Goal: Task Accomplishment & Management: Complete application form

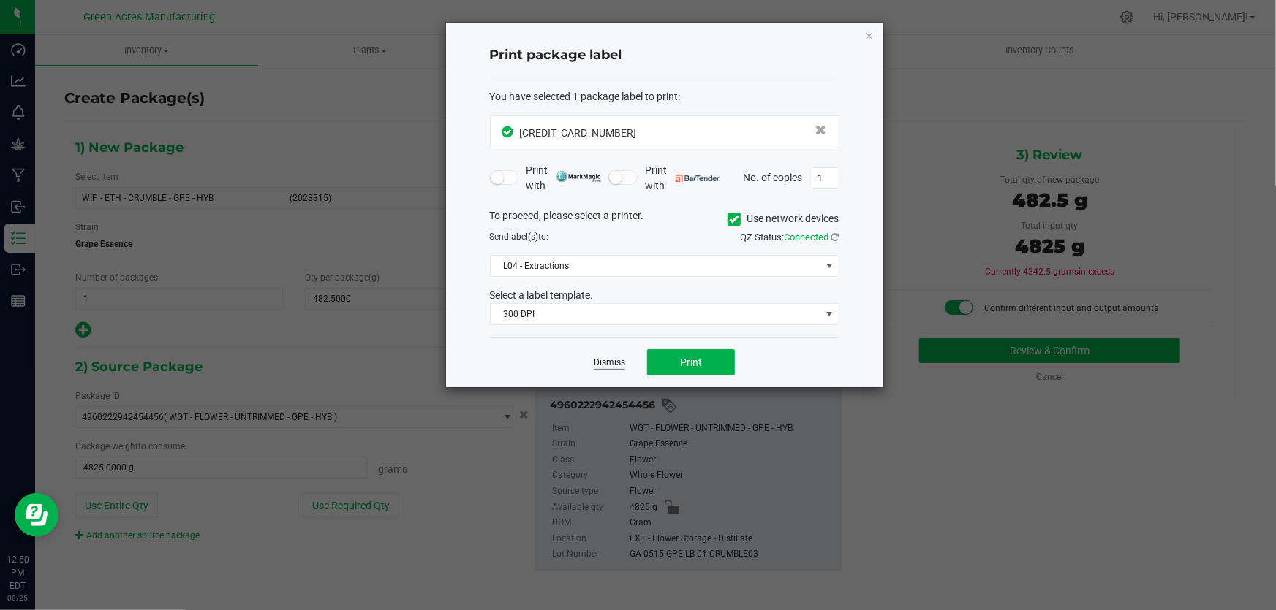
click at [609, 365] on link "Dismiss" at bounding box center [609, 363] width 31 height 12
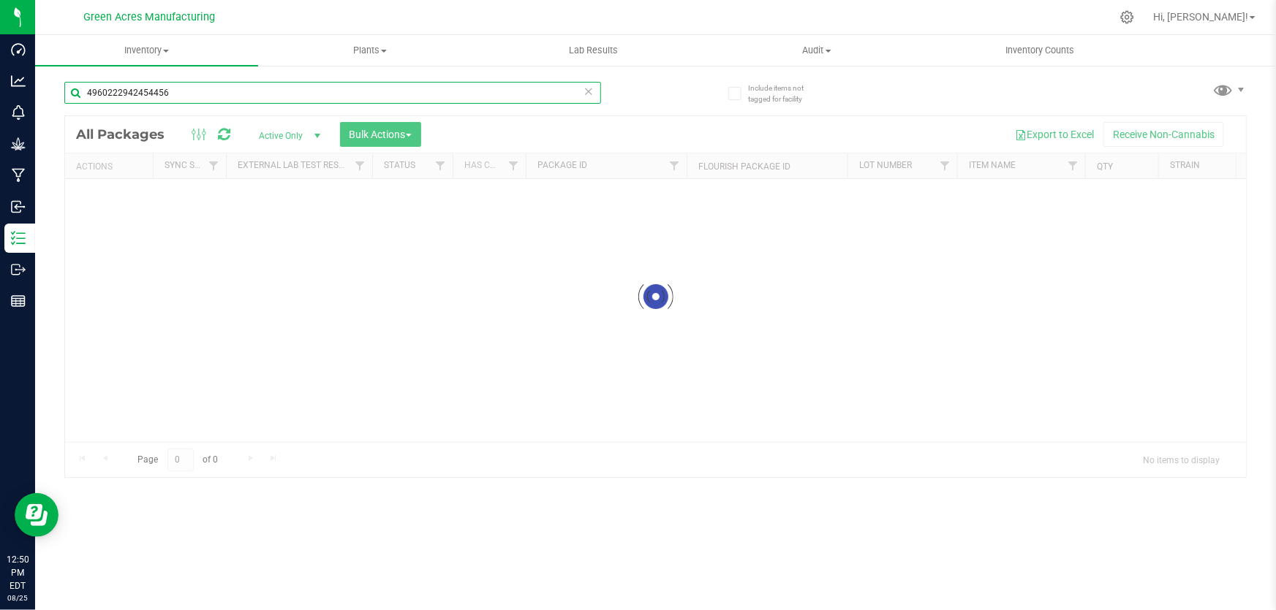
click at [448, 97] on input "4960222942454456" at bounding box center [332, 93] width 537 height 22
type input "4780003945978371"
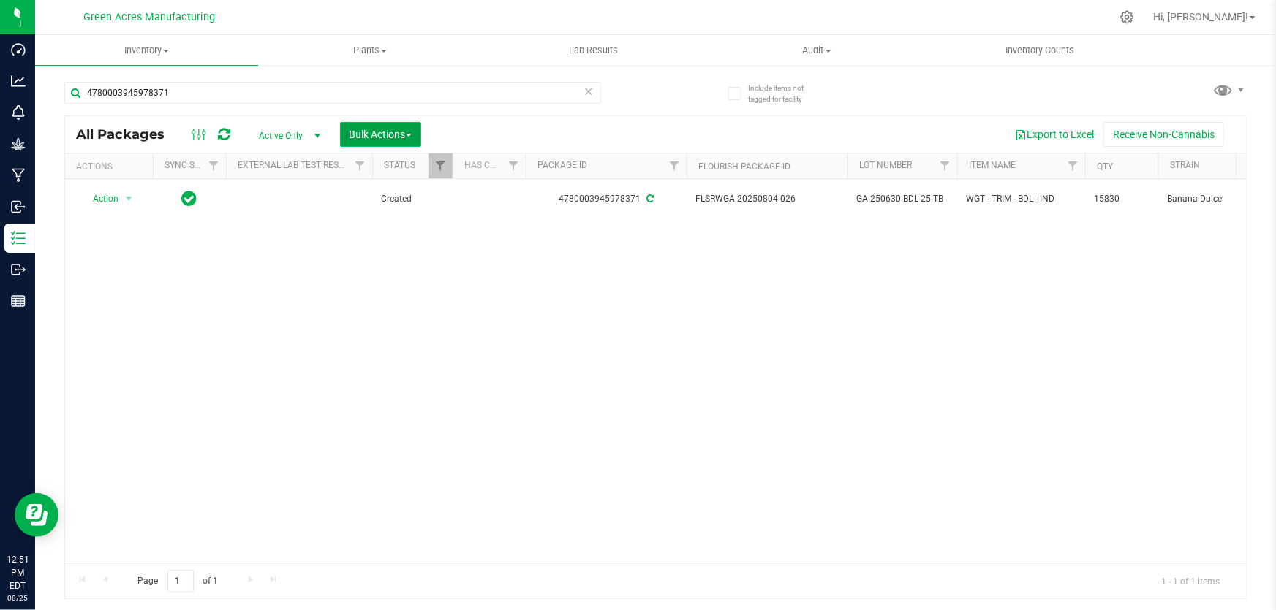
click at [378, 137] on span "Bulk Actions" at bounding box center [380, 135] width 62 height 12
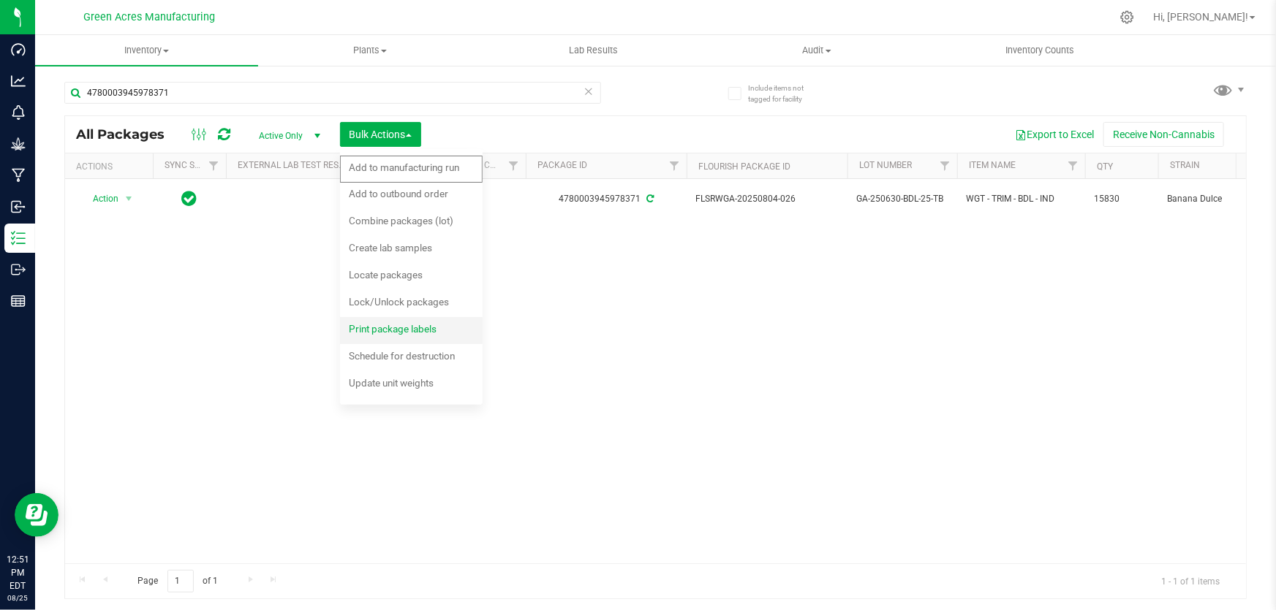
click at [413, 328] on span "Print package labels" at bounding box center [393, 329] width 88 height 12
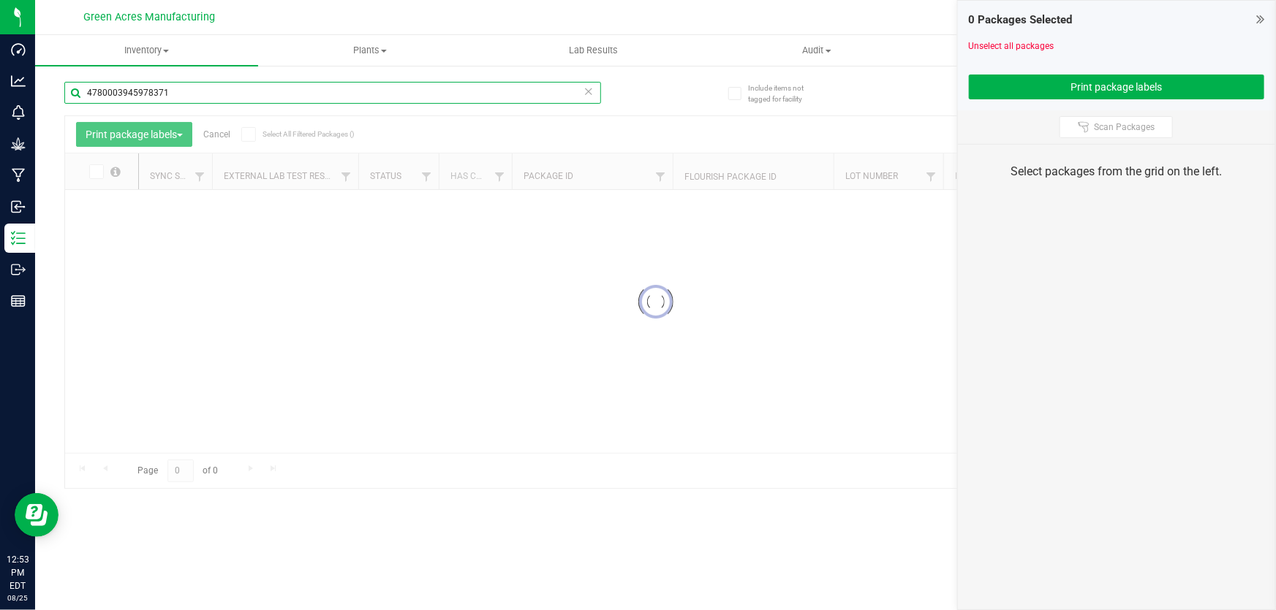
click at [342, 96] on input "4780003945978371" at bounding box center [332, 93] width 537 height 22
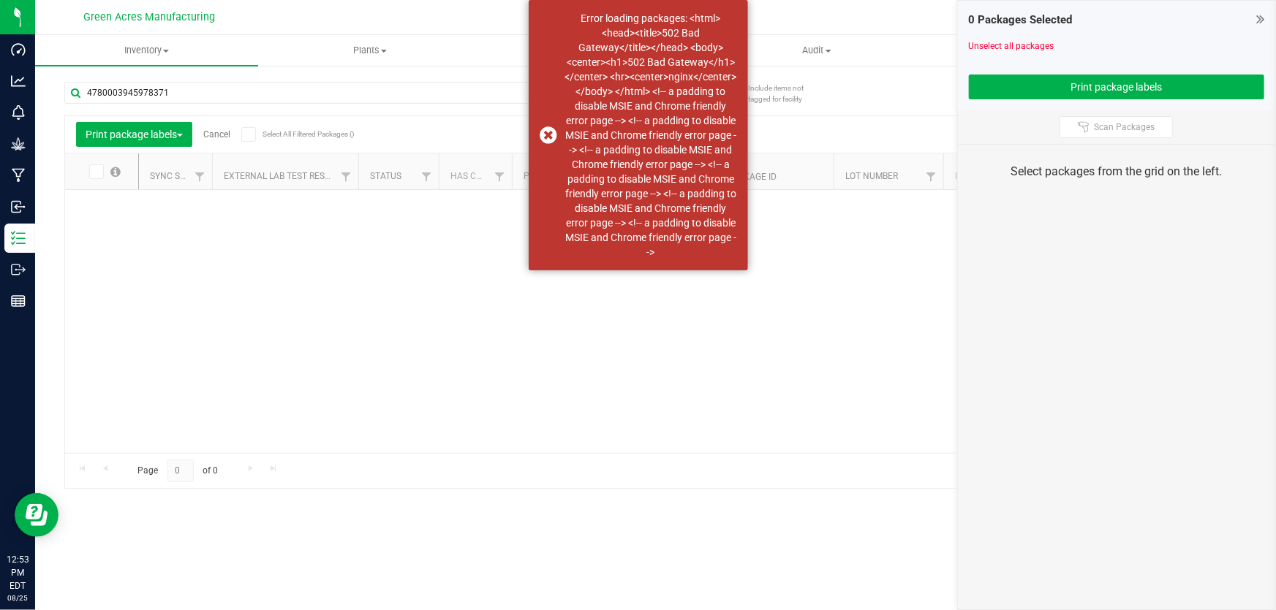
click at [491, 344] on div at bounding box center [692, 321] width 1107 height 263
click at [548, 129] on div "Error loading packages: <html> <head><title>502 Bad Gateway</title></head> <bod…" at bounding box center [638, 135] width 219 height 270
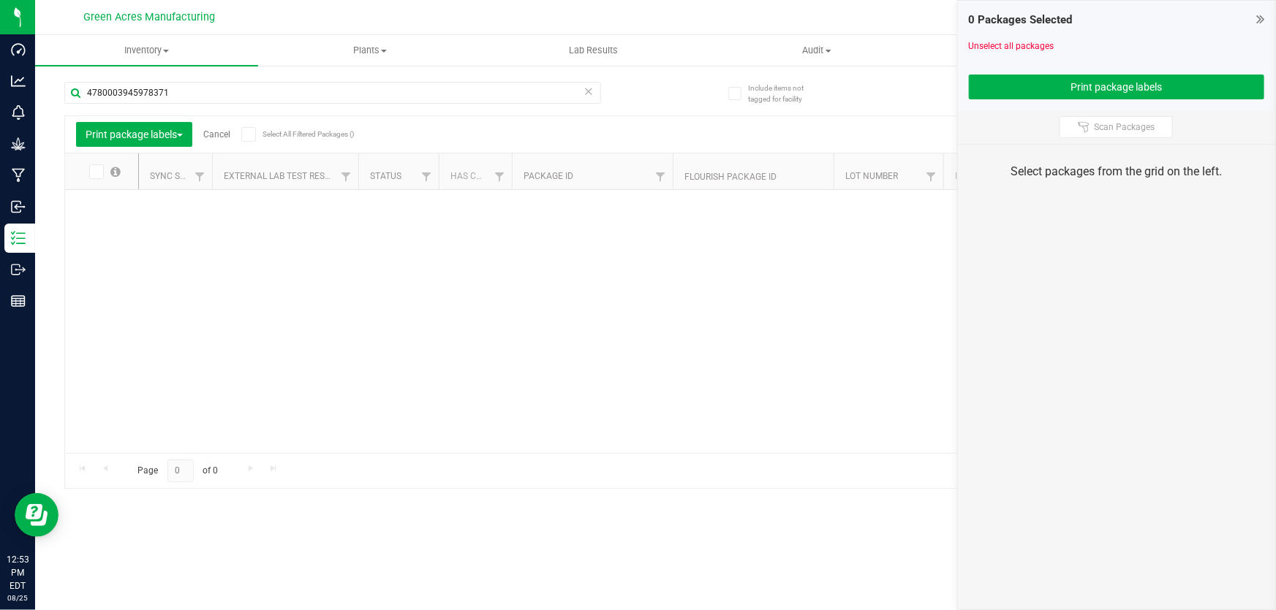
click at [1251, 7] on div "0 Packages Selected Unselect all packages Print package labels" at bounding box center [1116, 56] width 317 height 110
click at [1264, 18] on icon at bounding box center [1260, 19] width 8 height 15
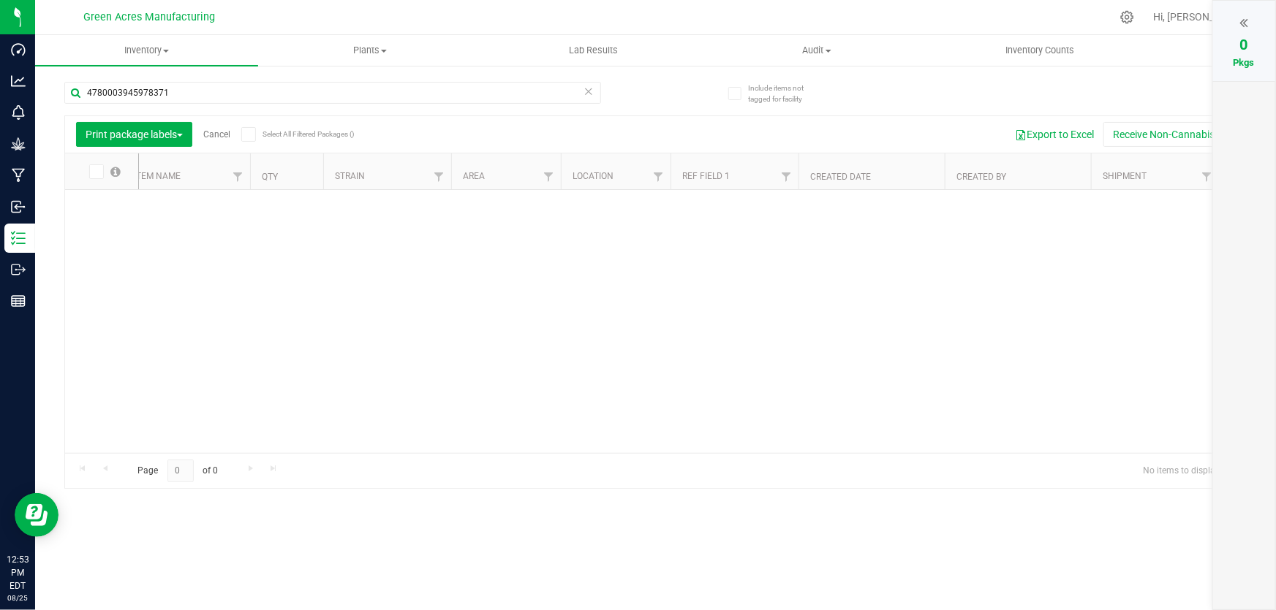
scroll to position [0, 782]
click at [586, 175] on span "Filter" at bounding box center [587, 177] width 12 height 12
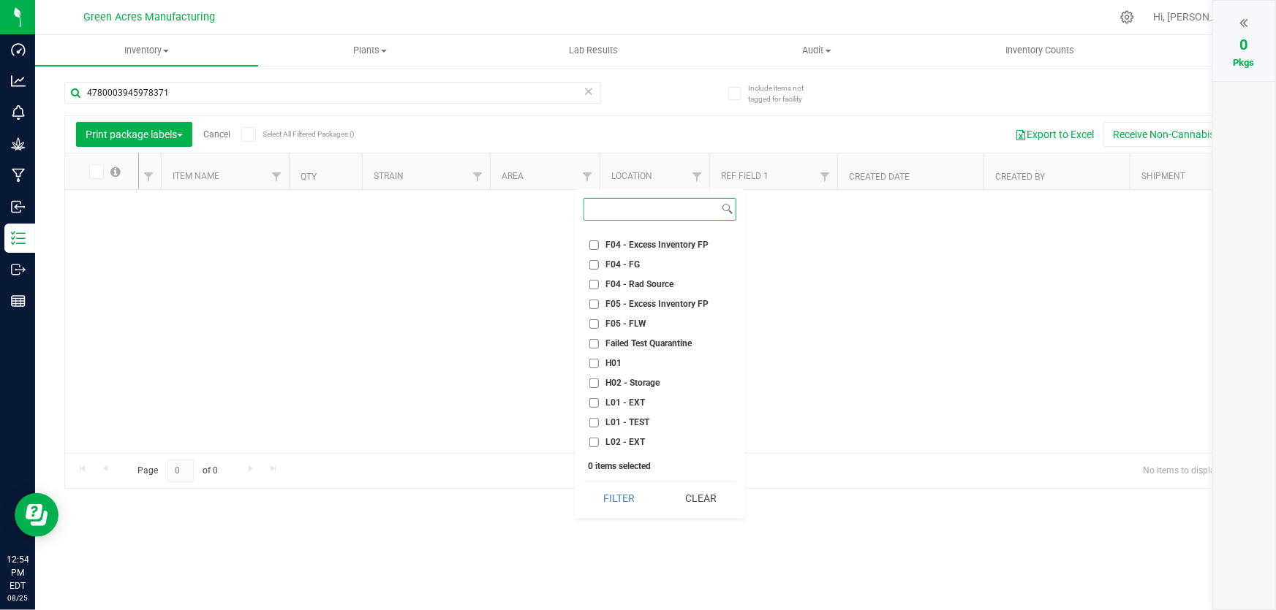
scroll to position [199, 0]
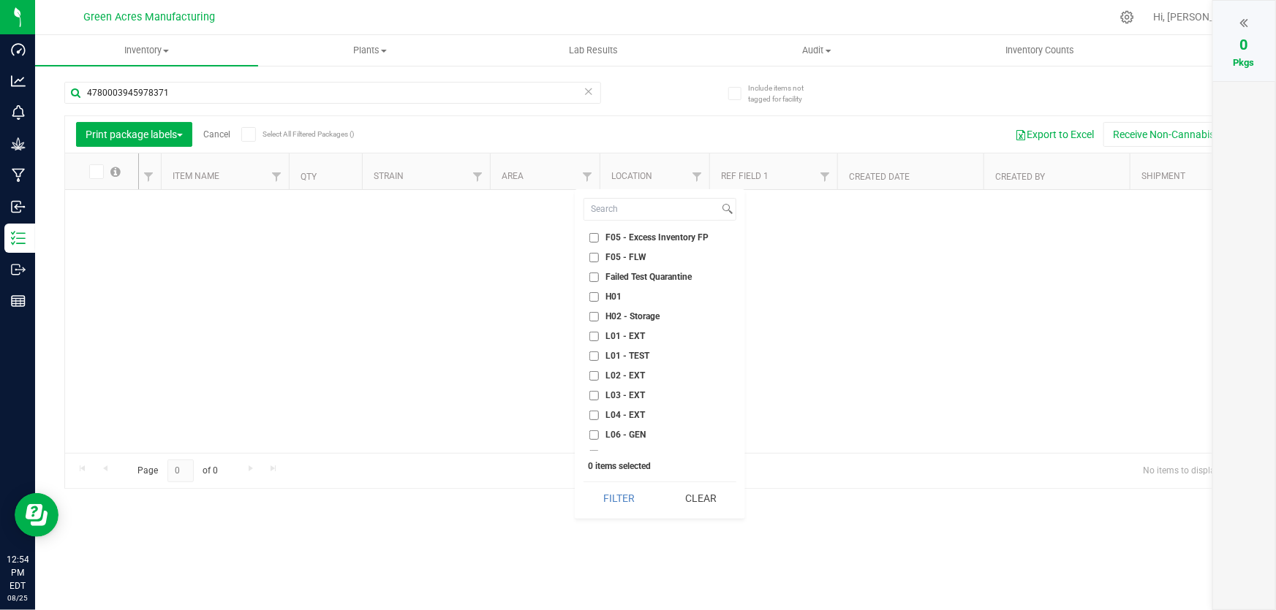
click at [593, 336] on input "L01 - EXT" at bounding box center [594, 337] width 10 height 10
checkbox input "true"
click at [647, 501] on button "Filter" at bounding box center [618, 498] width 71 height 32
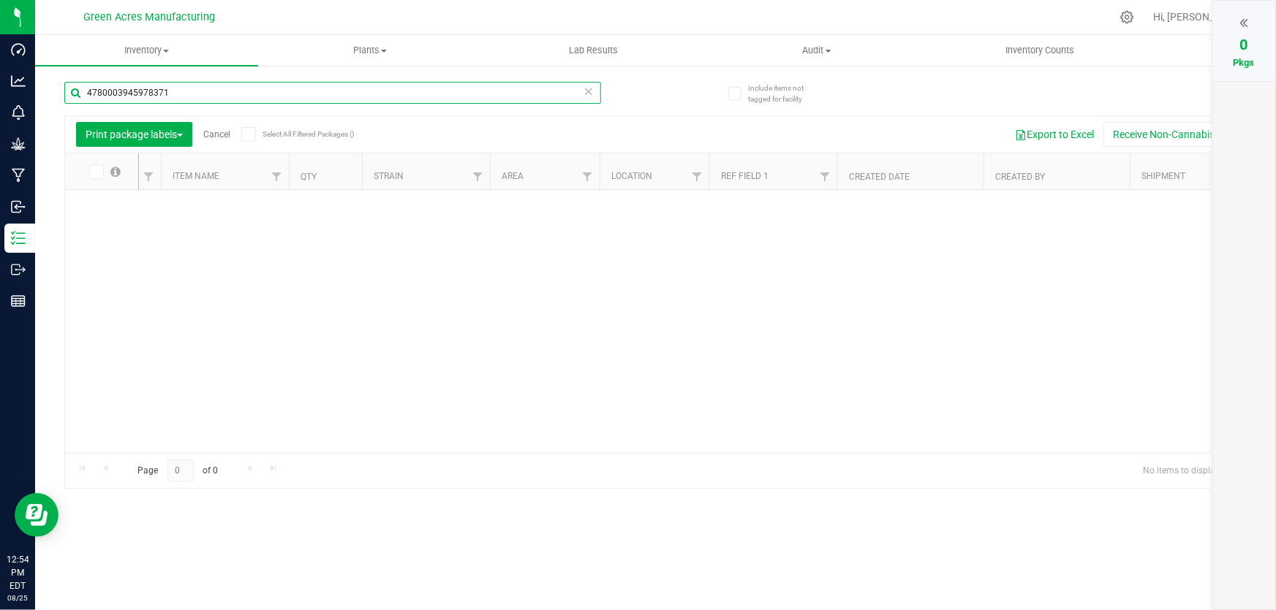
click at [399, 99] on input "4780003945978371" at bounding box center [332, 93] width 537 height 22
type input "8083738877863715"
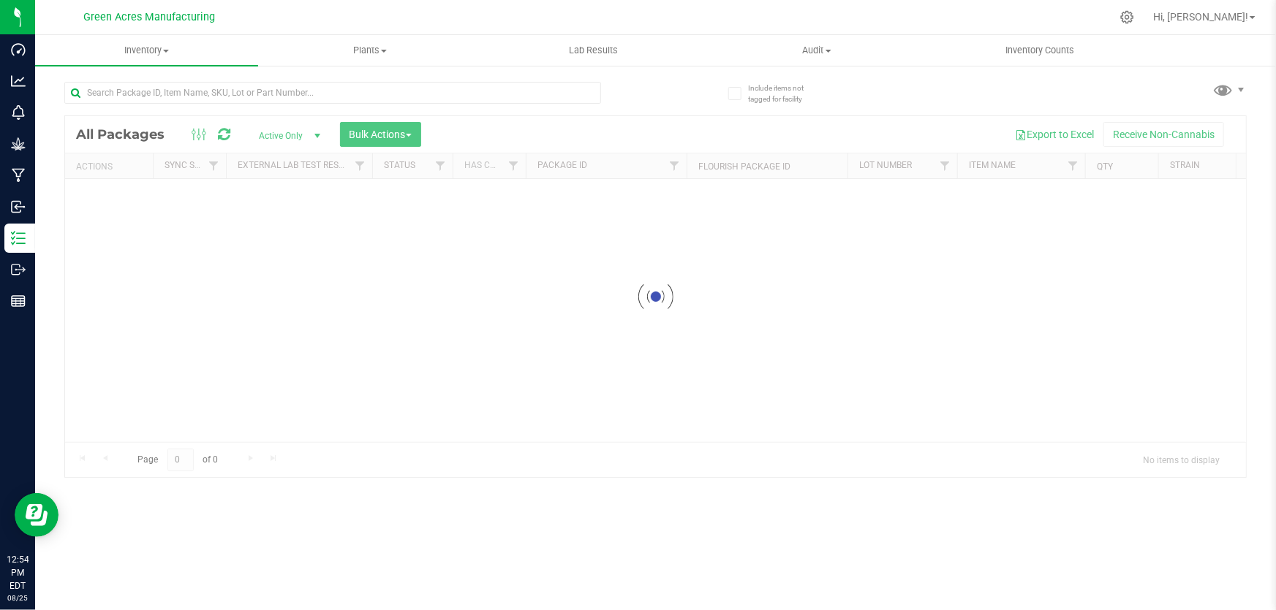
click at [1228, 437] on div at bounding box center [655, 296] width 1181 height 361
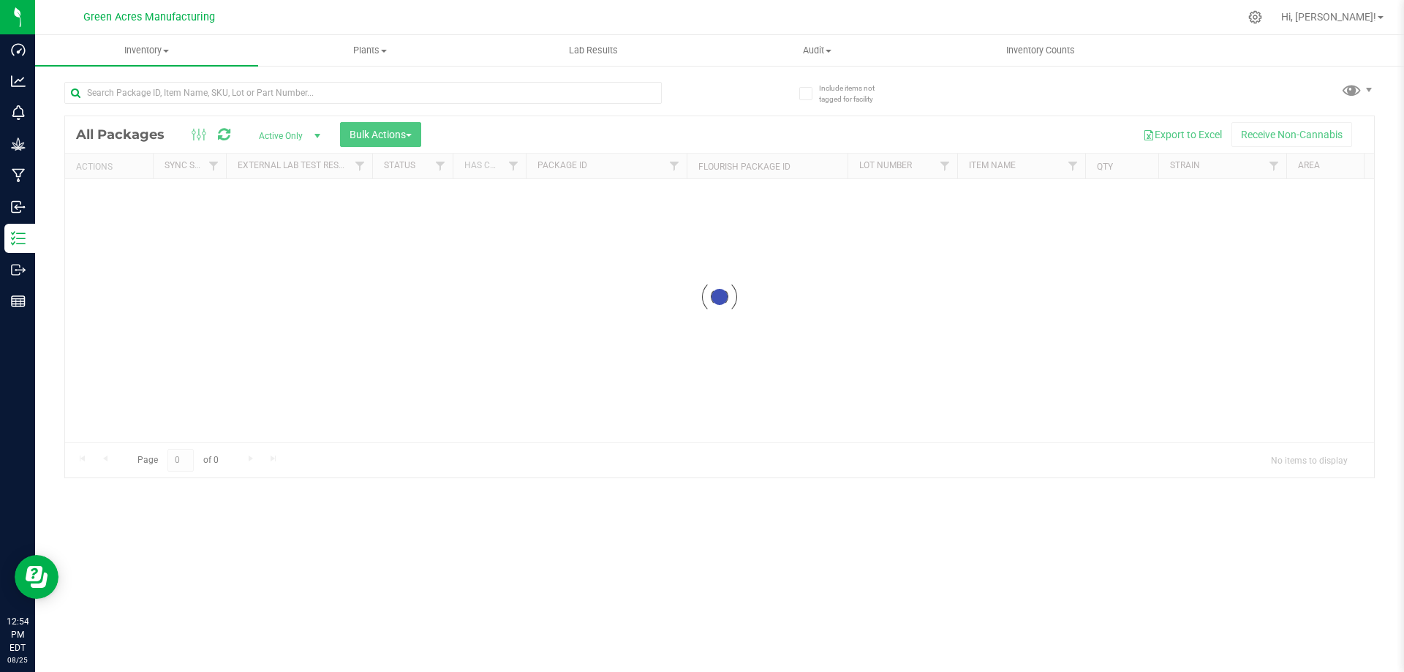
drag, startPoint x: 1264, startPoint y: 7, endPoint x: 992, endPoint y: 342, distance: 431.9
click at [990, 344] on div at bounding box center [719, 296] width 1309 height 361
click at [1275, 438] on div at bounding box center [719, 296] width 1309 height 361
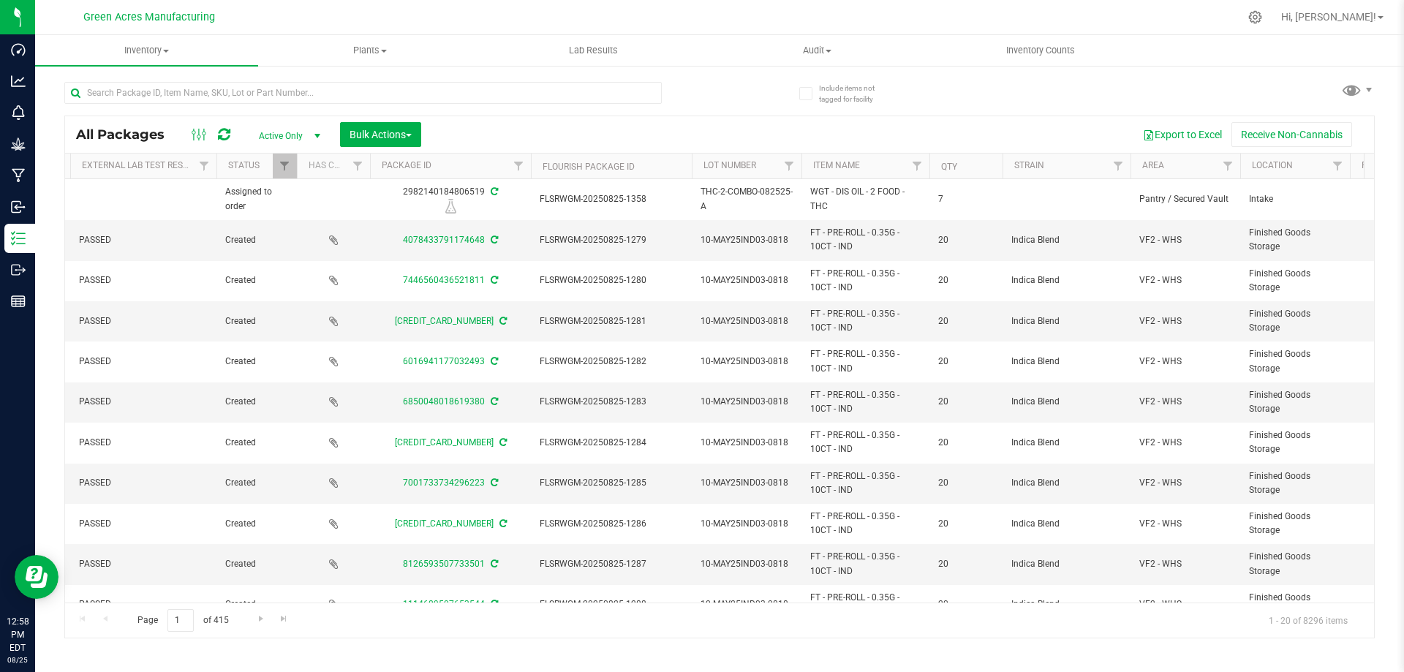
scroll to position [0, 185]
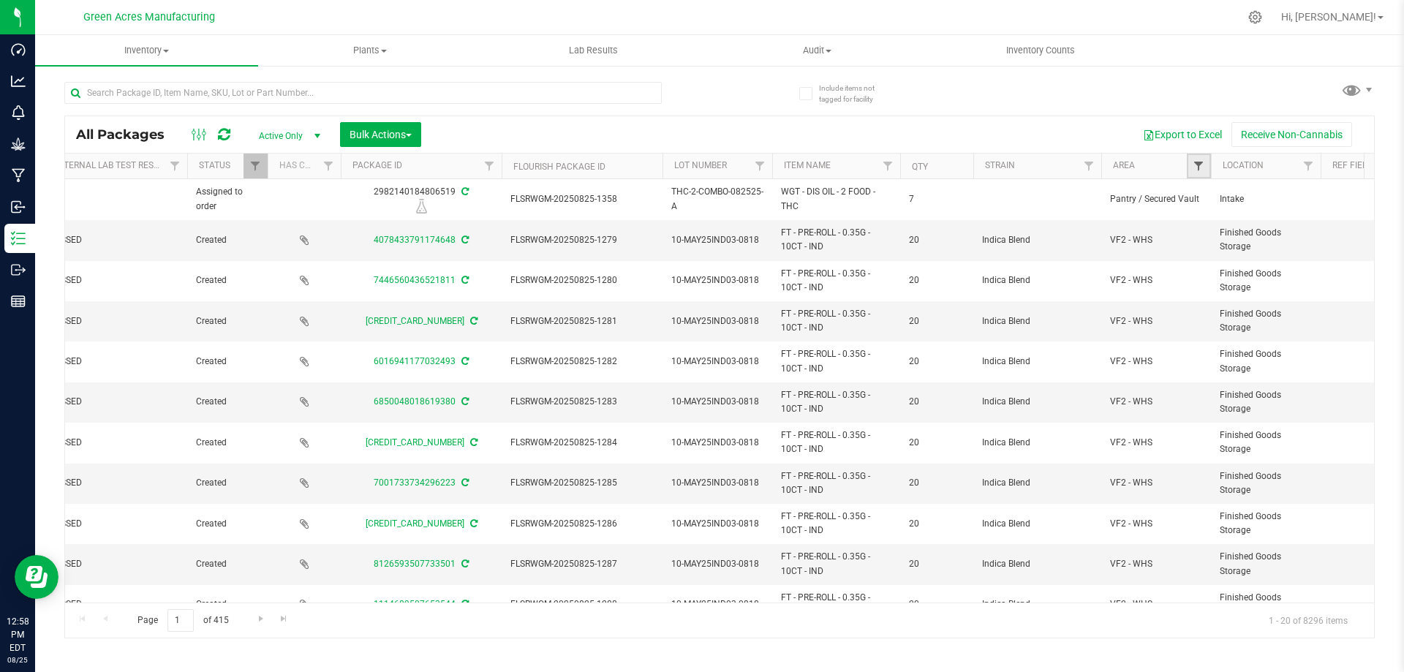
click at [1200, 166] on span "Filter" at bounding box center [1198, 166] width 12 height 12
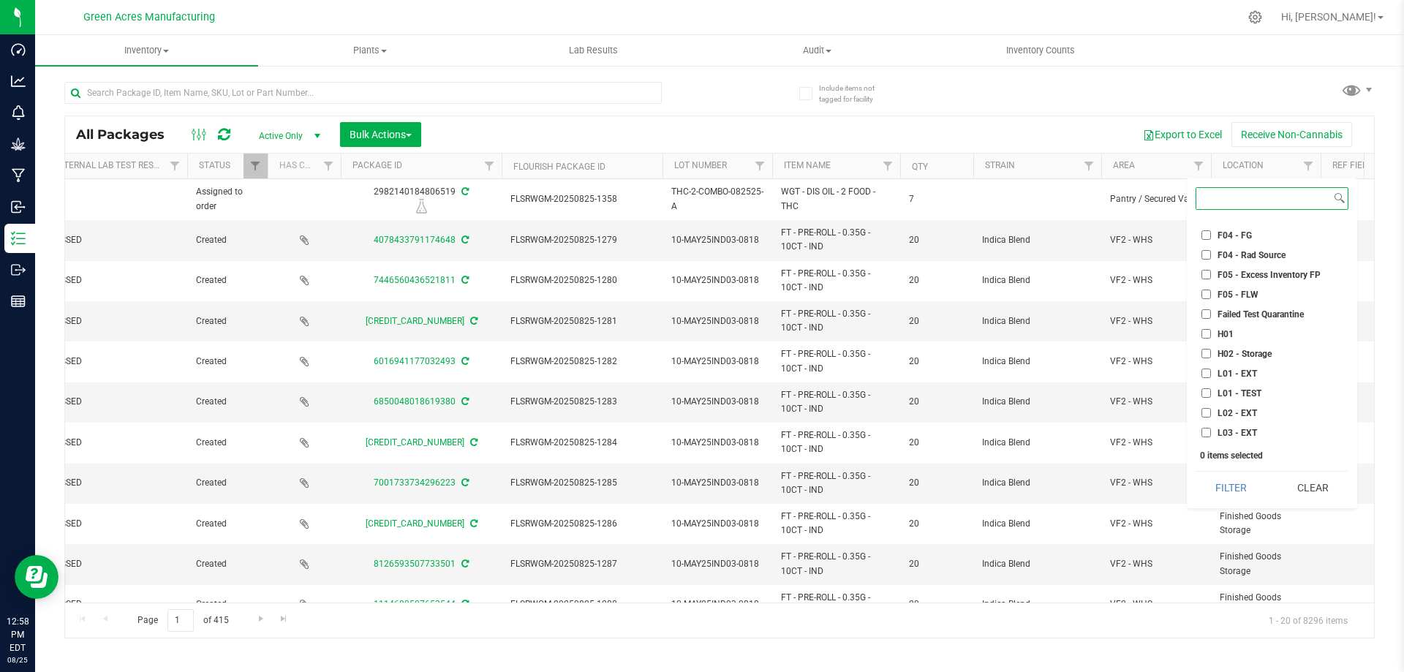
scroll to position [219, 0]
click at [1203, 308] on input "L01 - EXT" at bounding box center [1206, 305] width 10 height 10
checkbox input "true"
click at [1230, 499] on button "Filter" at bounding box center [1230, 488] width 71 height 32
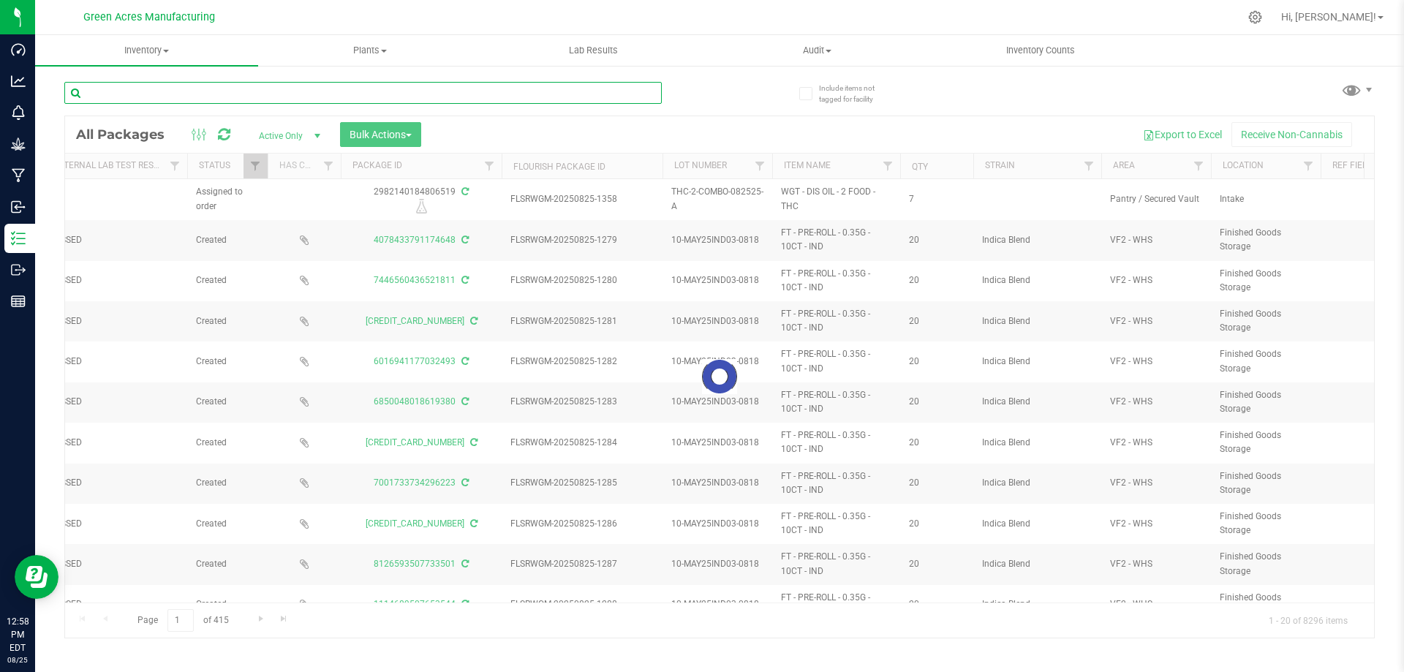
click at [578, 94] on input "text" at bounding box center [362, 93] width 597 height 22
drag, startPoint x: 407, startPoint y: 597, endPoint x: 208, endPoint y: 588, distance: 199.7
click at [208, 589] on div at bounding box center [719, 376] width 1309 height 521
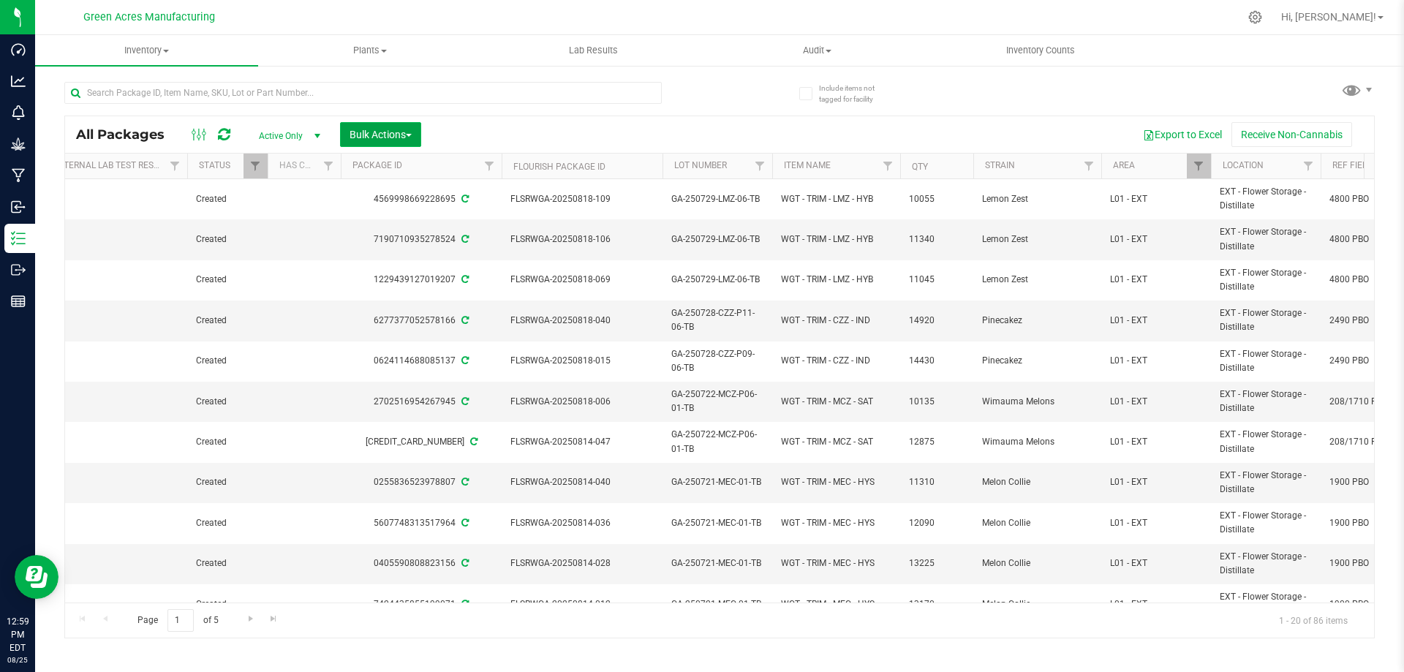
click at [368, 141] on button "Bulk Actions" at bounding box center [380, 134] width 81 height 25
click at [408, 322] on div "Print package labels" at bounding box center [402, 330] width 107 height 23
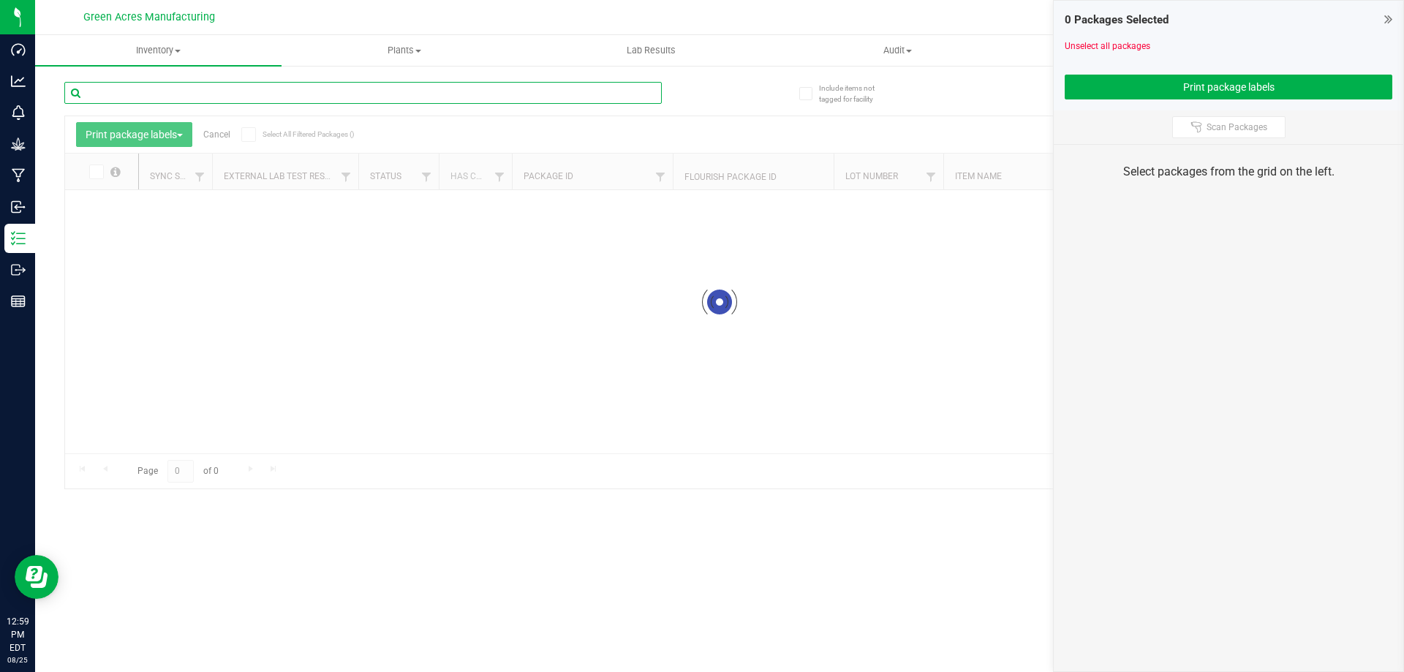
click at [366, 87] on input "text" at bounding box center [362, 93] width 597 height 22
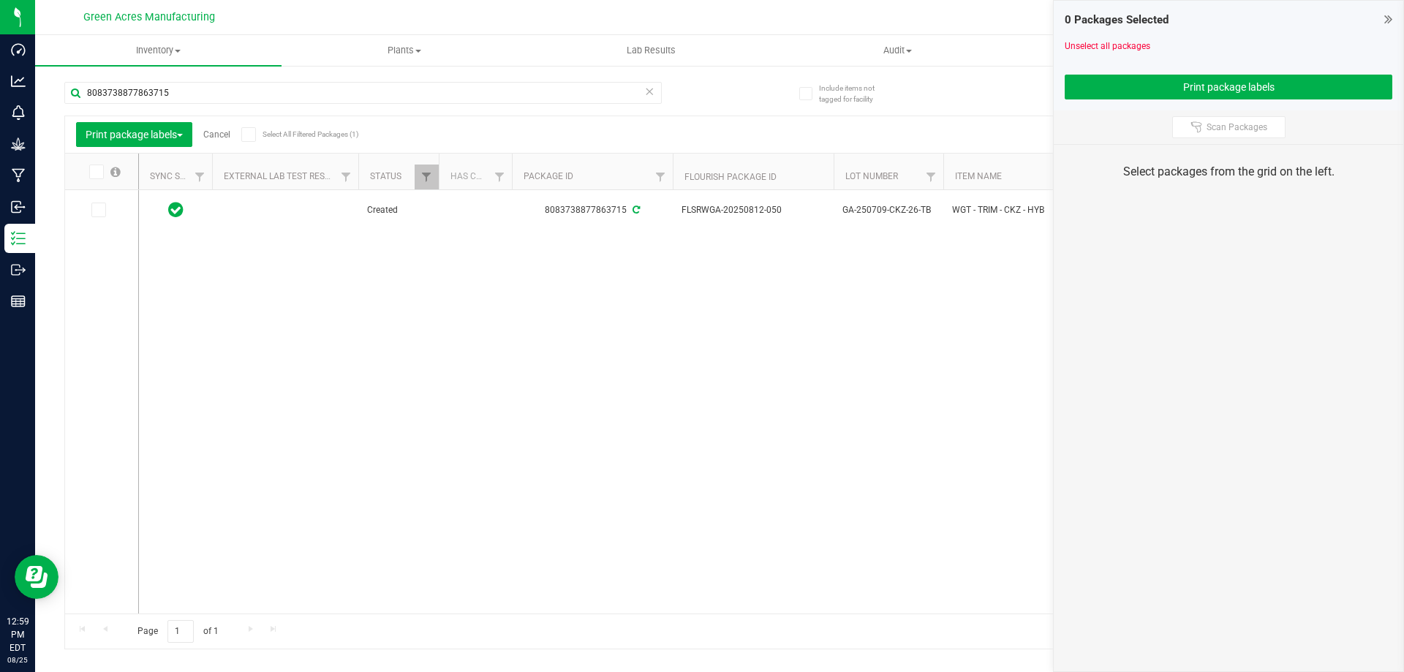
click at [94, 172] on icon at bounding box center [96, 172] width 10 height 0
click at [0, 0] on input "checkbox" at bounding box center [0, 0] width 0 height 0
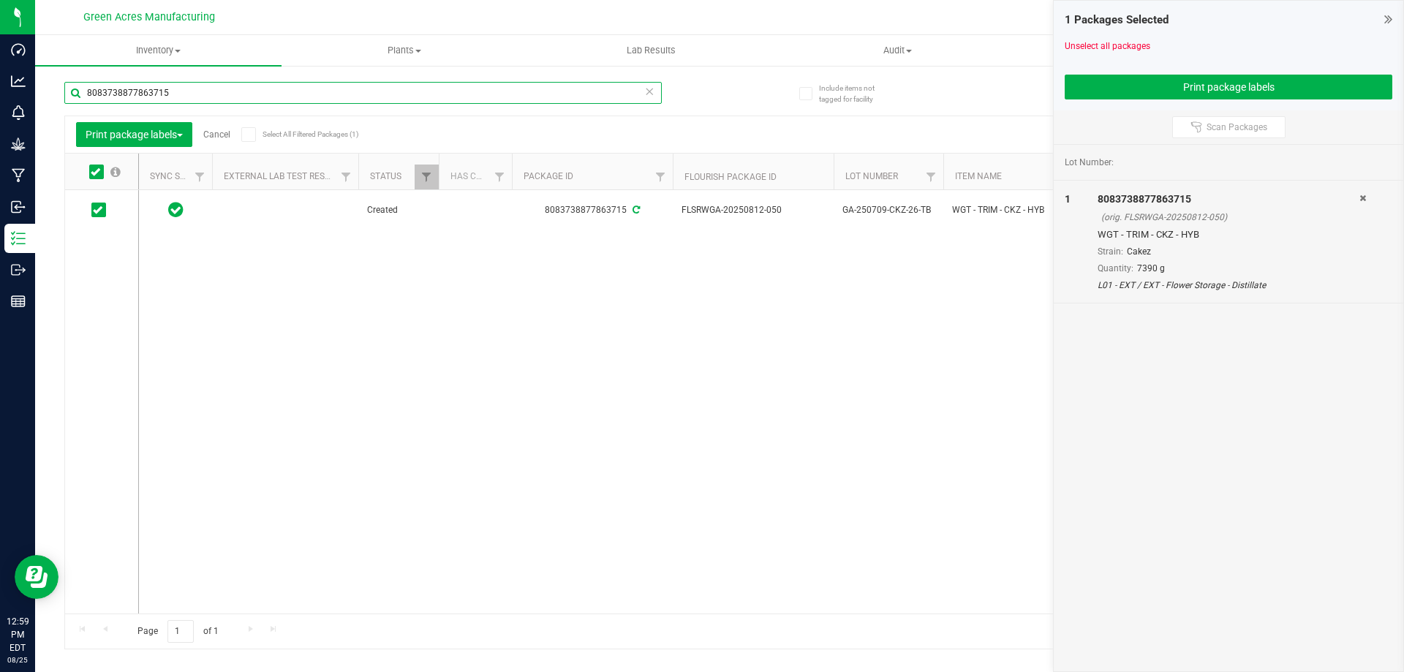
click at [288, 99] on input "8083738877863715" at bounding box center [362, 93] width 597 height 22
click at [91, 173] on span at bounding box center [96, 171] width 15 height 15
click at [0, 0] on input "checkbox" at bounding box center [0, 0] width 0 height 0
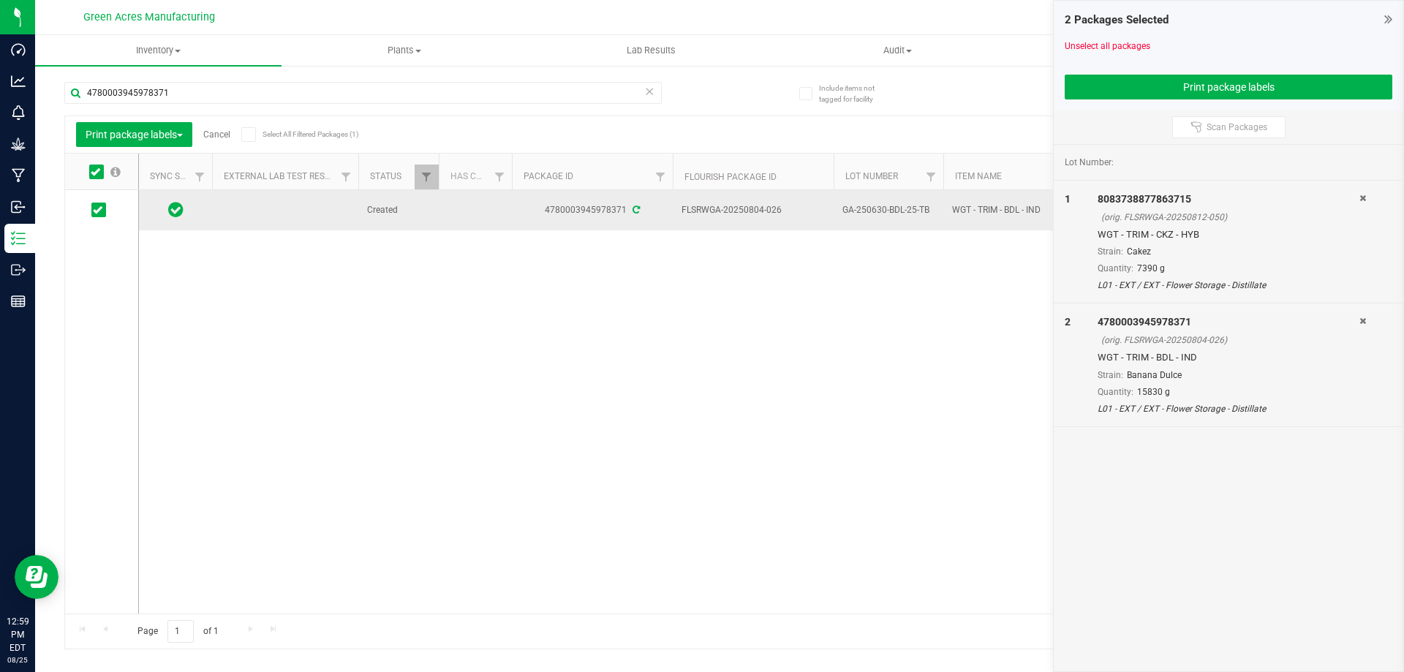
click at [906, 214] on span "GA-250630-BDL-25-TB" at bounding box center [888, 210] width 92 height 14
click at [906, 214] on input "GA-250630-BDL-25-TB" at bounding box center [885, 210] width 105 height 23
click at [654, 370] on div "Created 4780003945978371 FLSRWGA-20250804-026 GA-250630-BDL-25-TB WGT - TRIM - …" at bounding box center [756, 401] width 1234 height 423
click at [338, 91] on input "4780003945978371" at bounding box center [362, 93] width 597 height 22
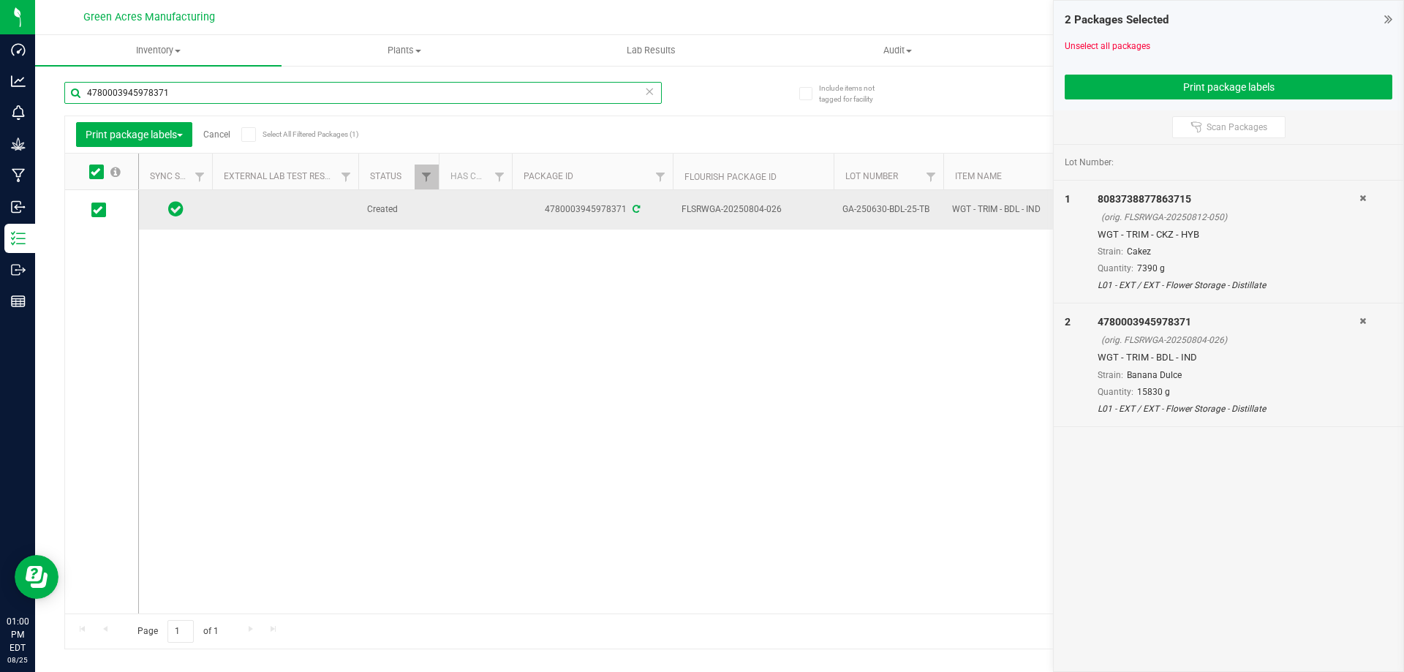
click at [338, 91] on input "4780003945978371" at bounding box center [362, 93] width 597 height 22
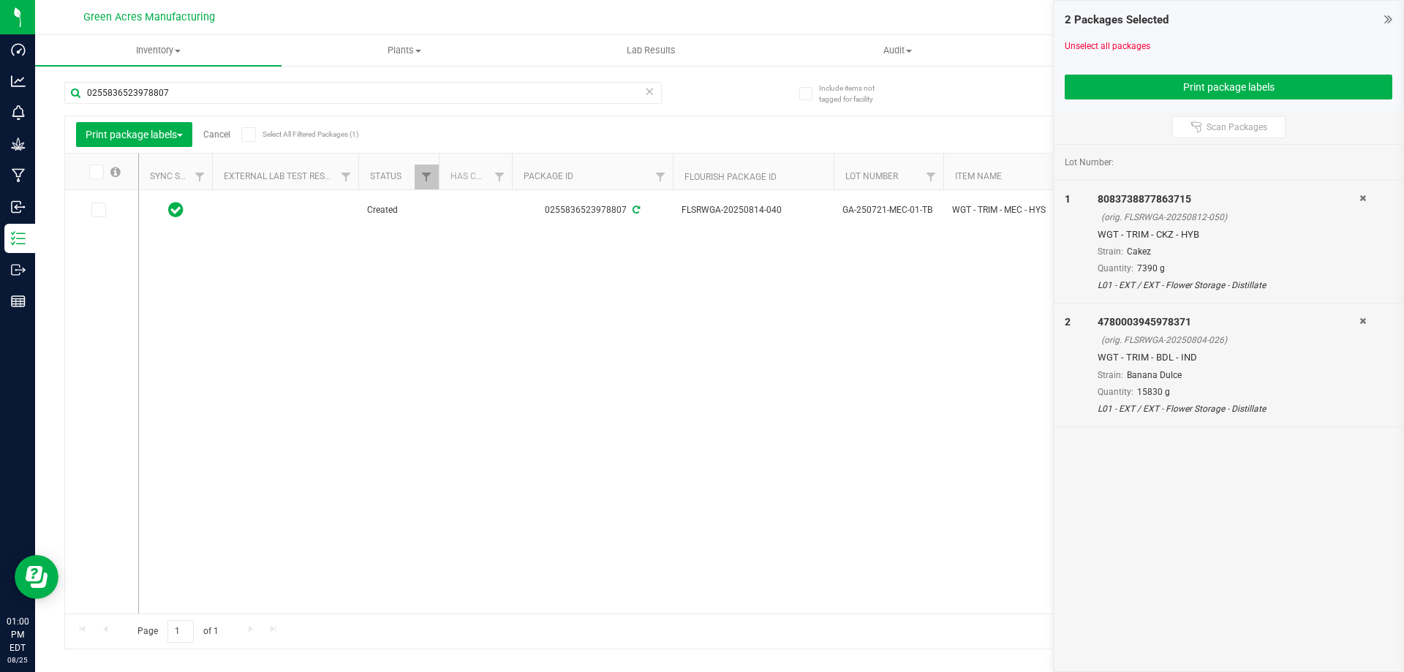
click at [84, 176] on label at bounding box center [104, 171] width 56 height 15
click at [0, 0] on input "checkbox" at bounding box center [0, 0] width 0 height 0
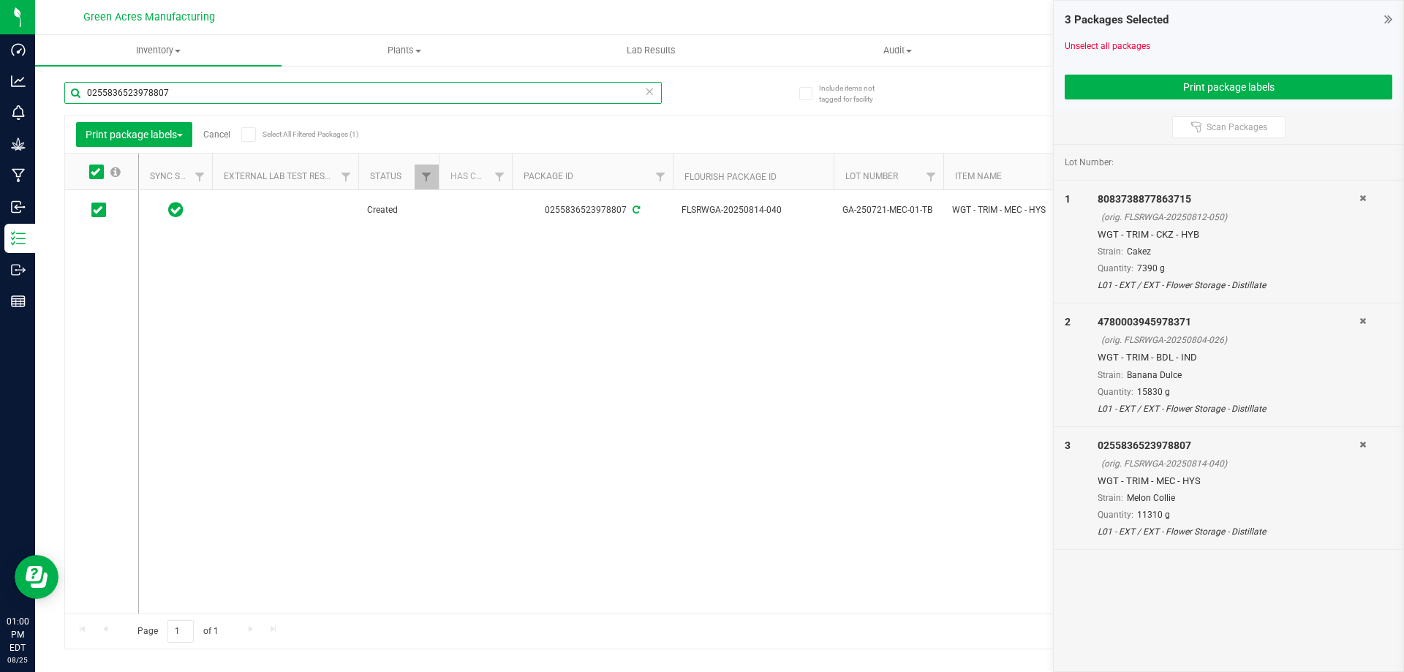
click at [234, 102] on input "0255836523978807" at bounding box center [362, 93] width 597 height 22
click at [92, 172] on icon at bounding box center [96, 172] width 10 height 0
click at [0, 0] on input "checkbox" at bounding box center [0, 0] width 0 height 0
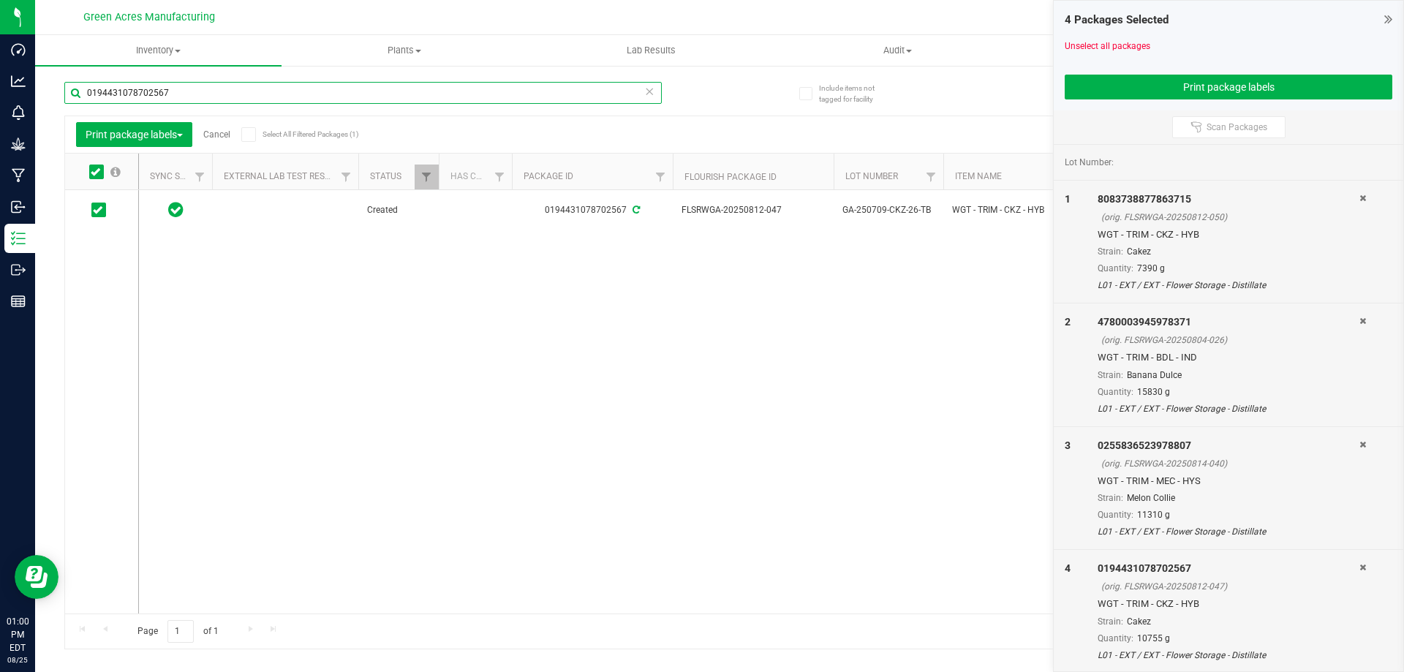
click at [358, 103] on input "0194431078702567" at bounding box center [362, 93] width 597 height 22
click at [228, 91] on input "0194431078702567" at bounding box center [362, 93] width 597 height 22
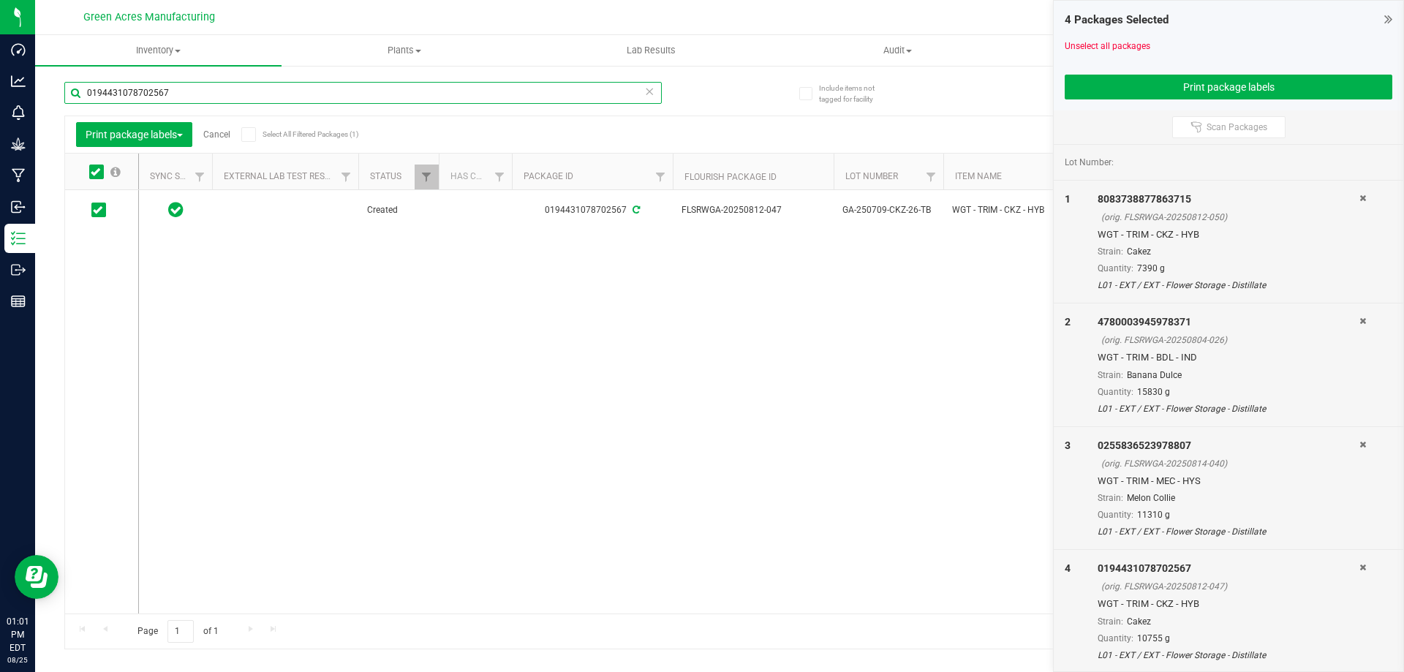
click at [228, 91] on input "0194431078702567" at bounding box center [362, 93] width 597 height 22
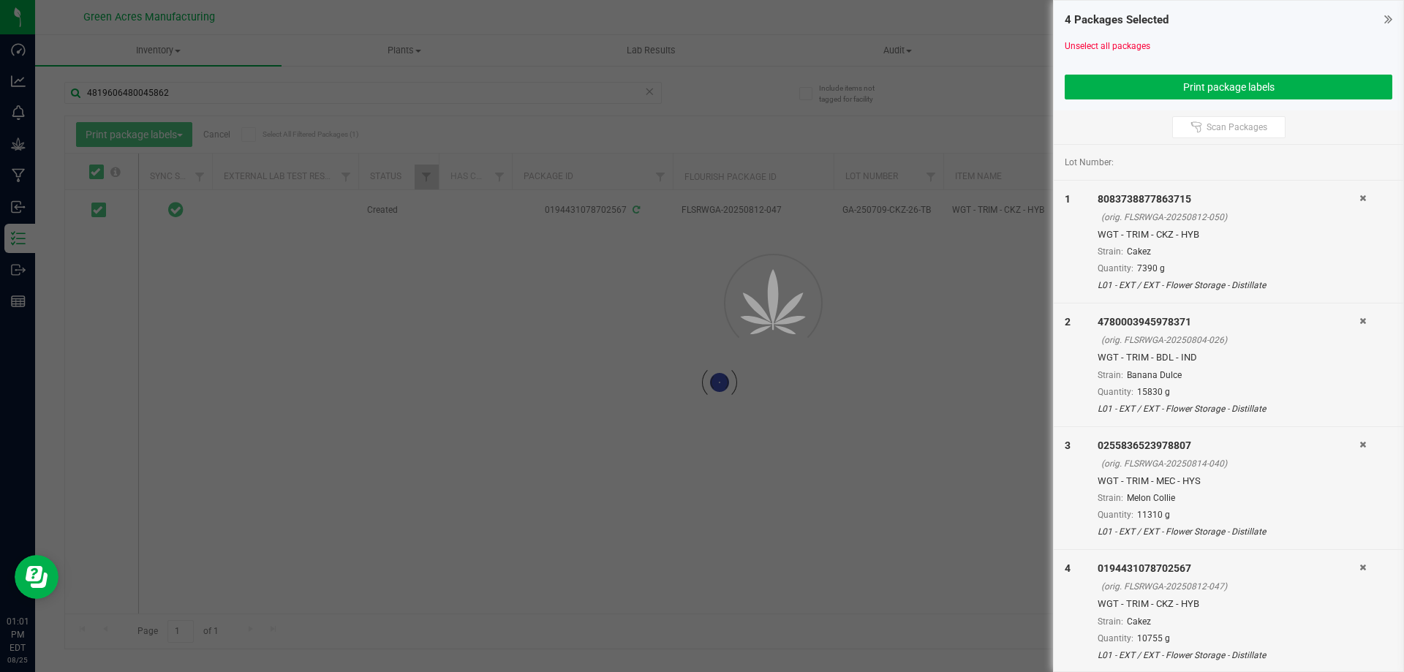
drag, startPoint x: 521, startPoint y: 493, endPoint x: 507, endPoint y: 461, distance: 35.3
click at [520, 493] on div at bounding box center [702, 336] width 1404 height 672
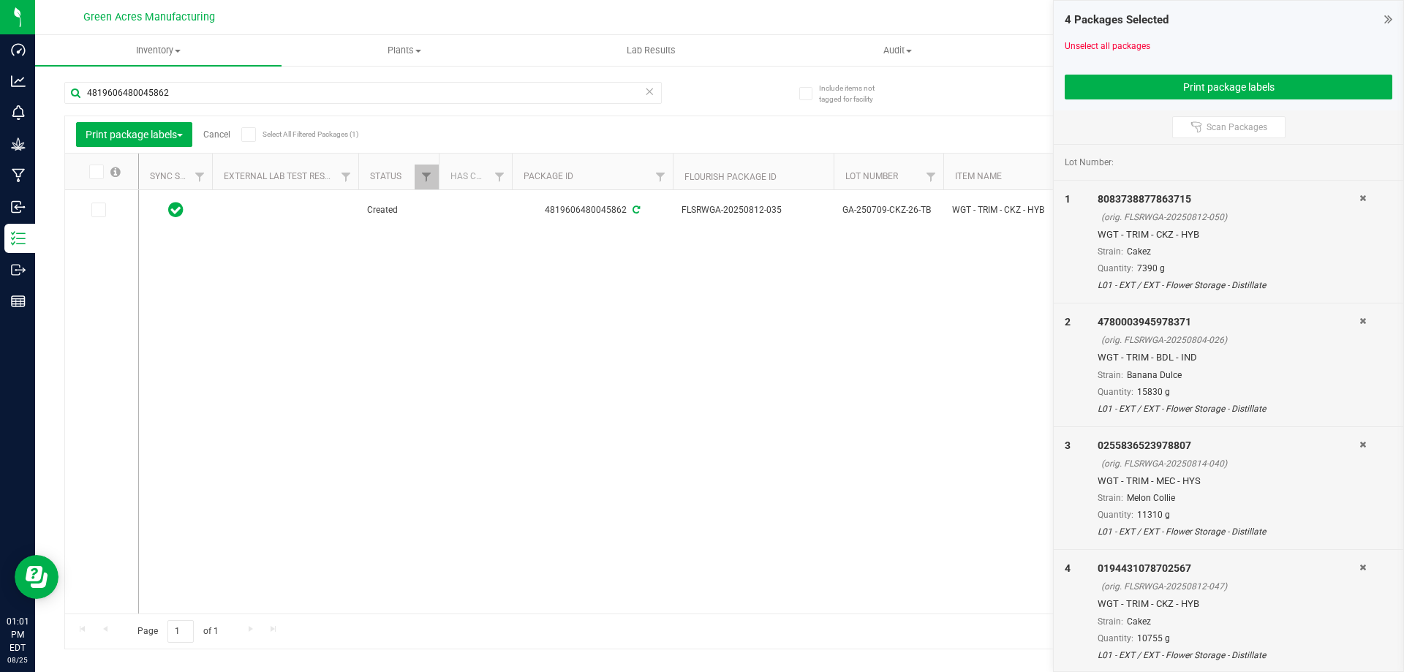
drag, startPoint x: 556, startPoint y: 357, endPoint x: 747, endPoint y: 450, distance: 211.9
click at [727, 444] on div "Created 4819606480045862 FLSRWGA-20250812-035 GA-250709-CKZ-26-TB WGT - TRIM - …" at bounding box center [756, 401] width 1234 height 423
click at [96, 177] on span at bounding box center [96, 171] width 15 height 15
click at [0, 0] on input "checkbox" at bounding box center [0, 0] width 0 height 0
click at [209, 92] on input "4819606480045862" at bounding box center [362, 93] width 597 height 22
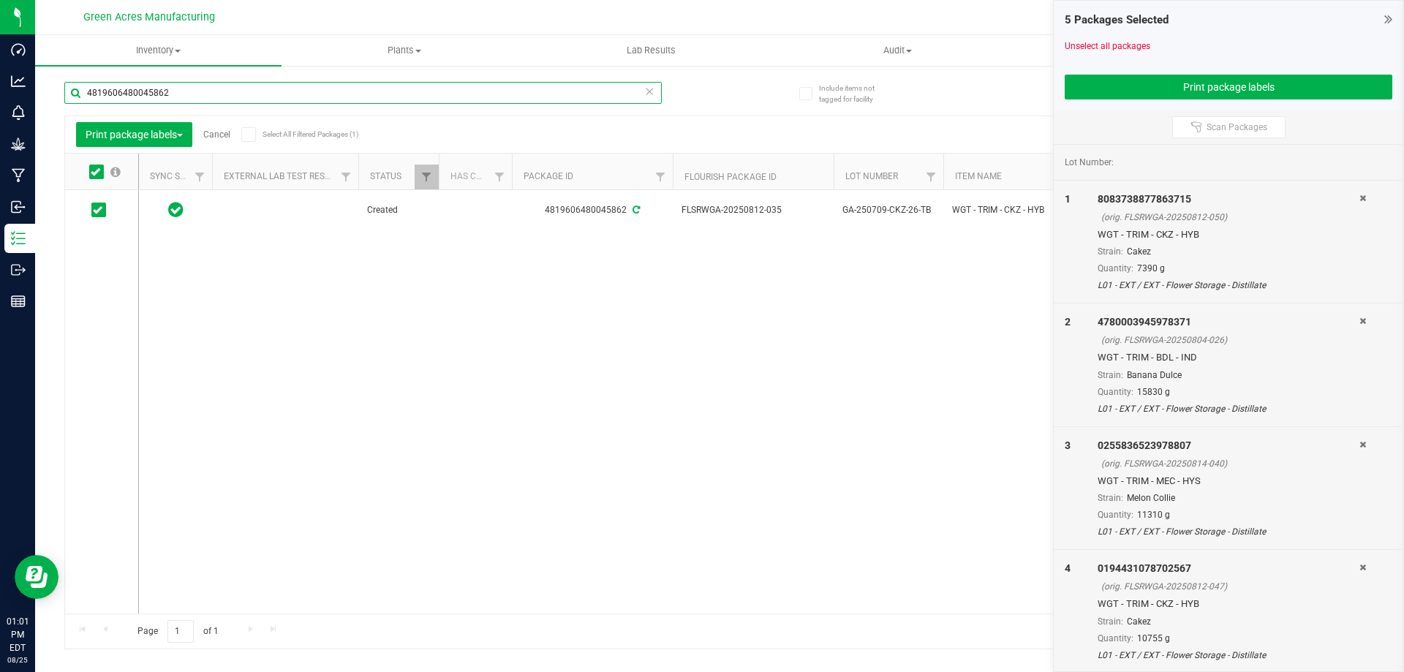
click at [209, 92] on input "4819606480045862" at bounding box center [362, 93] width 597 height 22
click at [85, 175] on label at bounding box center [104, 171] width 56 height 15
click at [0, 0] on input "checkbox" at bounding box center [0, 0] width 0 height 0
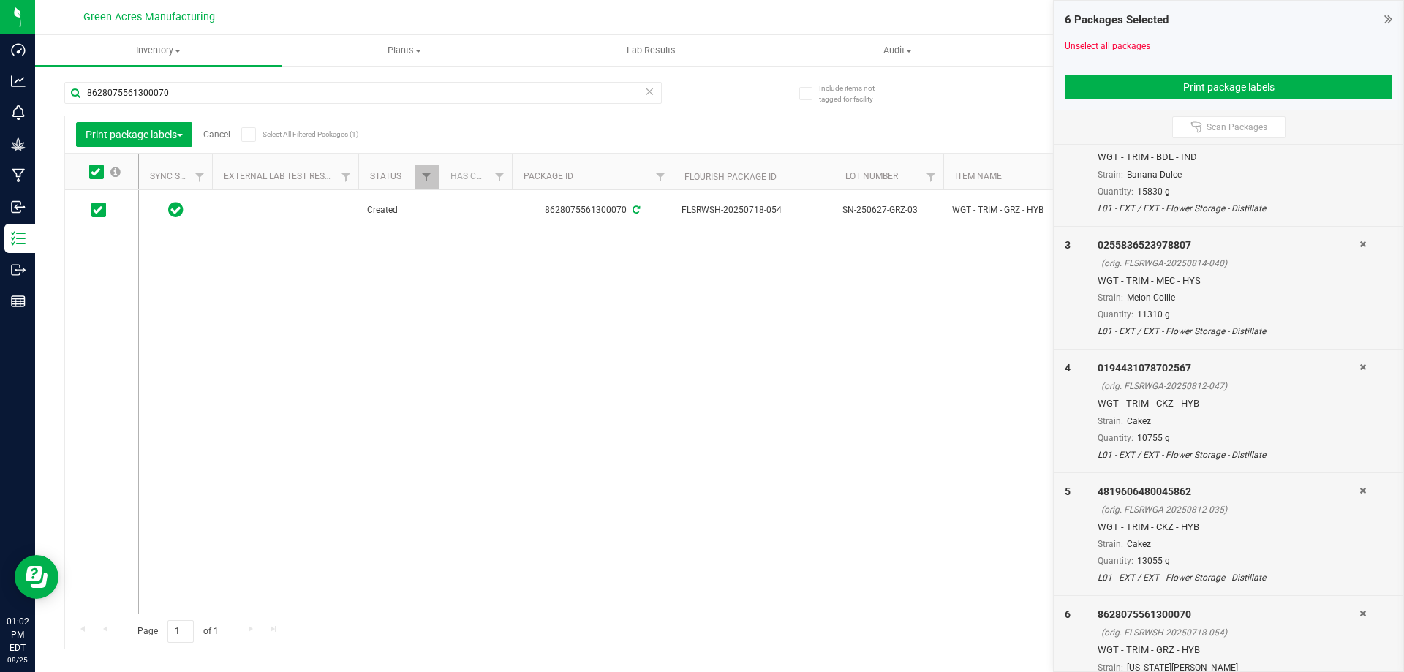
scroll to position [248, 0]
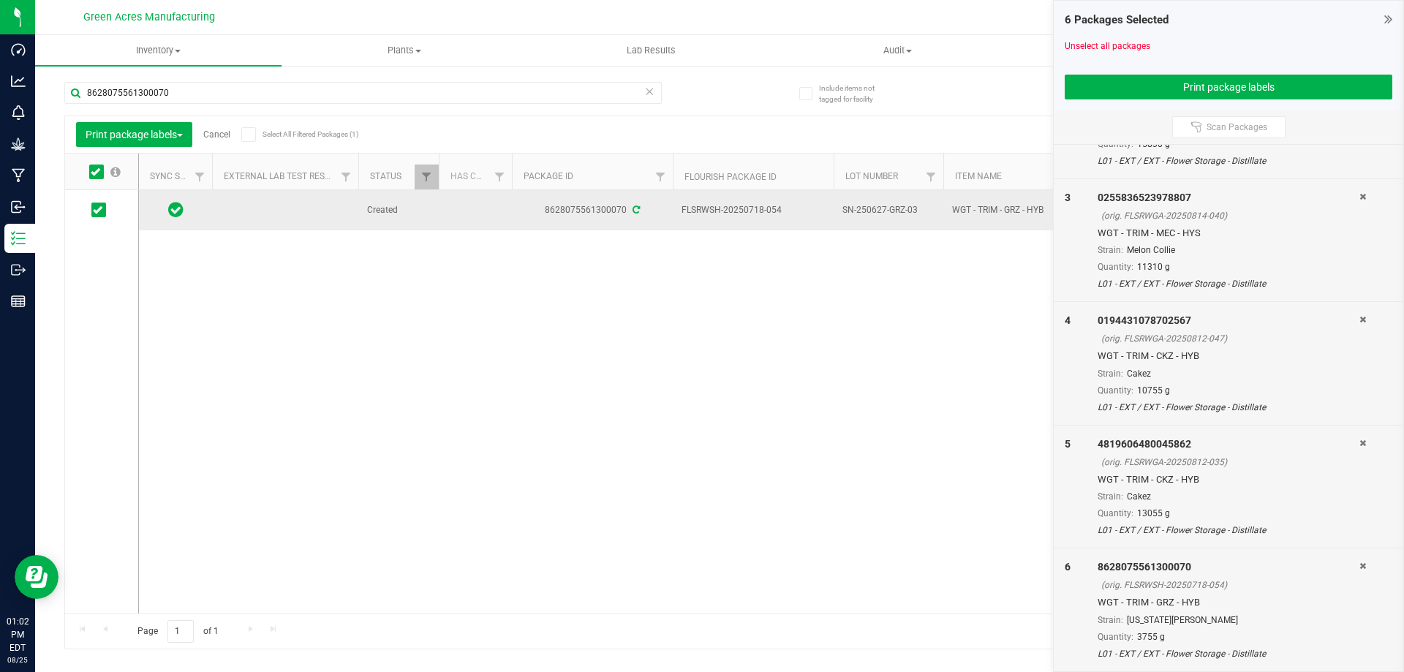
click at [868, 214] on span "SN-250627-GRZ-03" at bounding box center [888, 210] width 92 height 14
click at [868, 214] on input "SN-250627-GRZ-03" at bounding box center [885, 210] width 105 height 23
click at [415, 319] on div "Created 8628075561300070 FLSRWSH-20250718-054 SN-250627-GRZ-03 WGT - TRIM - GRZ…" at bounding box center [756, 401] width 1234 height 423
click at [425, 96] on input "8628075561300070" at bounding box center [362, 93] width 597 height 22
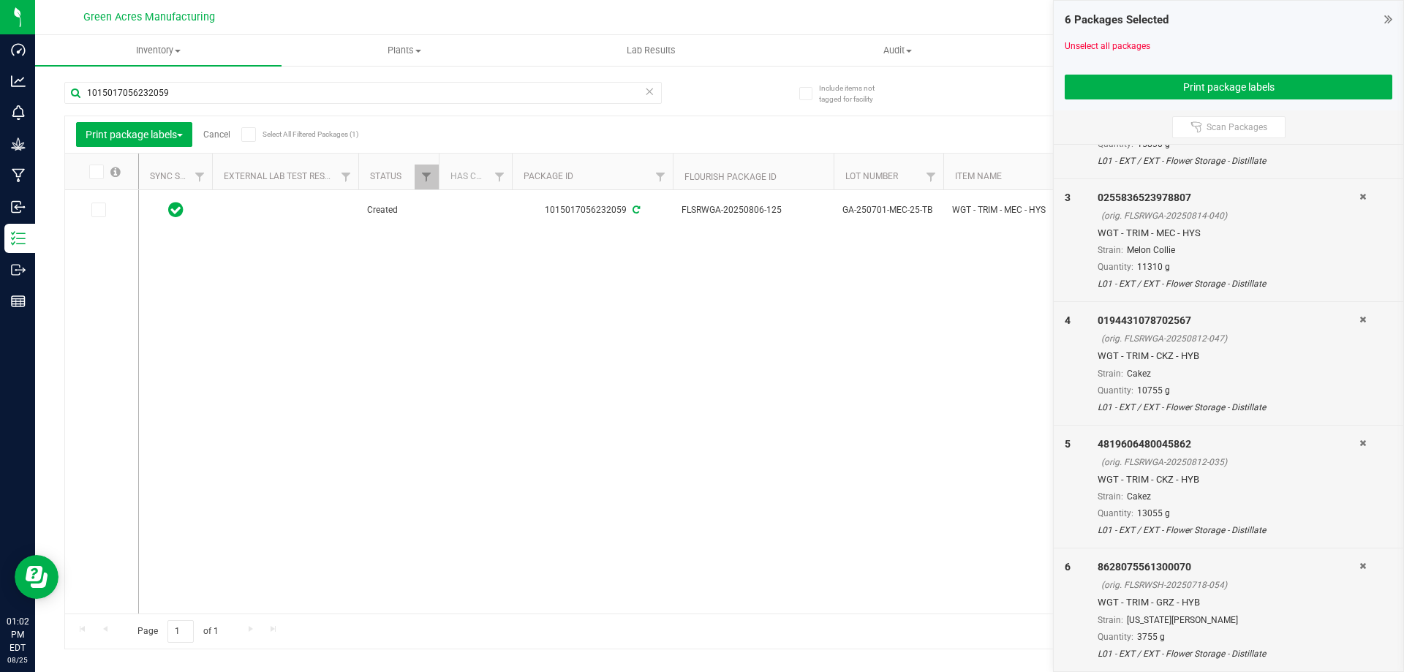
click at [62, 165] on div "Include items not tagged for facility 1015017056232059 Print package labels Can…" at bounding box center [719, 287] width 1369 height 446
click at [94, 172] on icon at bounding box center [96, 172] width 10 height 0
click at [0, 0] on input "checkbox" at bounding box center [0, 0] width 0 height 0
click at [224, 91] on input "1015017056232059" at bounding box center [362, 93] width 597 height 22
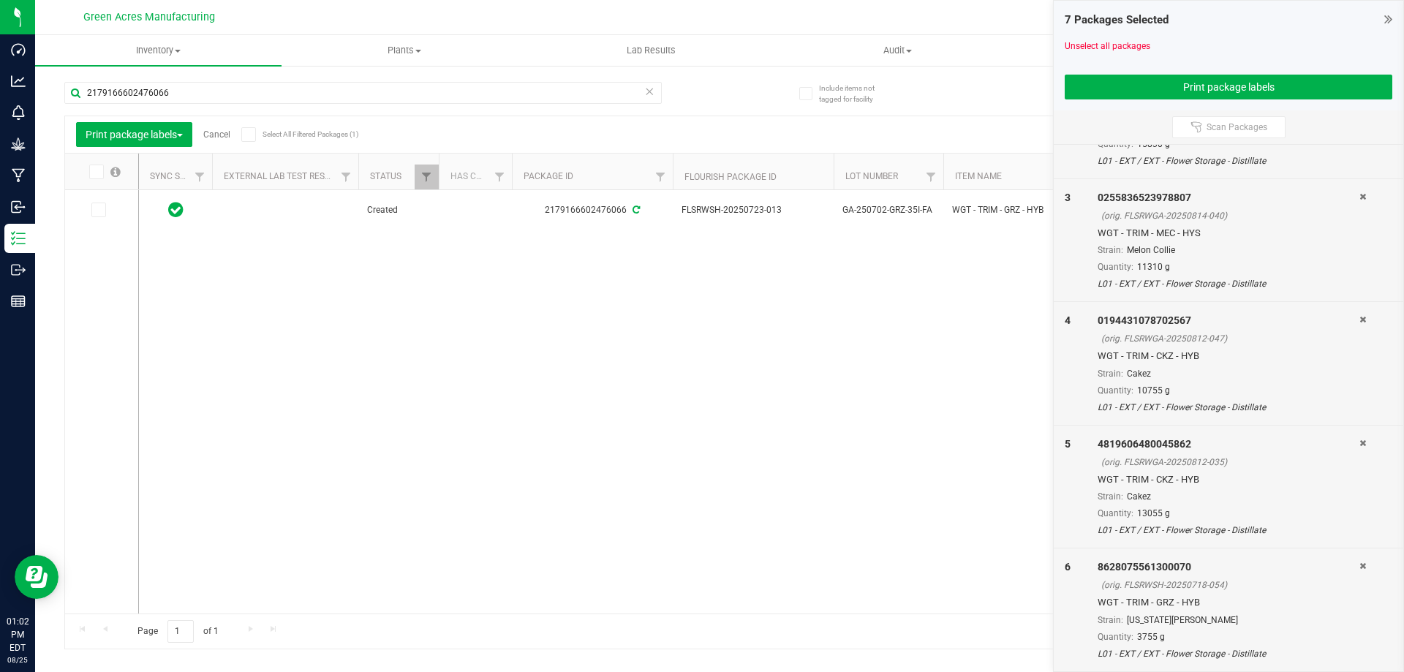
click at [544, 610] on div "Page 1 of 1 1 - 1 of 1 items" at bounding box center [719, 630] width 1309 height 35
click at [94, 172] on icon at bounding box center [96, 172] width 10 height 0
click at [0, 0] on input "checkbox" at bounding box center [0, 0] width 0 height 0
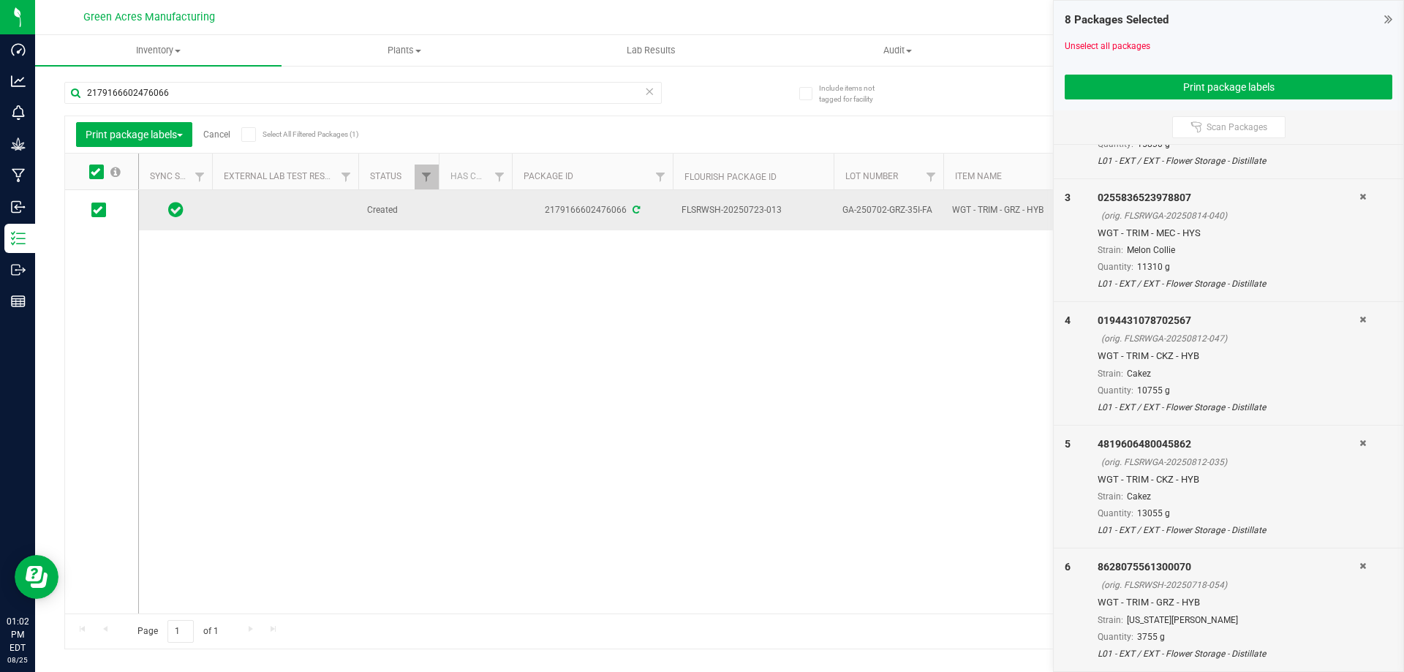
click at [909, 210] on span "GA-250702-GRZ-35I-FA" at bounding box center [888, 210] width 92 height 14
click at [909, 210] on input "GA-250702-GRZ-35I-FA" at bounding box center [885, 210] width 105 height 23
click at [654, 333] on div "Created 2179166602476066 FLSRWSH-20250723-013 GA-250702-GRZ-35I-FA WGT - TRIM -…" at bounding box center [756, 401] width 1234 height 423
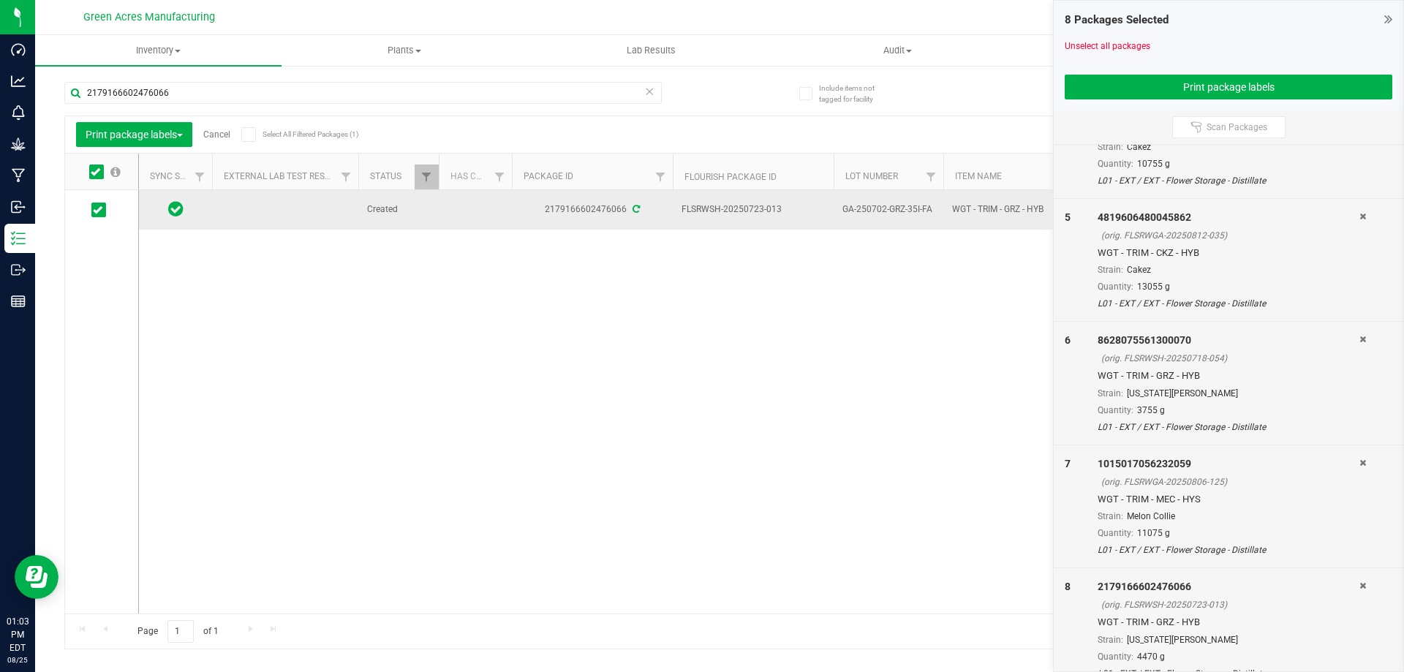
scroll to position [494, 0]
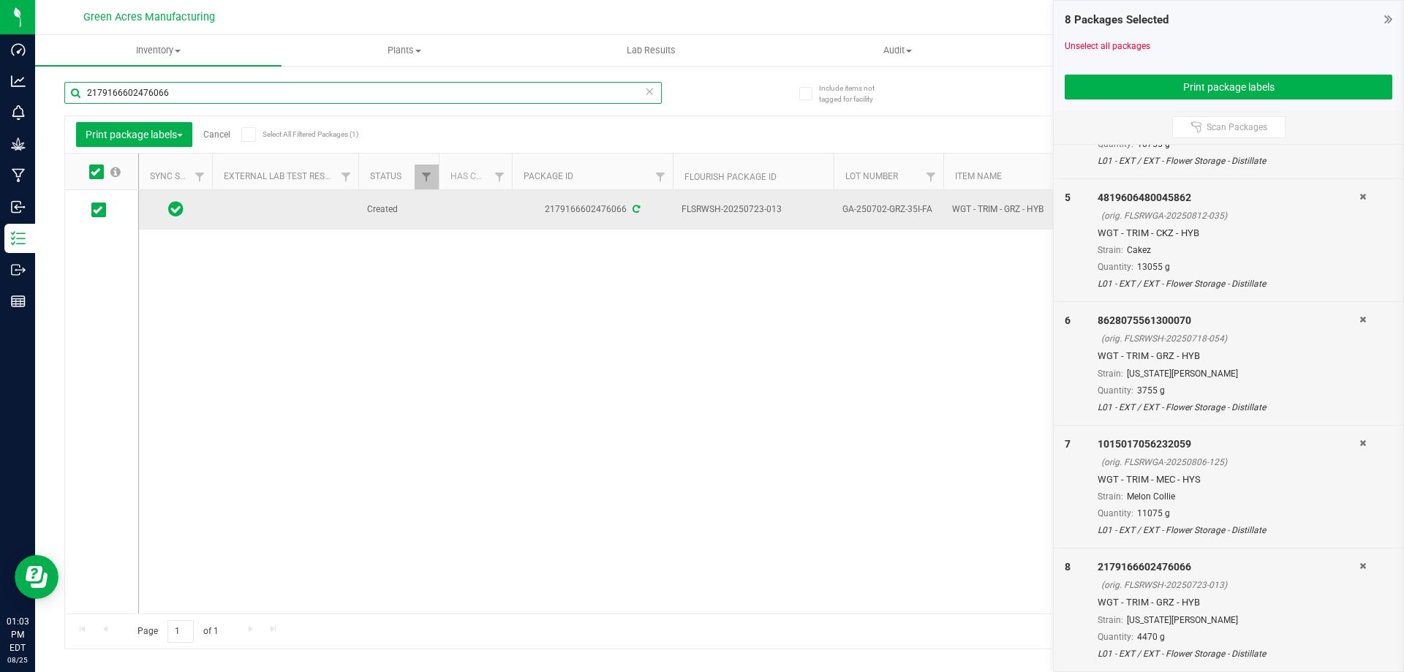
click at [363, 96] on input "2179166602476066" at bounding box center [362, 93] width 597 height 22
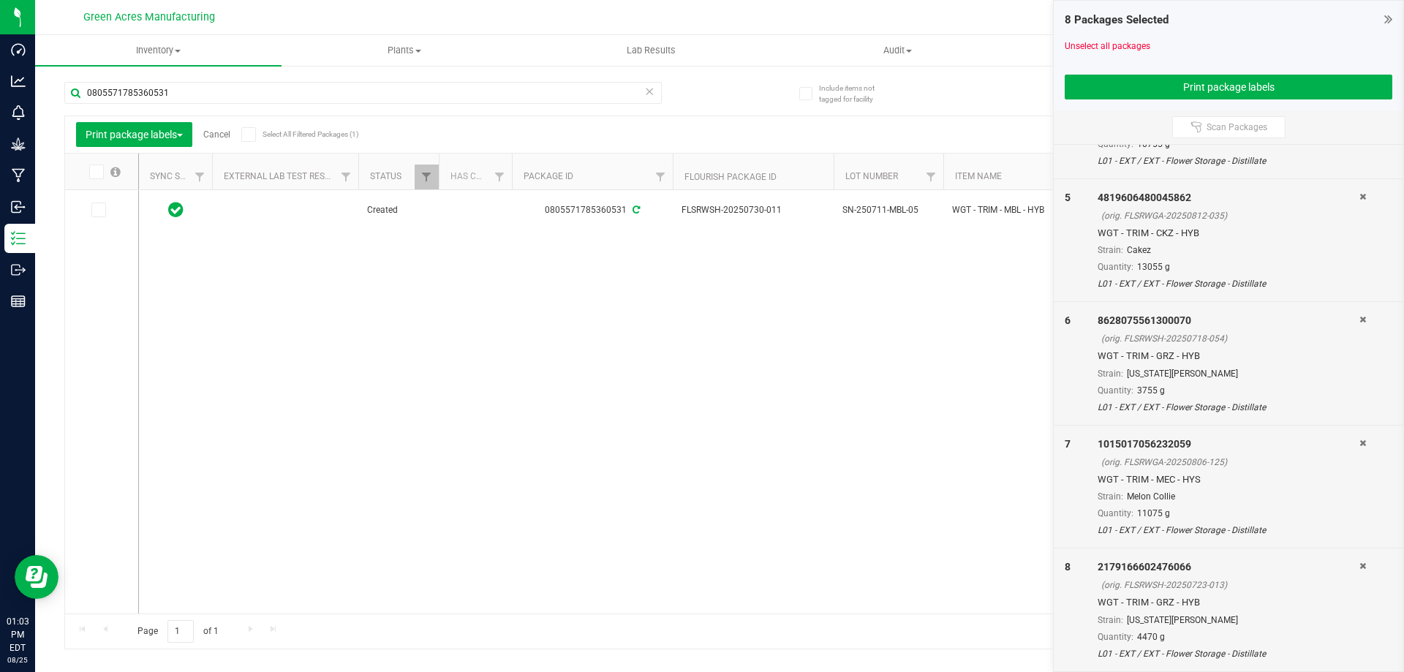
click at [107, 169] on label at bounding box center [104, 171] width 56 height 15
click at [0, 0] on input "checkbox" at bounding box center [0, 0] width 0 height 0
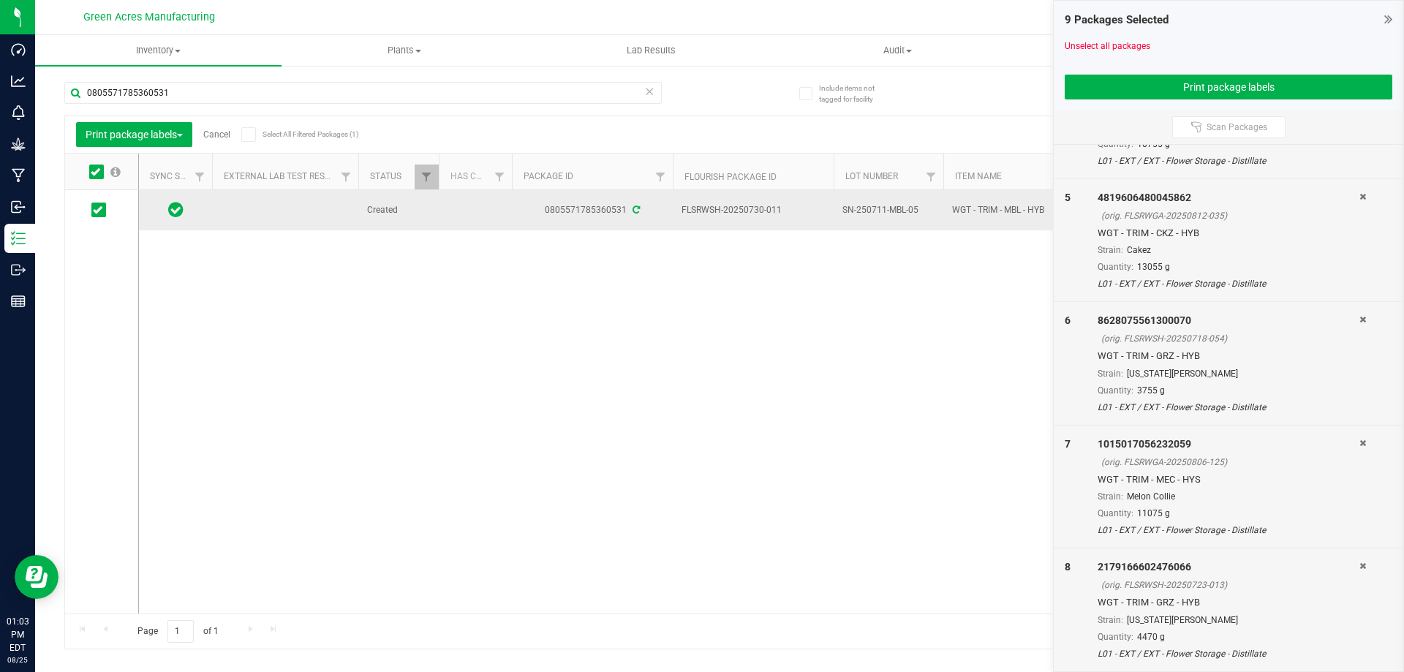
click at [896, 211] on span "SN-250711-MBL-05" at bounding box center [888, 210] width 92 height 14
click at [896, 211] on input "SN-250711-MBL-05" at bounding box center [885, 210] width 105 height 23
click at [413, 316] on div "Created 0805571785360531 FLSRWSH-20250730-011 SN-250711-MBL-05 WGT - TRIM - MBL…" at bounding box center [756, 401] width 1234 height 423
click at [340, 98] on input "0805571785360531" at bounding box center [362, 93] width 597 height 22
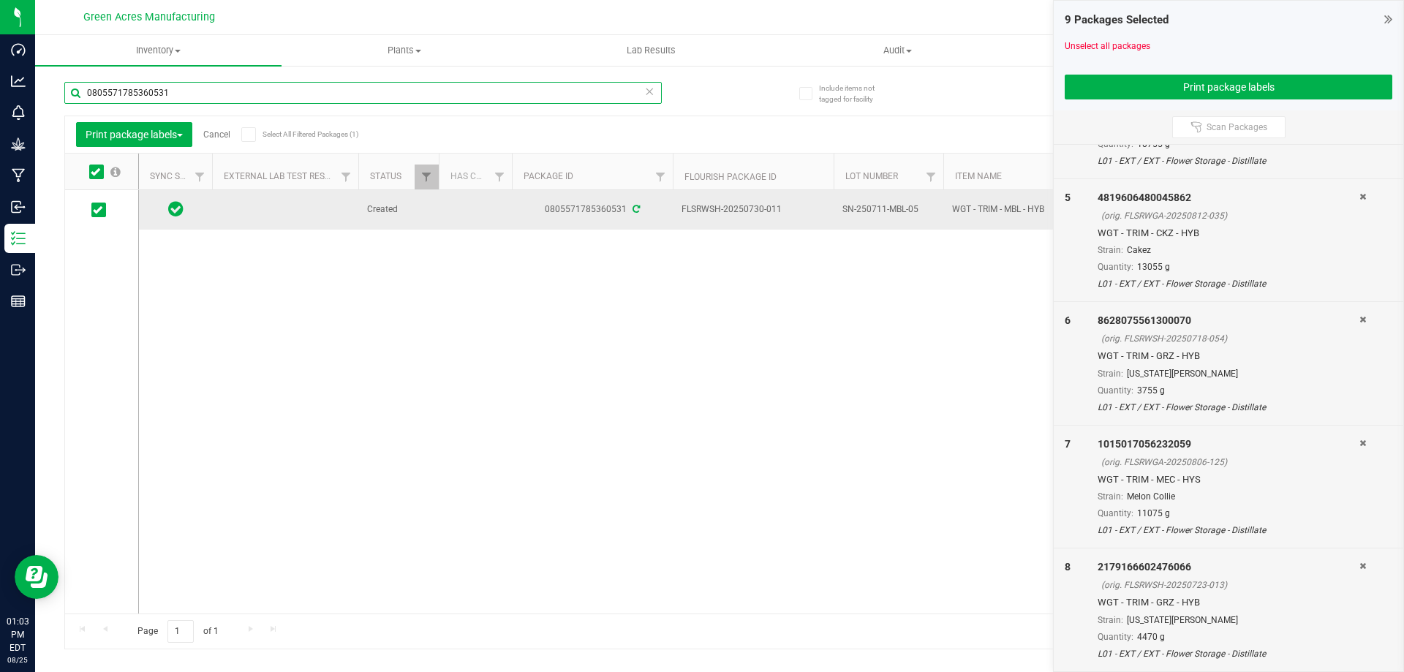
click at [340, 98] on input "0805571785360531" at bounding box center [362, 93] width 597 height 22
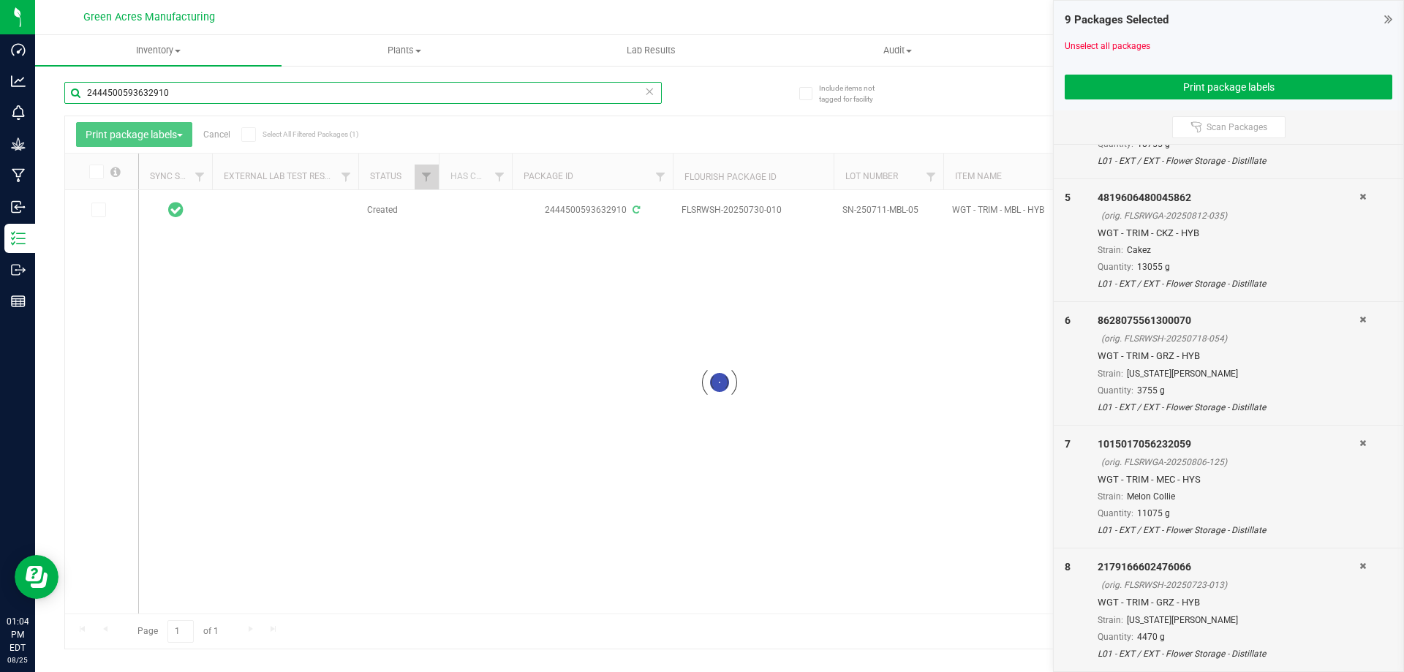
type input "2444500593632910"
click at [627, 400] on div at bounding box center [719, 382] width 1309 height 532
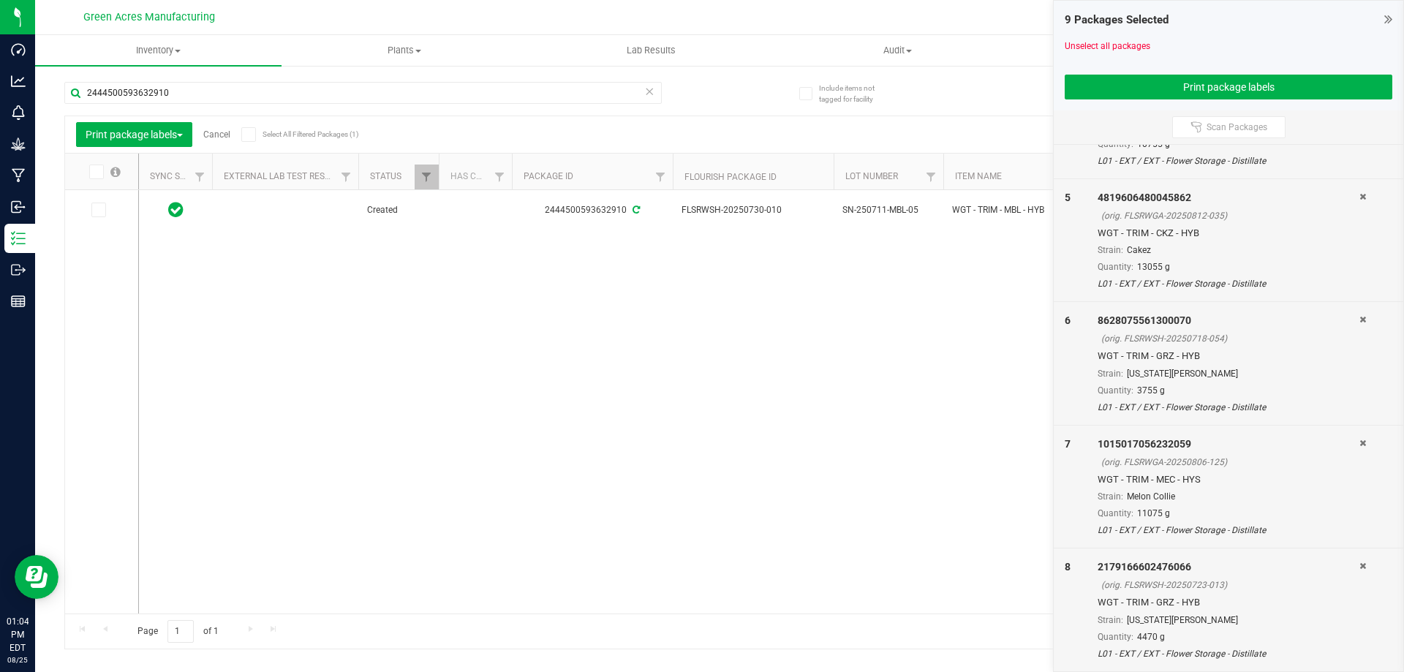
click at [92, 172] on icon at bounding box center [96, 172] width 10 height 0
click at [0, 0] on input "checkbox" at bounding box center [0, 0] width 0 height 0
click at [1169, 81] on button "Print package labels" at bounding box center [1228, 87] width 328 height 25
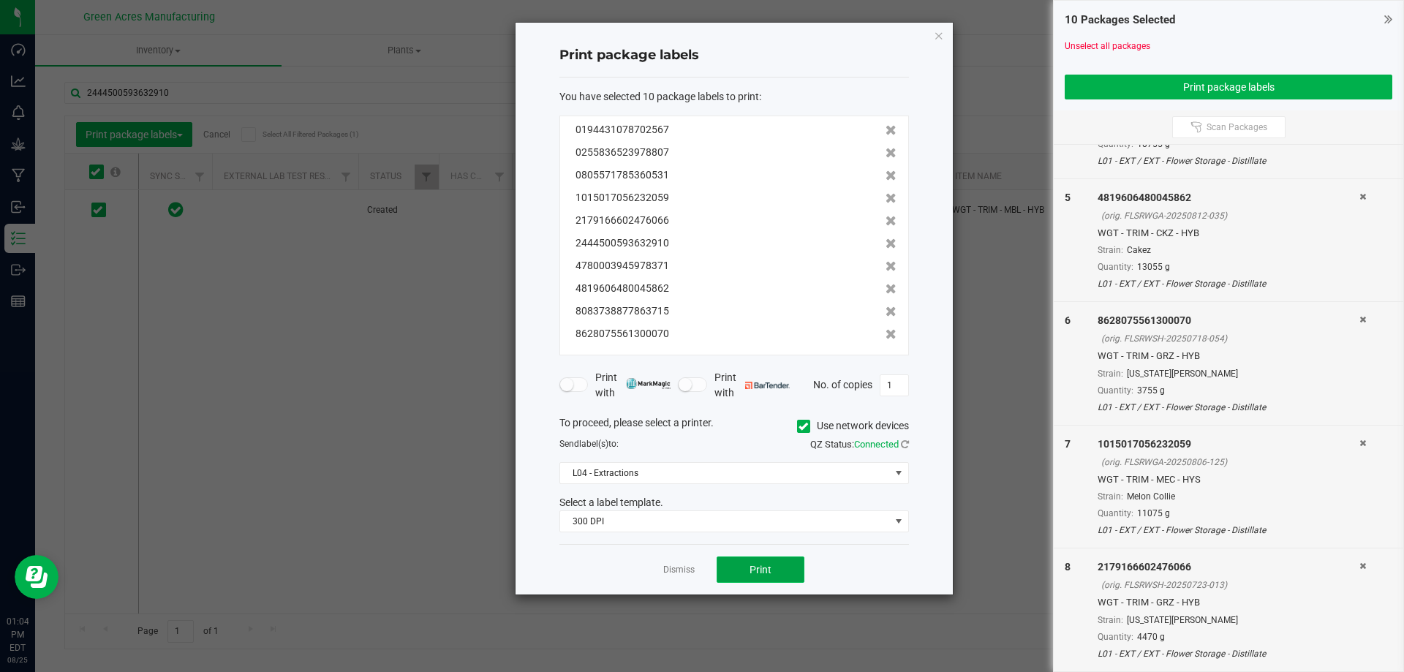
click at [749, 568] on span "Print" at bounding box center [760, 570] width 22 height 12
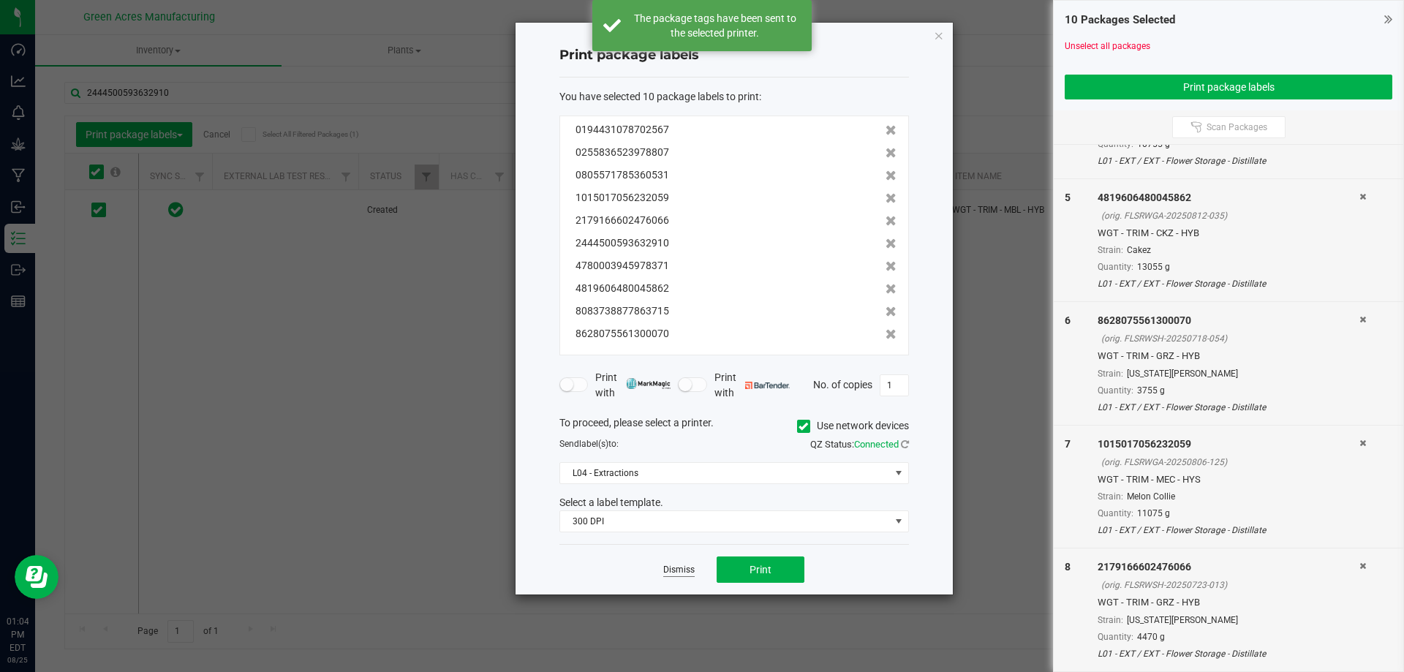
click at [673, 572] on link "Dismiss" at bounding box center [678, 570] width 31 height 12
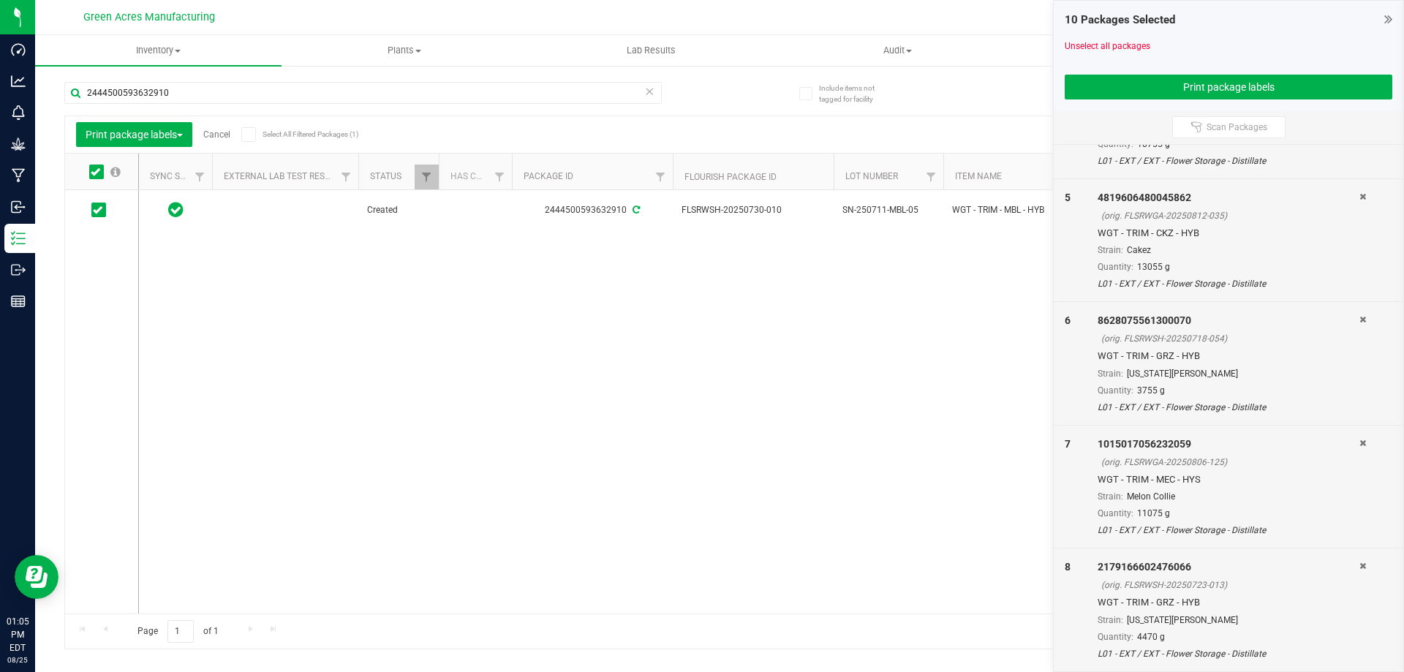
click at [637, 436] on div "Created 2444500593632910 FLSRWSH-20250730-010 SN-250711-MBL-05 WGT - TRIM - MBL…" at bounding box center [756, 401] width 1234 height 423
click at [220, 135] on link "Cancel" at bounding box center [216, 134] width 27 height 10
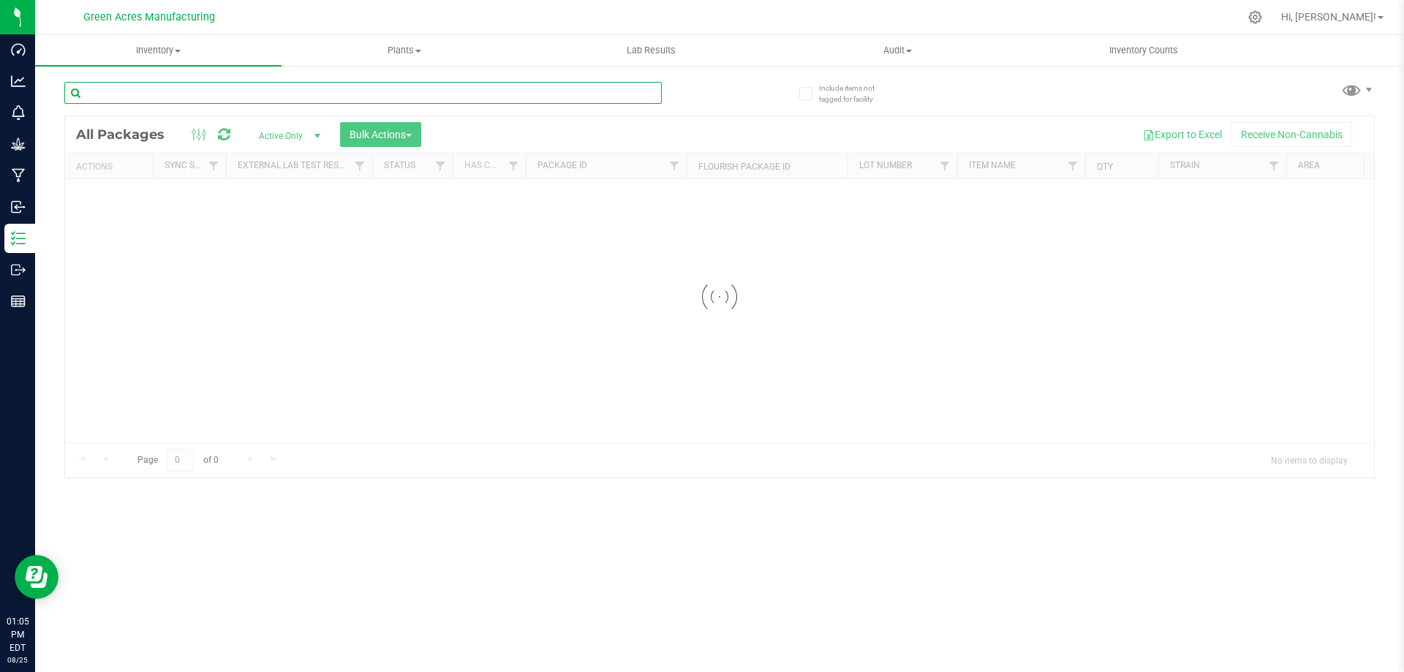
click at [274, 101] on input "text" at bounding box center [362, 93] width 597 height 22
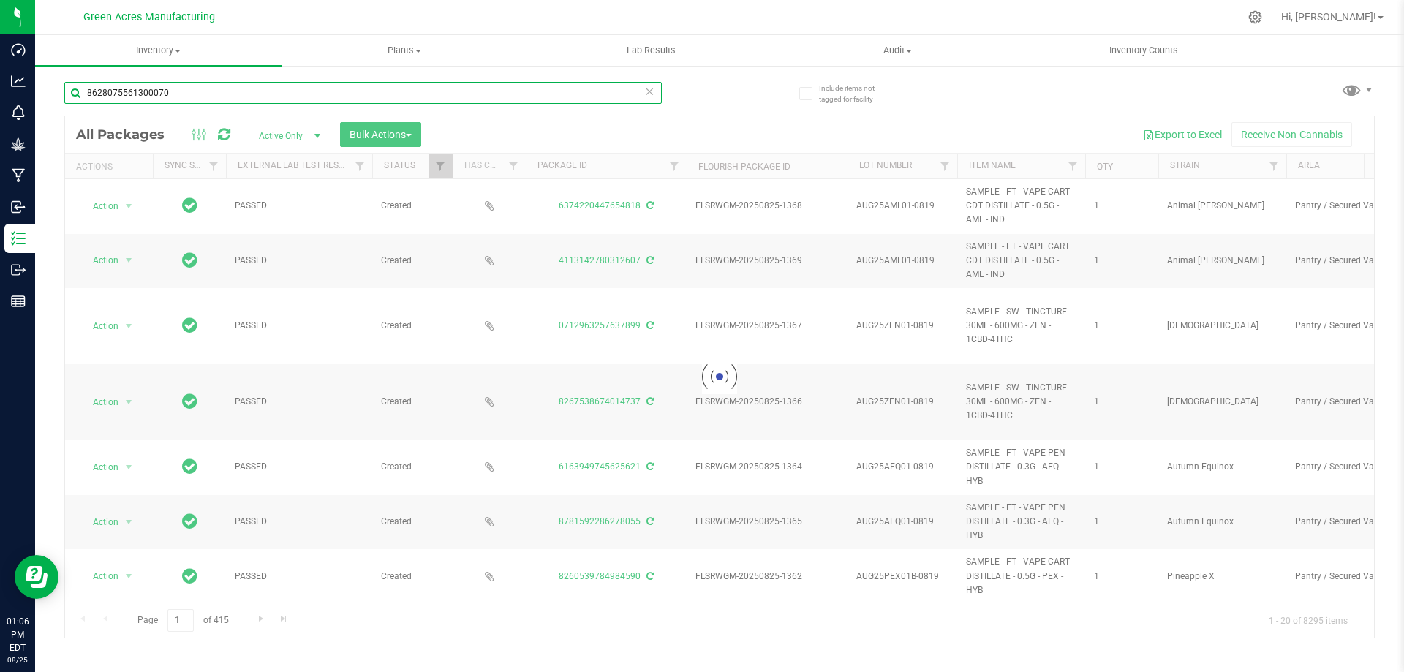
type input "8628075561300070"
click at [768, 124] on div at bounding box center [719, 376] width 1309 height 521
click at [490, 88] on input "8628075561300070" at bounding box center [362, 93] width 597 height 22
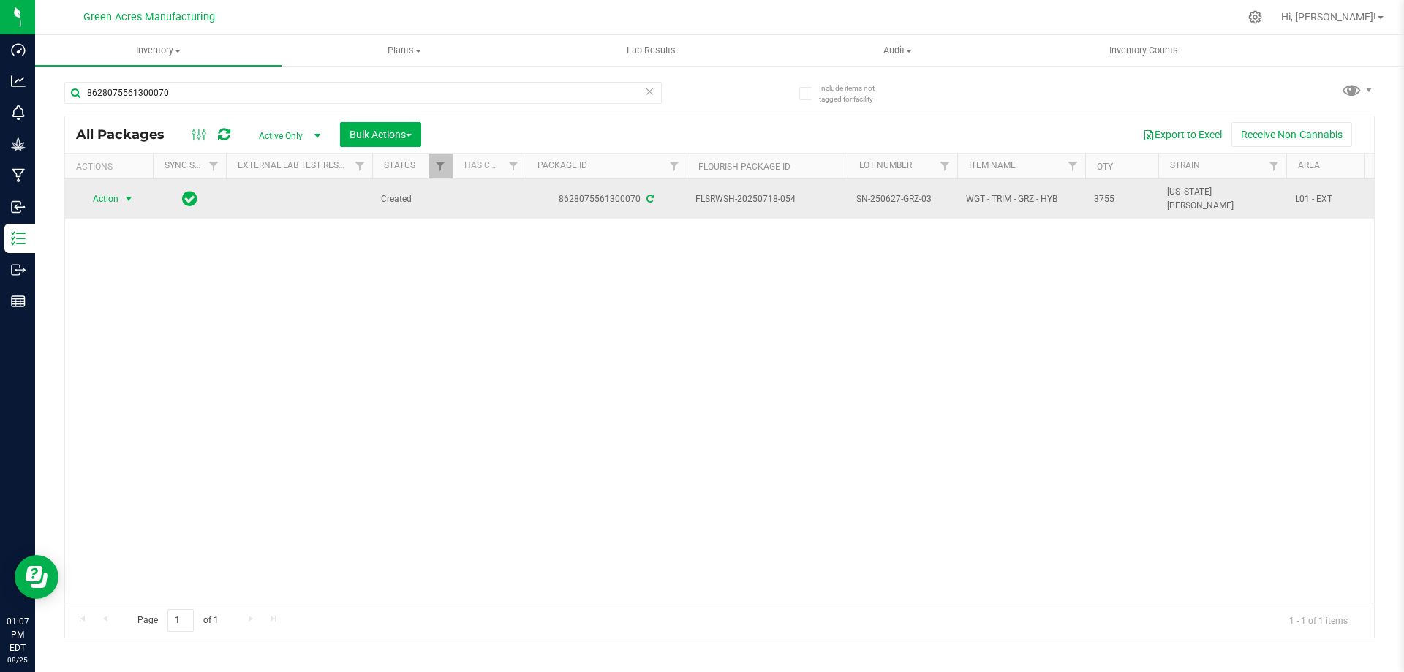
click at [113, 193] on span "Action" at bounding box center [99, 199] width 39 height 20
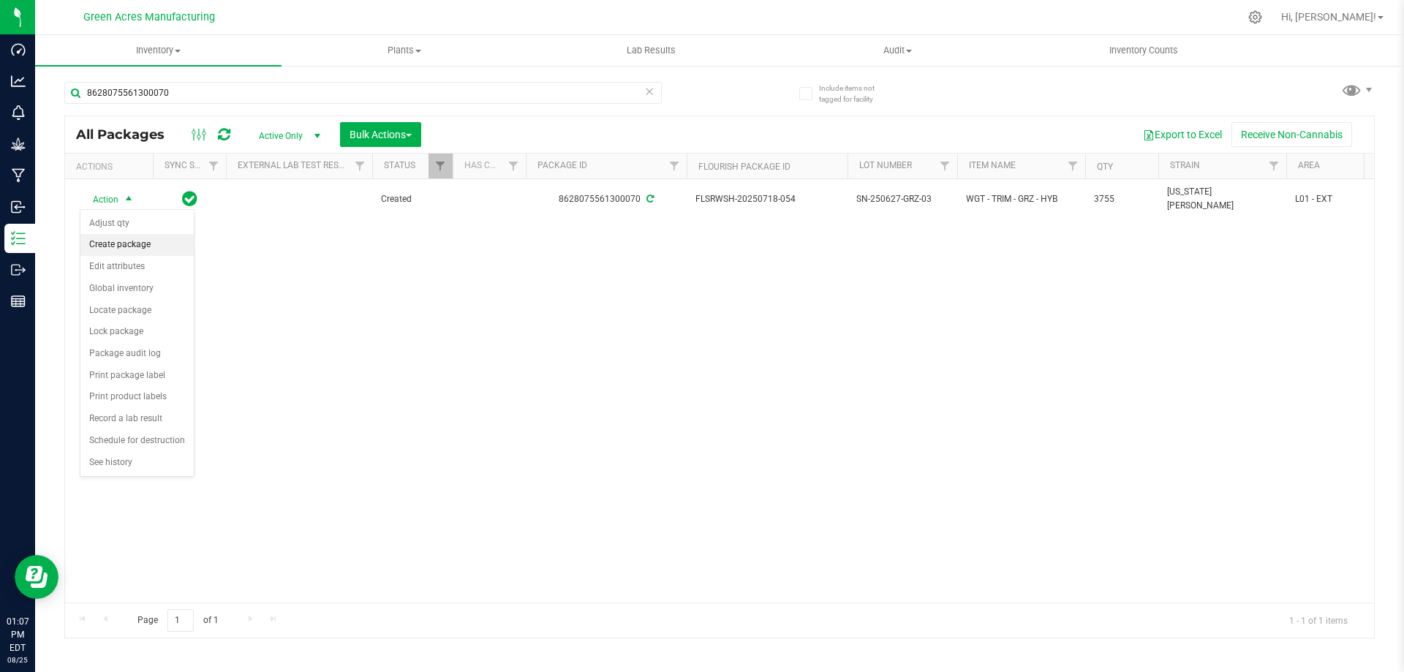
click at [135, 243] on li "Create package" at bounding box center [136, 245] width 113 height 22
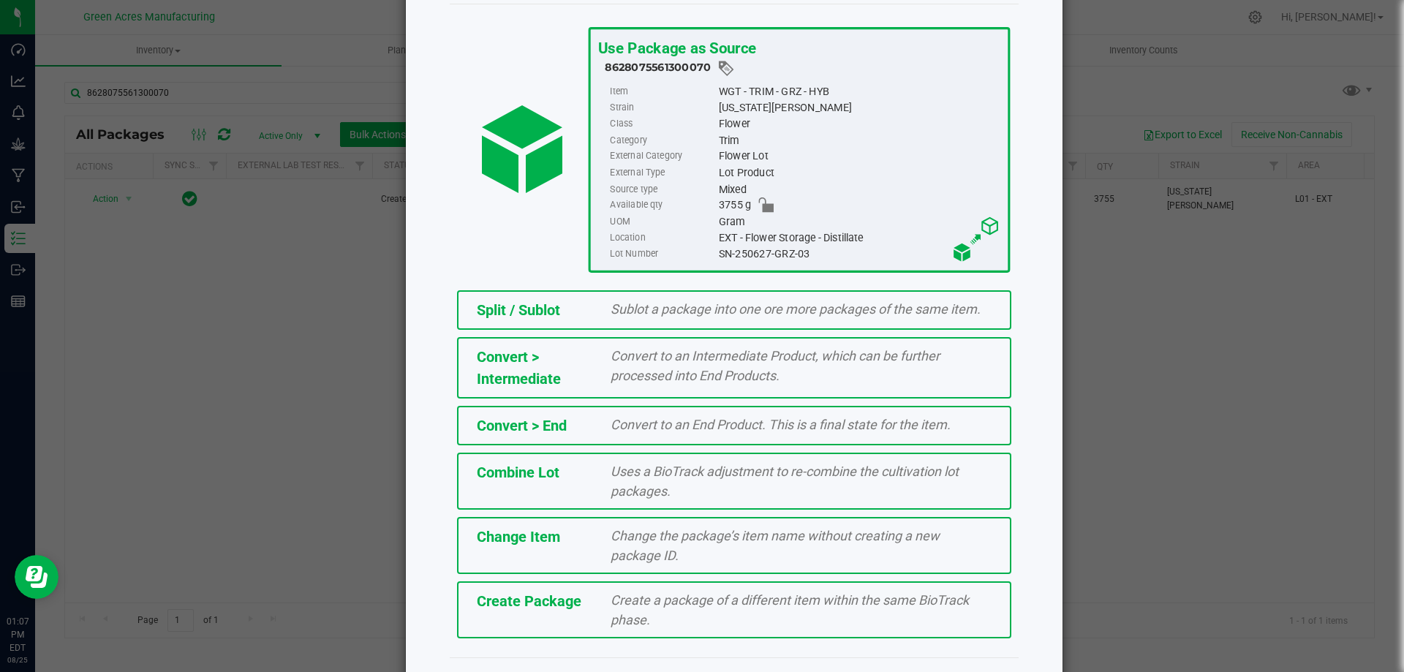
scroll to position [105, 0]
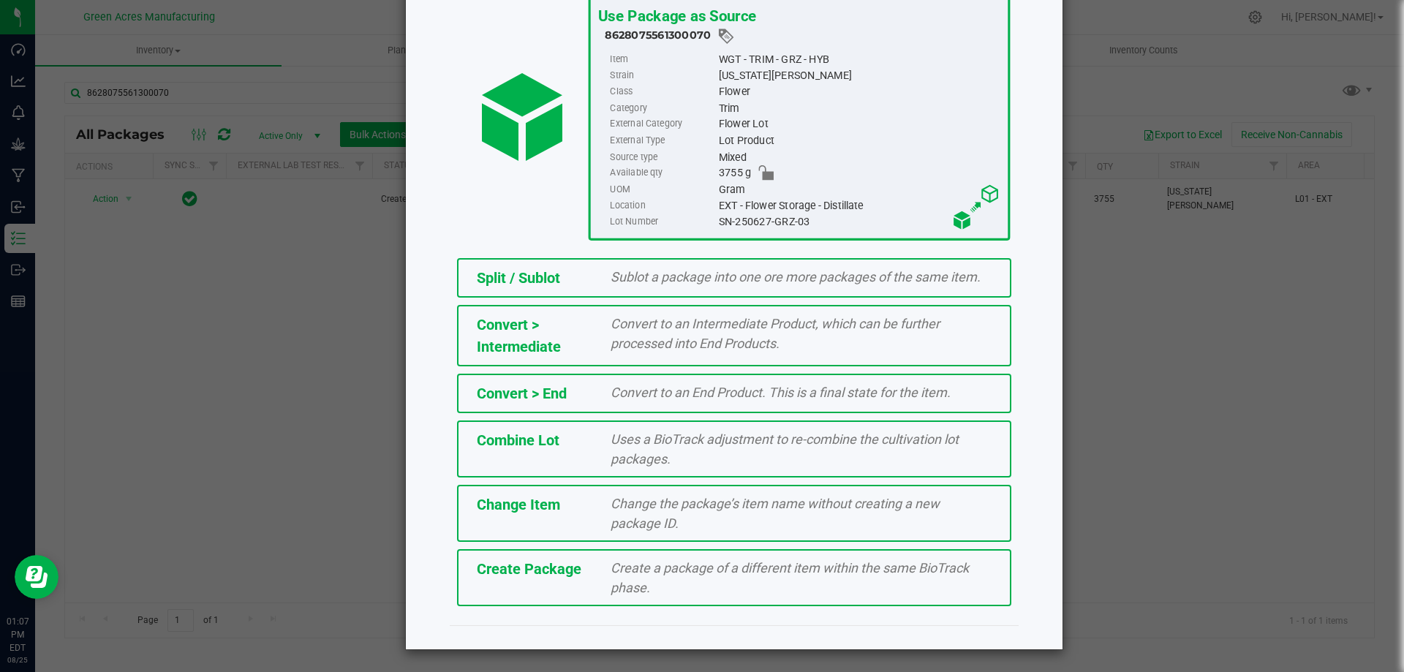
click at [749, 591] on div "Create a package of a different item within the same BioTrack phase." at bounding box center [800, 577] width 403 height 39
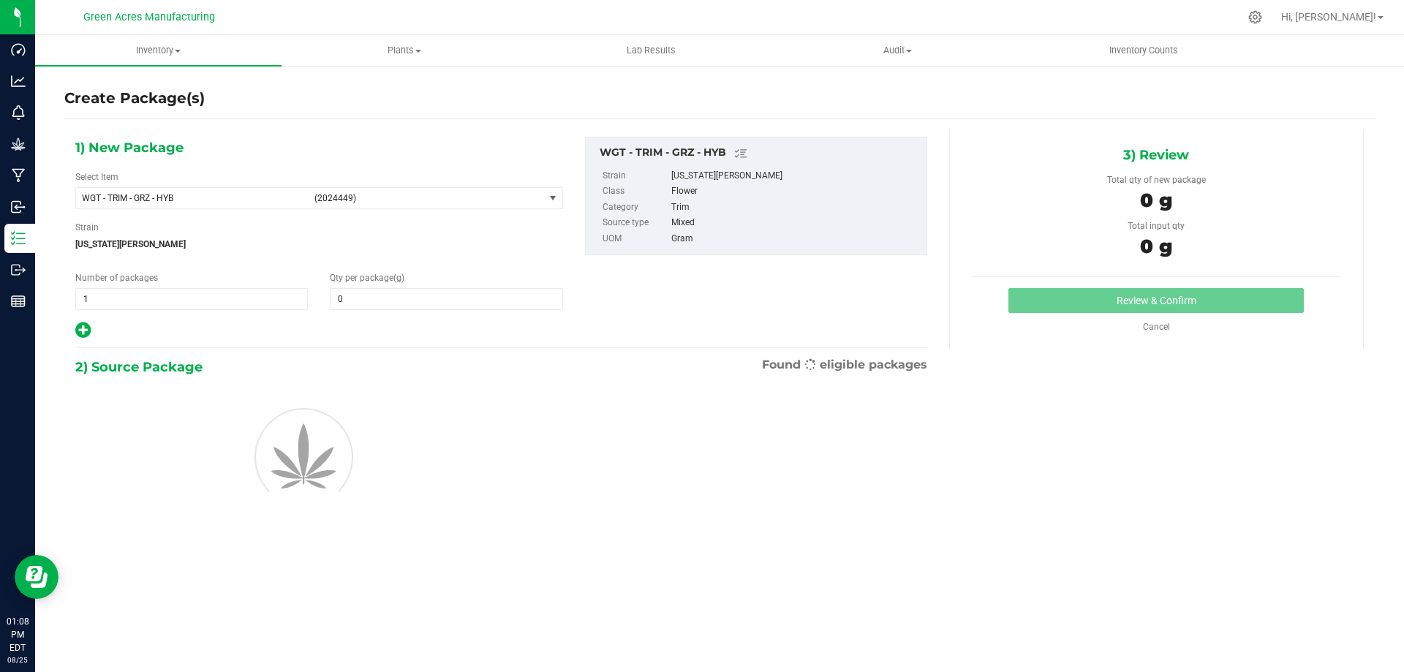
type input "0.0000"
click at [283, 205] on span "WGT - TRIM - GRZ - HYB (2024449)" at bounding box center [310, 198] width 468 height 20
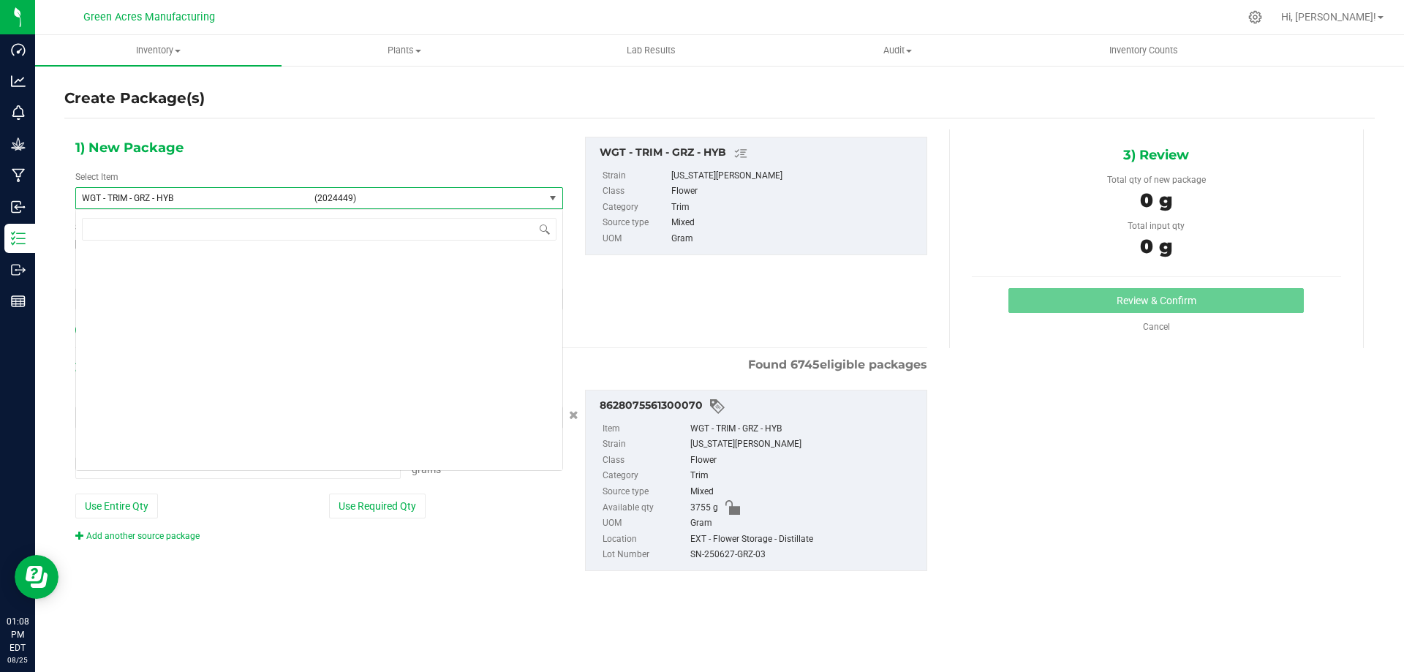
type input "0.0000 g"
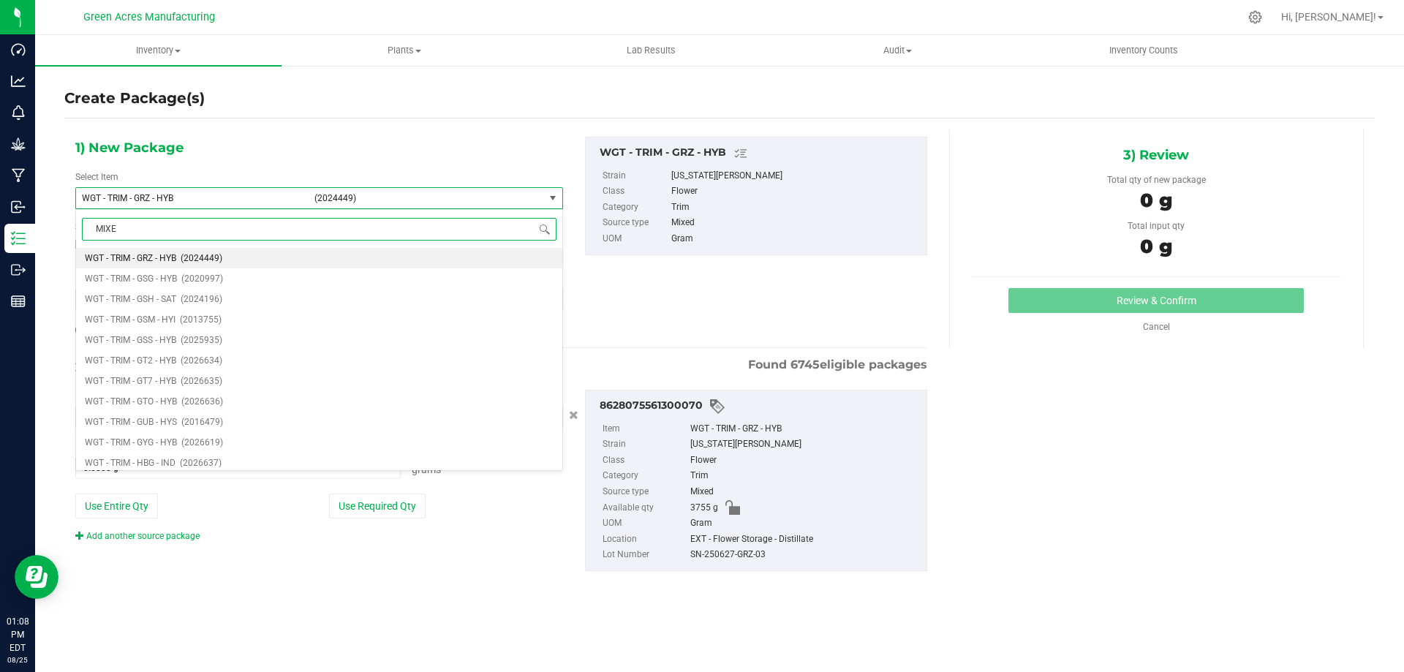
type input "MIXED"
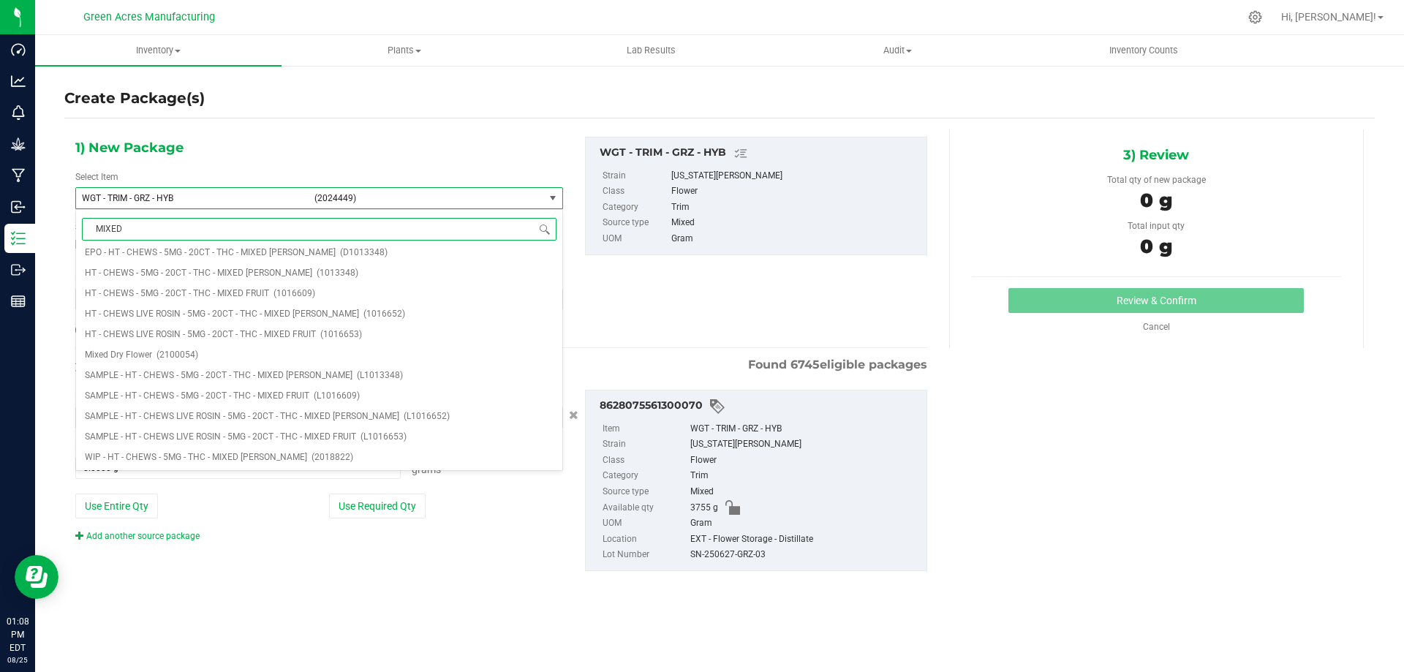
scroll to position [0, 0]
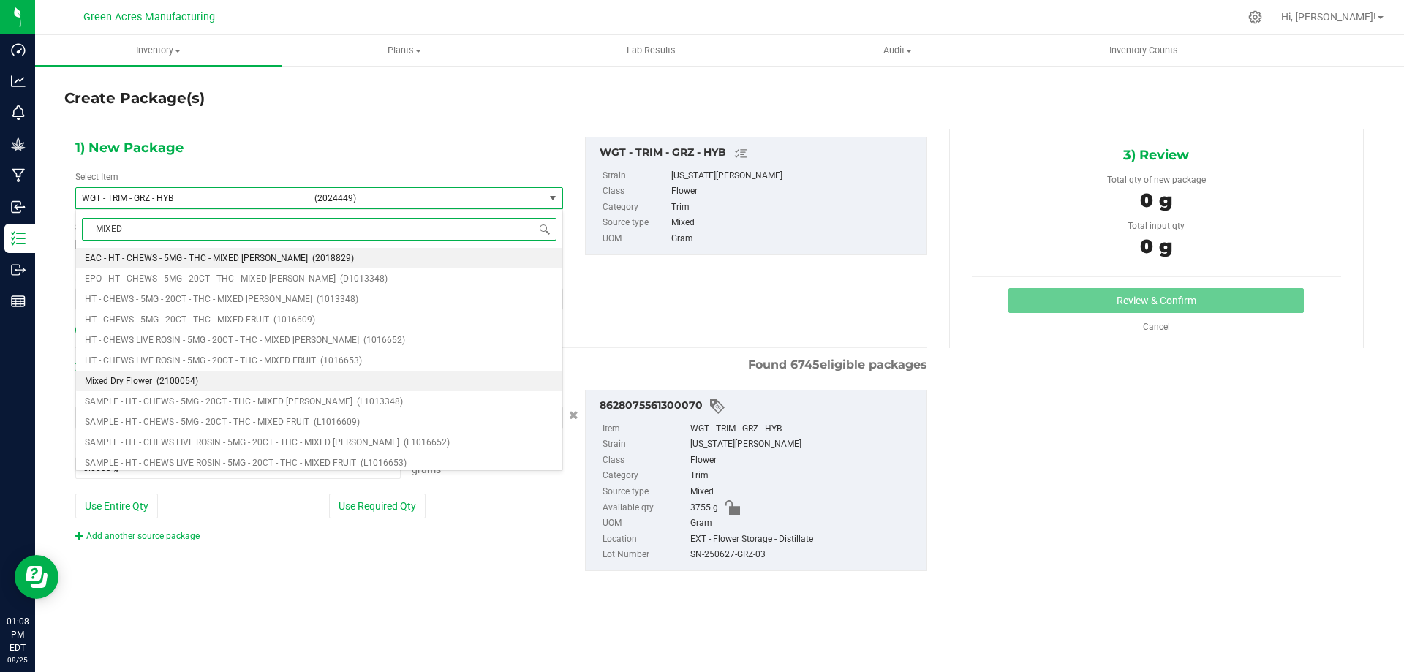
click at [155, 379] on li "Mixed Dry Flower (2100054)" at bounding box center [319, 381] width 486 height 20
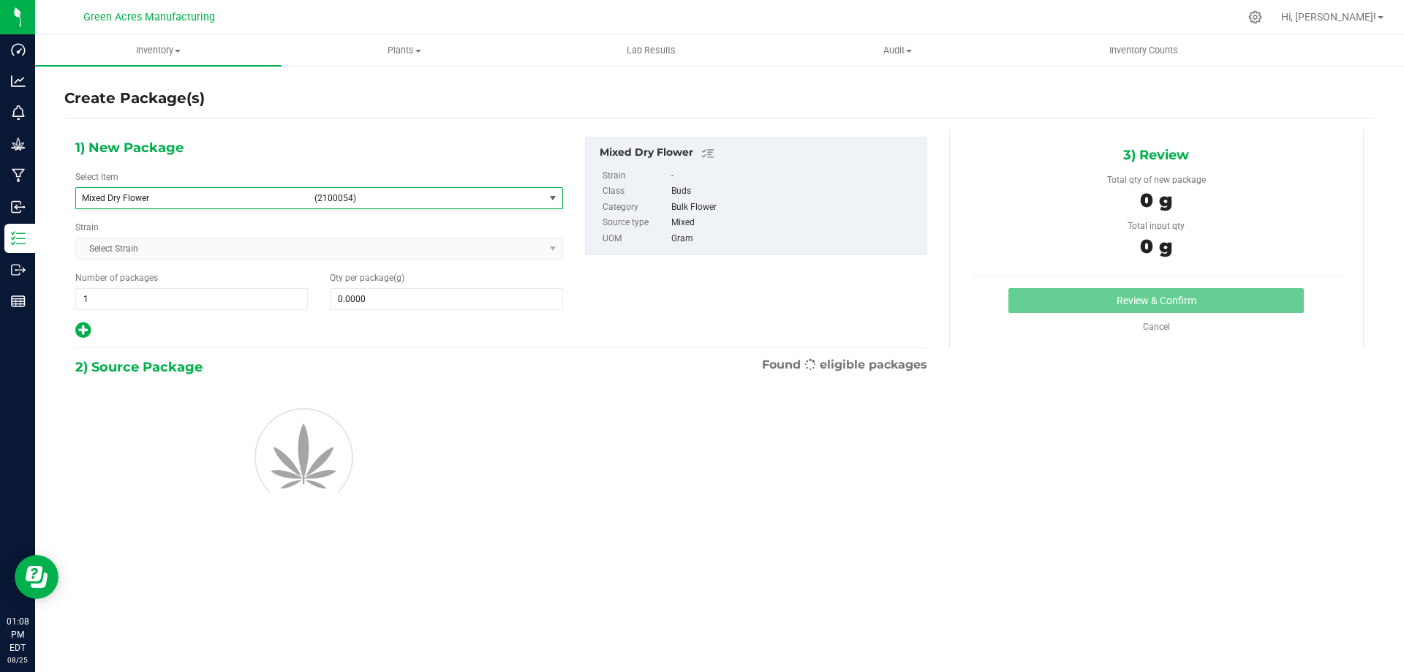
type input "0.0000"
click at [613, 293] on div "1) New Package Select Item Mixed Dry Flower (2100054) Maraschino - Flower Maras…" at bounding box center [501, 238] width 874 height 203
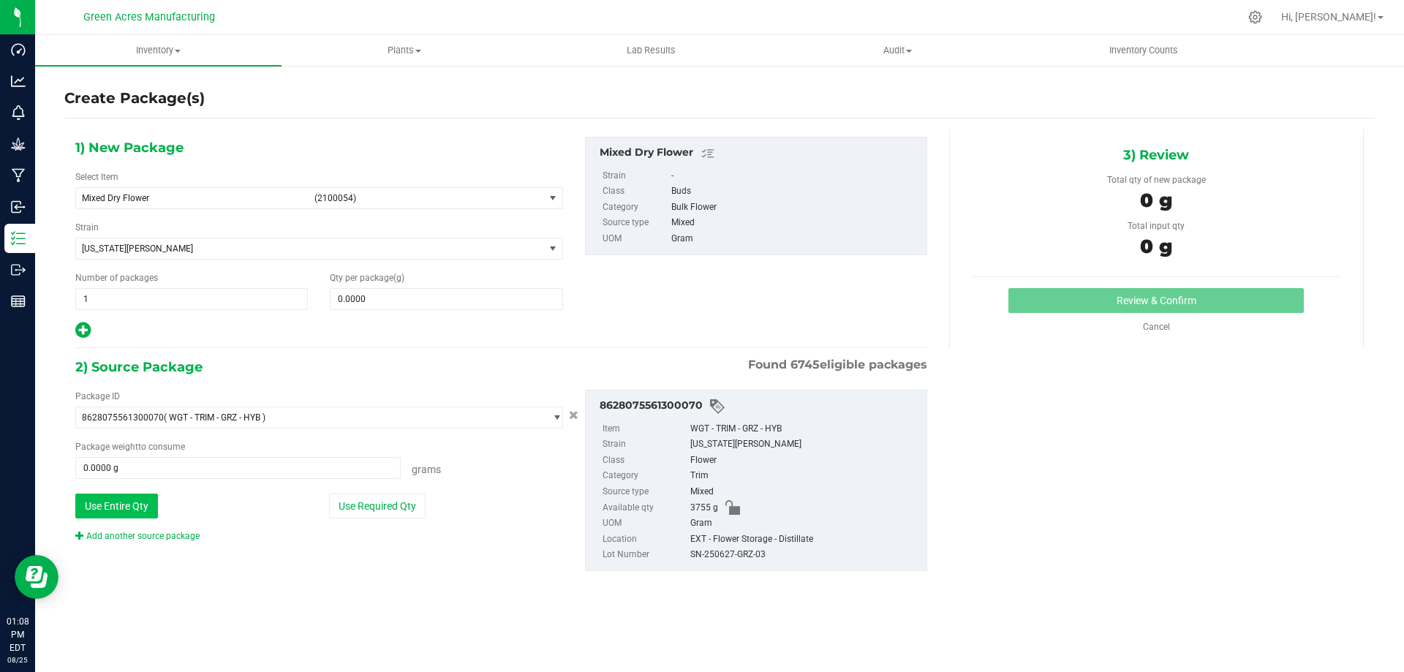
click at [126, 505] on button "Use Entire Qty" at bounding box center [116, 505] width 83 height 25
type input "3755.0000 g"
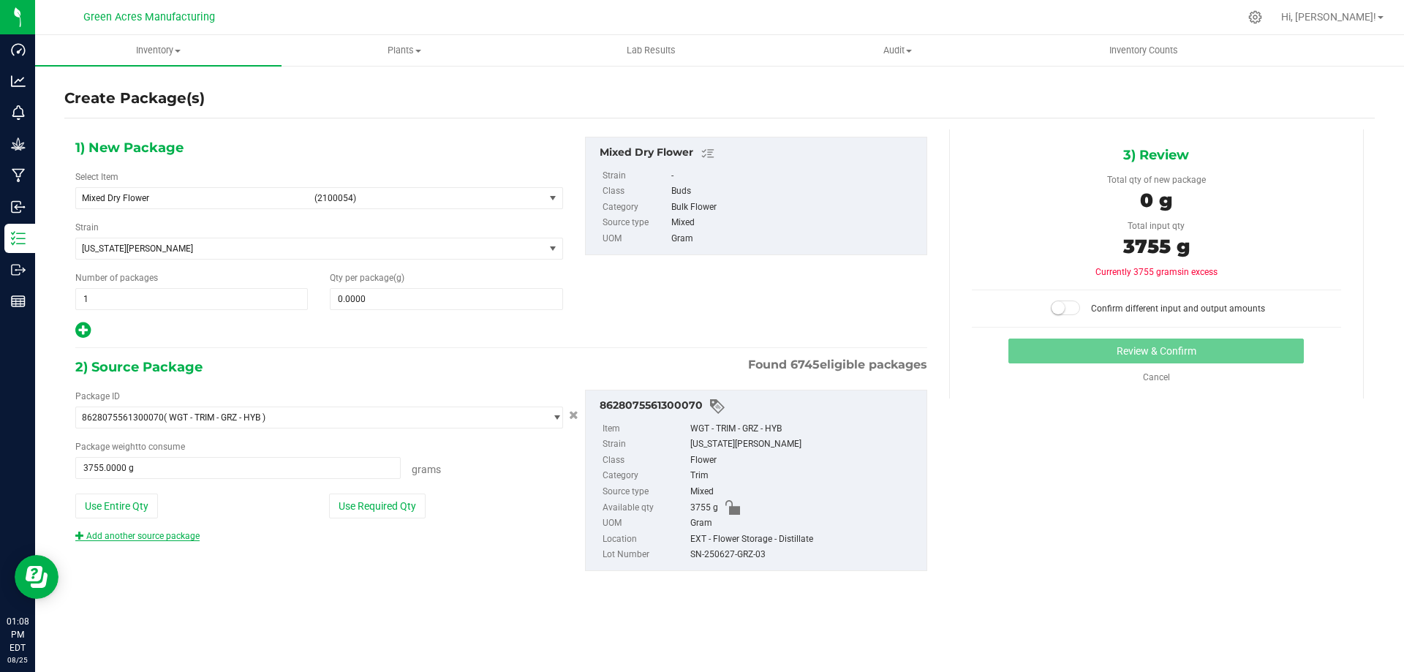
click at [167, 537] on link "Add another source package" at bounding box center [137, 536] width 124 height 10
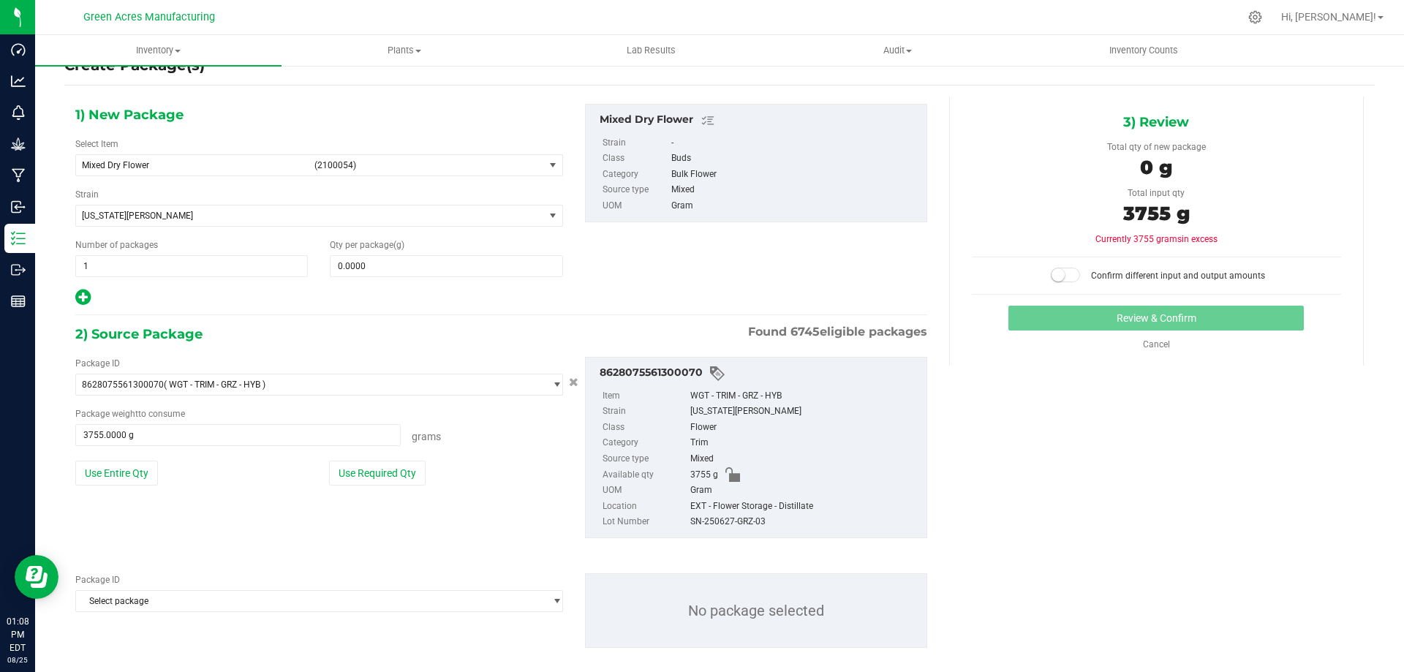
scroll to position [50, 0]
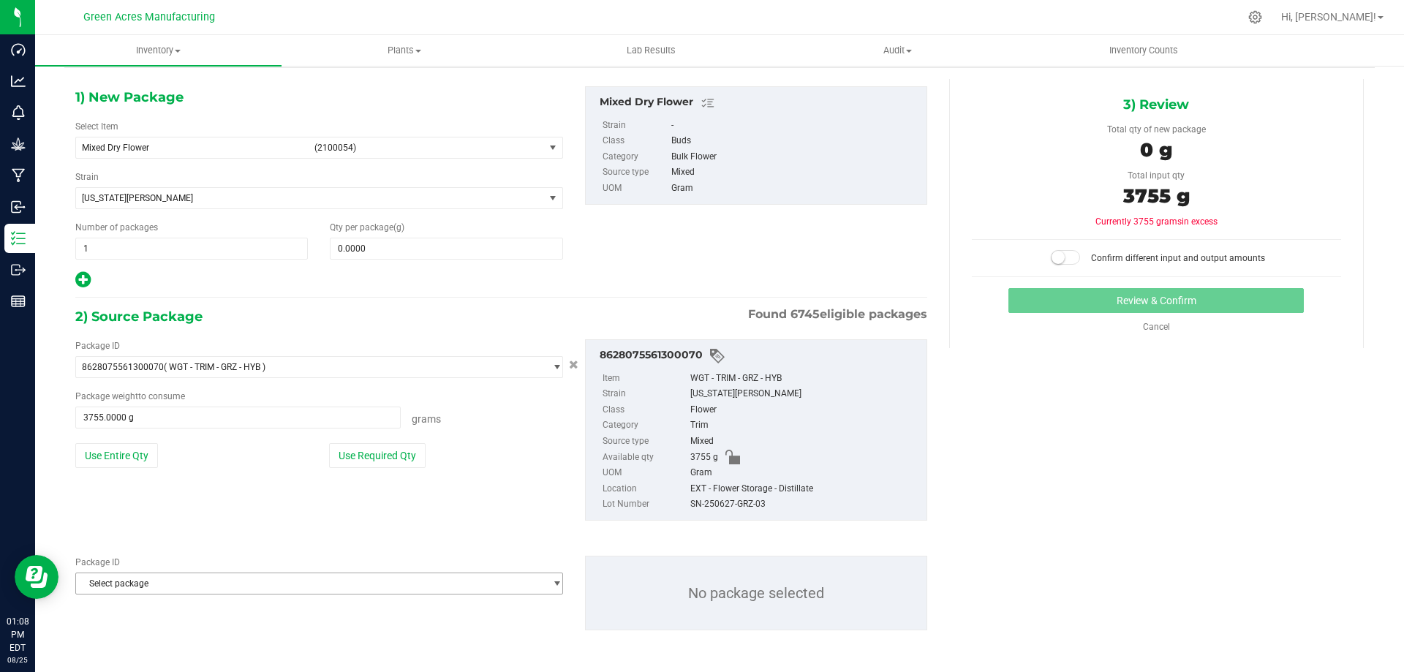
click at [232, 576] on span "Select package" at bounding box center [310, 583] width 468 height 20
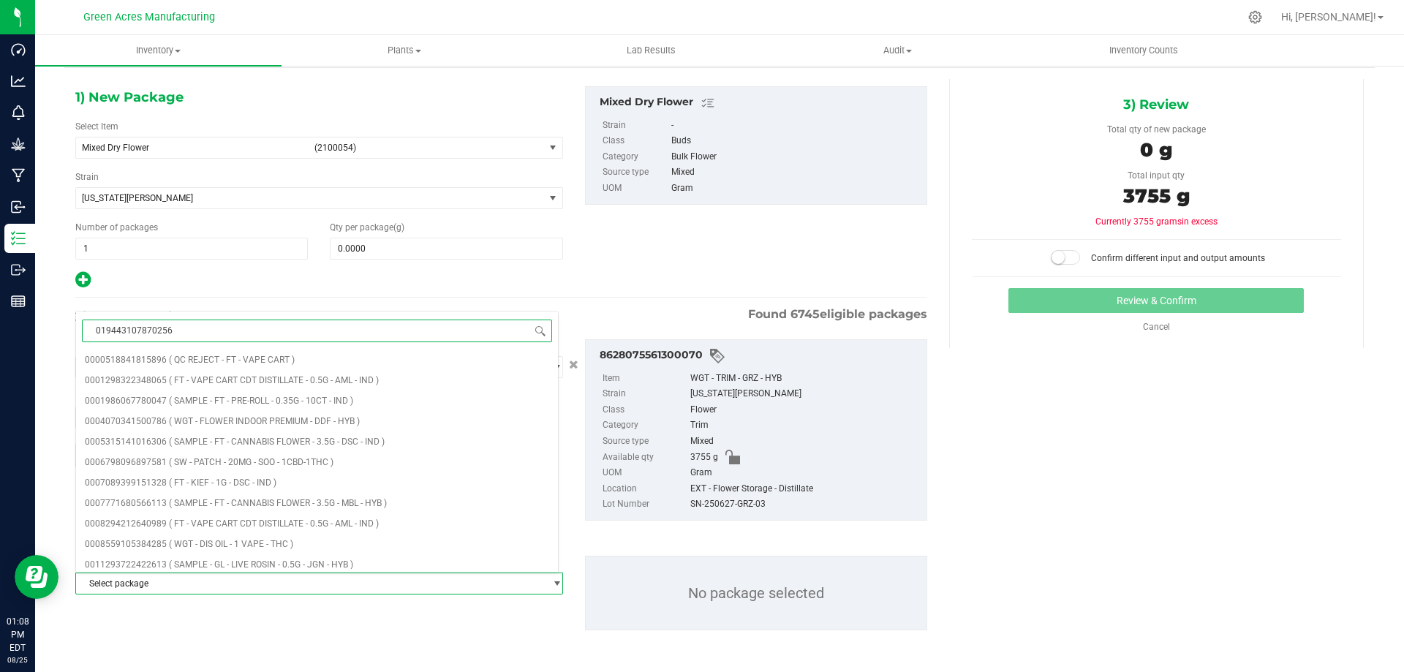
type input "0194431078702567"
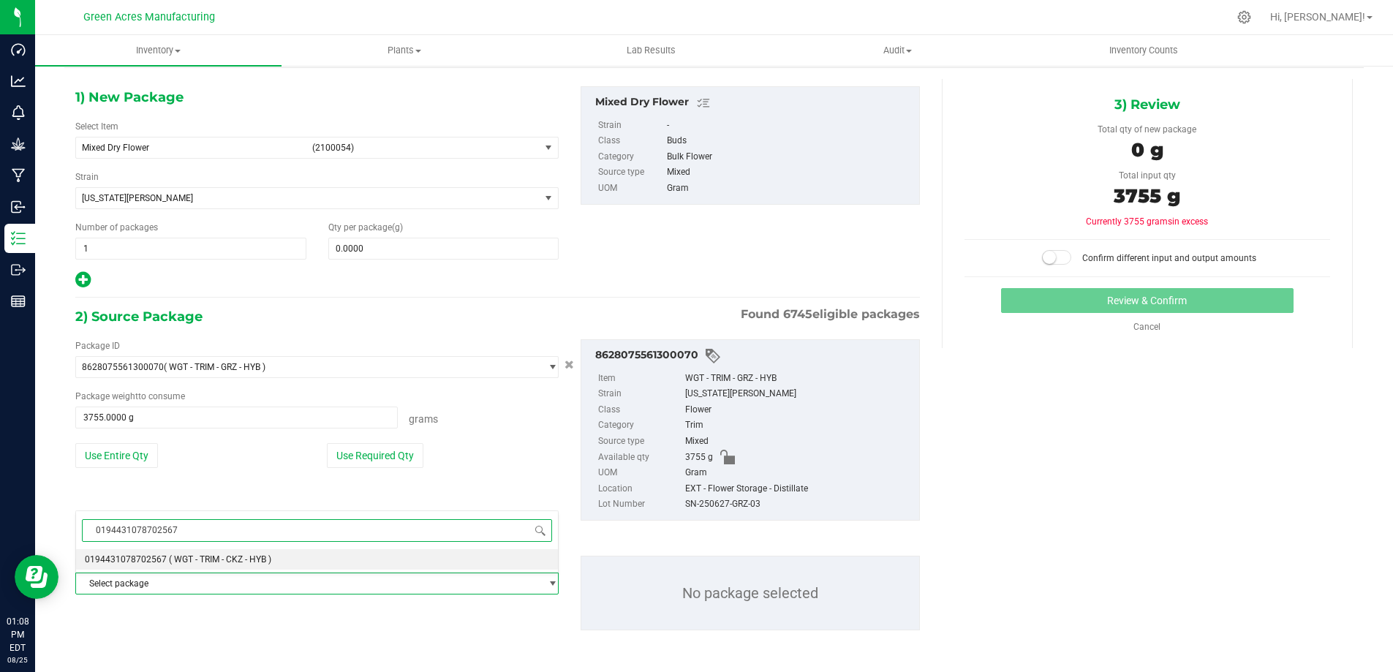
click at [251, 550] on li "0194431078702567 ( WGT - TRIM - CKZ - HYB )" at bounding box center [317, 559] width 482 height 20
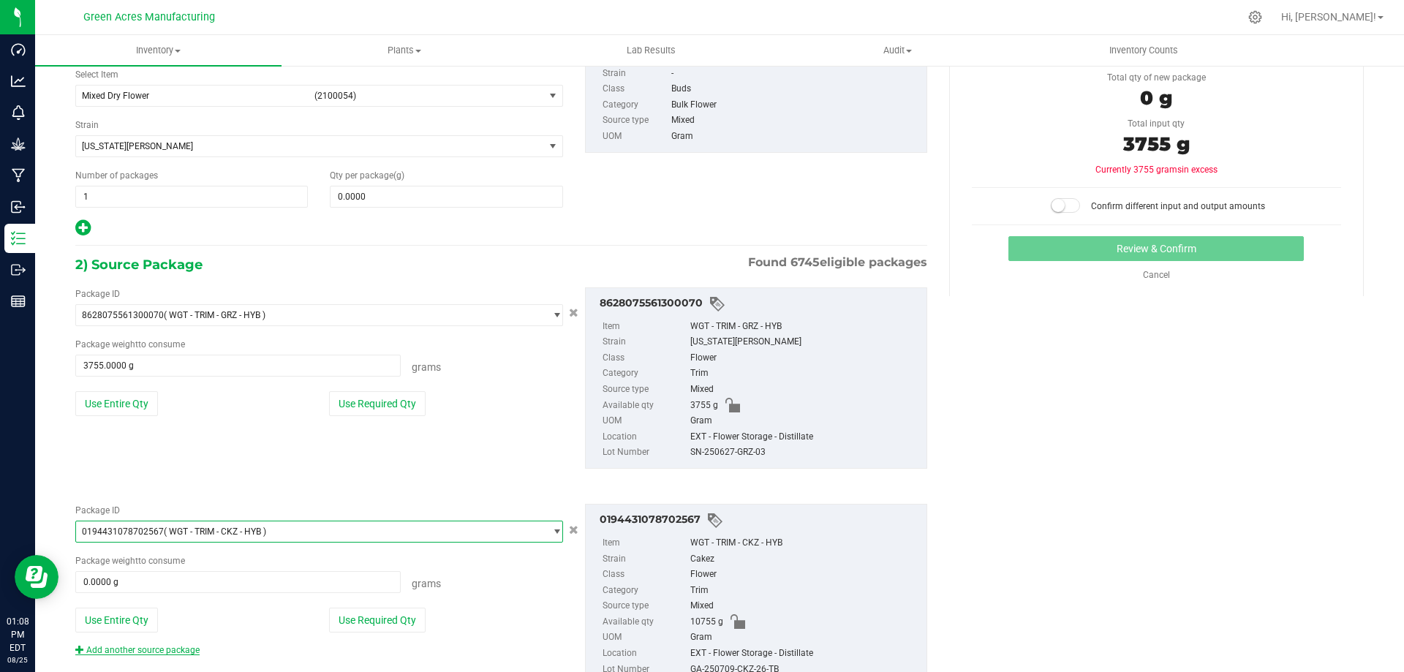
scroll to position [157, 0]
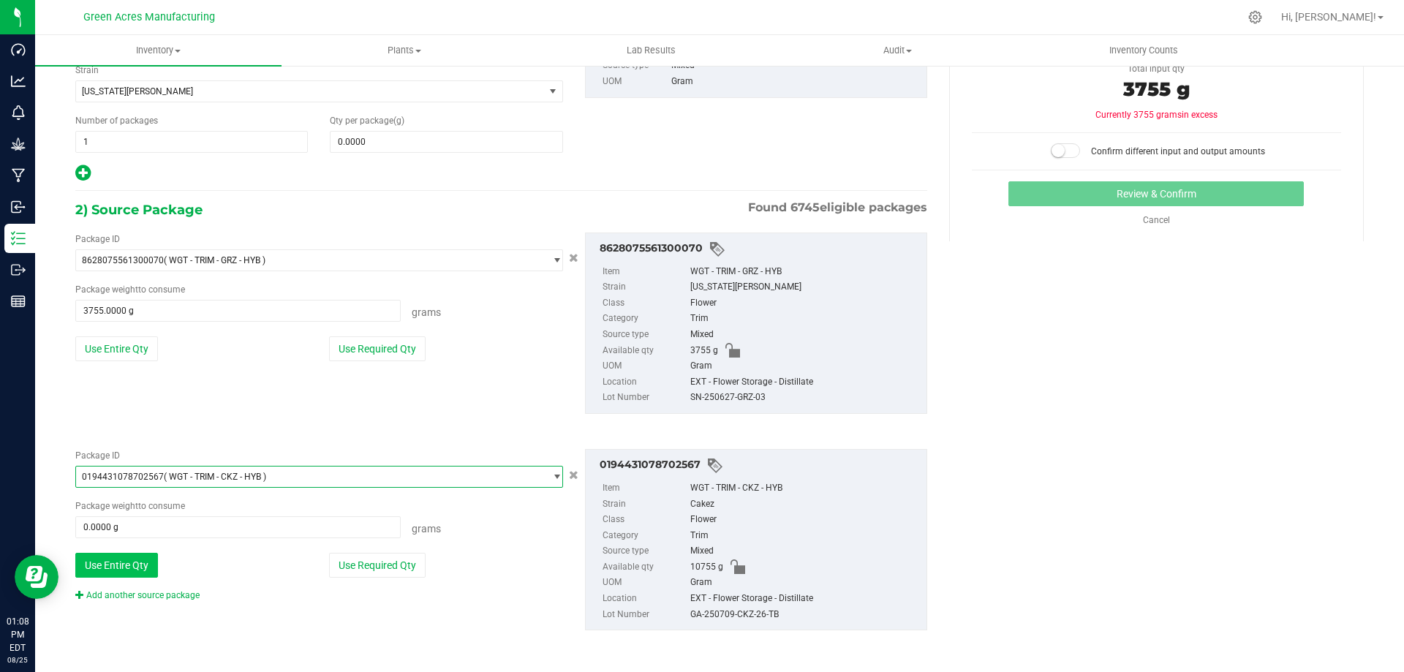
click at [140, 561] on button "Use Entire Qty" at bounding box center [116, 565] width 83 height 25
type input "10755.0000 g"
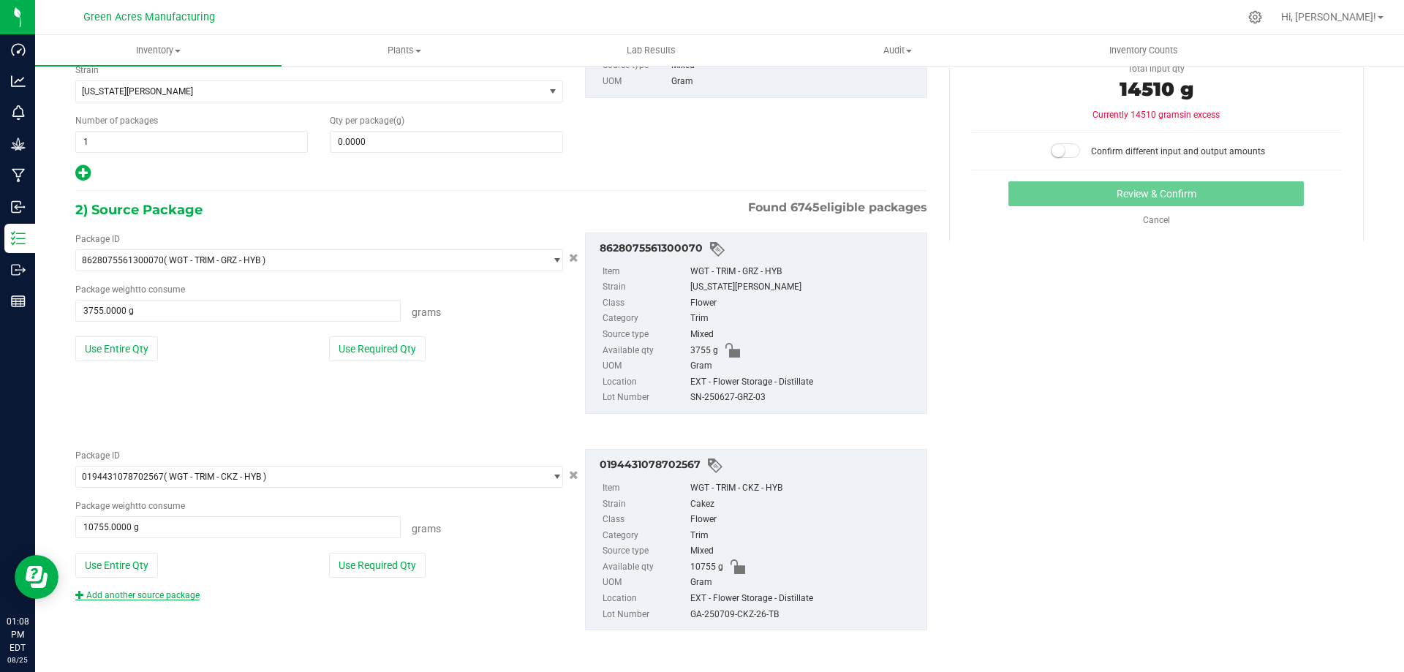
click at [170, 599] on link "Add another source package" at bounding box center [137, 595] width 124 height 10
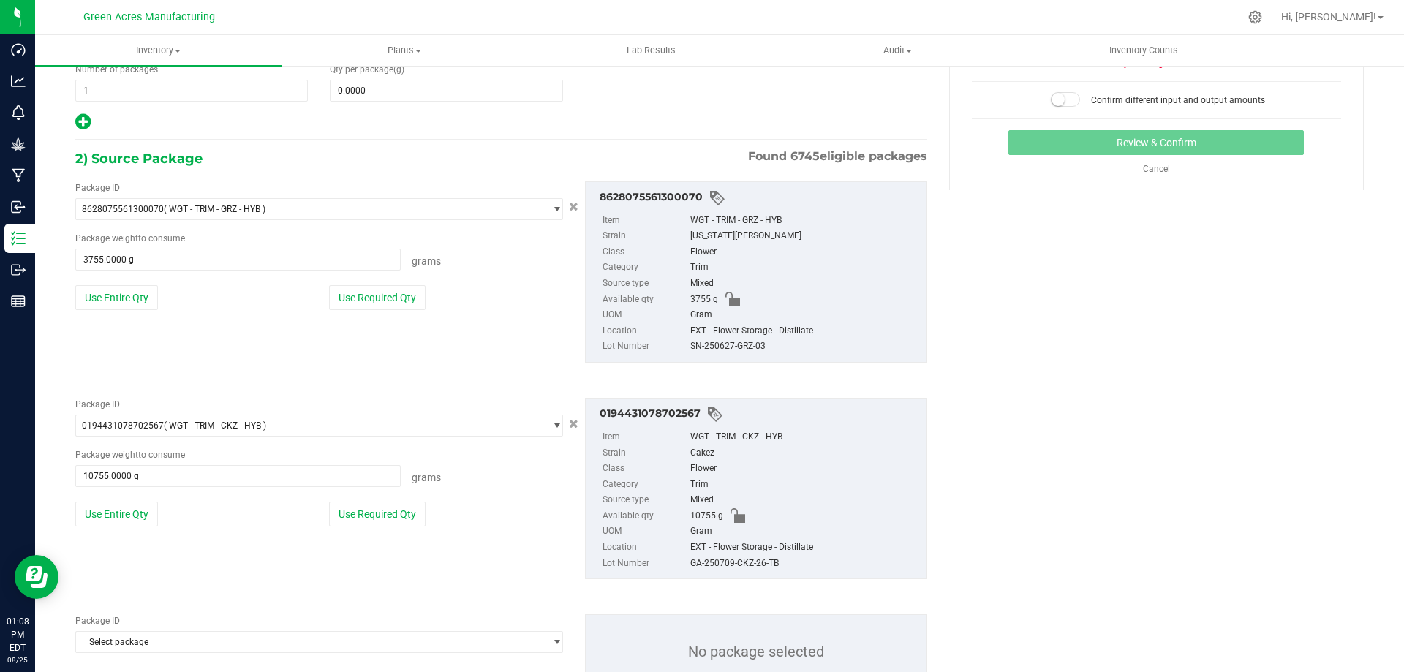
scroll to position [267, 0]
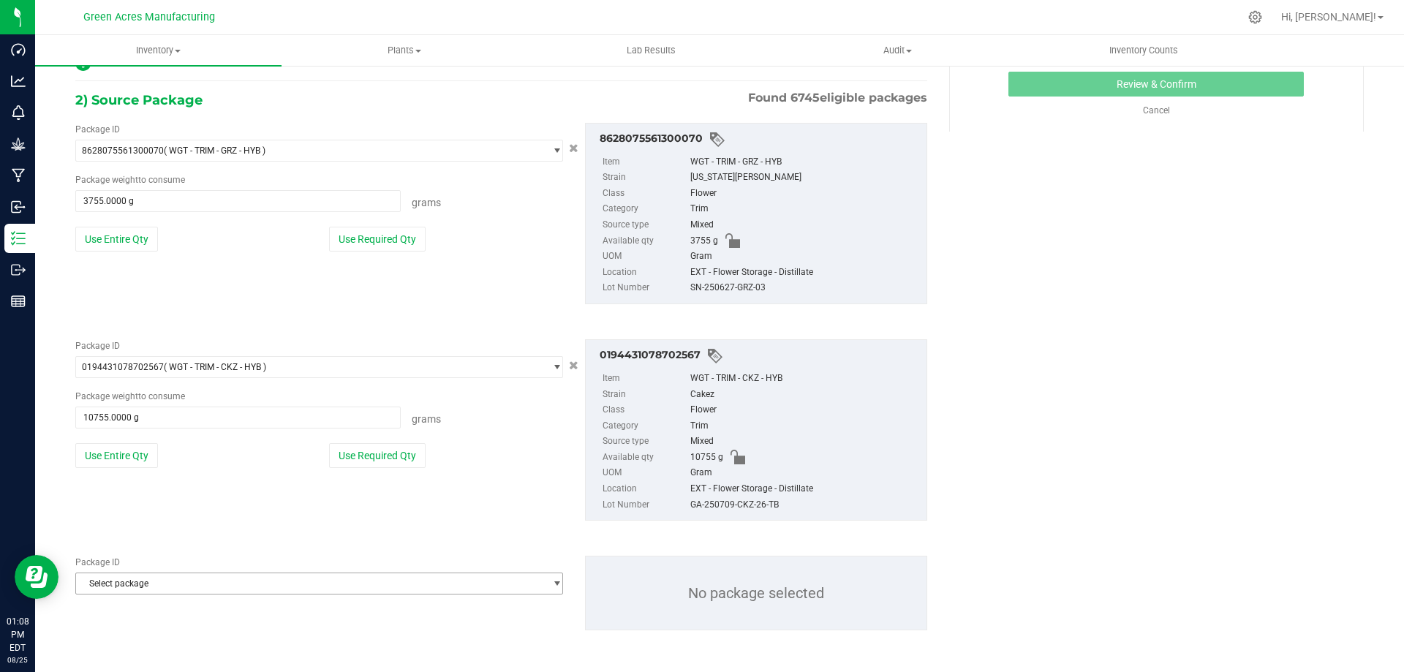
click at [260, 589] on span "Select package" at bounding box center [310, 583] width 468 height 20
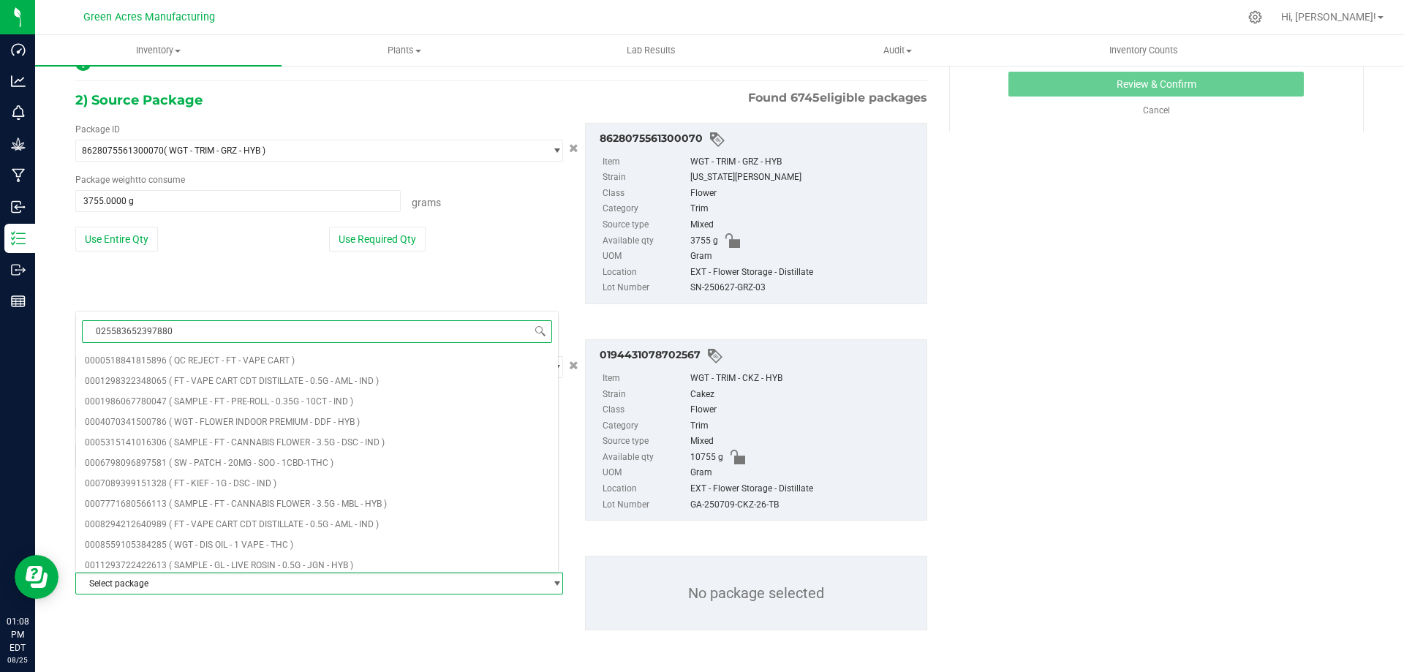
type input "0255836523978807"
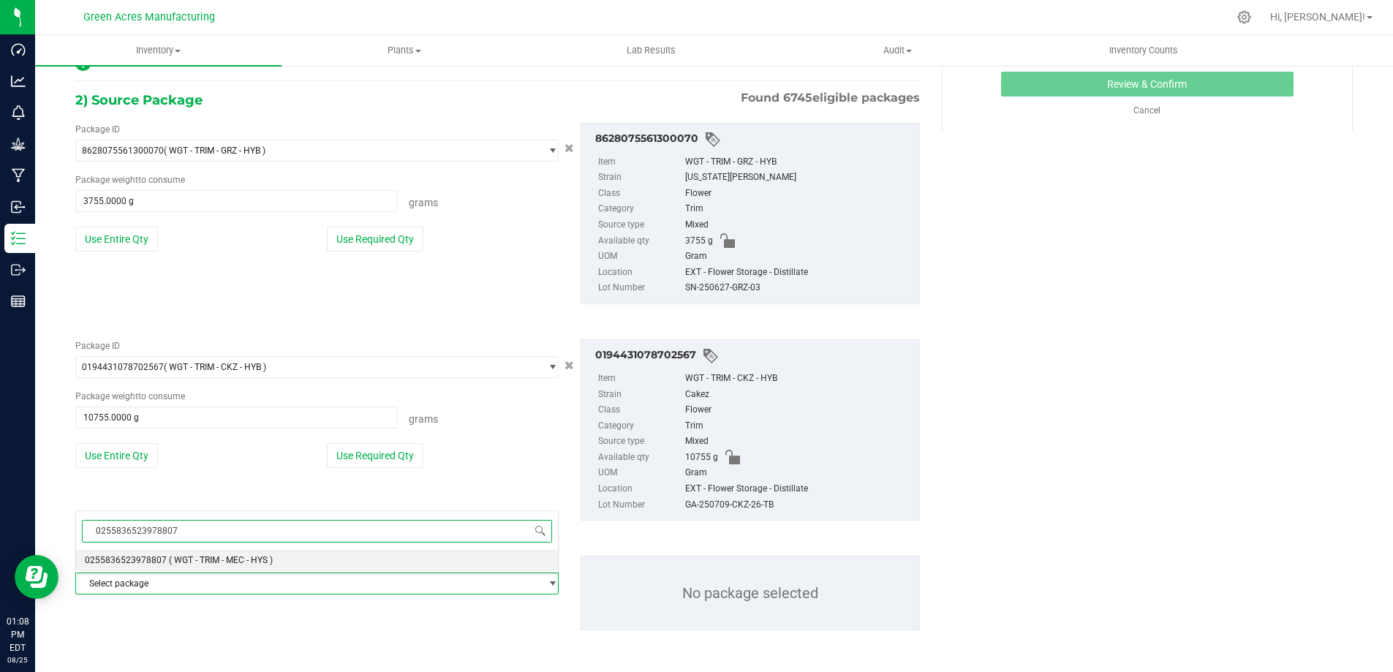
click at [260, 559] on span "( WGT - TRIM - MEC - HYS )" at bounding box center [221, 560] width 104 height 10
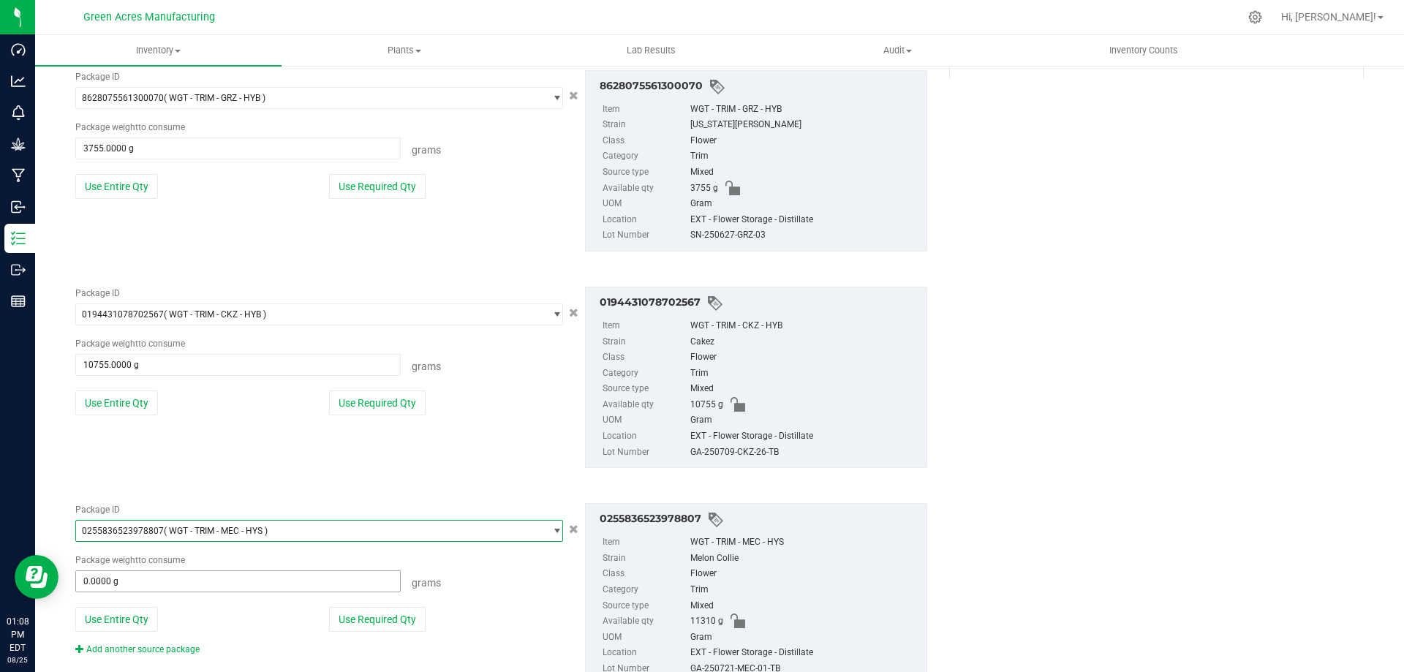
scroll to position [374, 0]
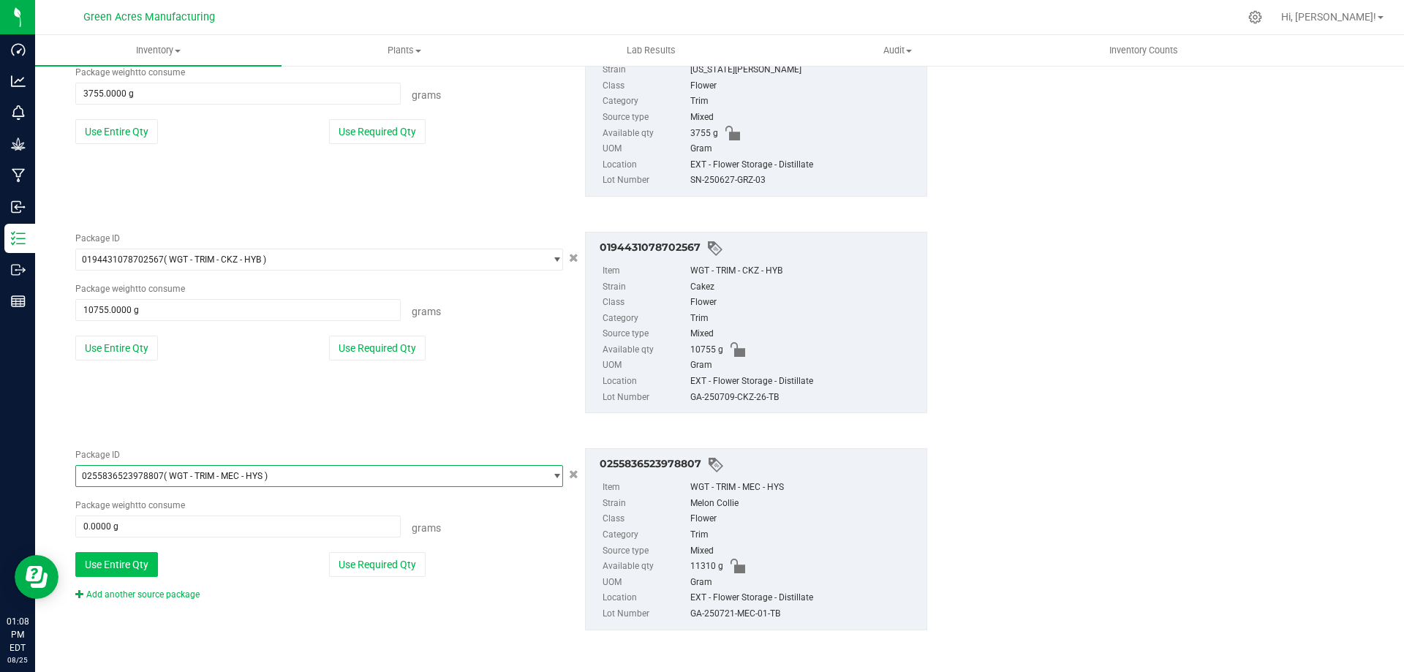
click at [116, 564] on button "Use Entire Qty" at bounding box center [116, 564] width 83 height 25
type input "11310.0000 g"
click at [167, 594] on link "Add another source package" at bounding box center [137, 594] width 124 height 10
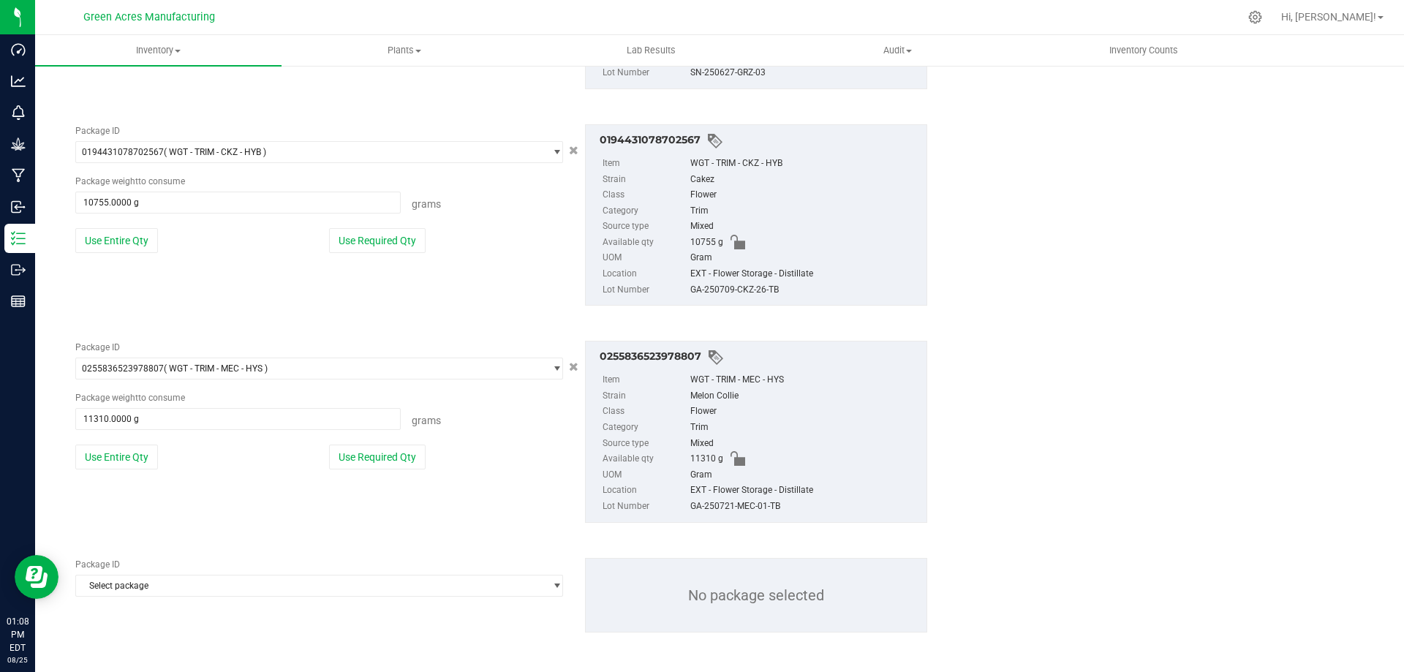
scroll to position [484, 0]
click at [229, 587] on span "Select package" at bounding box center [310, 583] width 468 height 20
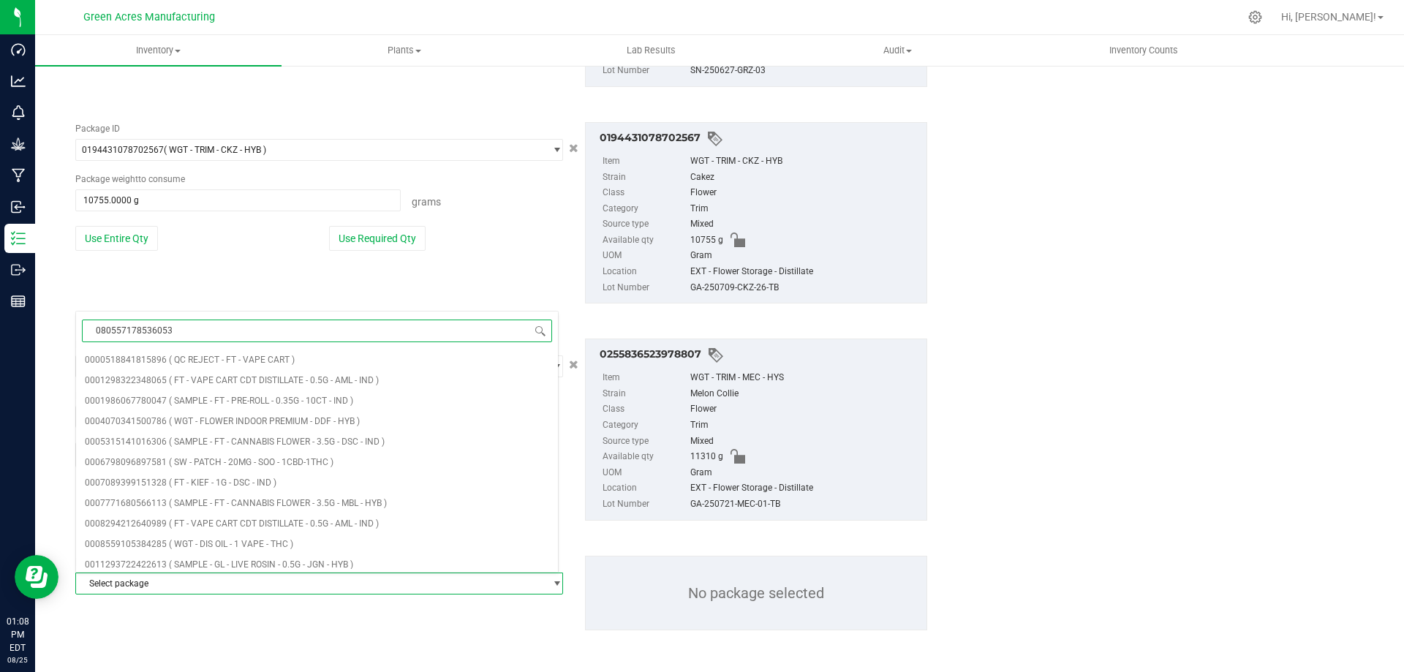
type input "0805571785360531"
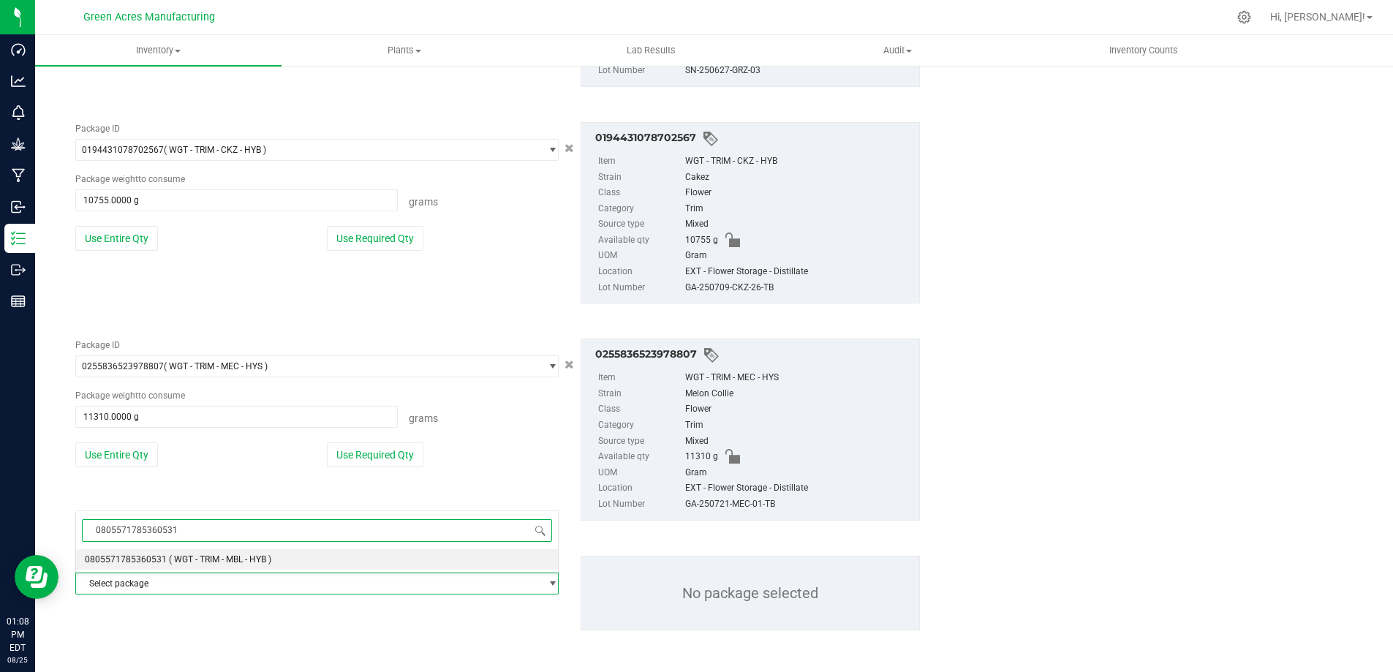
click at [247, 558] on span "( WGT - TRIM - MBL - HYB )" at bounding box center [220, 559] width 102 height 10
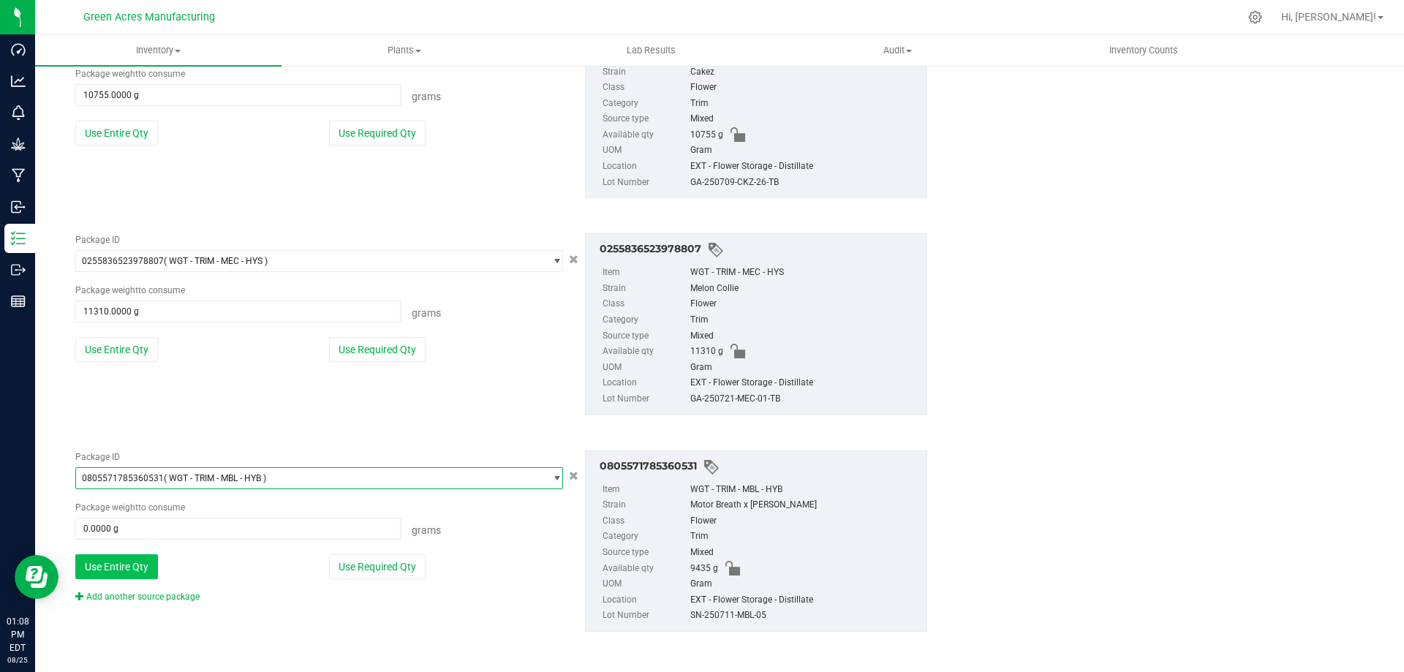
scroll to position [591, 0]
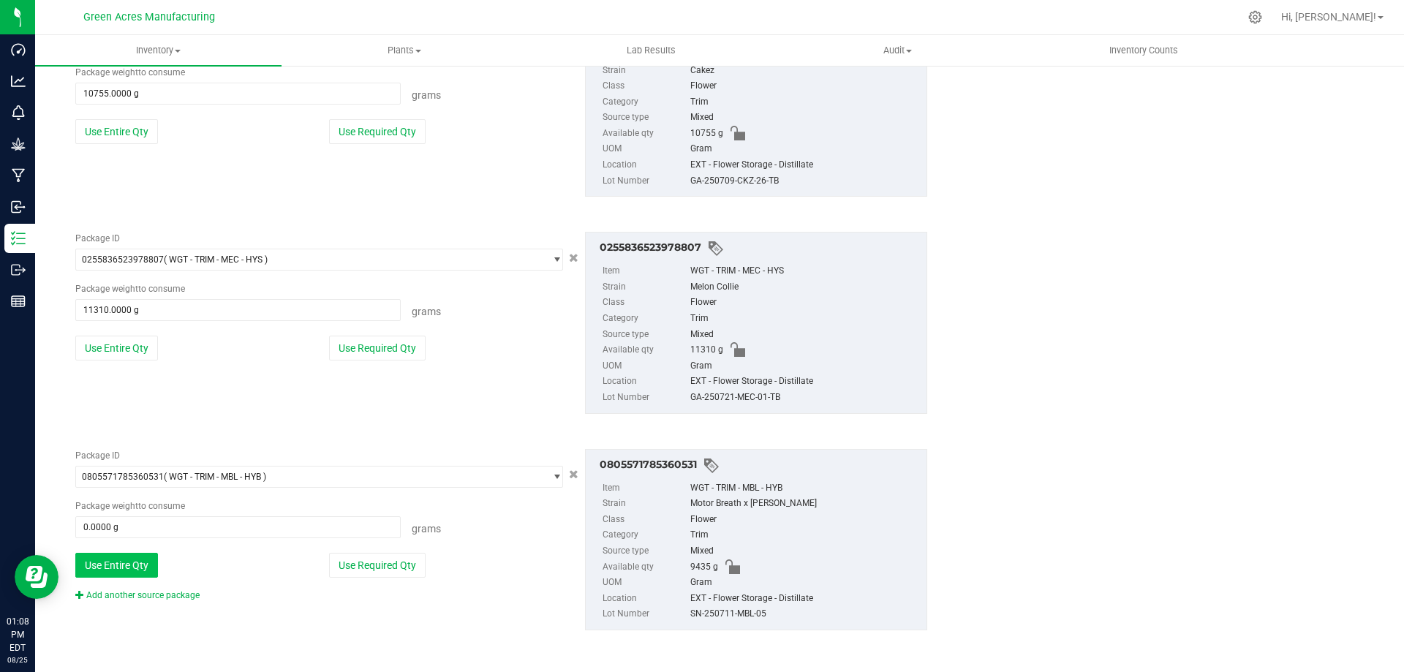
click at [137, 567] on button "Use Entire Qty" at bounding box center [116, 565] width 83 height 25
type input "9435.0000 g"
click at [192, 596] on link "Add another source package" at bounding box center [137, 595] width 124 height 10
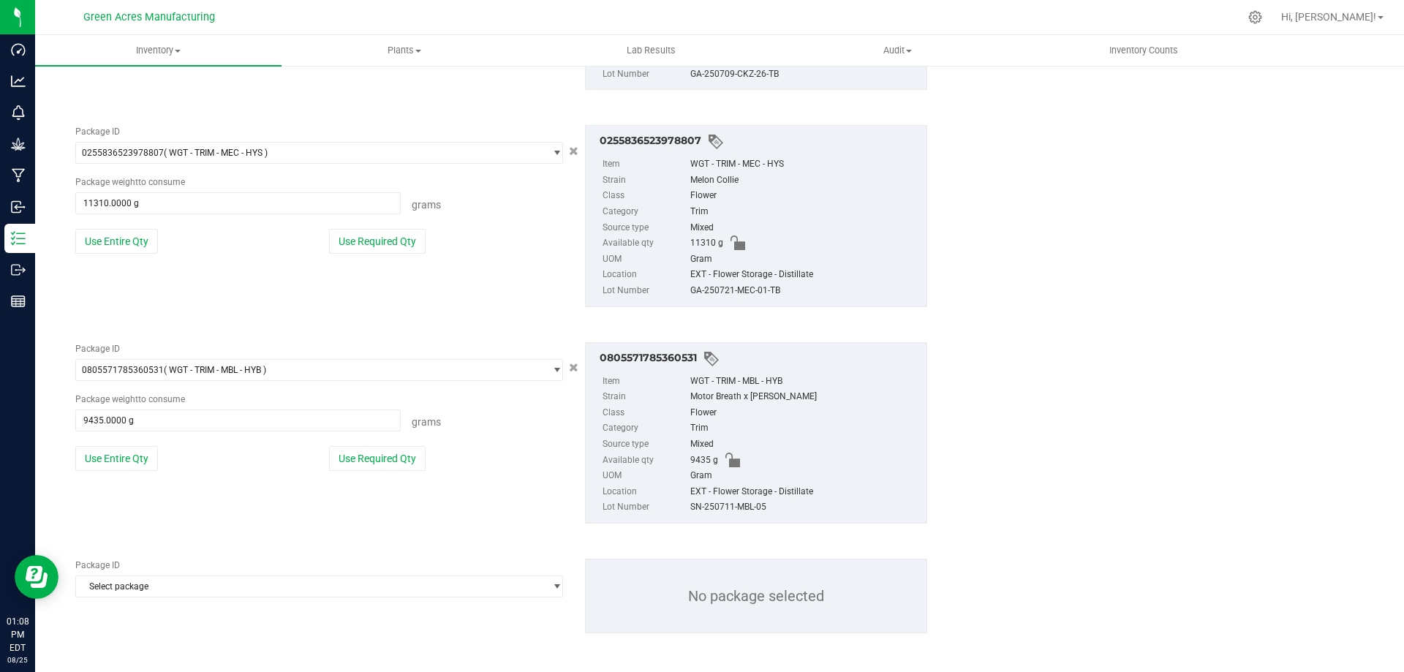
scroll to position [700, 0]
click at [175, 584] on span "Select package" at bounding box center [310, 583] width 468 height 20
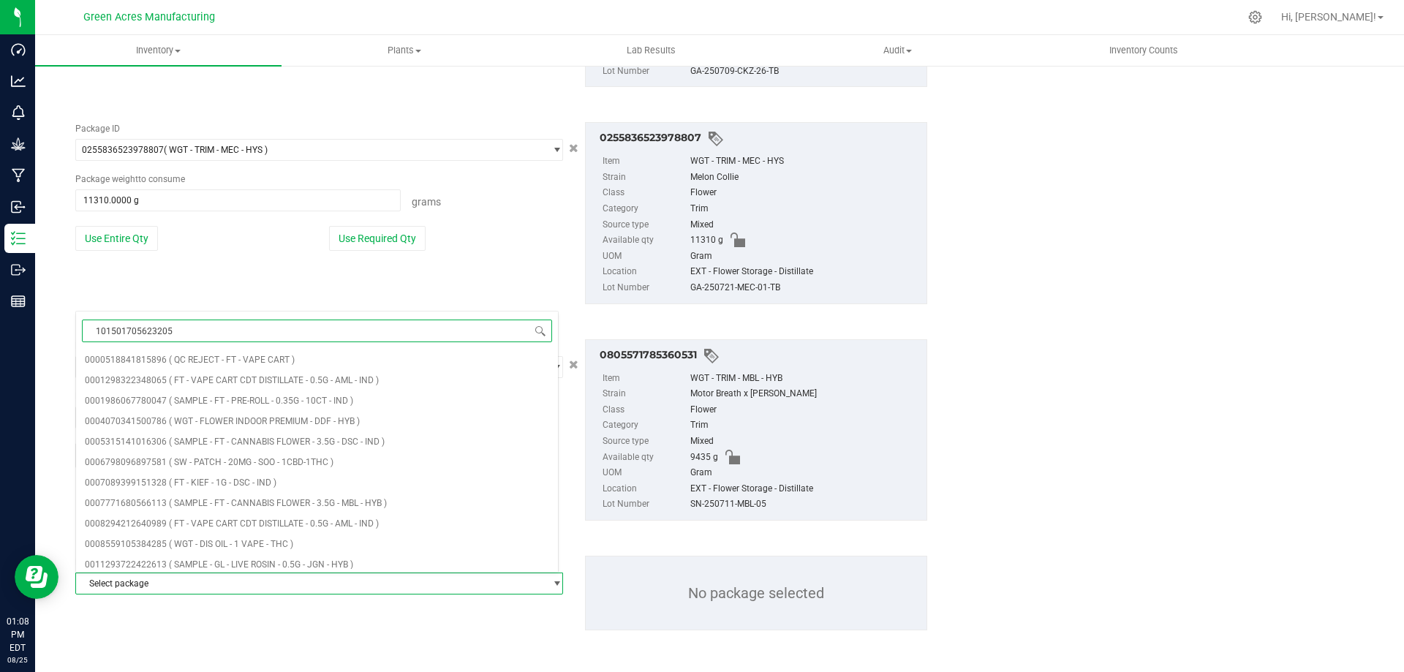
type input "1015017056232059"
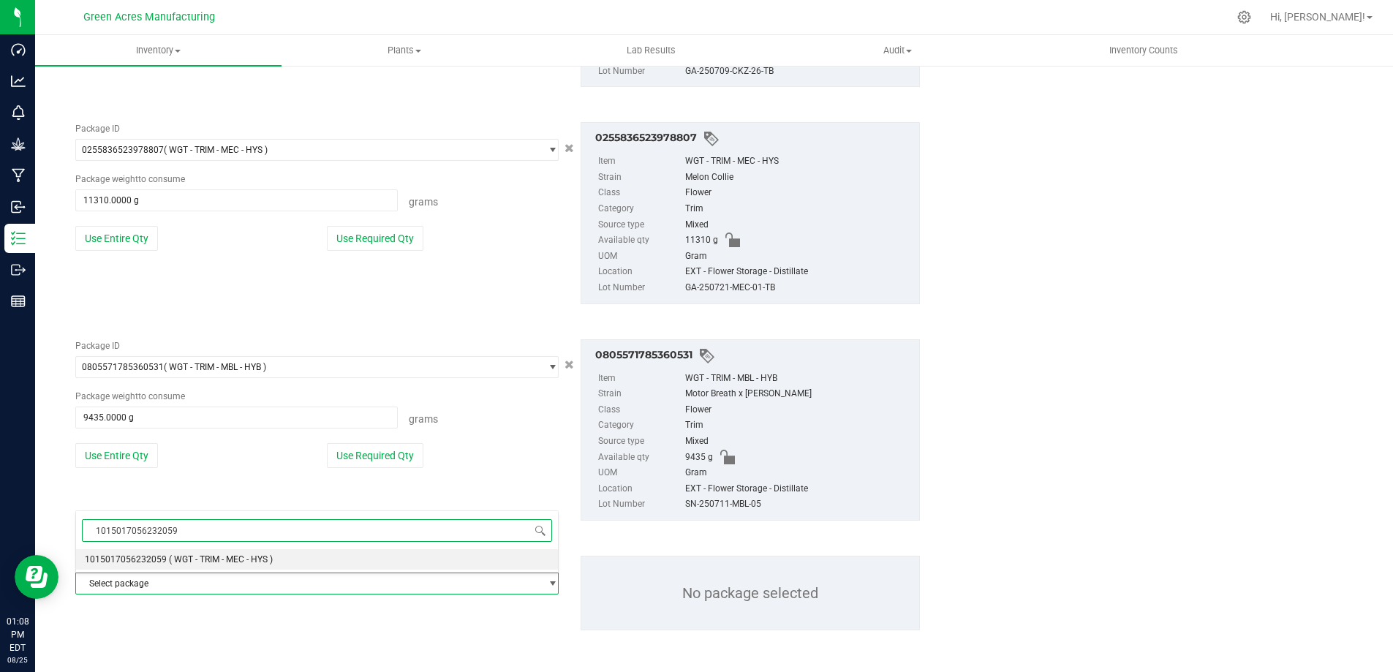
click at [216, 556] on span "( WGT - TRIM - MEC - HYS )" at bounding box center [221, 559] width 104 height 10
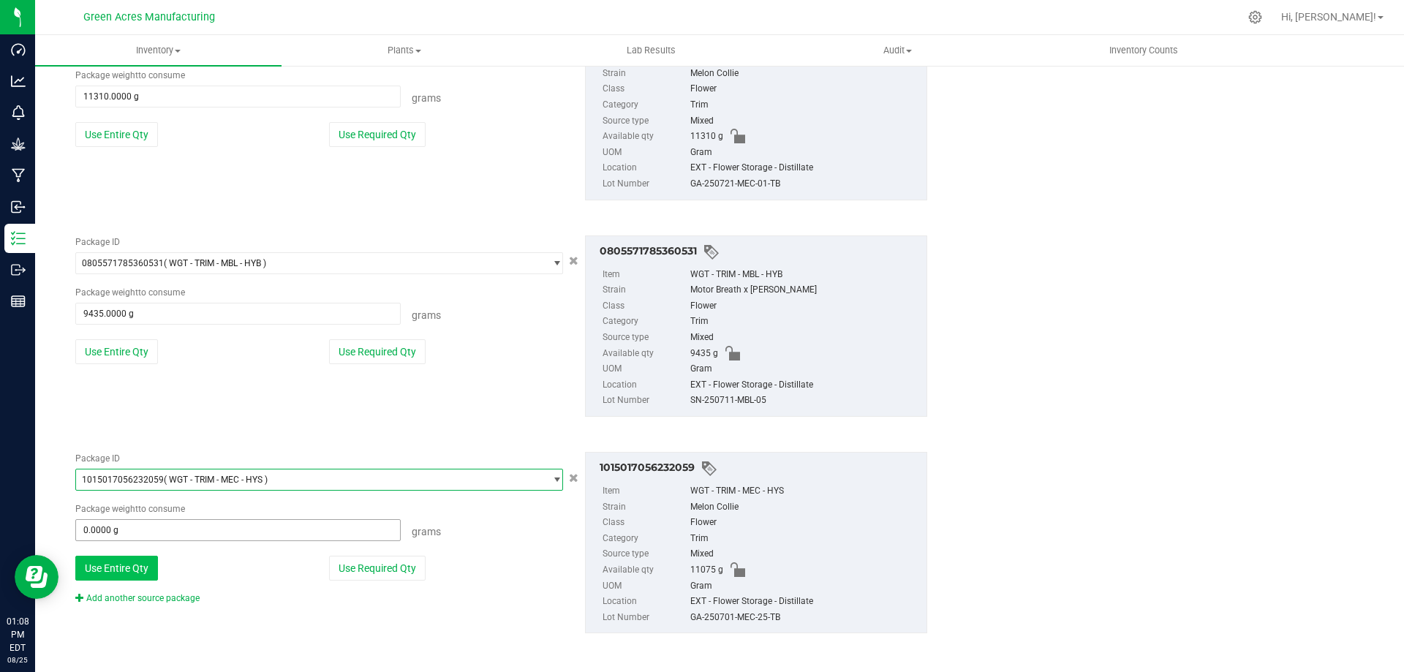
scroll to position [807, 0]
click at [124, 558] on button "Use Entire Qty" at bounding box center [116, 565] width 83 height 25
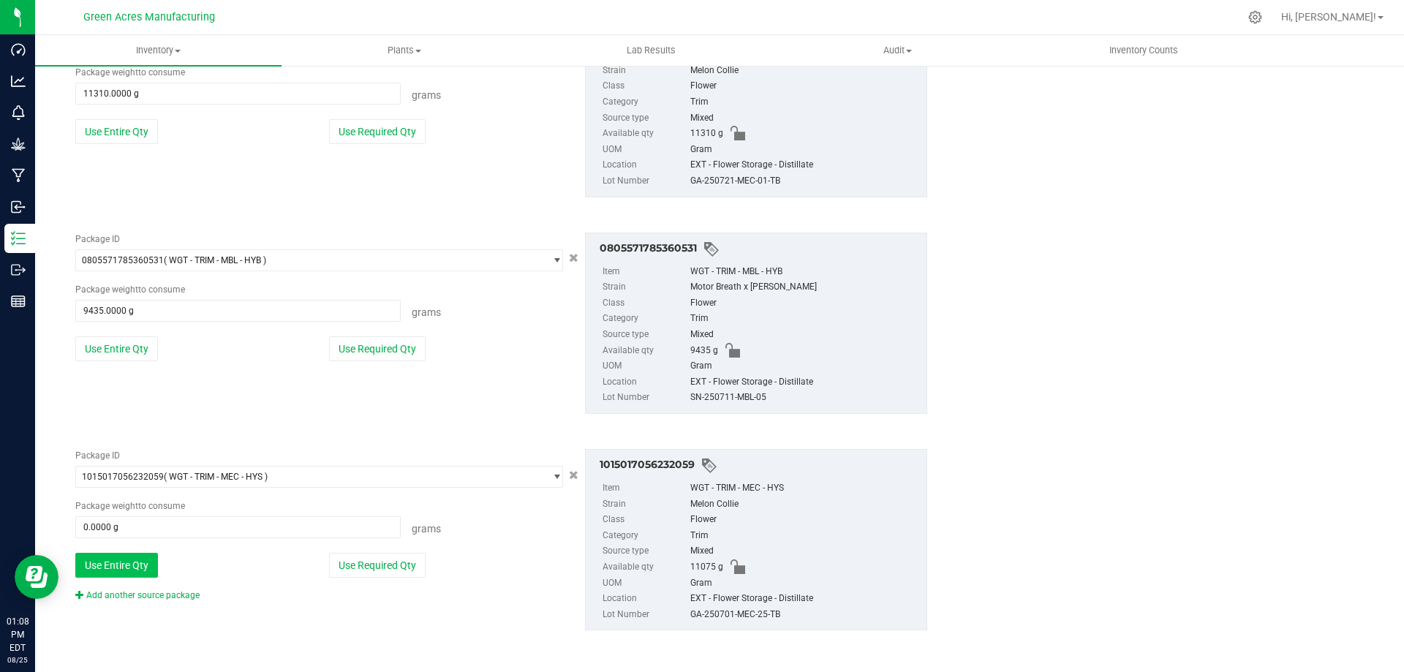
type input "11075.0000 g"
click at [189, 596] on link "Add another source package" at bounding box center [137, 595] width 124 height 10
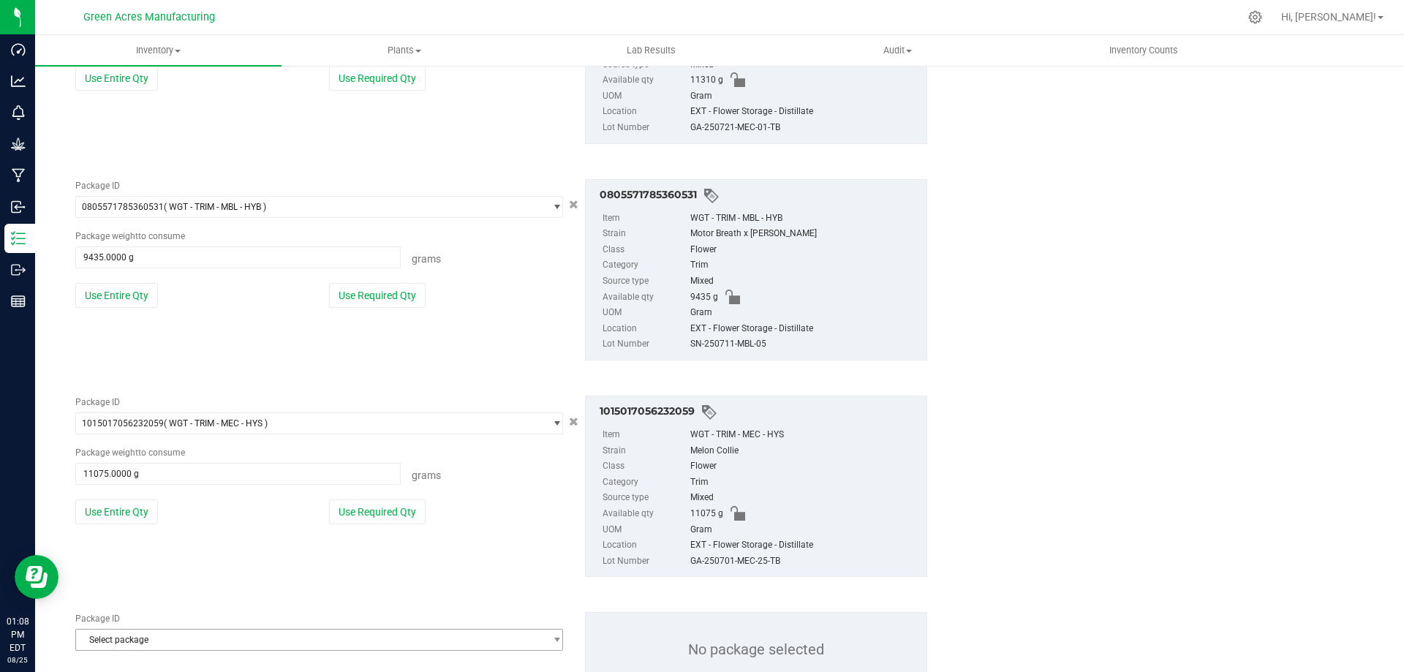
scroll to position [917, 0]
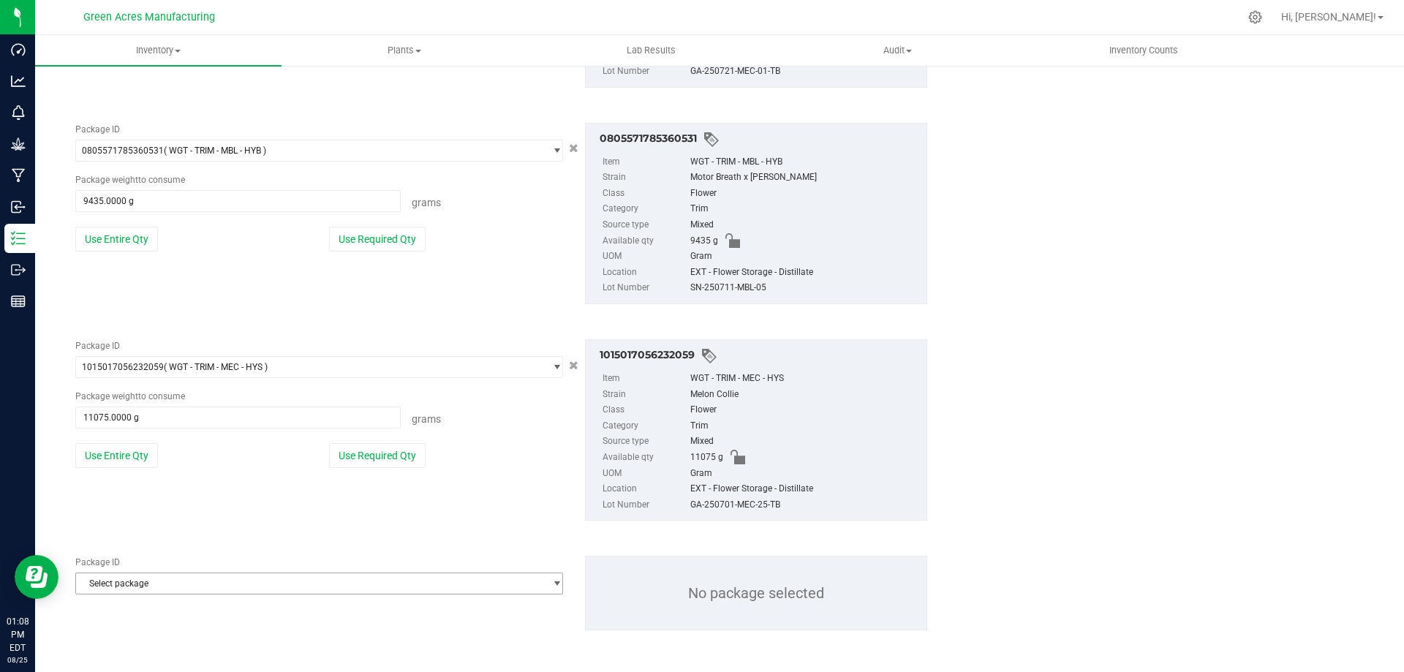
click at [231, 588] on span "Select package" at bounding box center [310, 583] width 468 height 20
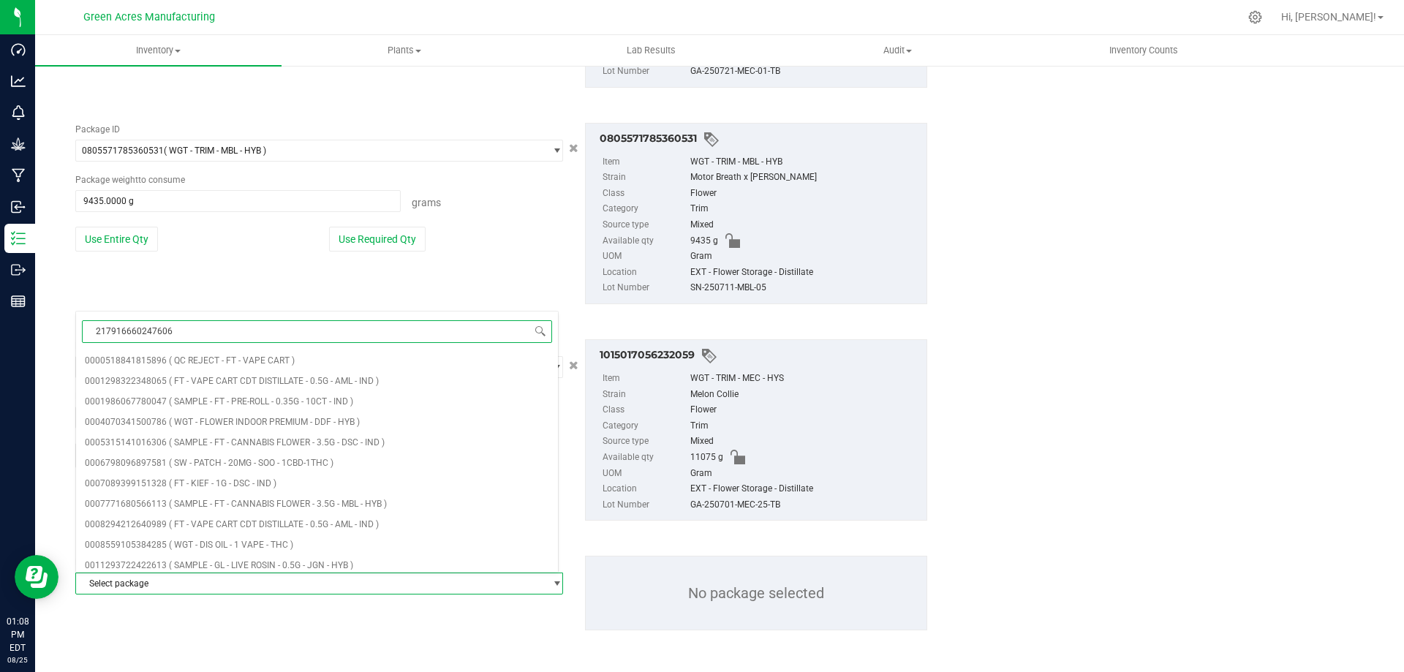
type input "2179166602476066"
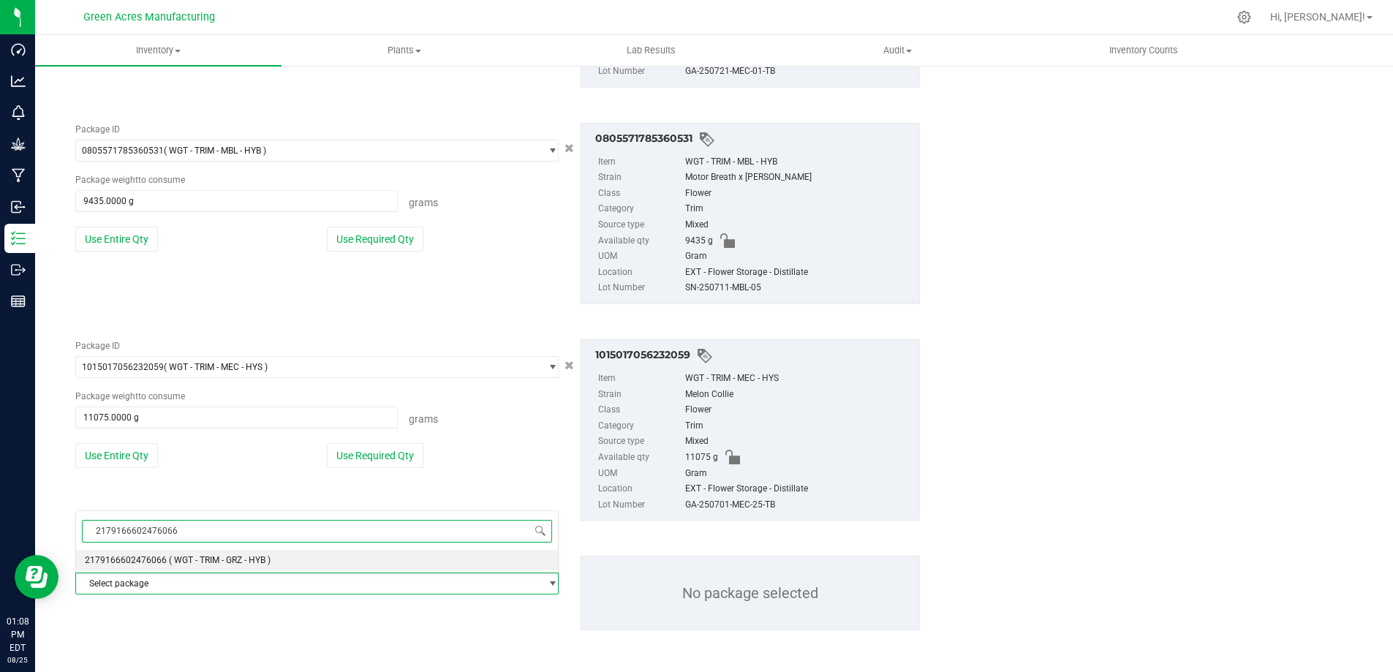
click at [260, 556] on span "( WGT - TRIM - GRZ - HYB )" at bounding box center [220, 560] width 102 height 10
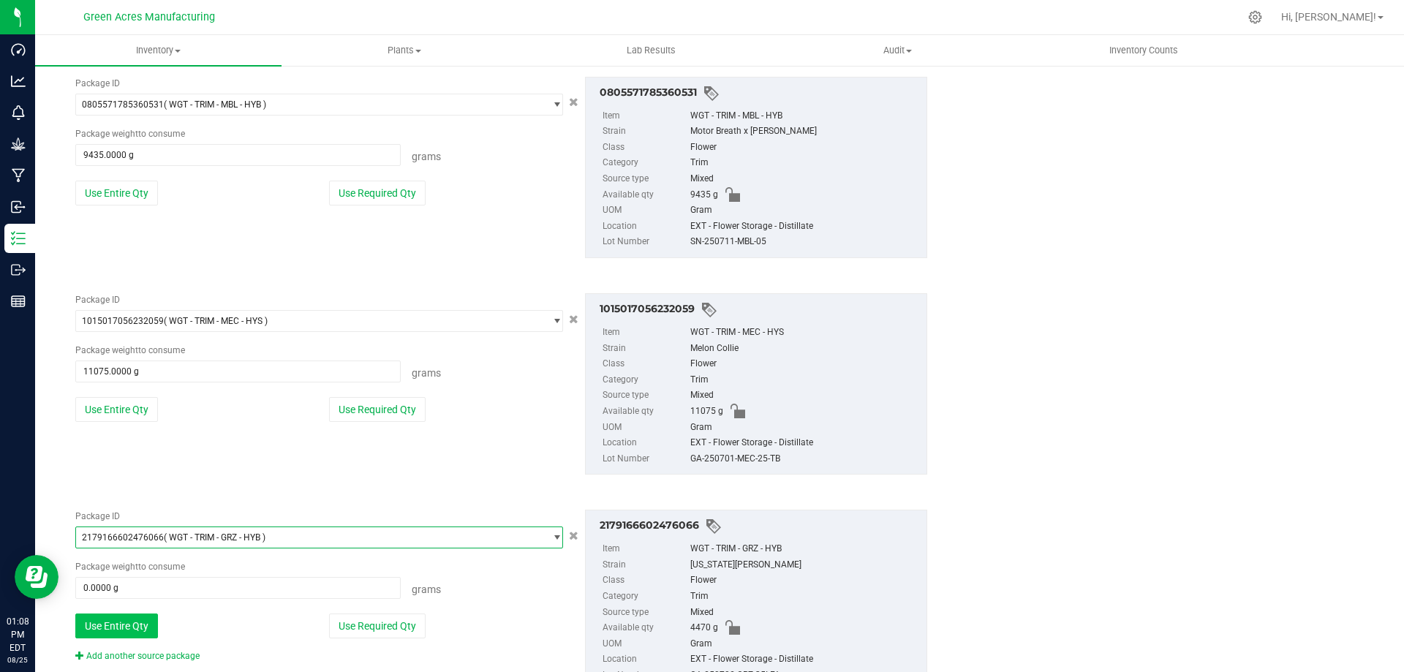
scroll to position [1024, 0]
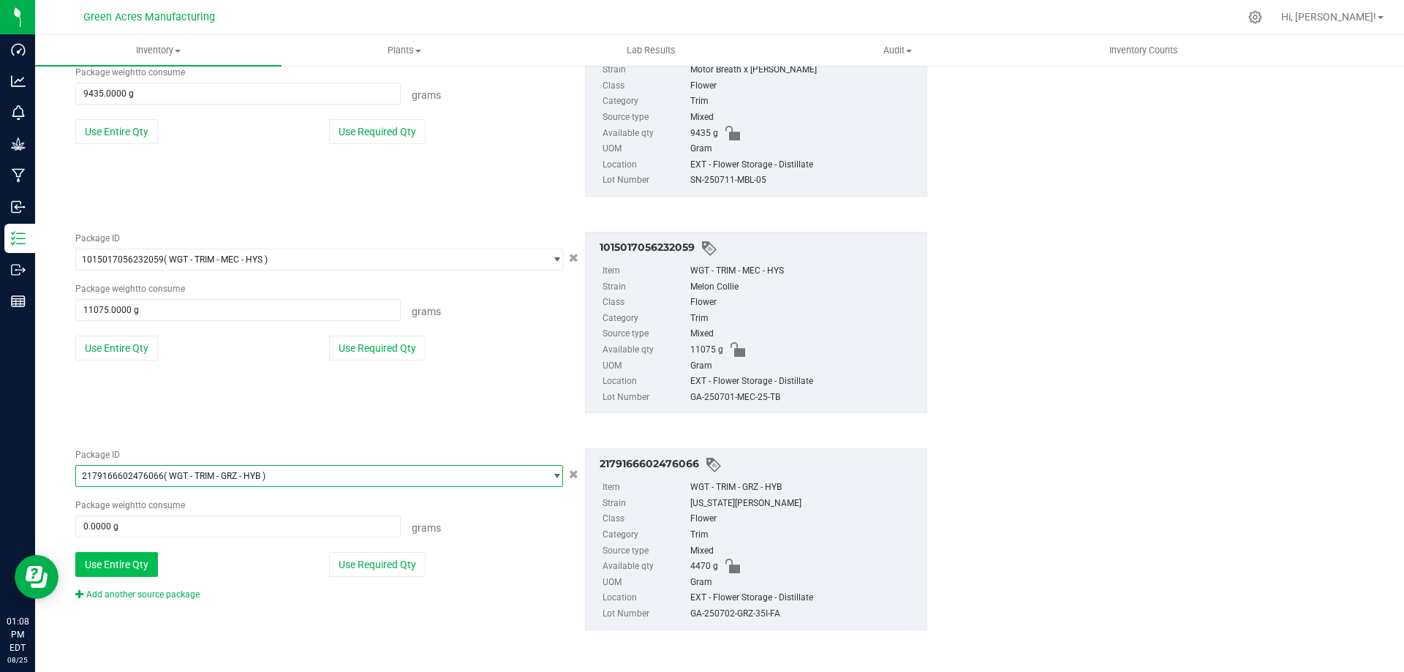
click at [133, 572] on button "Use Entire Qty" at bounding box center [116, 564] width 83 height 25
type input "4470.0000 g"
click at [177, 594] on link "Add another source package" at bounding box center [137, 594] width 124 height 10
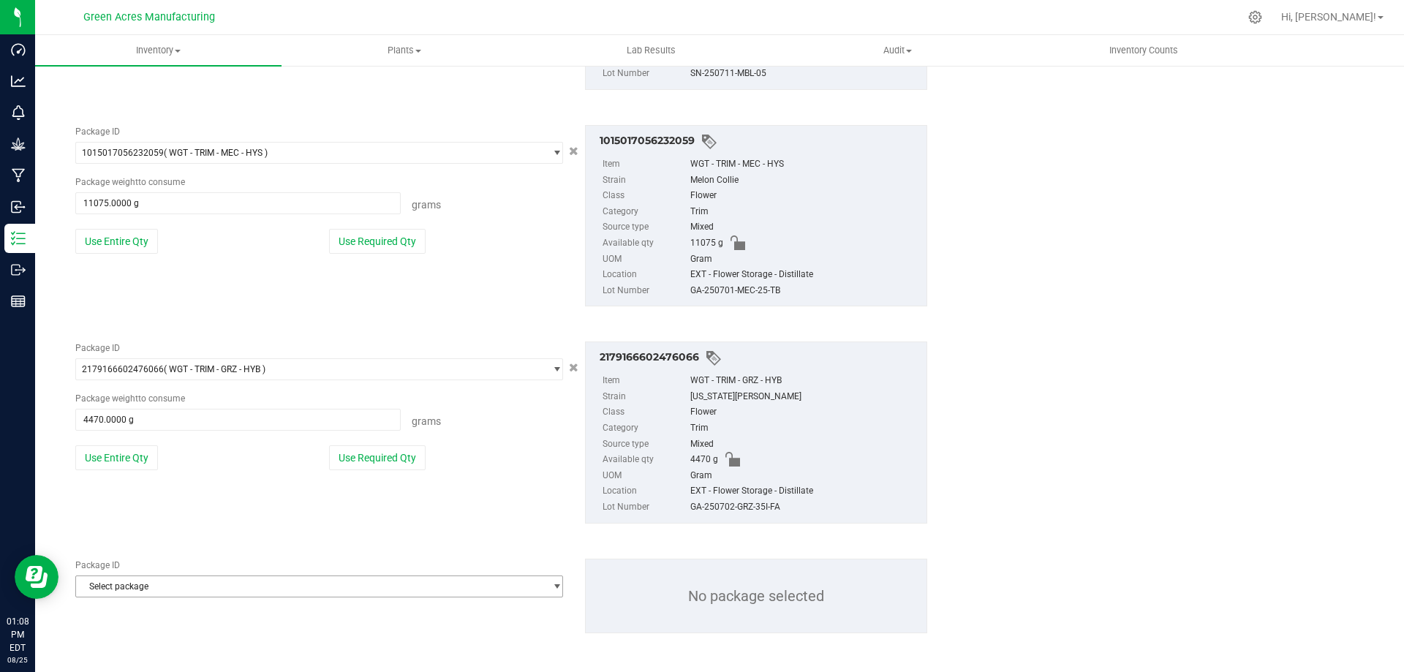
scroll to position [1134, 0]
click at [230, 582] on span "Select package" at bounding box center [310, 583] width 468 height 20
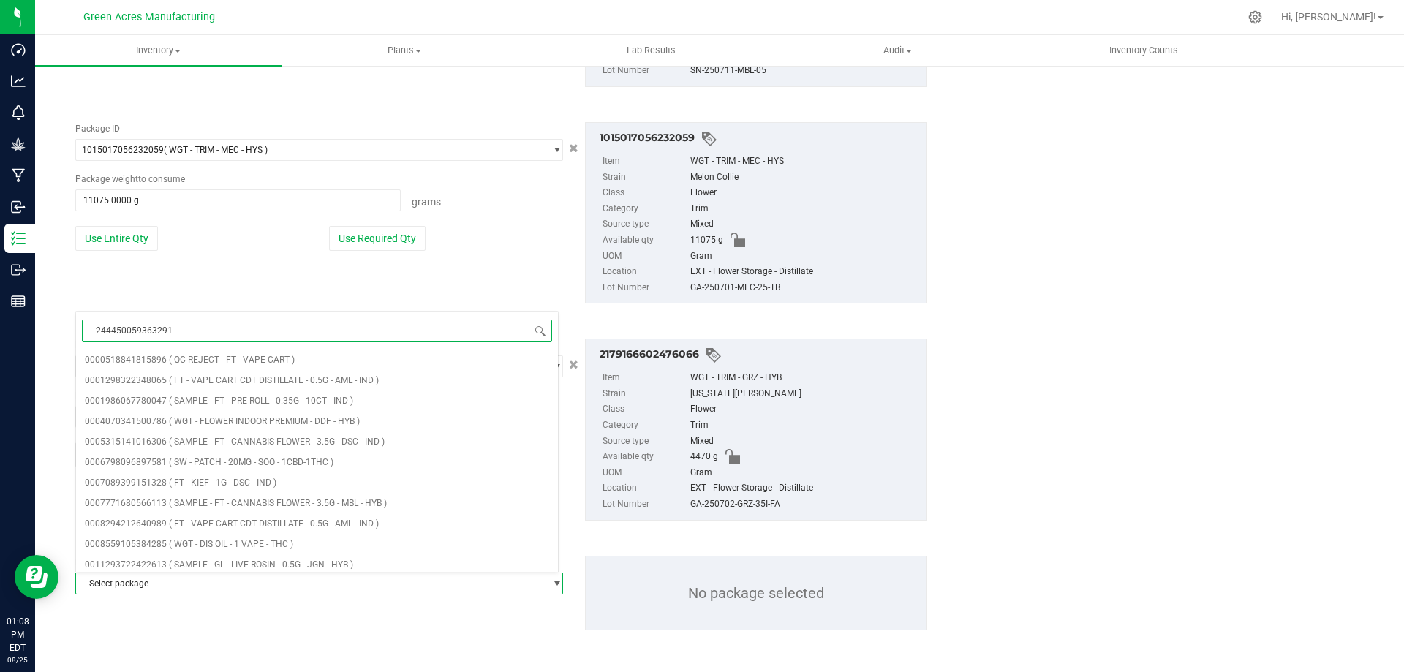
type input "2444500593632910"
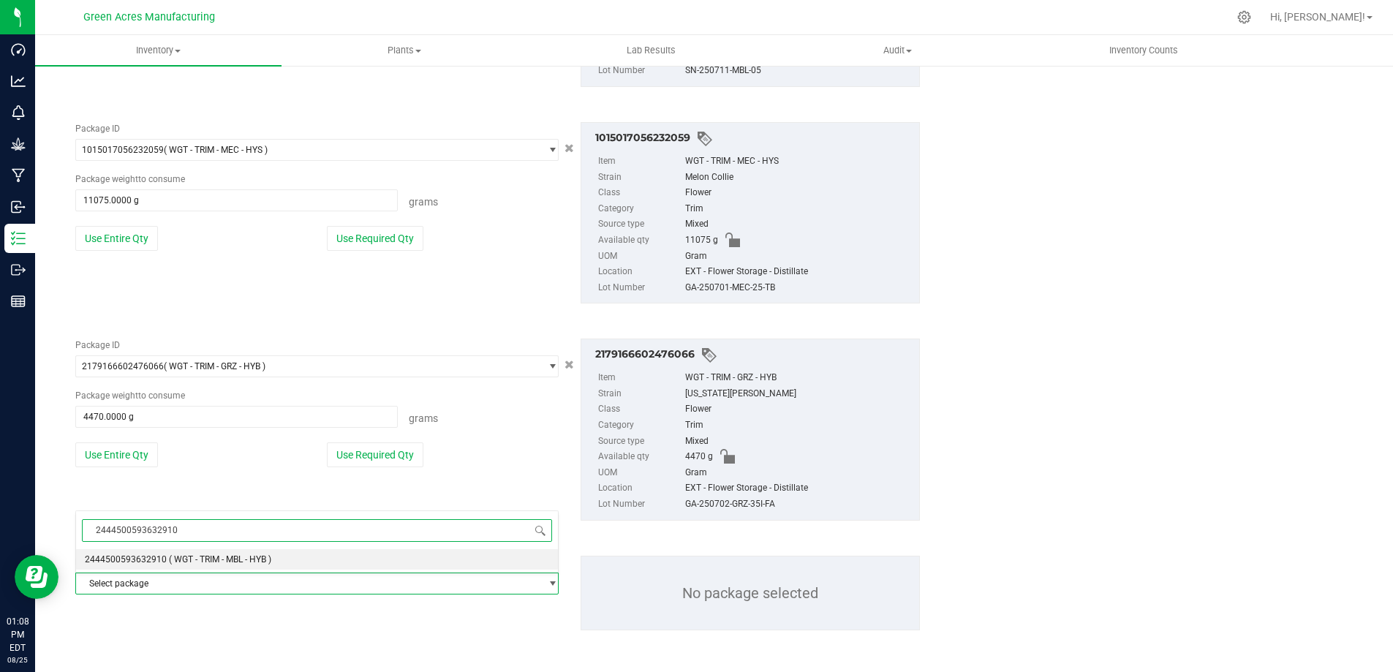
click at [243, 557] on span "( WGT - TRIM - MBL - HYB )" at bounding box center [220, 559] width 102 height 10
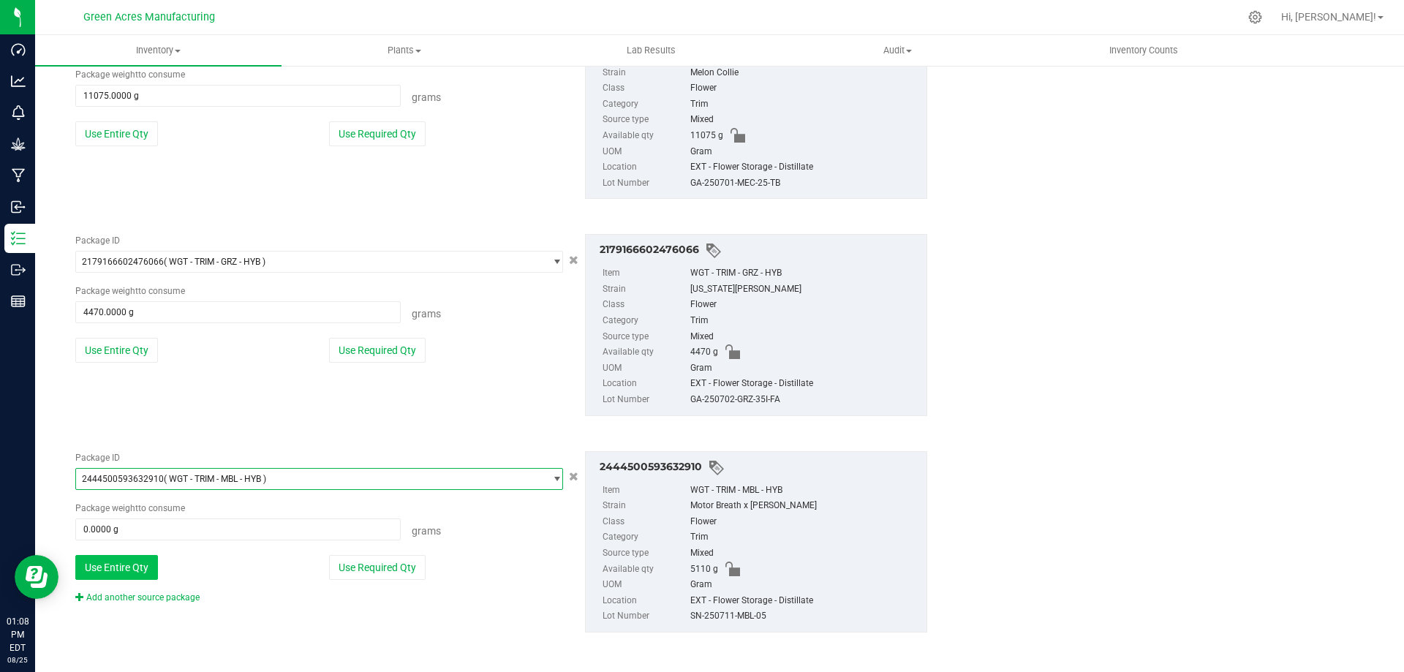
scroll to position [1241, 0]
click at [145, 555] on button "Use Entire Qty" at bounding box center [116, 565] width 83 height 25
type input "5110.0000 g"
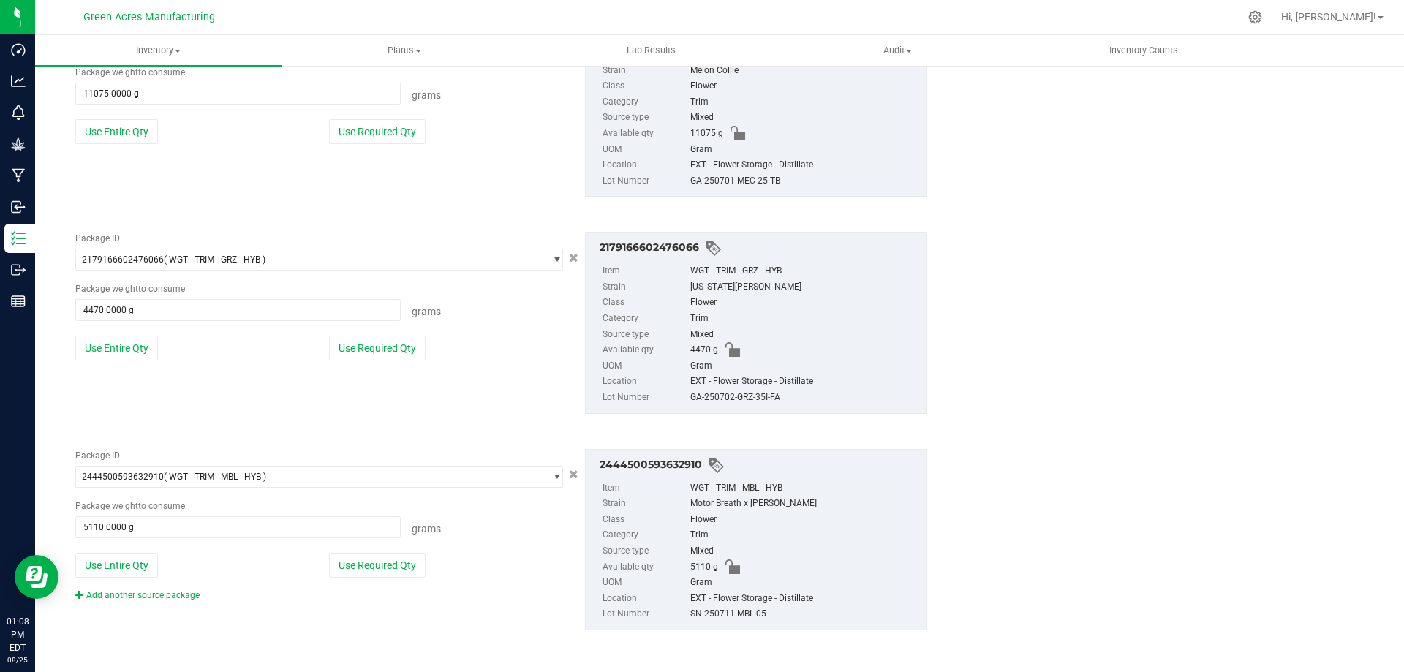
click at [176, 591] on link "Add another source package" at bounding box center [137, 595] width 124 height 10
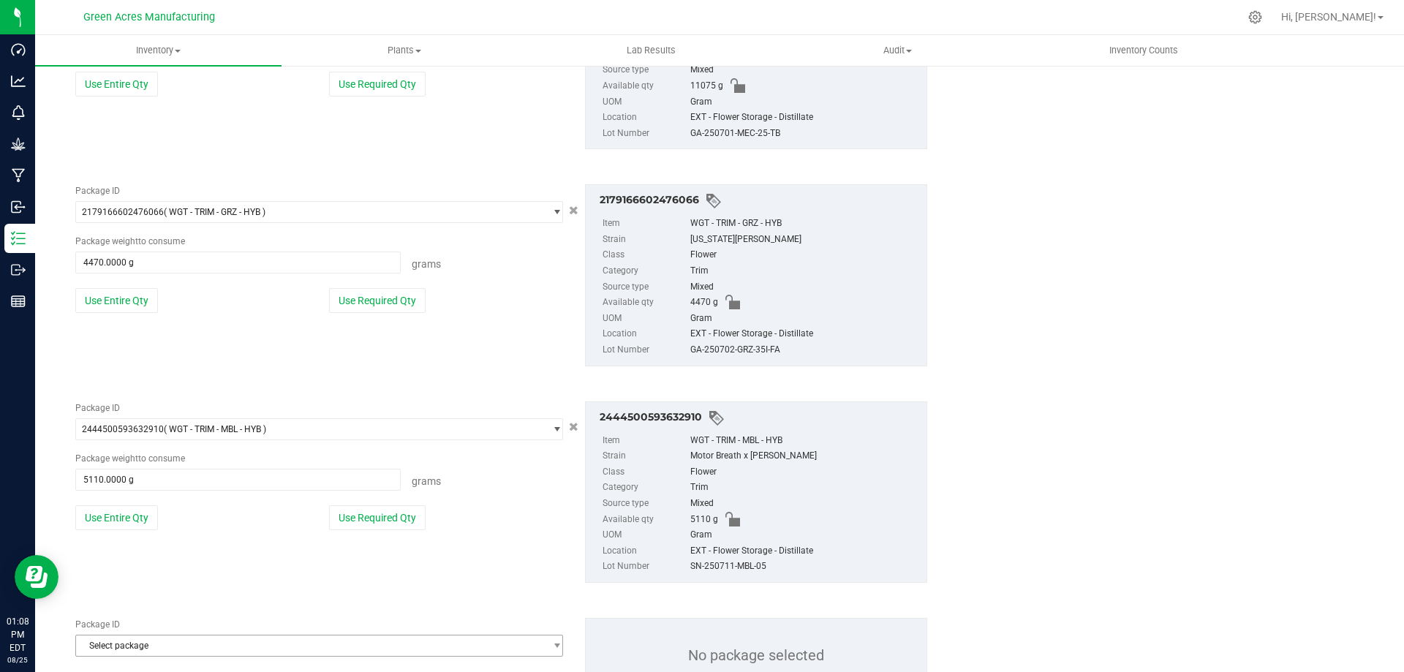
scroll to position [1314, 0]
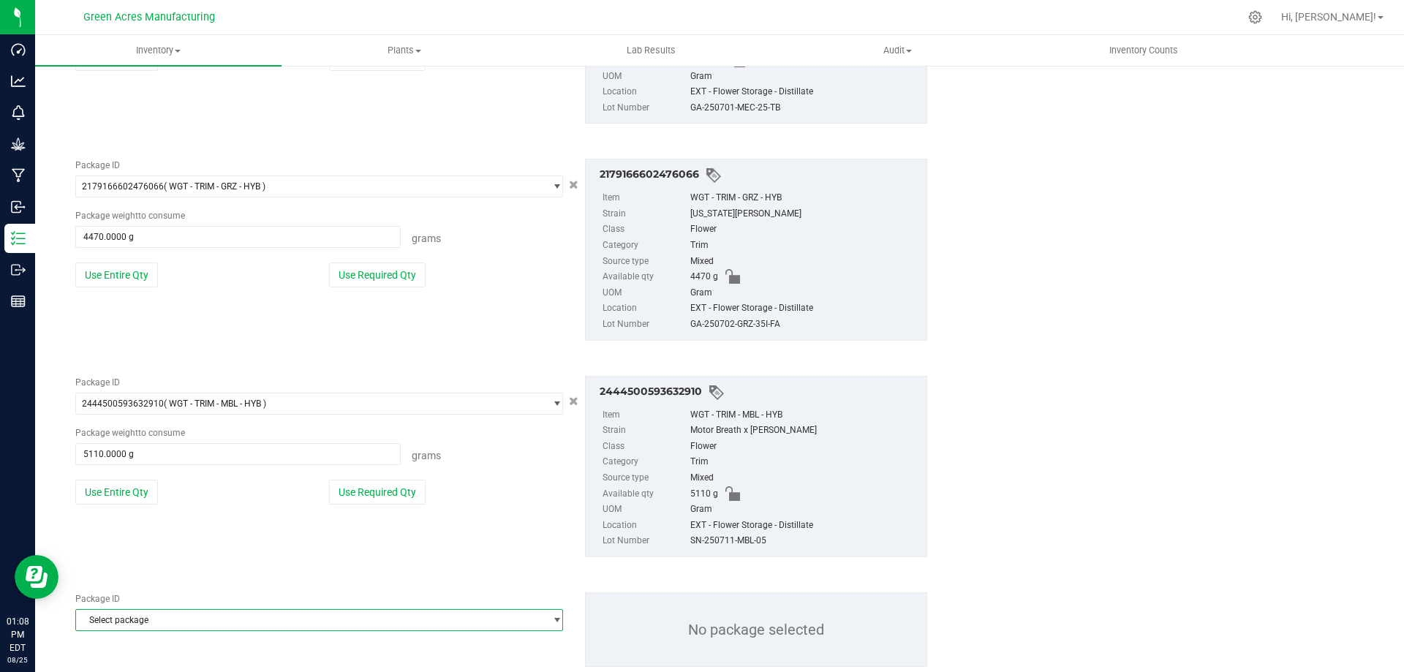
click at [171, 610] on span "Select package" at bounding box center [310, 620] width 468 height 20
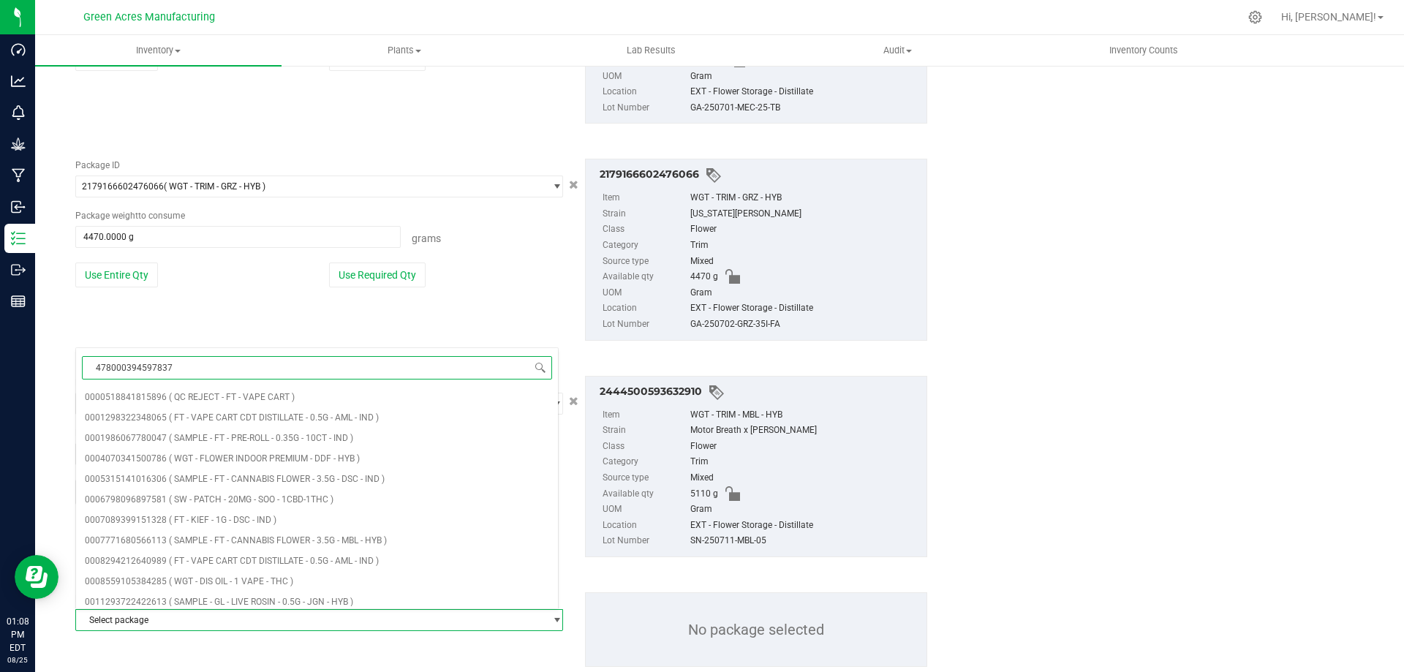
type input "4780003945978371"
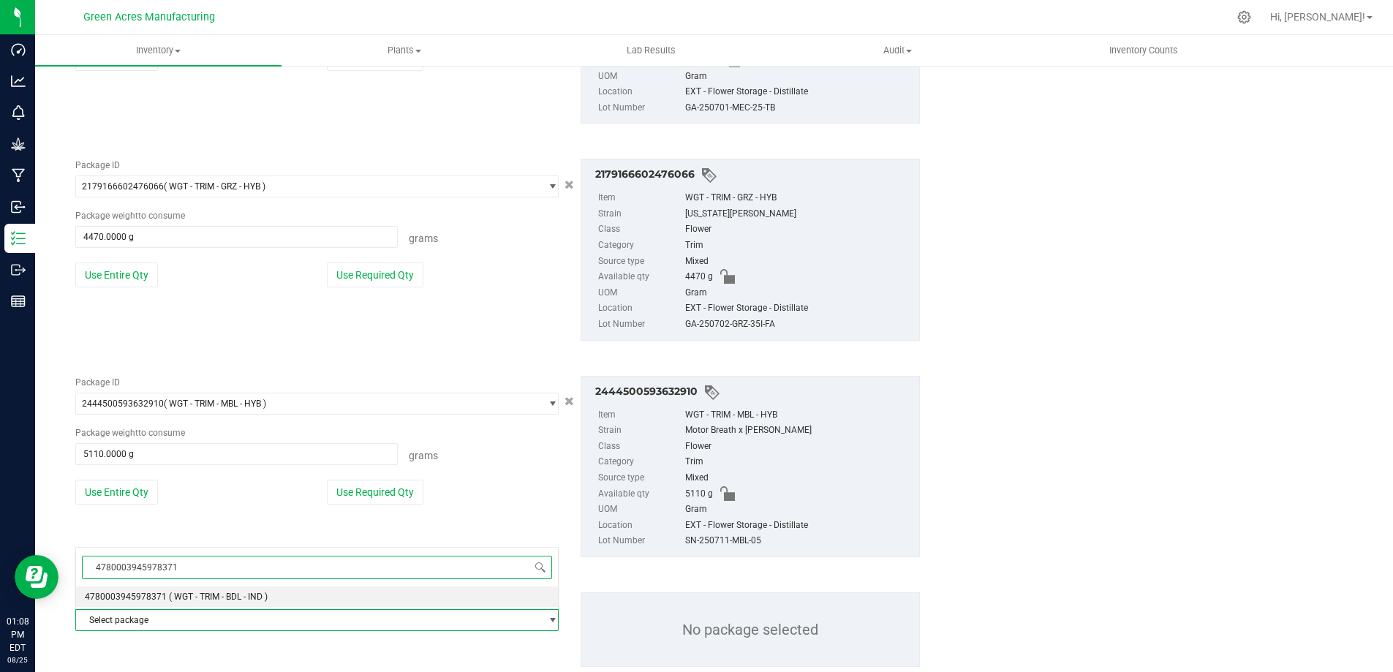
click at [205, 591] on span "( WGT - TRIM - BDL - IND )" at bounding box center [218, 596] width 99 height 10
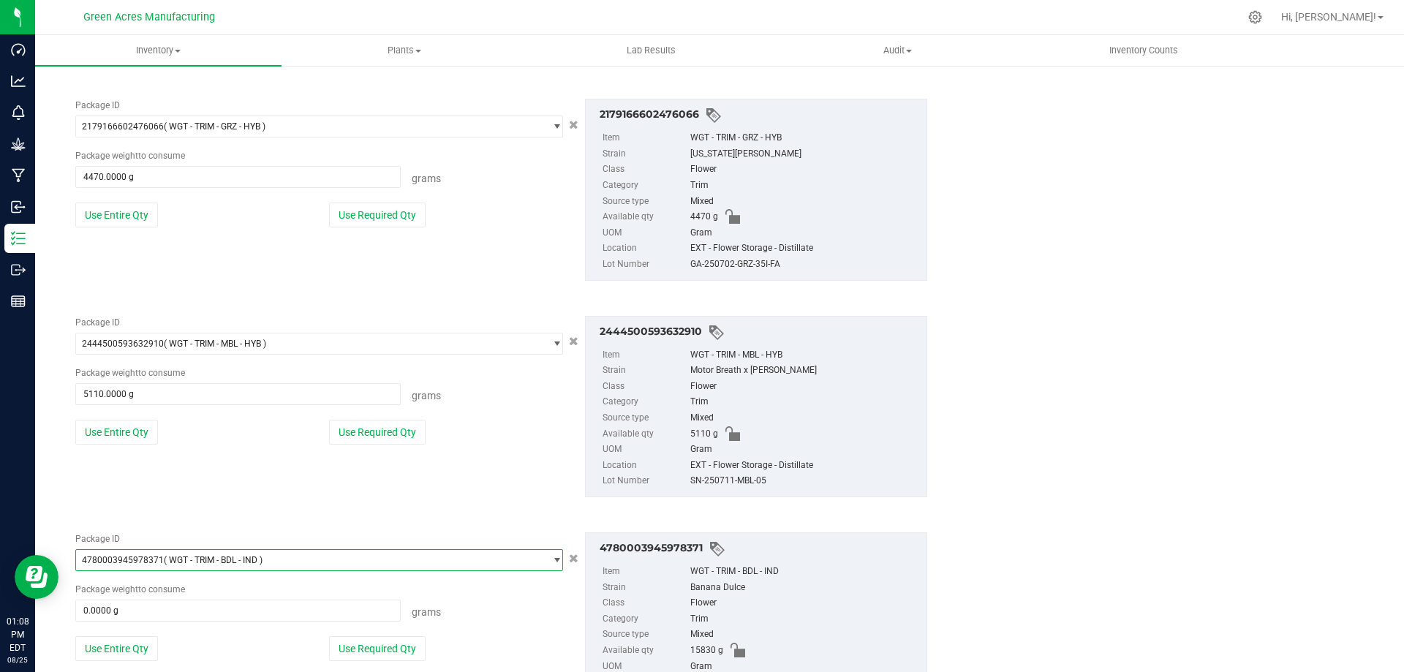
scroll to position [1457, 0]
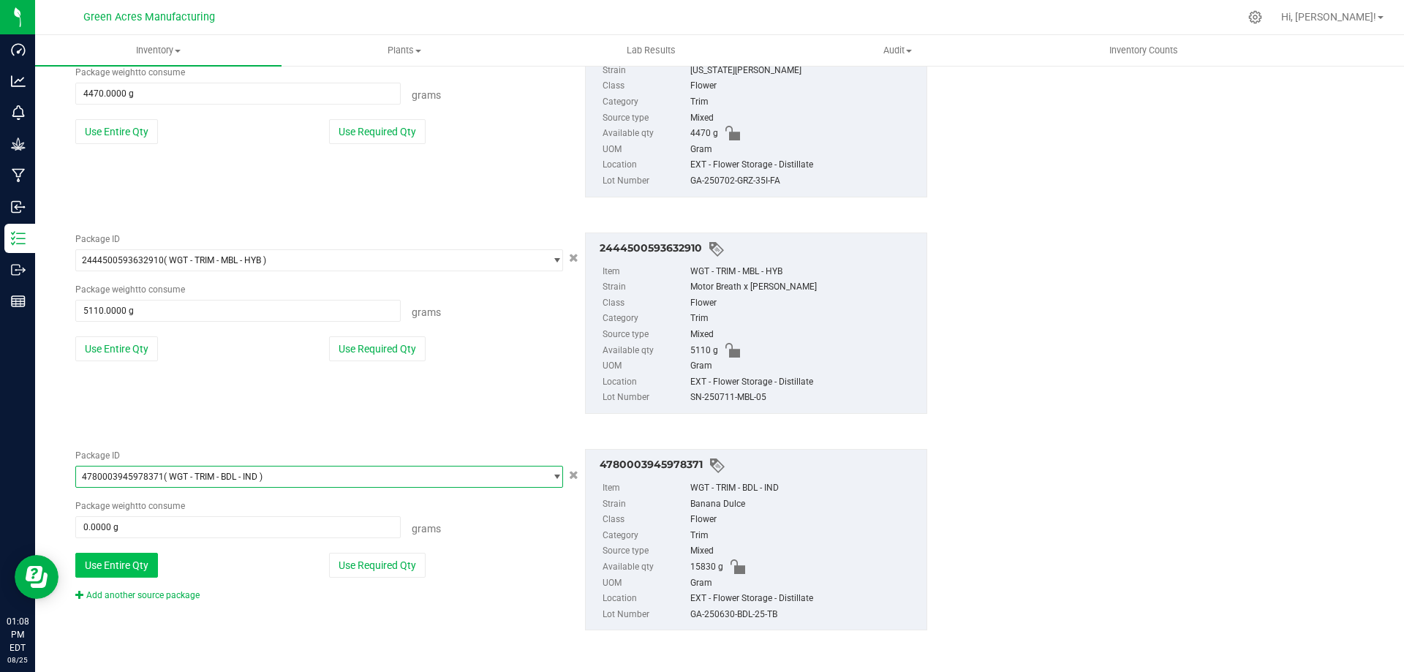
click at [145, 561] on button "Use Entire Qty" at bounding box center [116, 565] width 83 height 25
type input "15830.0000 g"
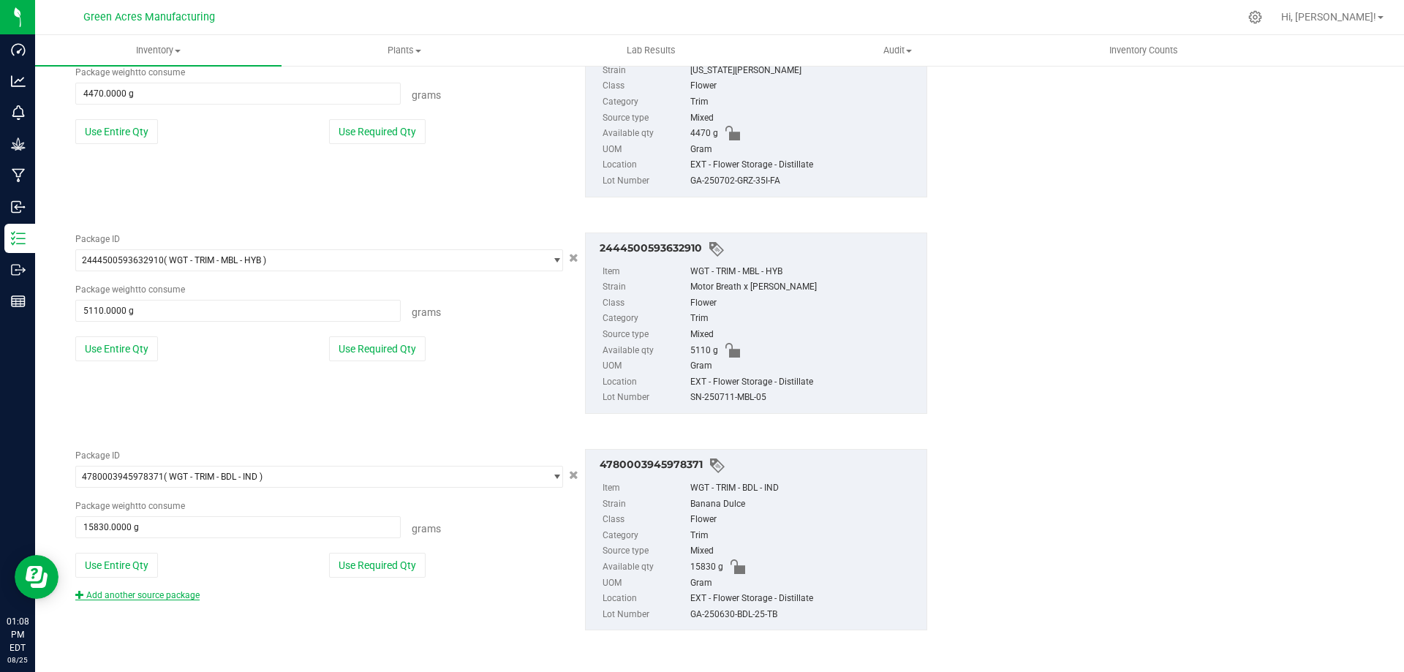
click at [184, 595] on link "Add another source package" at bounding box center [137, 595] width 124 height 10
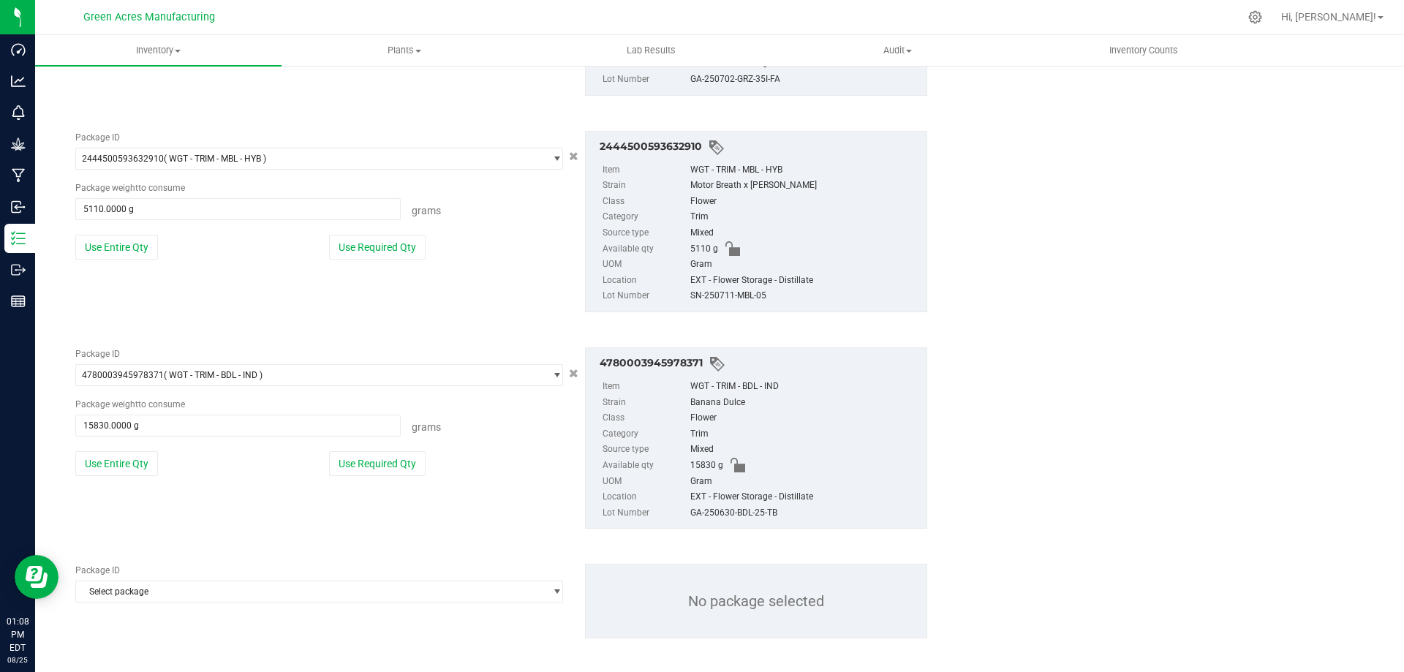
scroll to position [1567, 0]
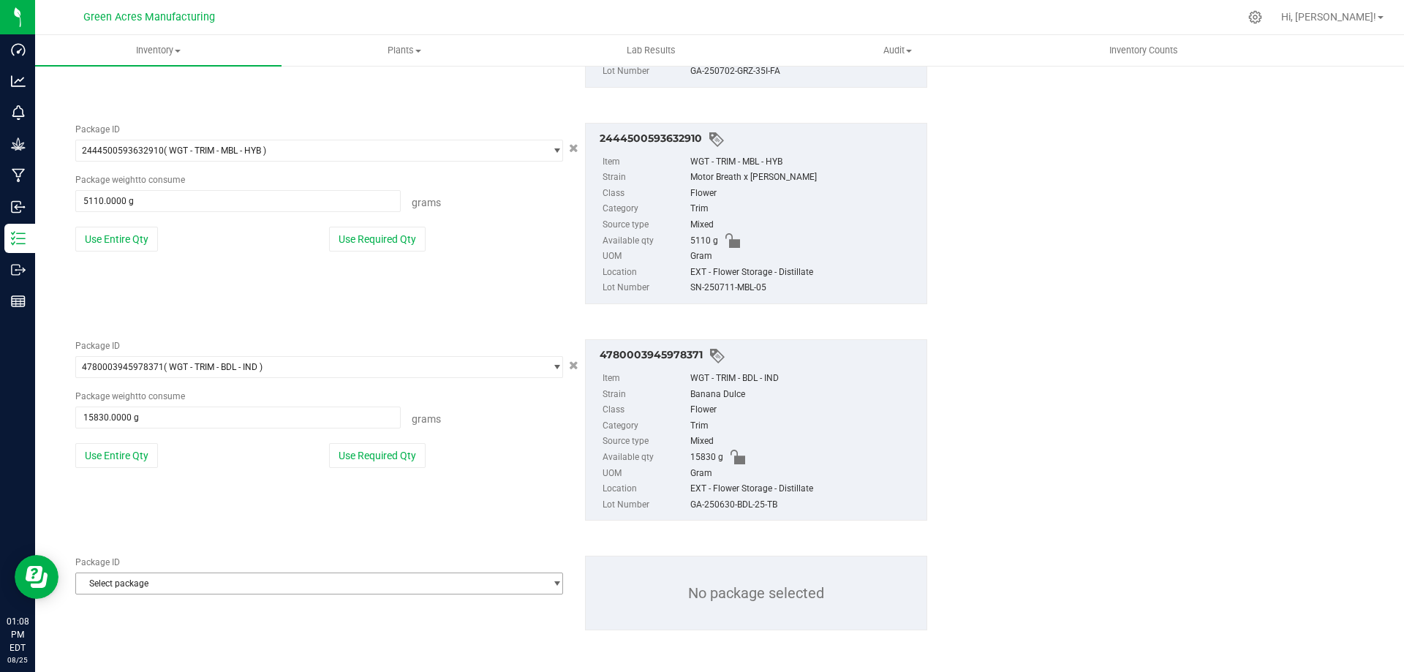
click at [240, 588] on span "Select package" at bounding box center [310, 583] width 468 height 20
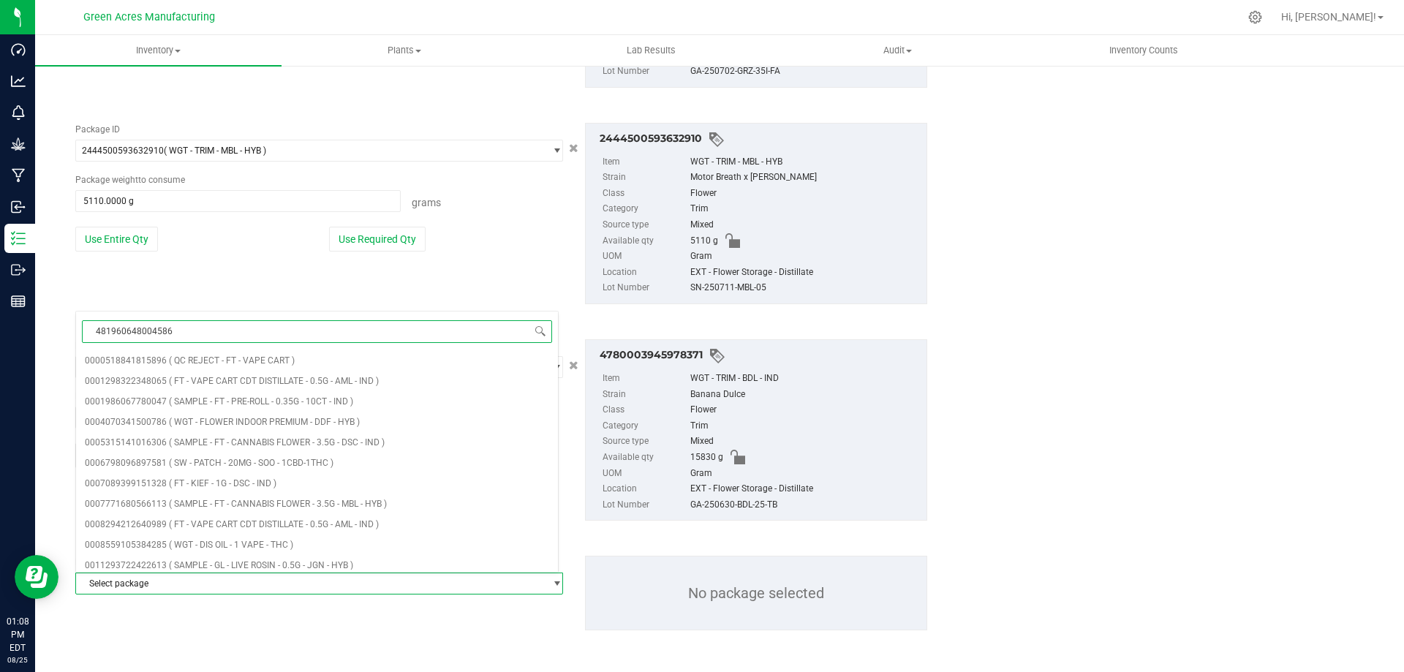
type input "4819606480045862"
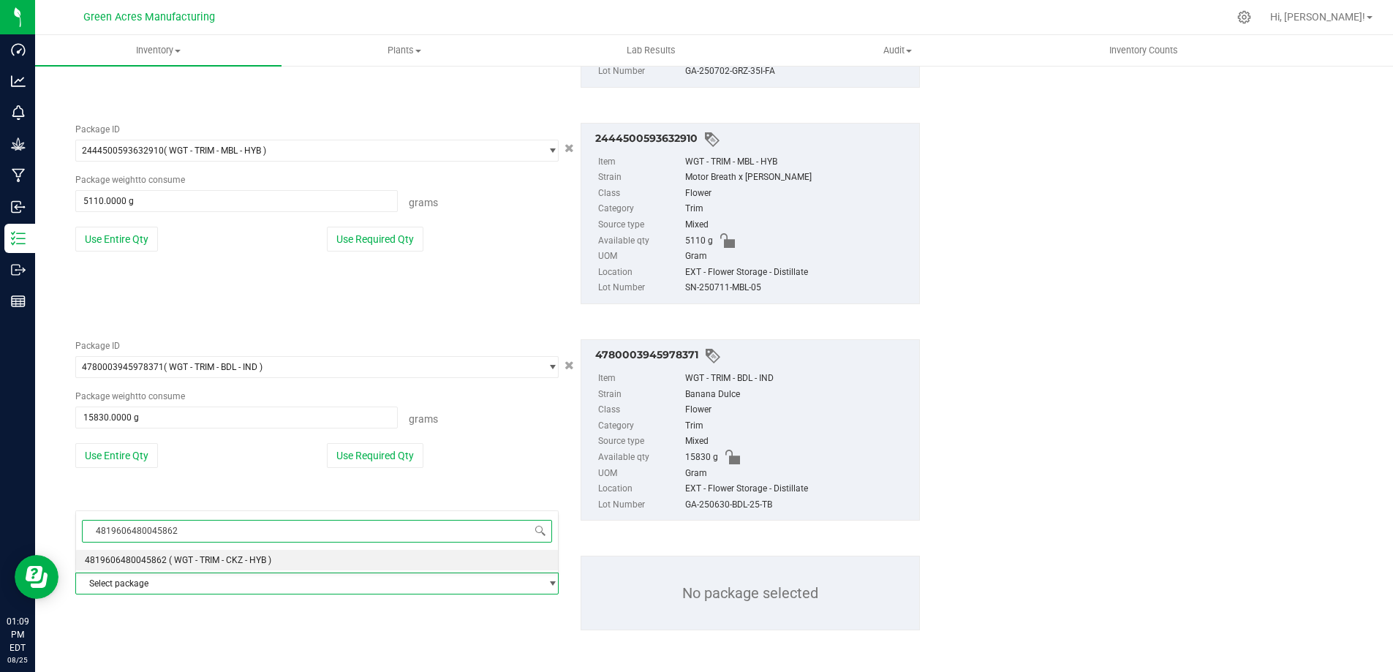
click at [244, 563] on span "( WGT - TRIM - CKZ - HYB )" at bounding box center [220, 560] width 102 height 10
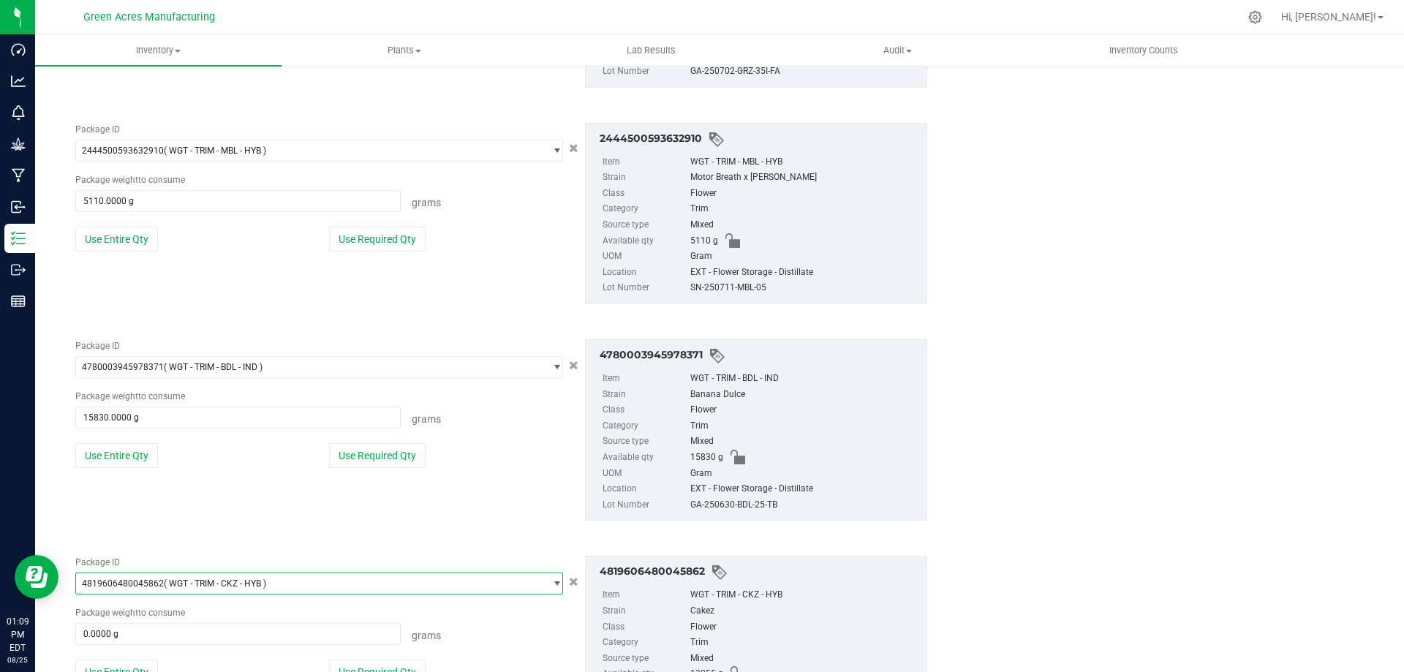
scroll to position [1674, 0]
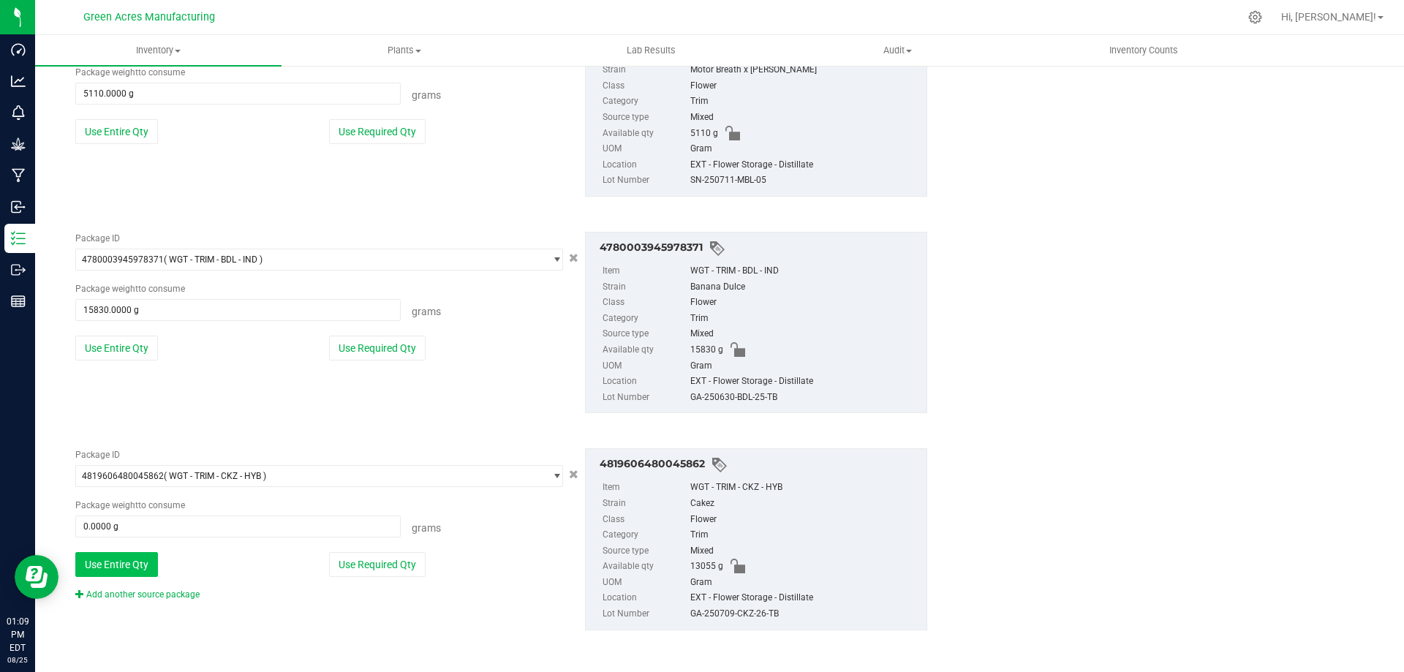
click at [143, 553] on button "Use Entire Qty" at bounding box center [116, 564] width 83 height 25
type input "13055.0000 g"
click at [167, 597] on link "Add another source package" at bounding box center [137, 594] width 124 height 10
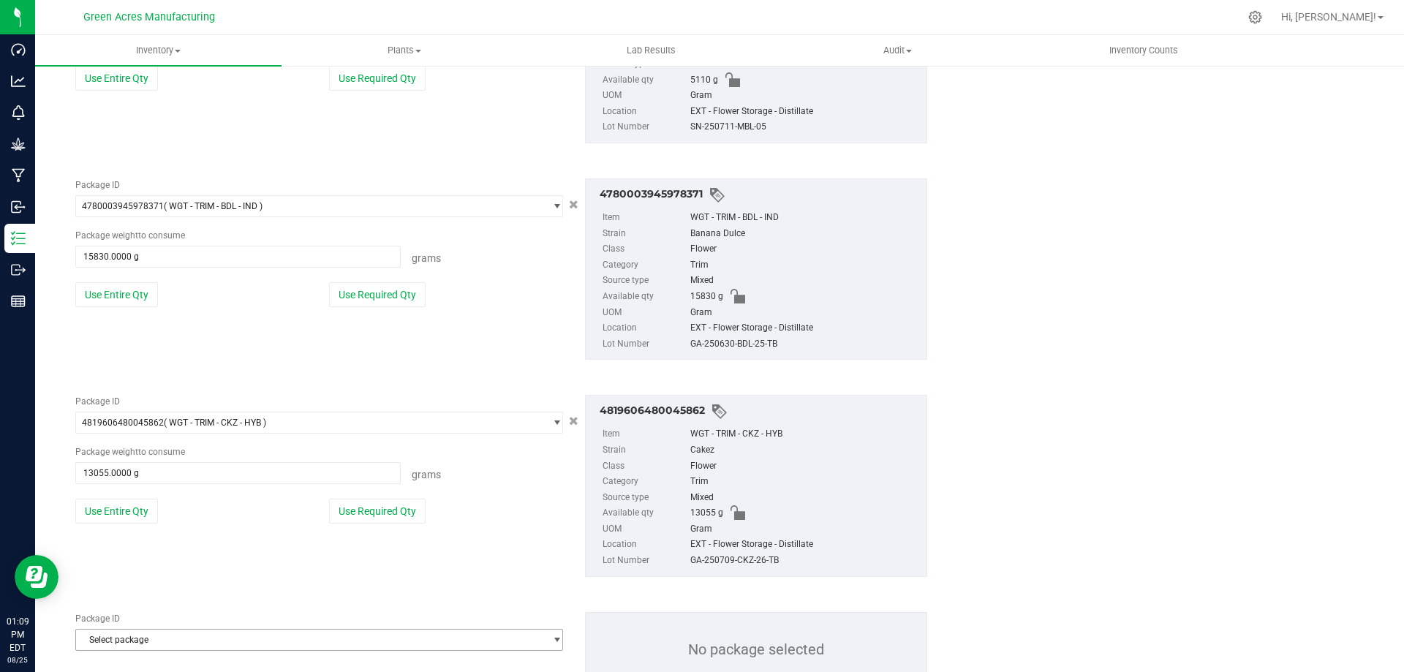
scroll to position [1784, 0]
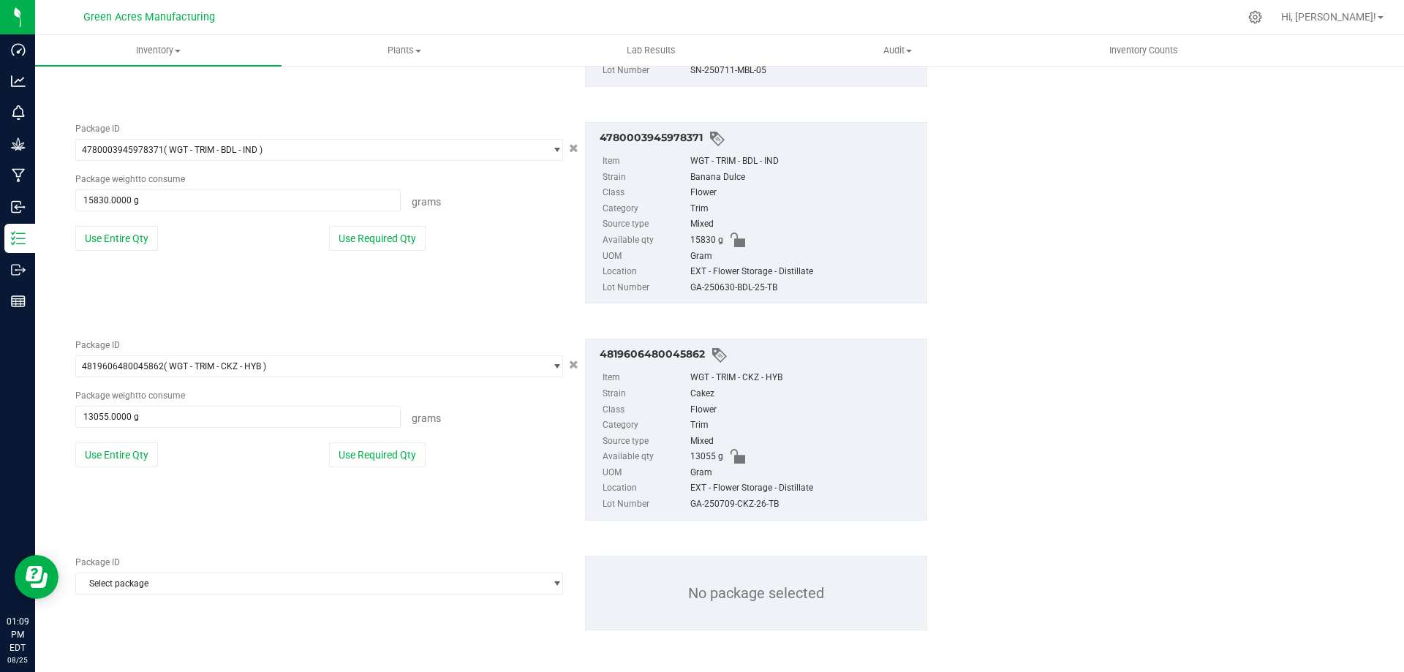
click at [238, 594] on div "Package ID Select package 0000518841815896 0001298322348065 0001986067780047 00…" at bounding box center [501, 593] width 874 height 98
click at [232, 579] on span "Select package" at bounding box center [310, 583] width 468 height 20
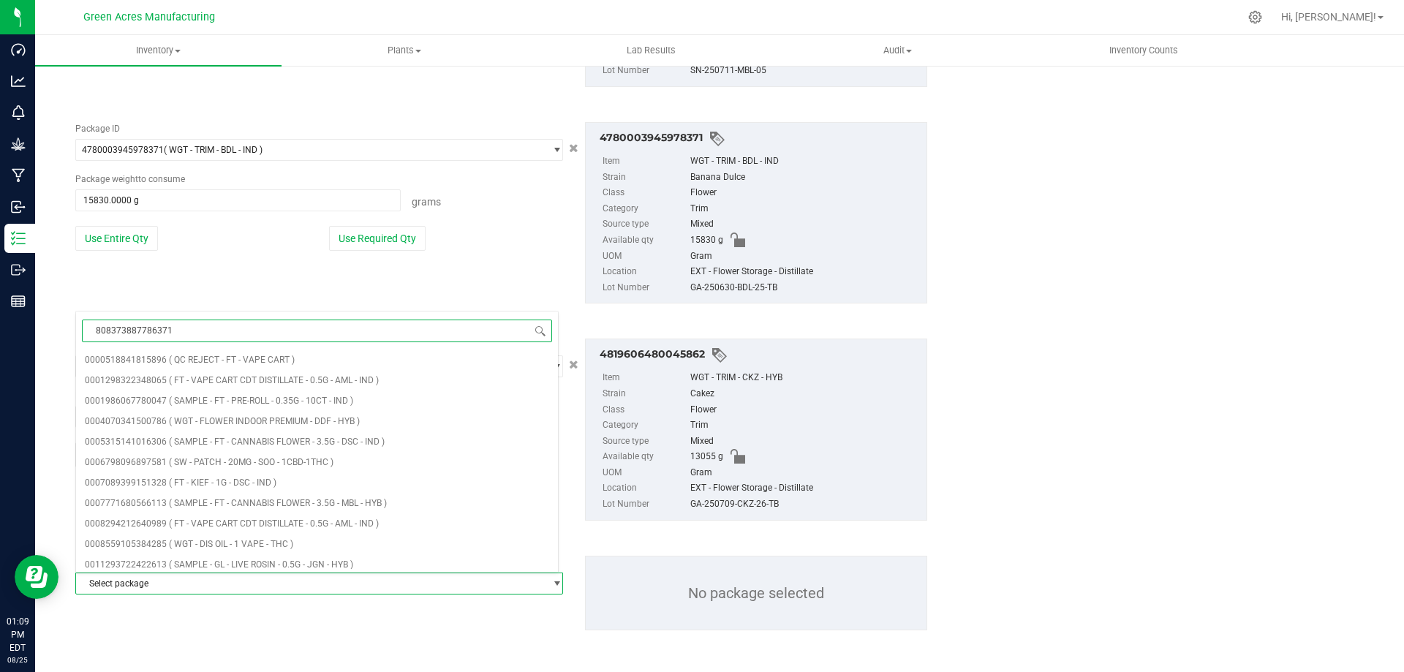
type input "8083738877863715"
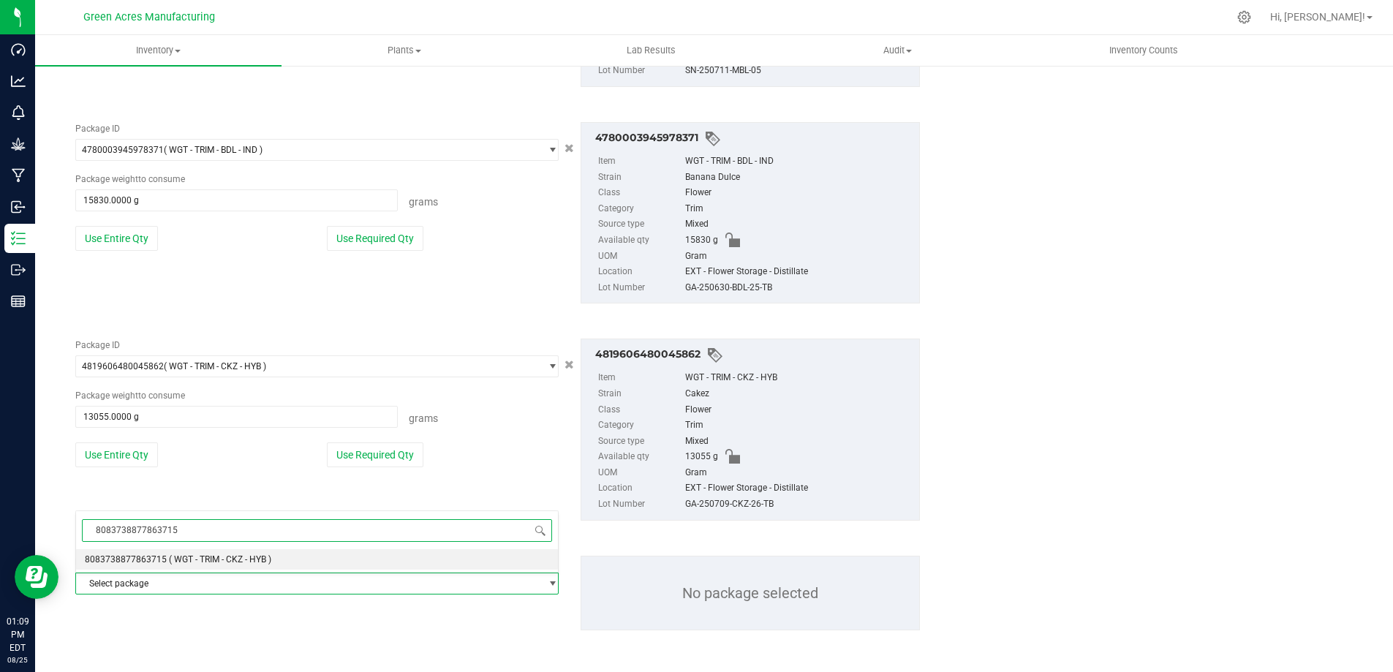
click at [246, 563] on span "( WGT - TRIM - CKZ - HYB )" at bounding box center [220, 559] width 102 height 10
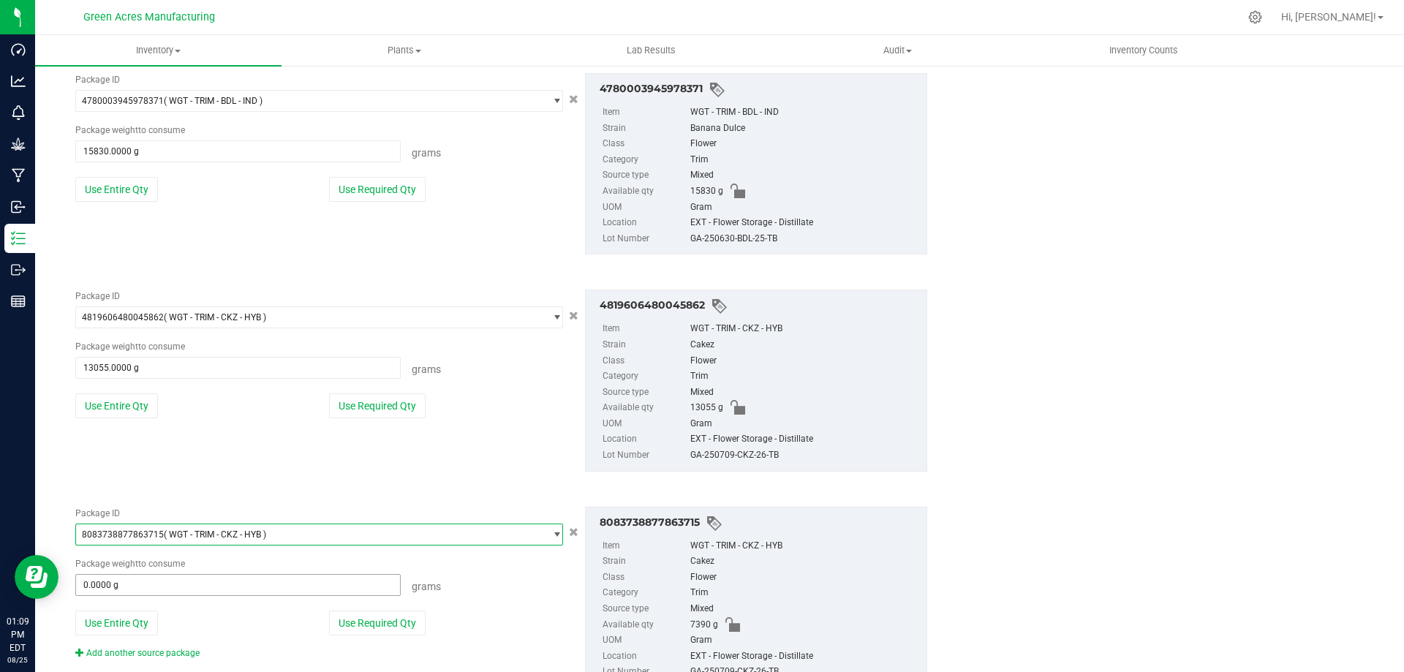
scroll to position [1890, 0]
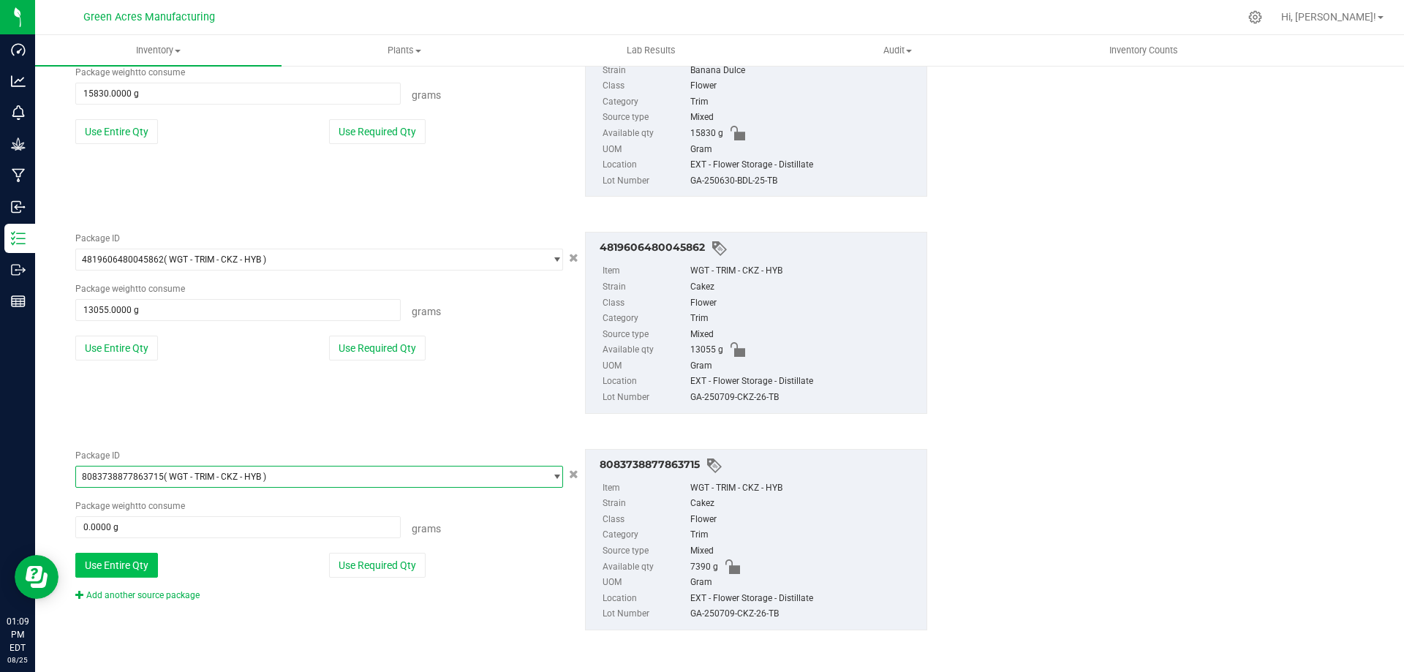
click at [119, 563] on button "Use Entire Qty" at bounding box center [116, 565] width 83 height 25
type input "7390.0000 g"
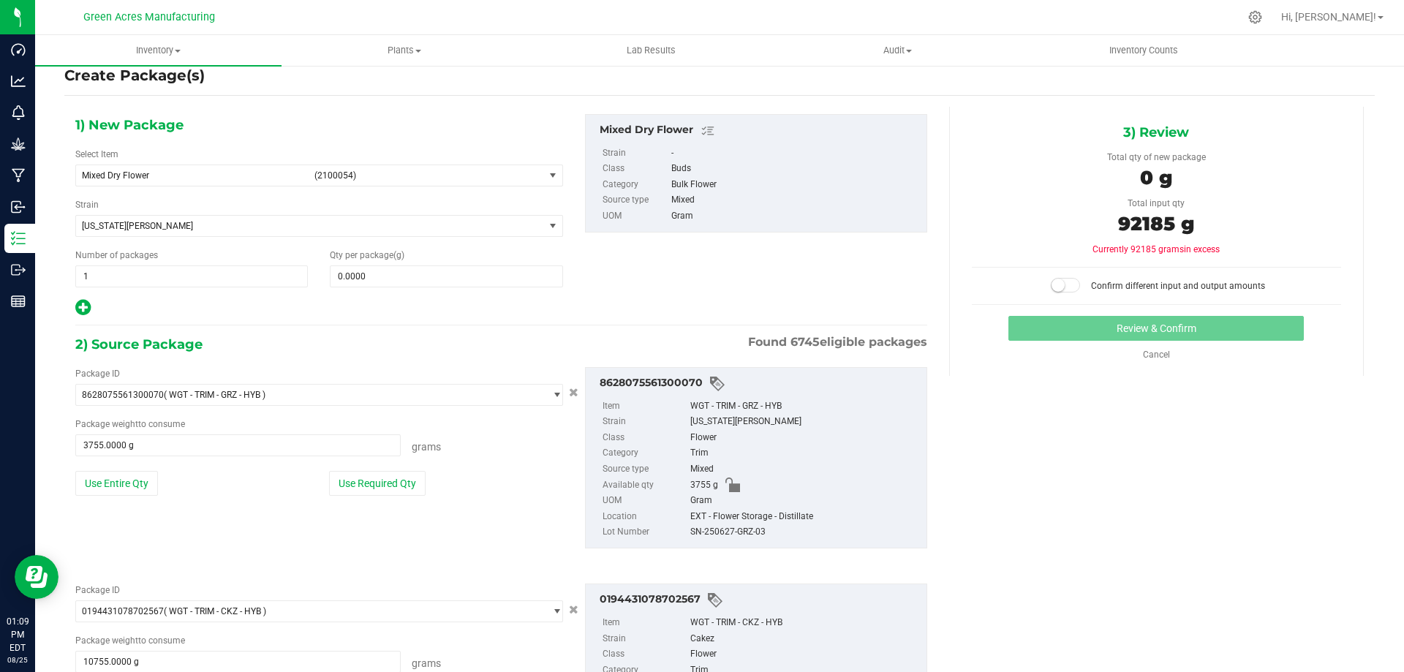
scroll to position [0, 0]
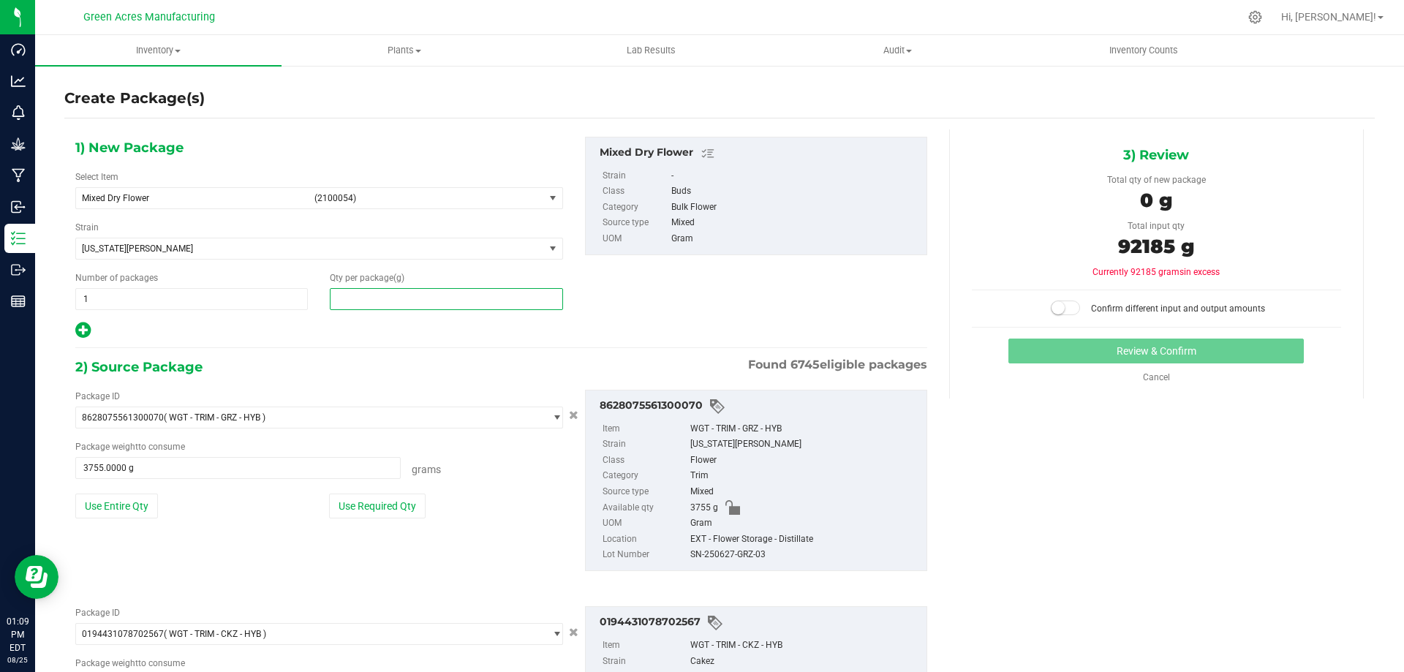
click at [395, 291] on span at bounding box center [446, 299] width 232 height 22
type input "92185"
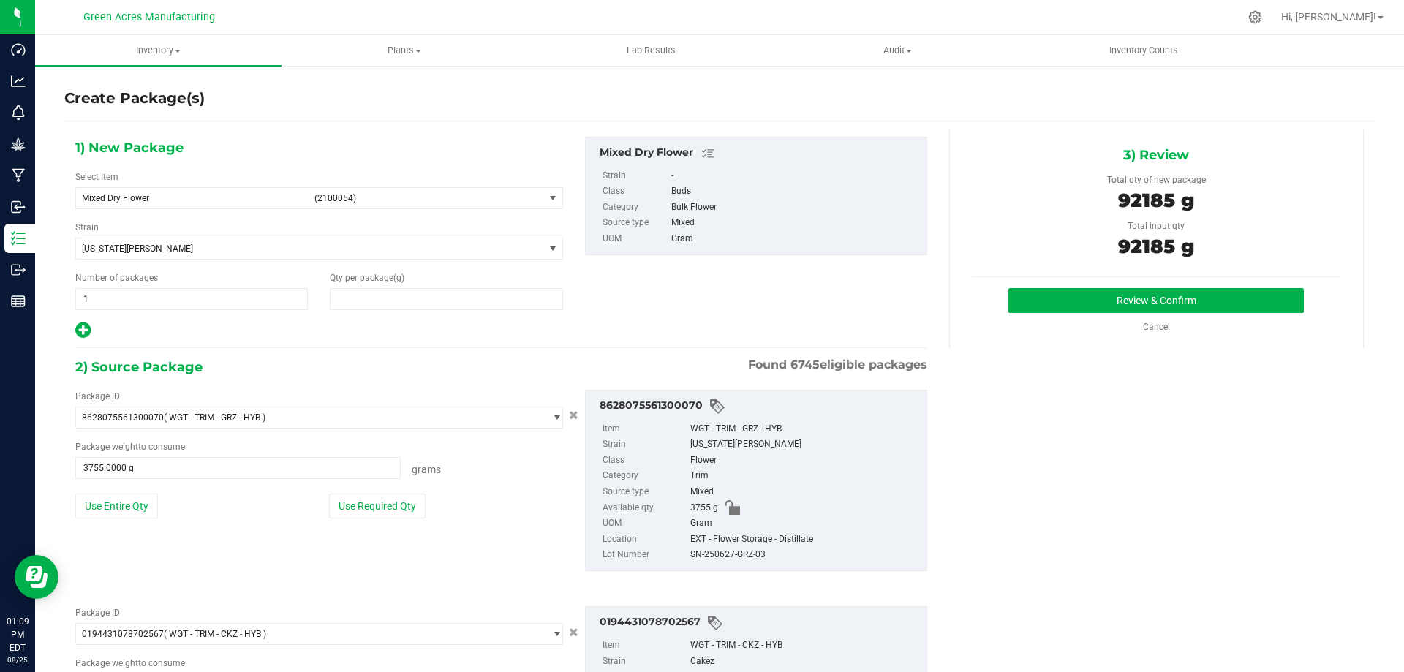
type input "92,185.0000"
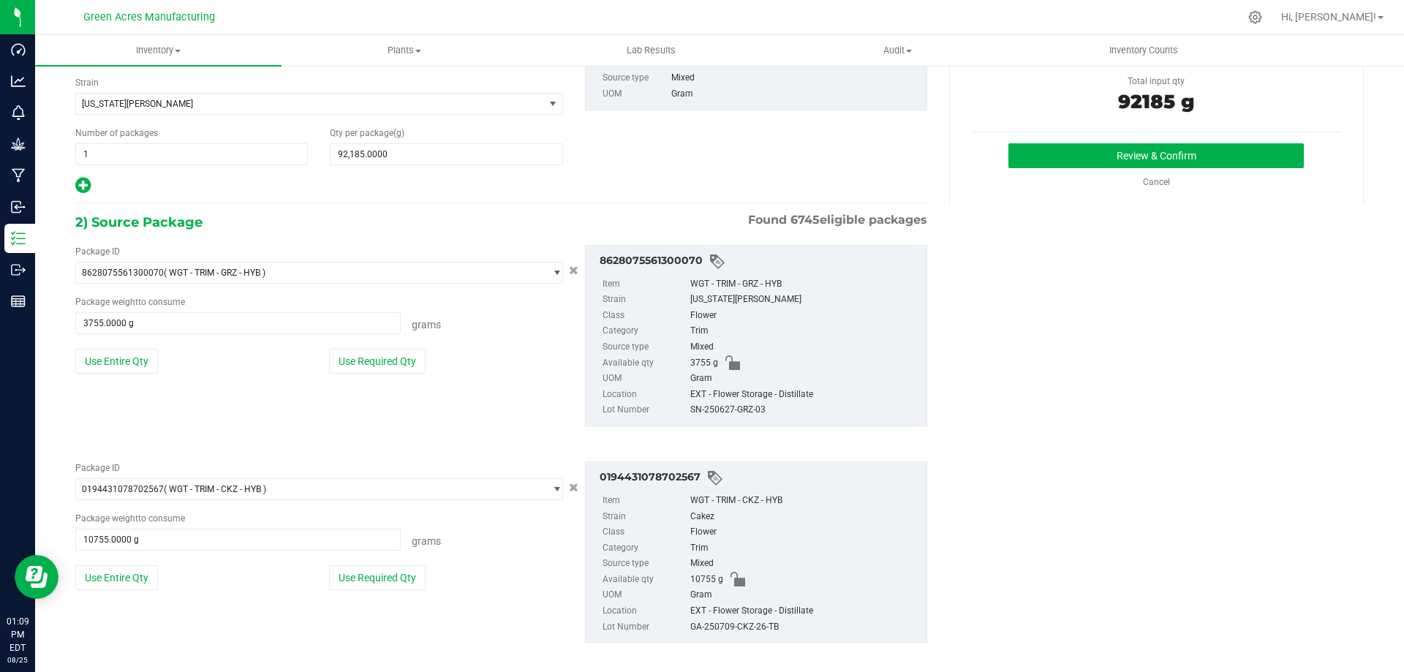
scroll to position [146, 0]
click at [734, 406] on div "SN-250627-GRZ-03" at bounding box center [804, 409] width 229 height 16
copy div "SN-250627-GRZ-03"
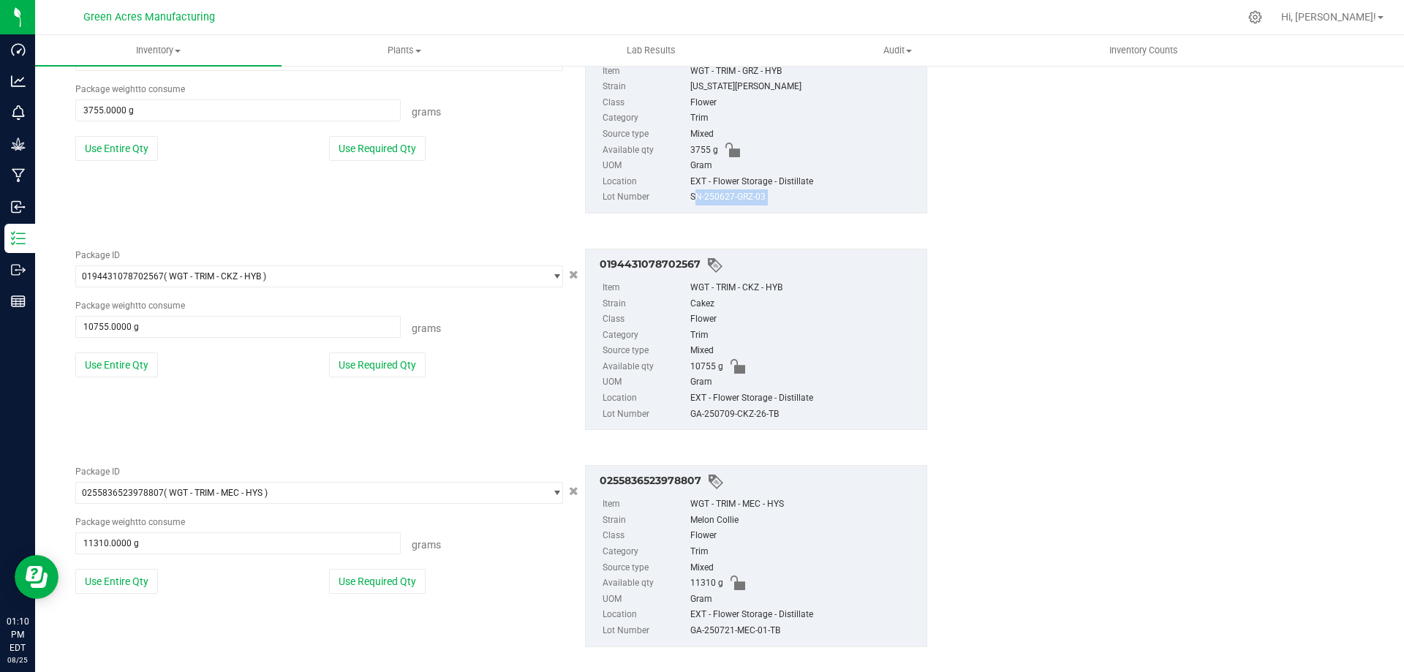
scroll to position [366, 0]
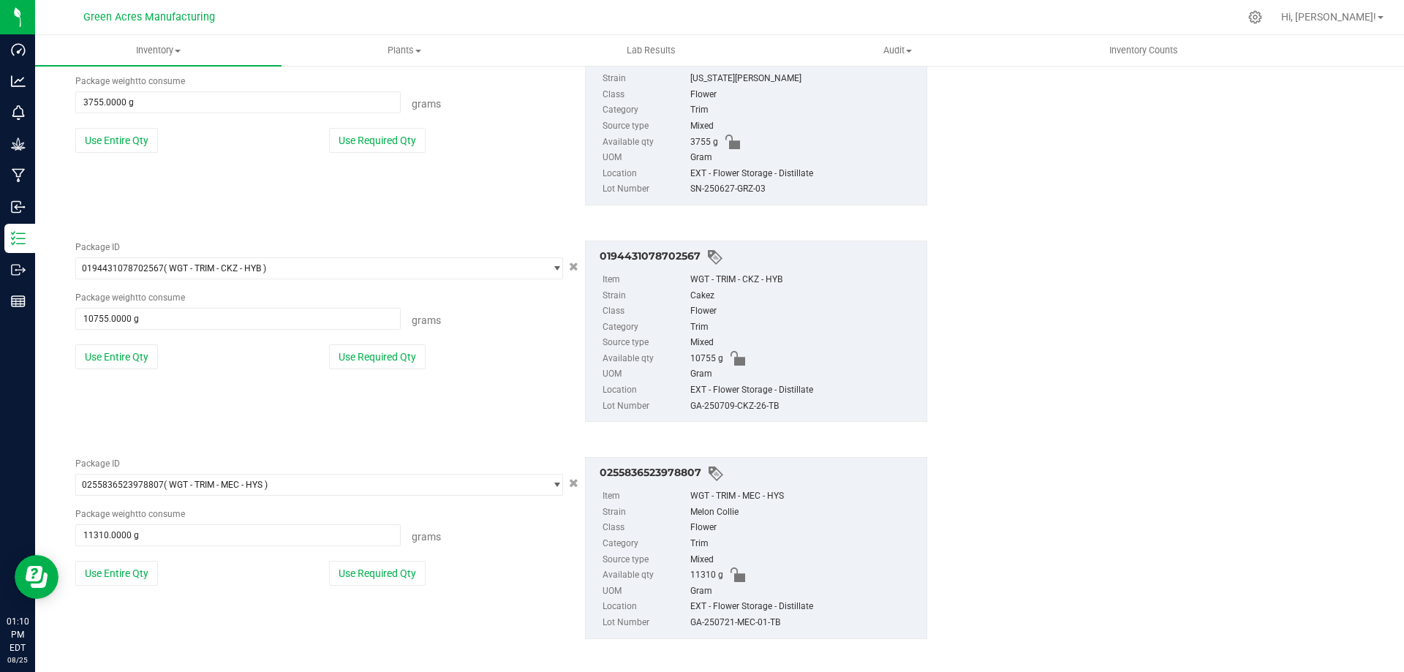
click at [724, 398] on div "GA-250709-CKZ-26-TB" at bounding box center [804, 406] width 229 height 16
click at [735, 401] on div "GA-250709-CKZ-26-TB" at bounding box center [804, 406] width 229 height 16
copy div "GA-250709-CKZ-26-TB"
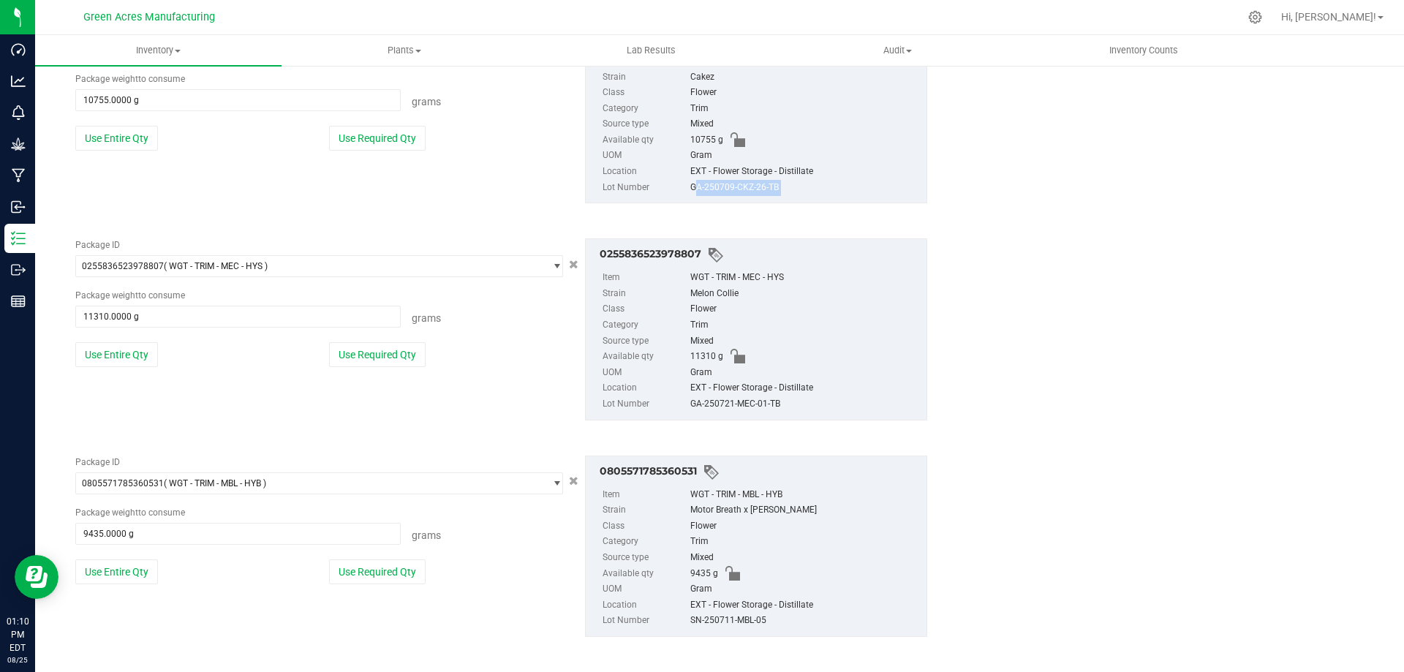
scroll to position [585, 0]
click at [721, 402] on div "GA-250721-MEC-01-TB" at bounding box center [804, 403] width 229 height 16
copy div "GA-250721-MEC-01-TB"
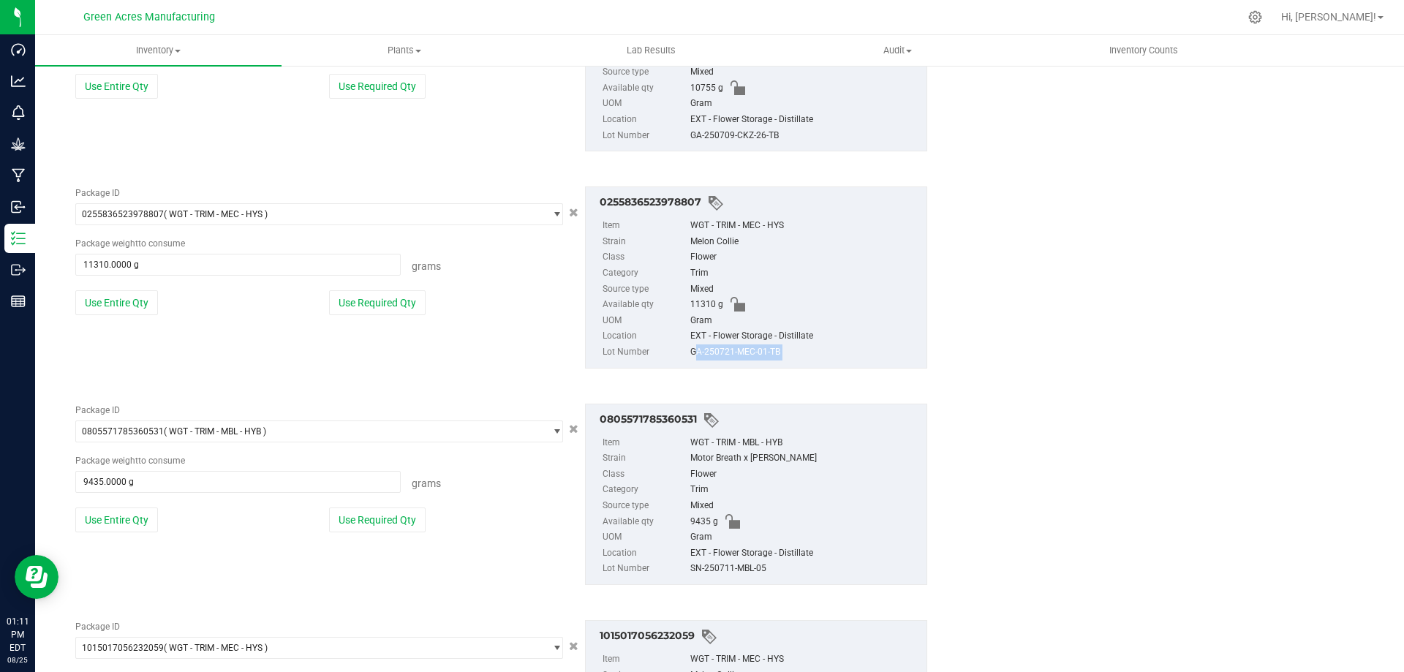
scroll to position [804, 0]
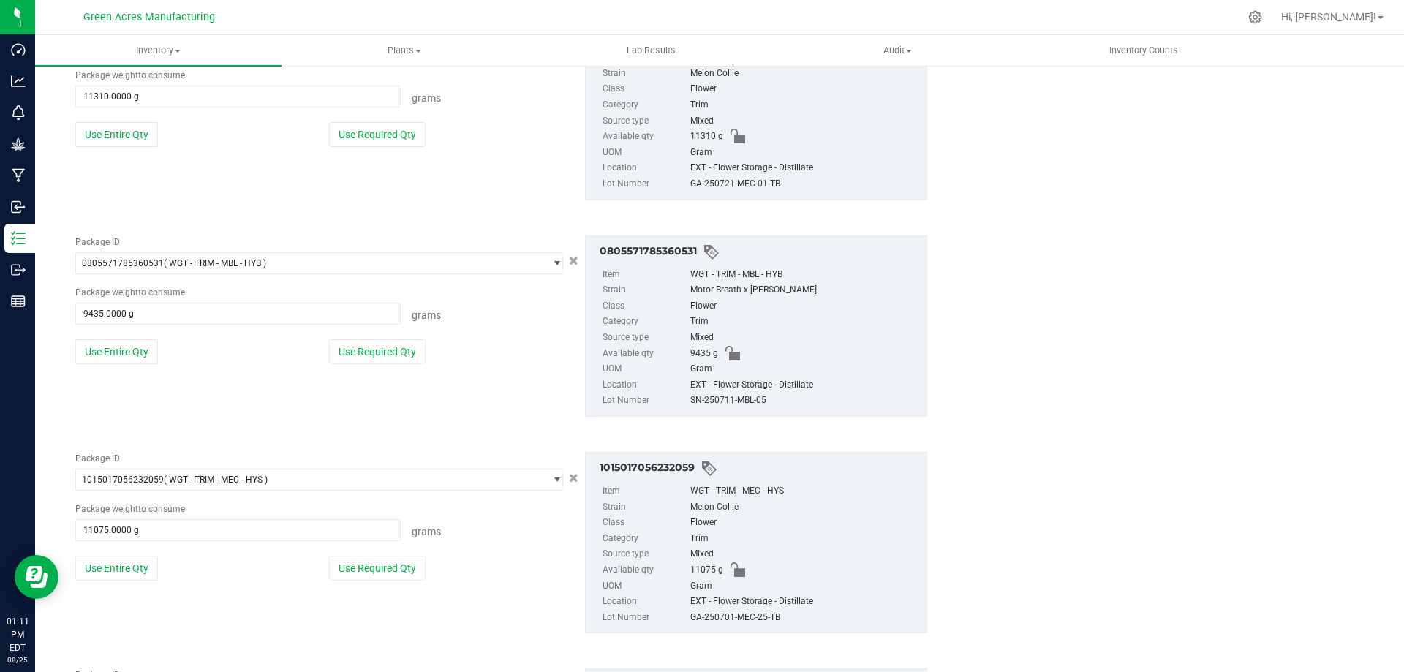
click at [722, 396] on div "SN-250711-MBL-05" at bounding box center [804, 401] width 229 height 16
copy div "SN-250711-MBL-05"
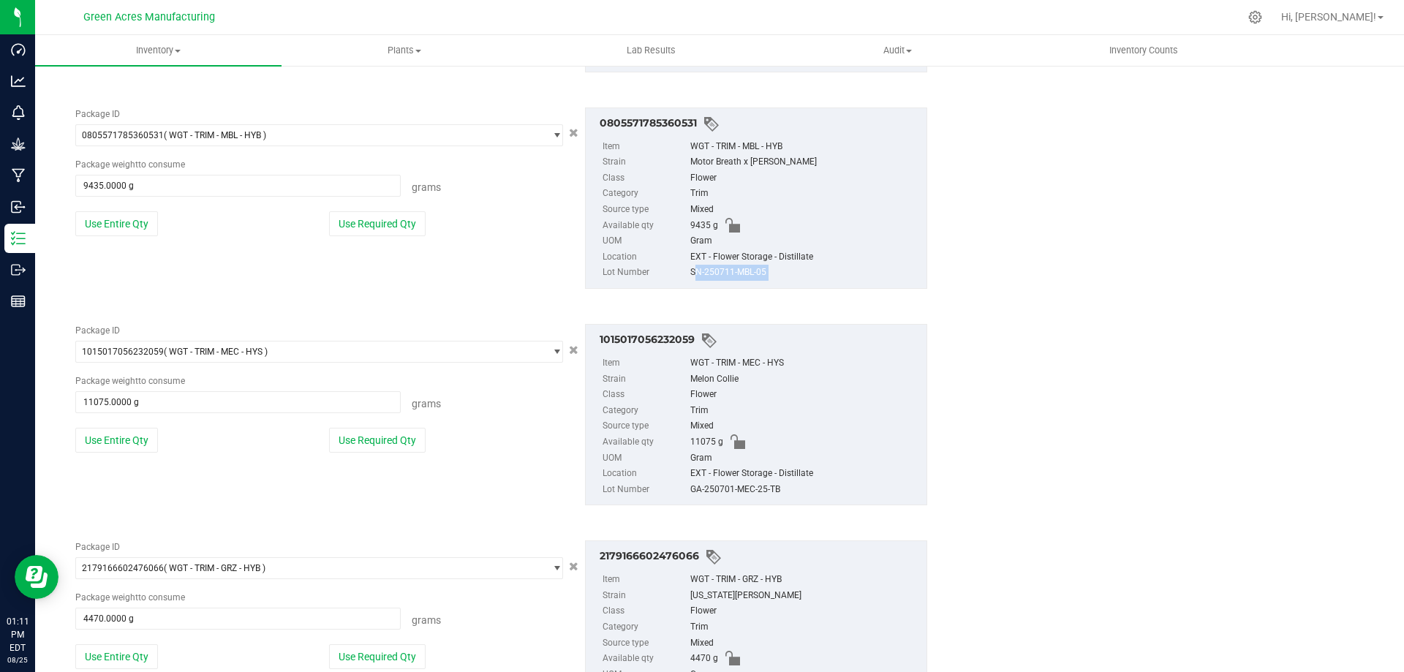
scroll to position [1023, 0]
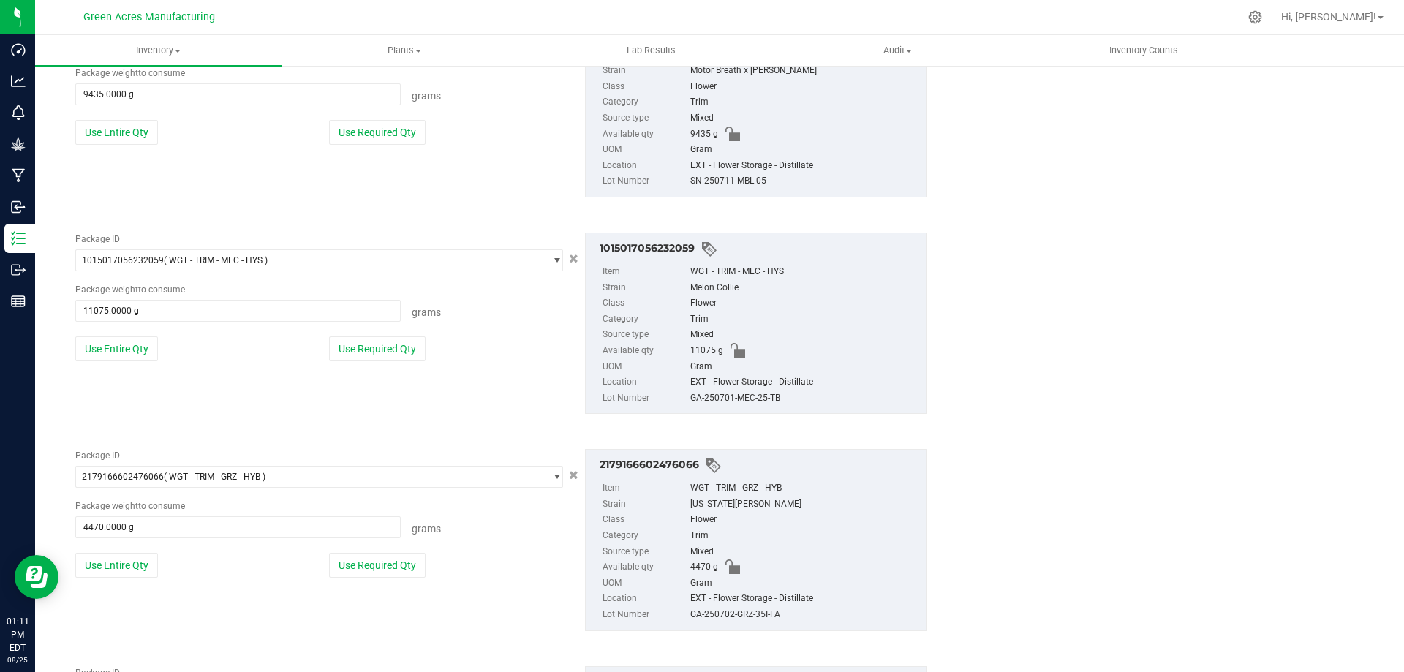
click at [731, 398] on div "GA-250701-MEC-25-TB" at bounding box center [804, 398] width 229 height 16
copy div "GA-250701-MEC-25-TB"
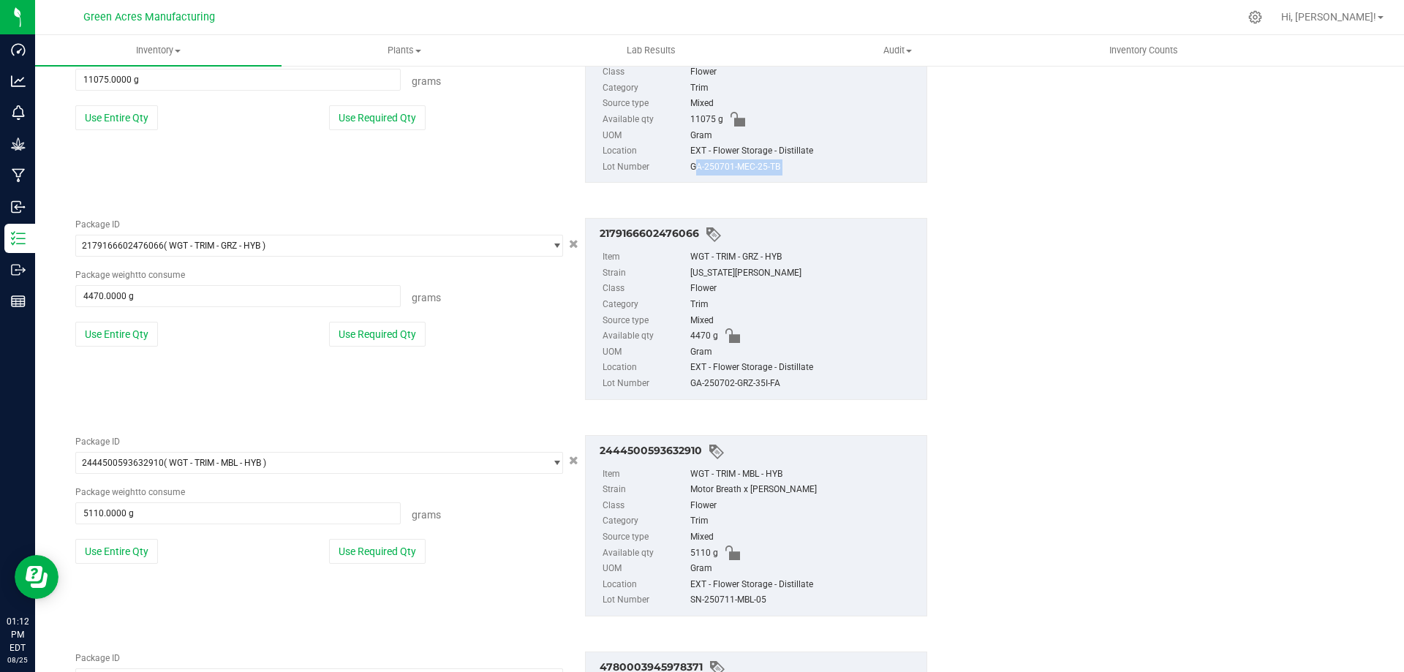
scroll to position [1316, 0]
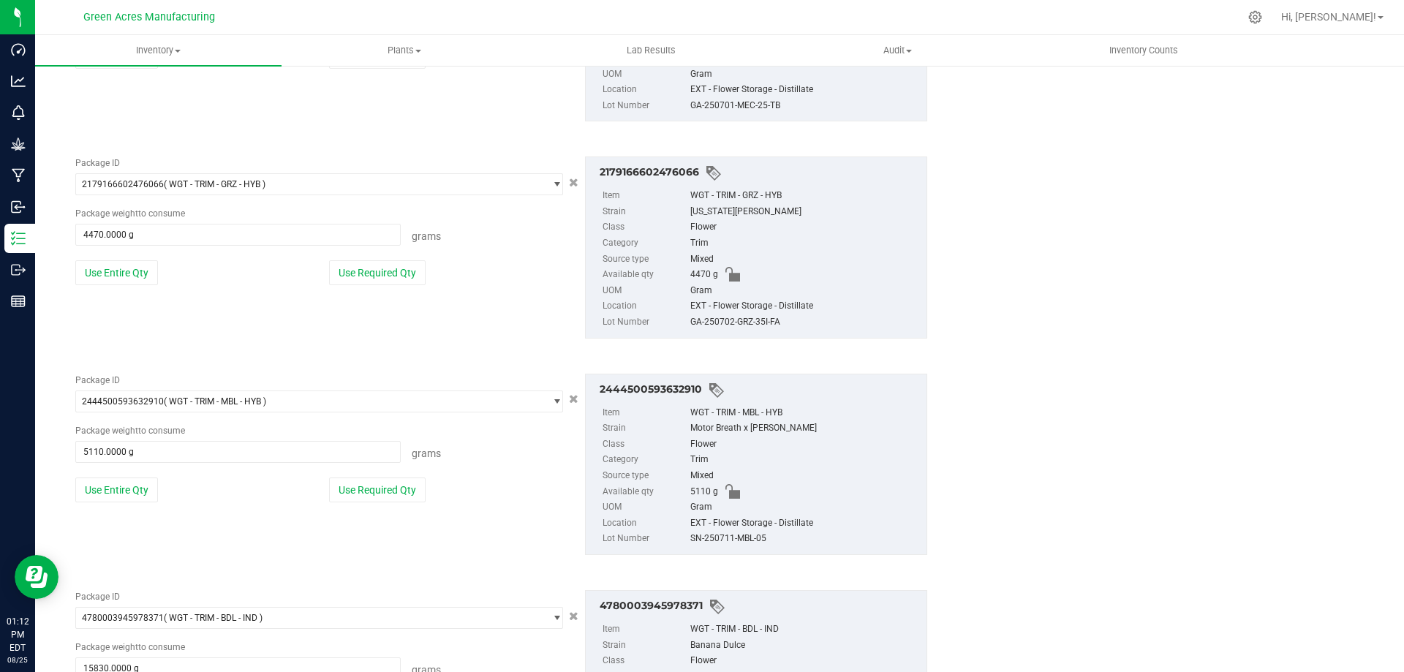
click at [725, 319] on div "GA-250702-GRZ-35I-FA" at bounding box center [804, 322] width 229 height 16
copy div "GA-250702-GRZ-35I-FA"
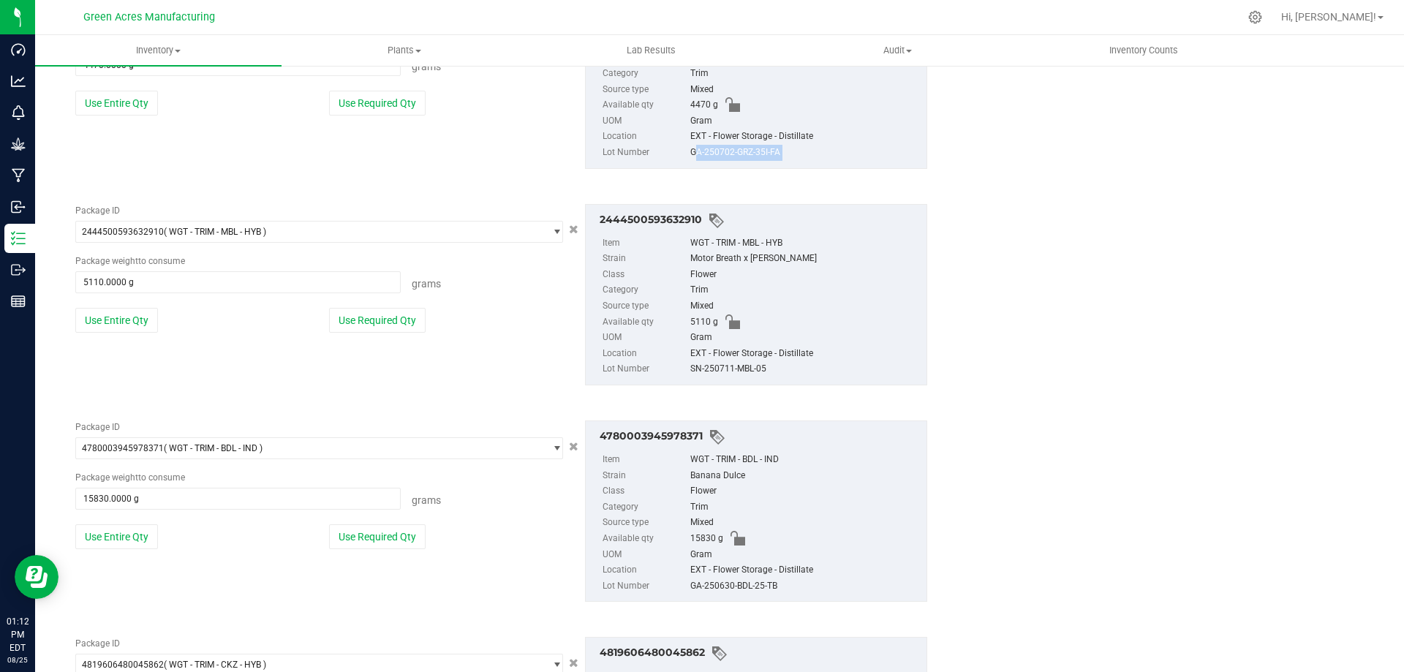
scroll to position [1535, 0]
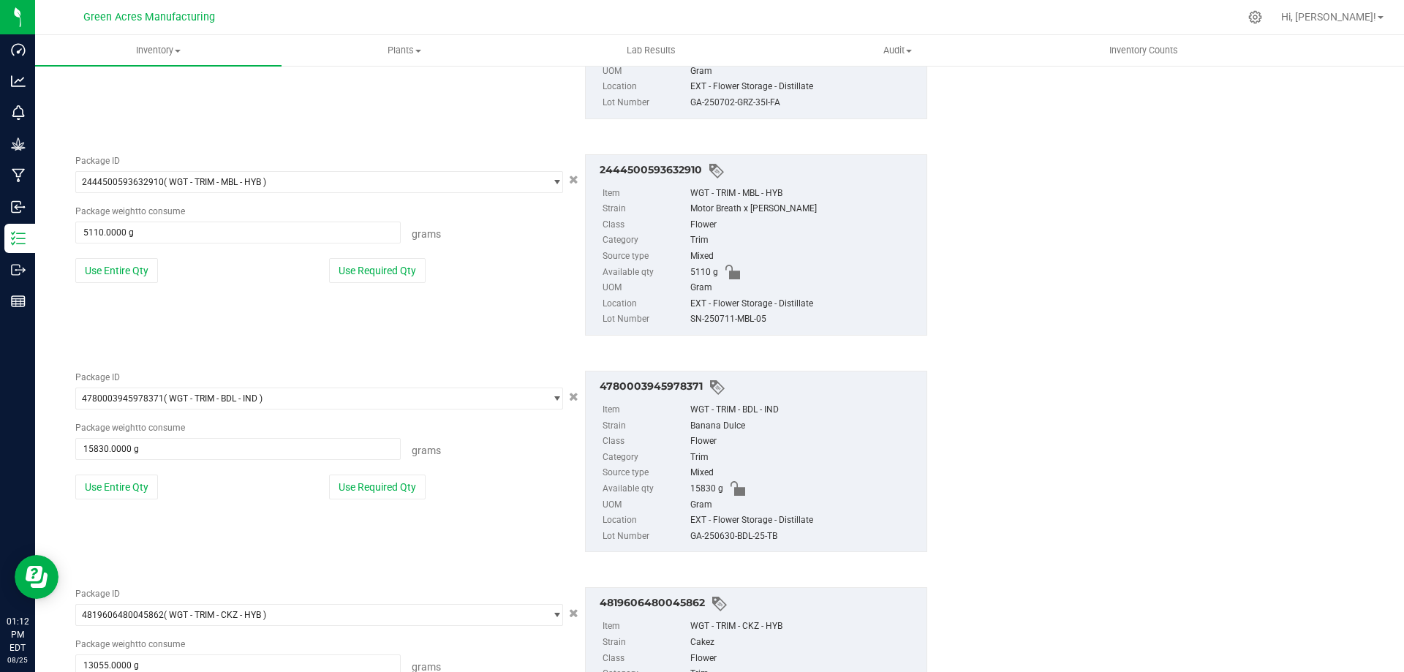
click at [733, 317] on div "SN-250711-MBL-05" at bounding box center [804, 319] width 229 height 16
copy div "SN-250711-MBL-05"
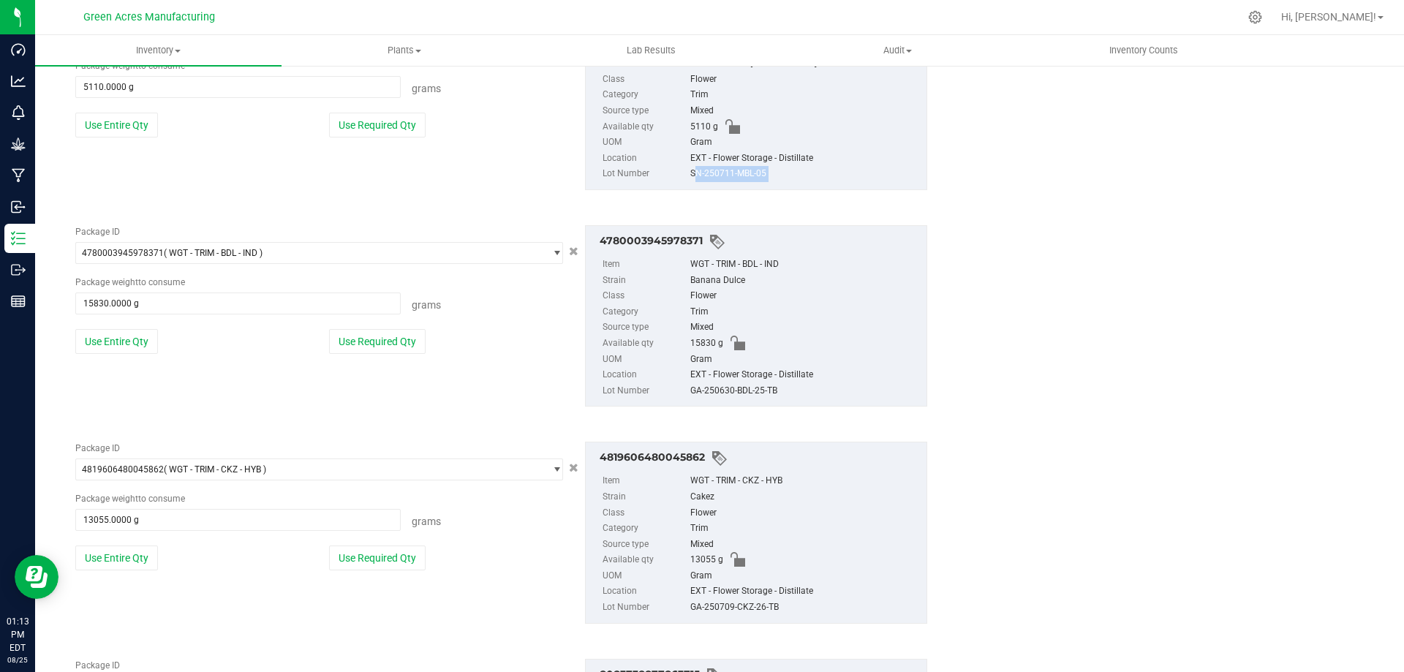
scroll to position [1681, 0]
click at [736, 391] on div "GA-250630-BDL-25-TB" at bounding box center [804, 390] width 229 height 16
copy div "GA-250630-BDL-25-TB"
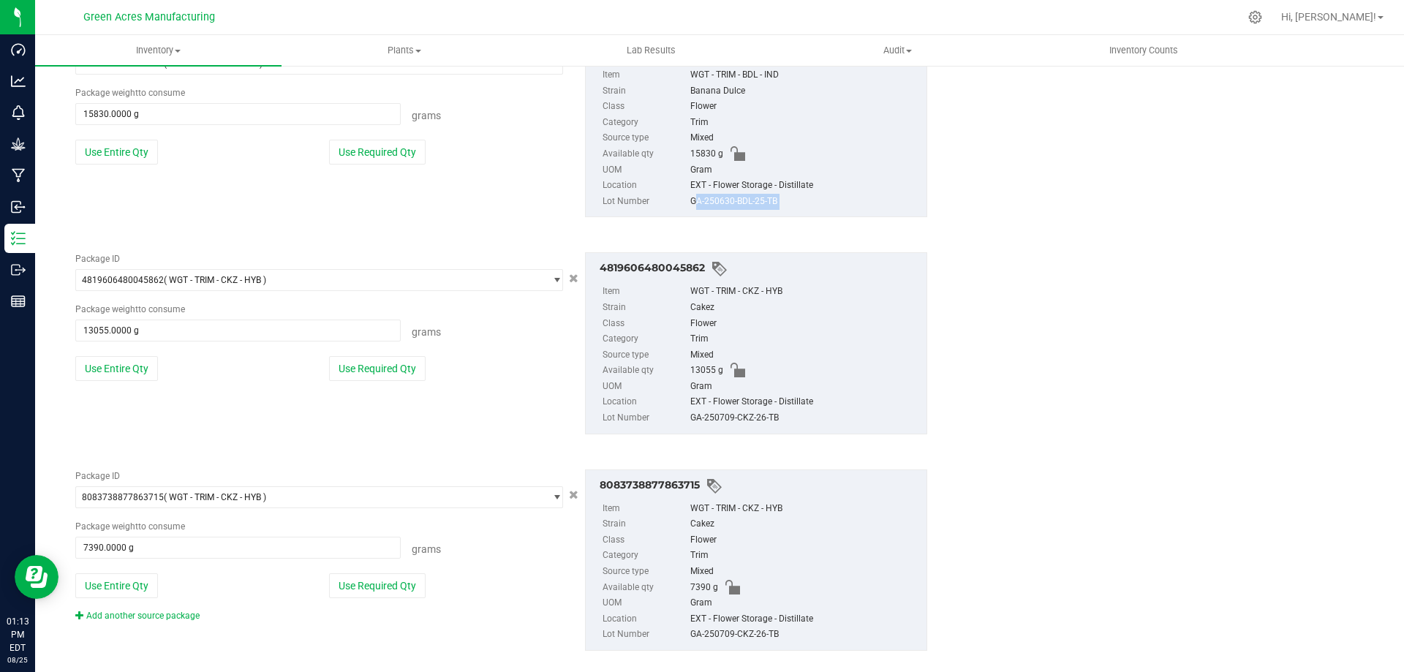
scroll to position [1890, 0]
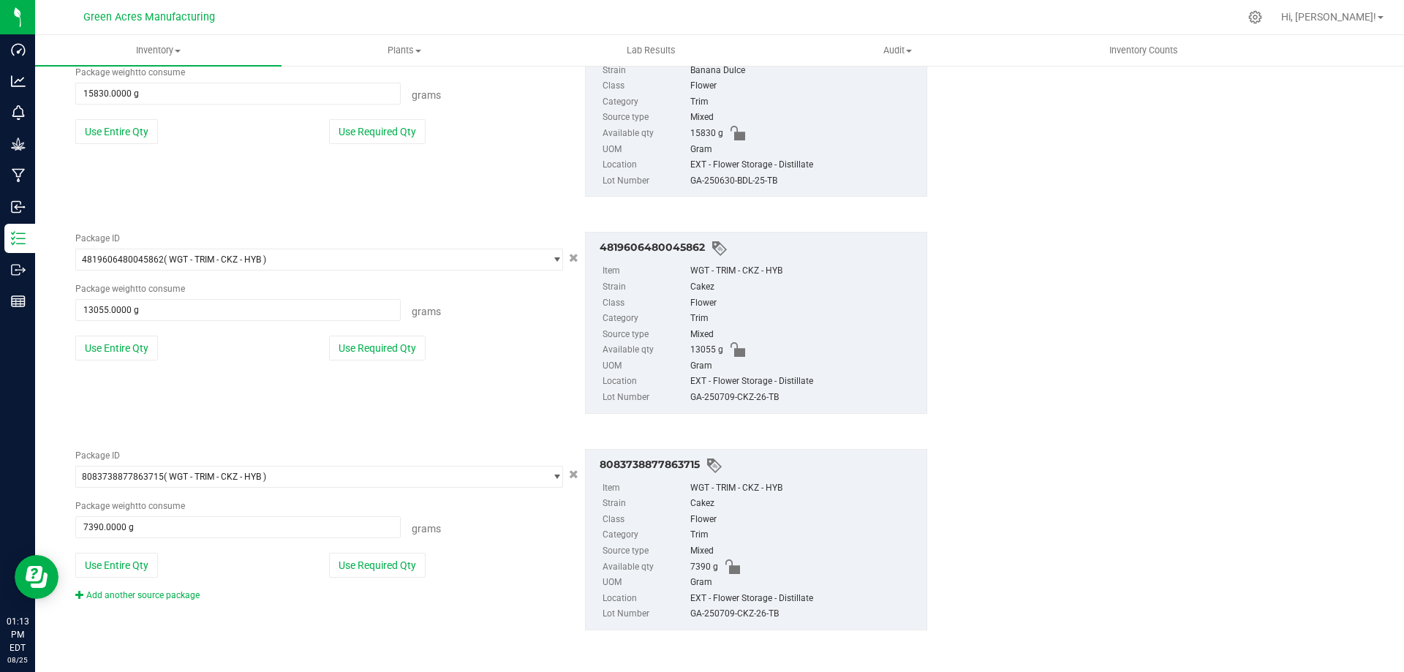
click at [752, 398] on div "GA-250709-CKZ-26-TB" at bounding box center [804, 398] width 229 height 16
copy div "GA-250709-CKZ-26-TB"
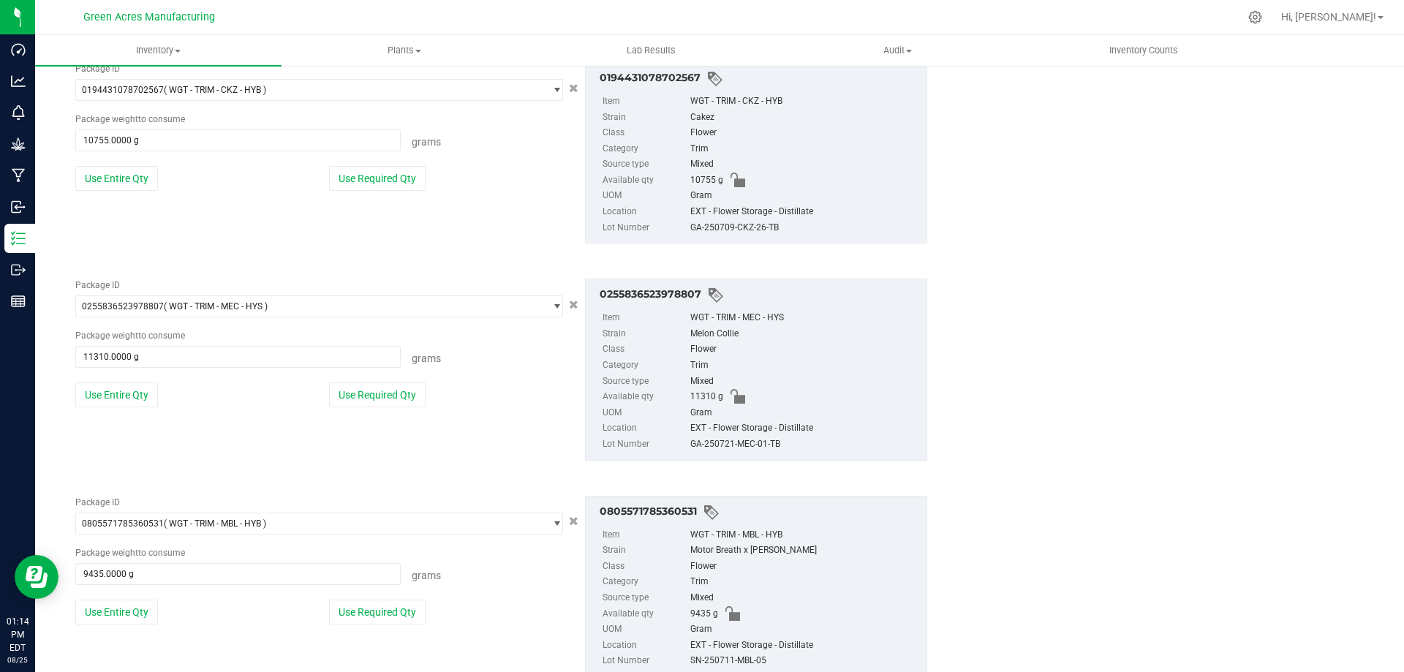
scroll to position [0, 0]
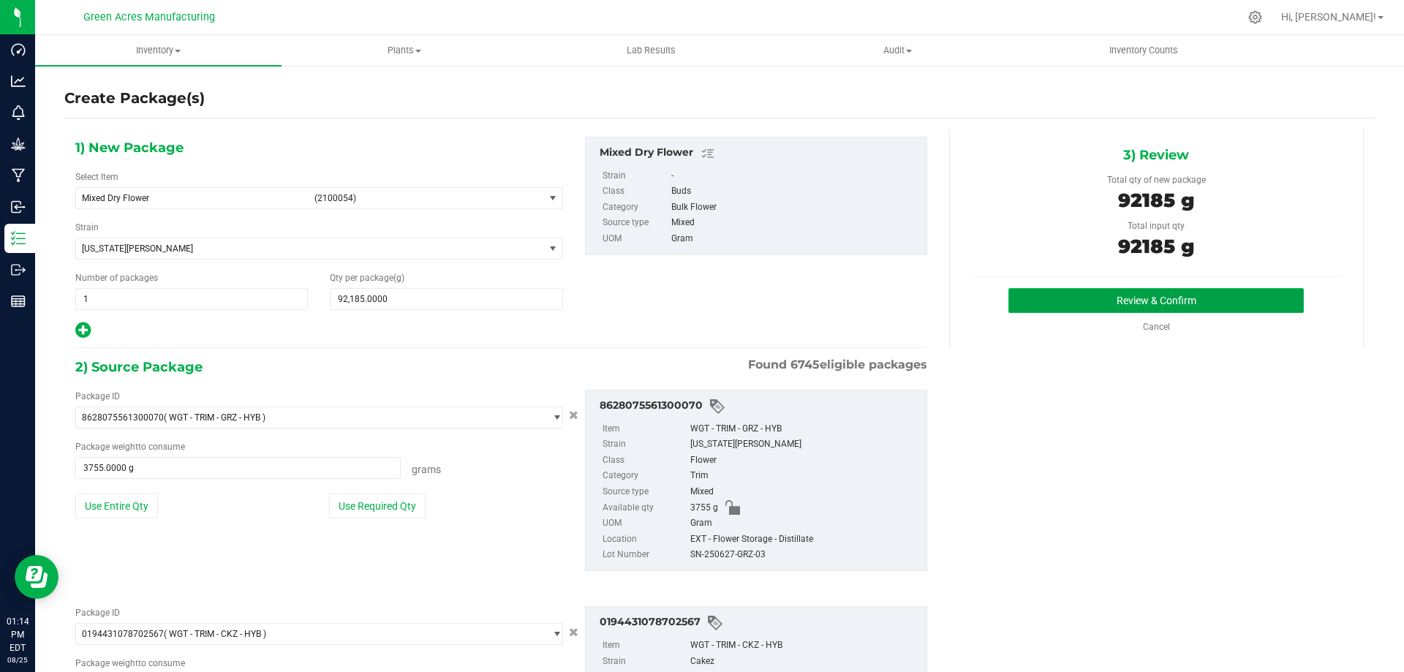
click at [1032, 298] on button "Review & Confirm" at bounding box center [1155, 300] width 295 height 25
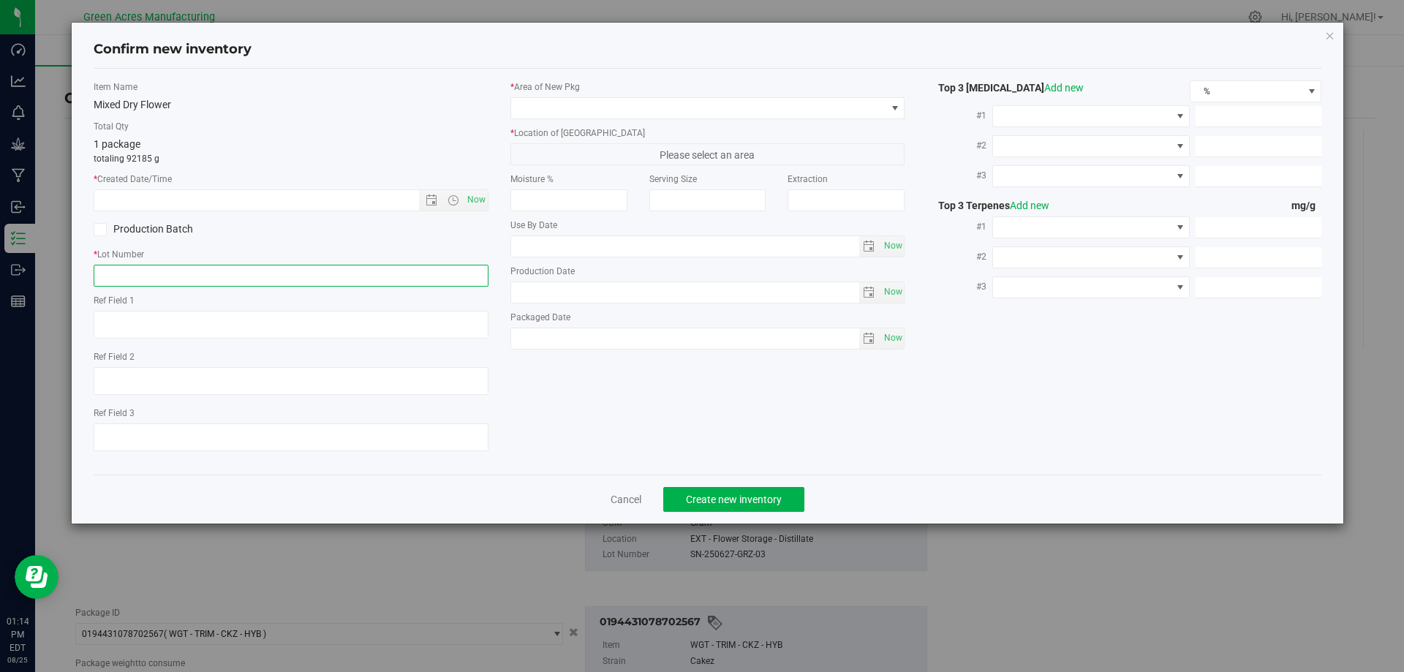
click at [282, 267] on input "text" at bounding box center [291, 276] width 395 height 22
paste input "GA-250825-ETH-HYB-D-THCA22"
type input "GA-250825-ETH-HYB-D-THCA22"
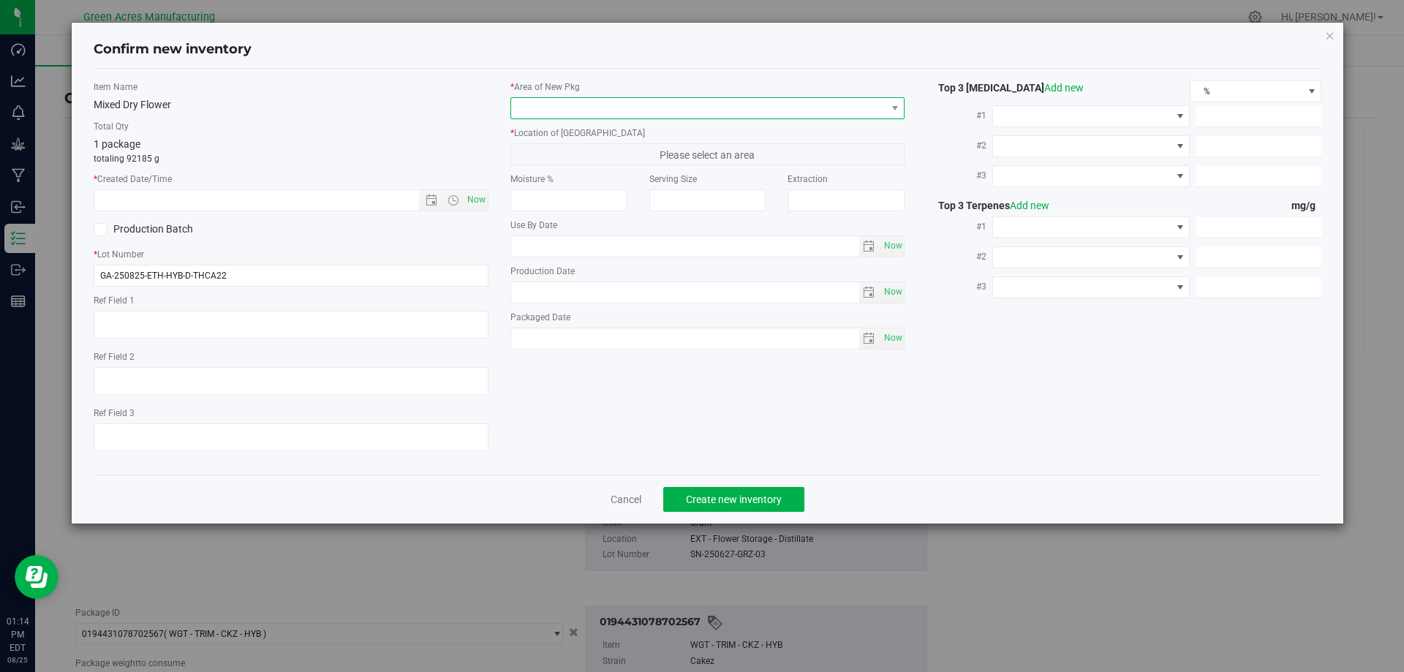
click at [565, 99] on span at bounding box center [698, 108] width 375 height 20
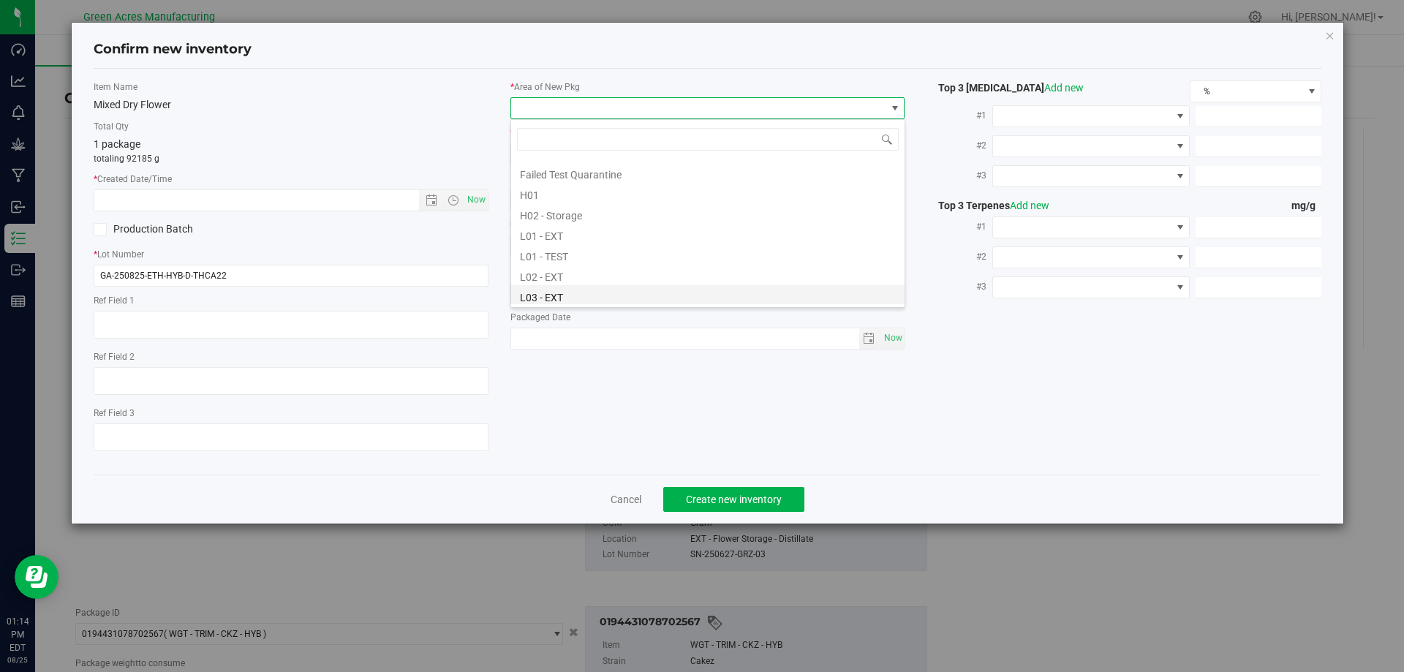
scroll to position [219, 0]
click at [557, 292] on li "L04 - EXT" at bounding box center [707, 297] width 393 height 20
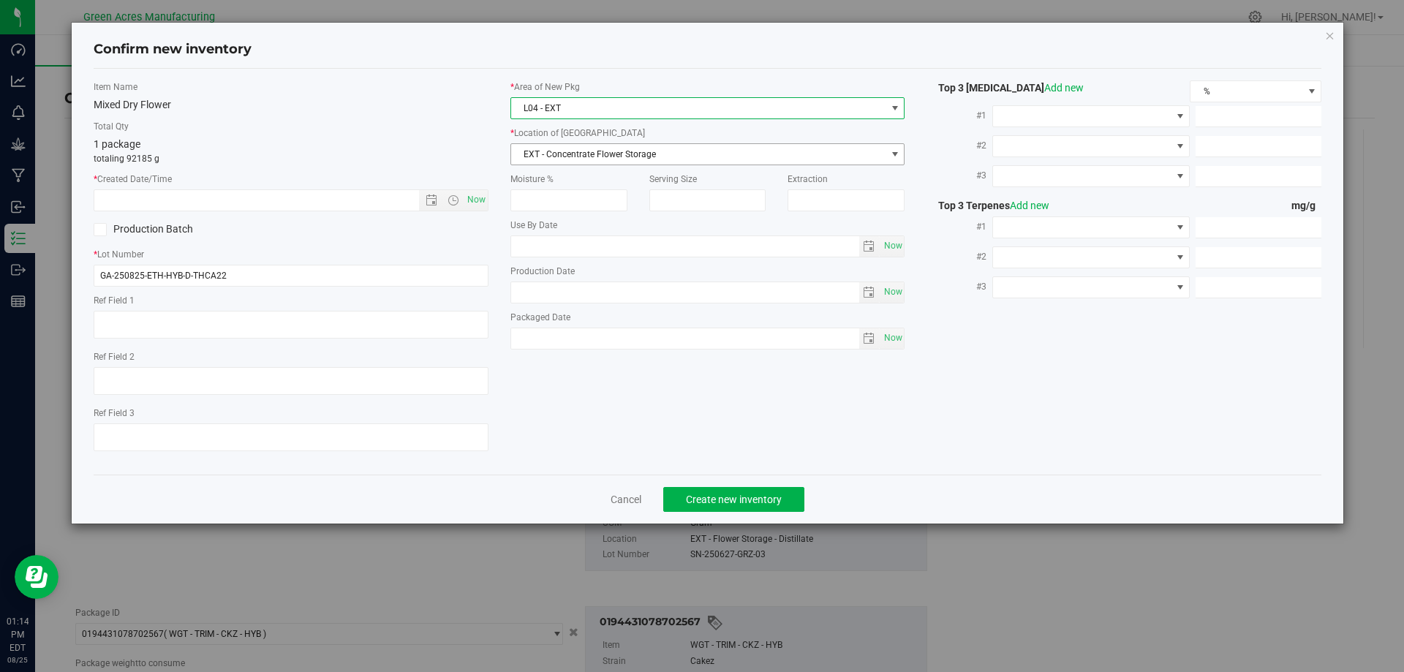
click at [603, 154] on span "EXT - Concentrate Flower Storage" at bounding box center [698, 154] width 375 height 20
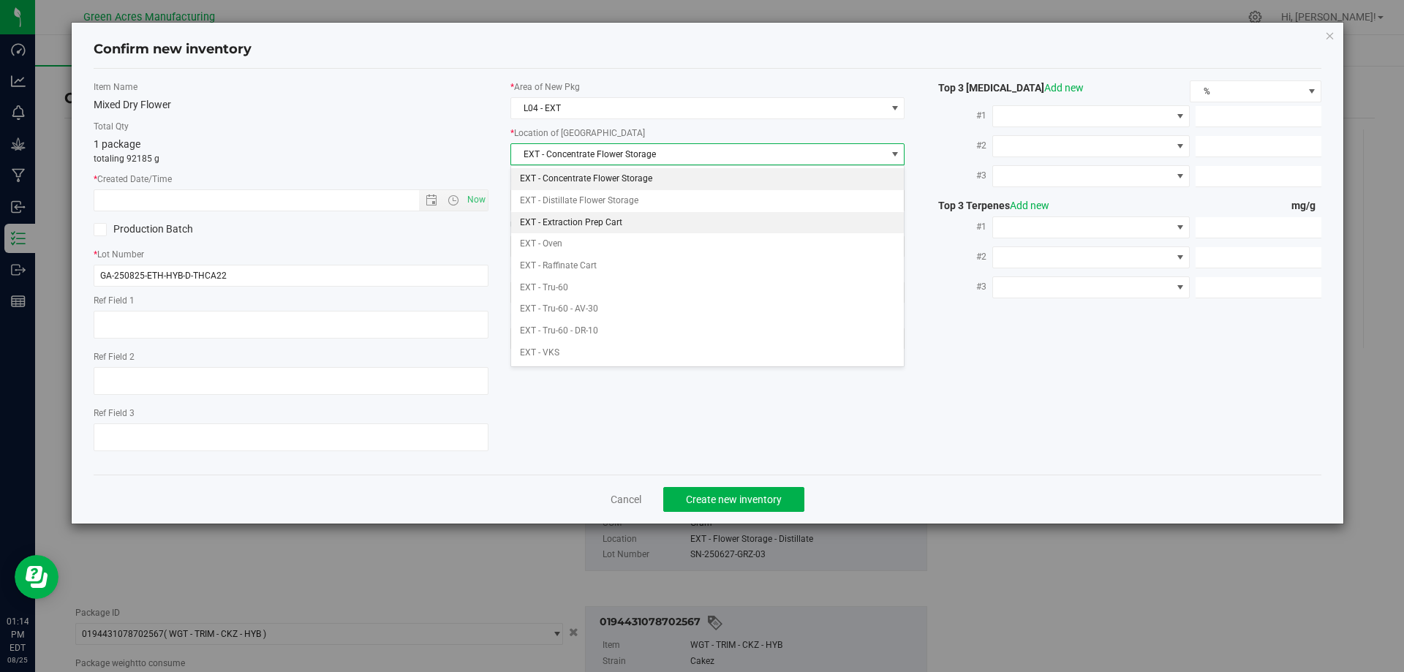
click at [613, 216] on li "EXT - Extraction Prep Cart" at bounding box center [707, 223] width 393 height 22
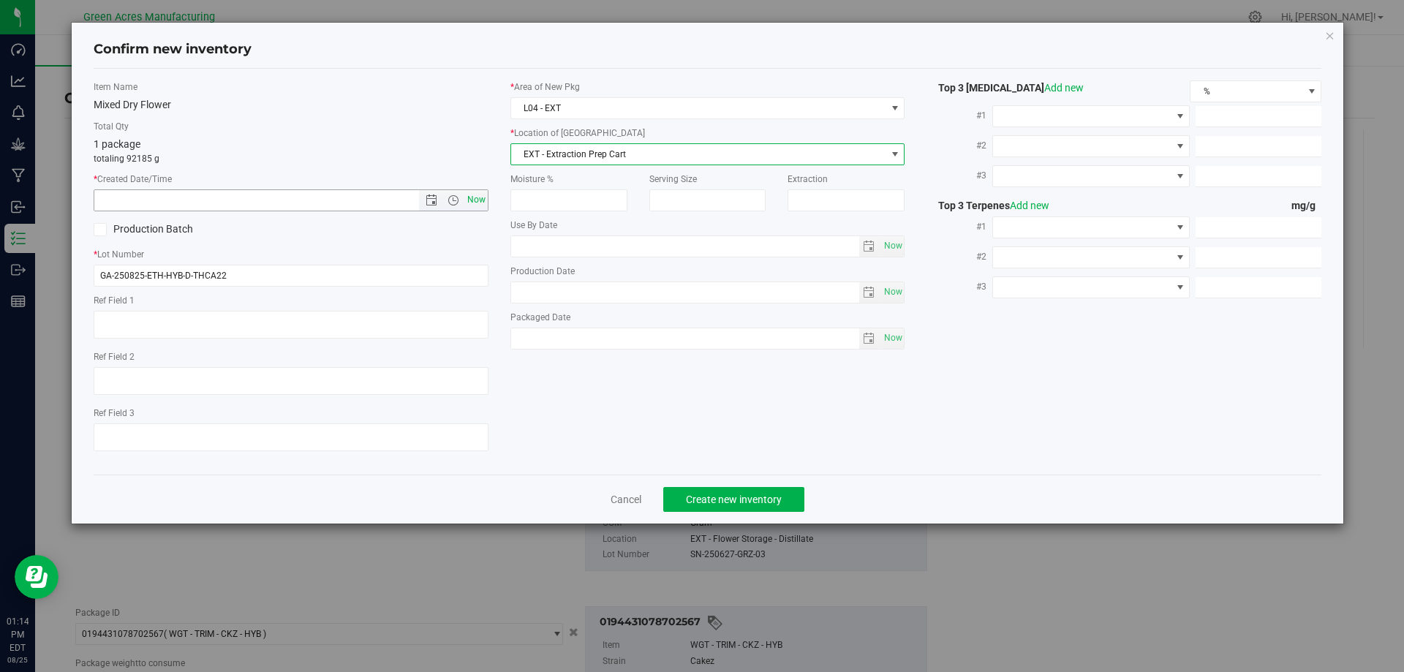
click at [475, 200] on span "Now" at bounding box center [475, 199] width 25 height 21
type input "[DATE] 1:14 PM"
click at [431, 50] on span "Confirm new inventory" at bounding box center [708, 49] width 1228 height 19
click at [423, 120] on label "Total Qty" at bounding box center [291, 126] width 395 height 13
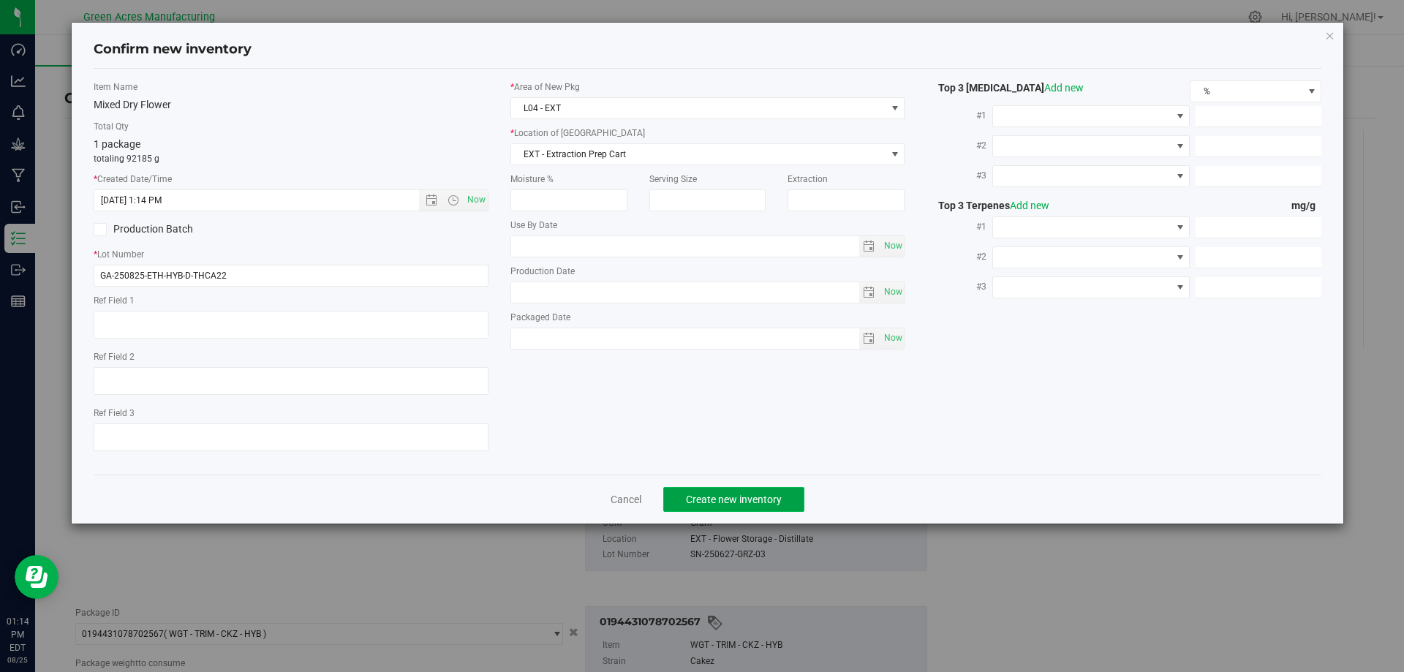
click at [697, 499] on span "Create new inventory" at bounding box center [734, 499] width 96 height 12
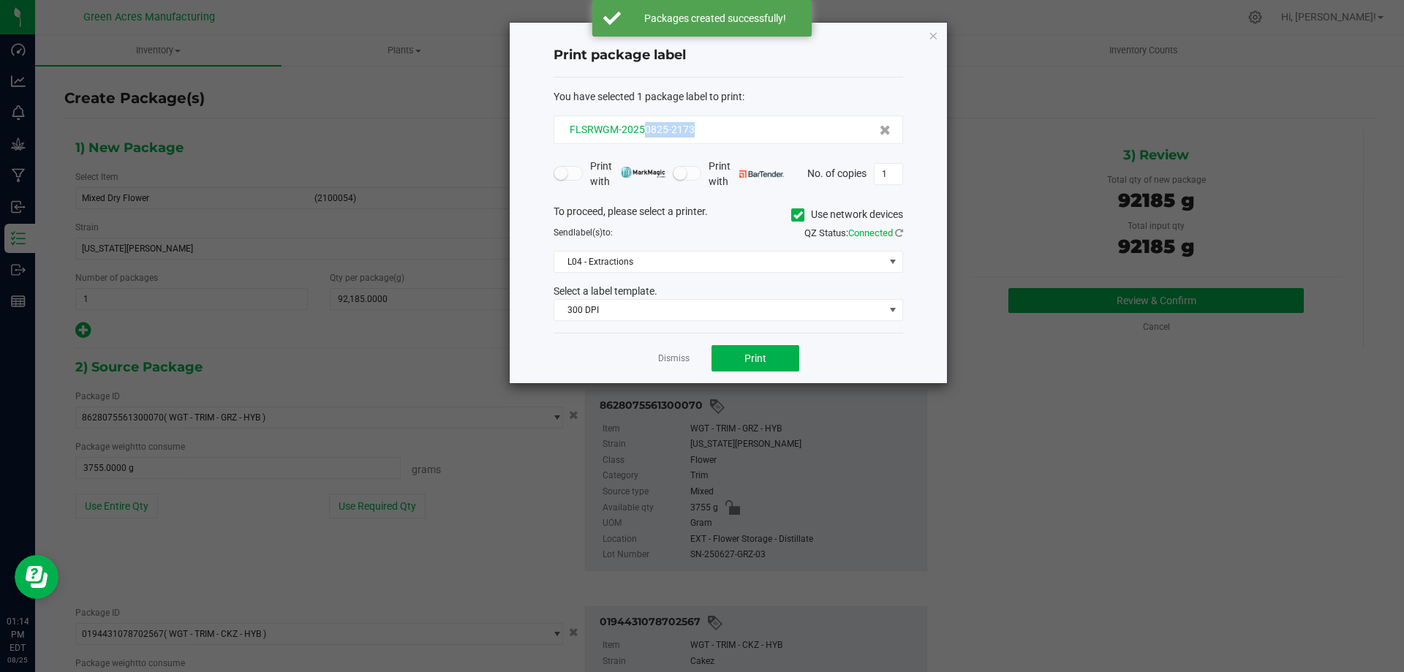
drag, startPoint x: 730, startPoint y: 124, endPoint x: 644, endPoint y: 131, distance: 86.6
click at [644, 131] on div "FLSRWGM-20250825-2173" at bounding box center [728, 129] width 325 height 15
copy span "0825-2173"
click at [811, 81] on div "You have selected 1 package label to print : FLSRWGM-20250825-2173 Print with P…" at bounding box center [727, 205] width 349 height 256
click at [892, 173] on input "1" at bounding box center [888, 174] width 28 height 20
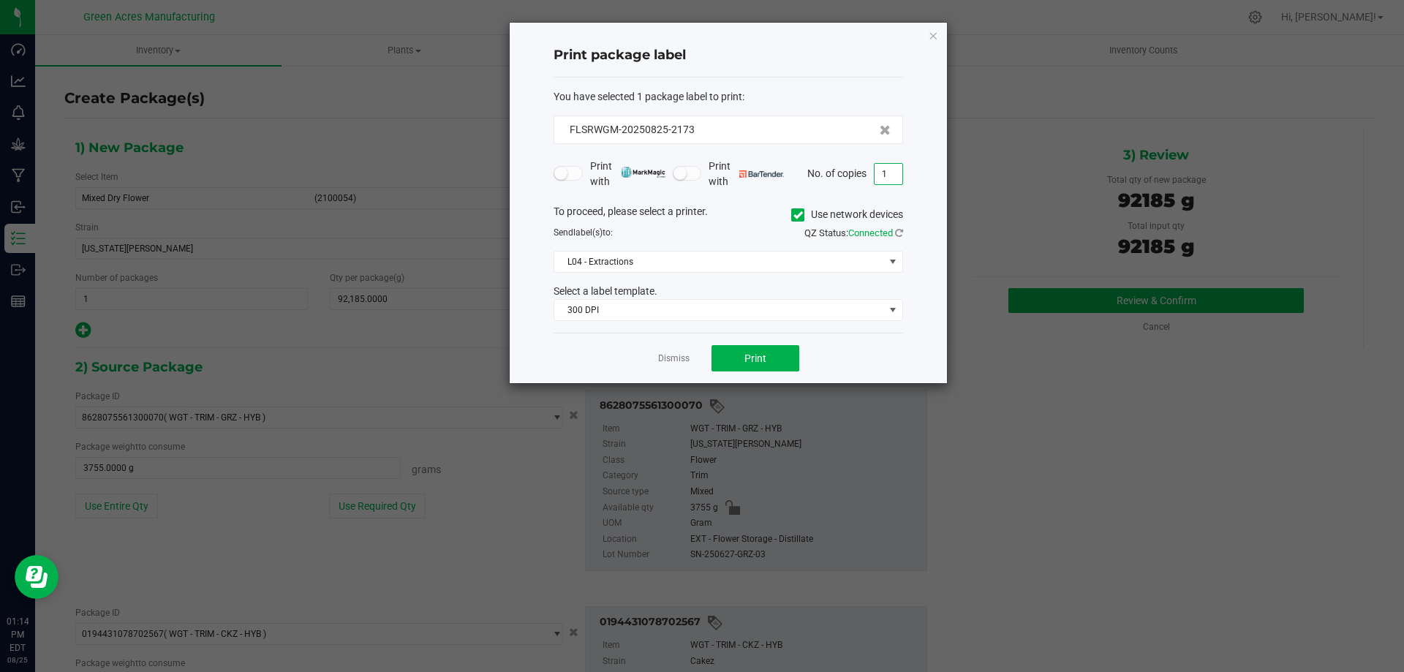
click at [892, 173] on input "1" at bounding box center [888, 174] width 28 height 20
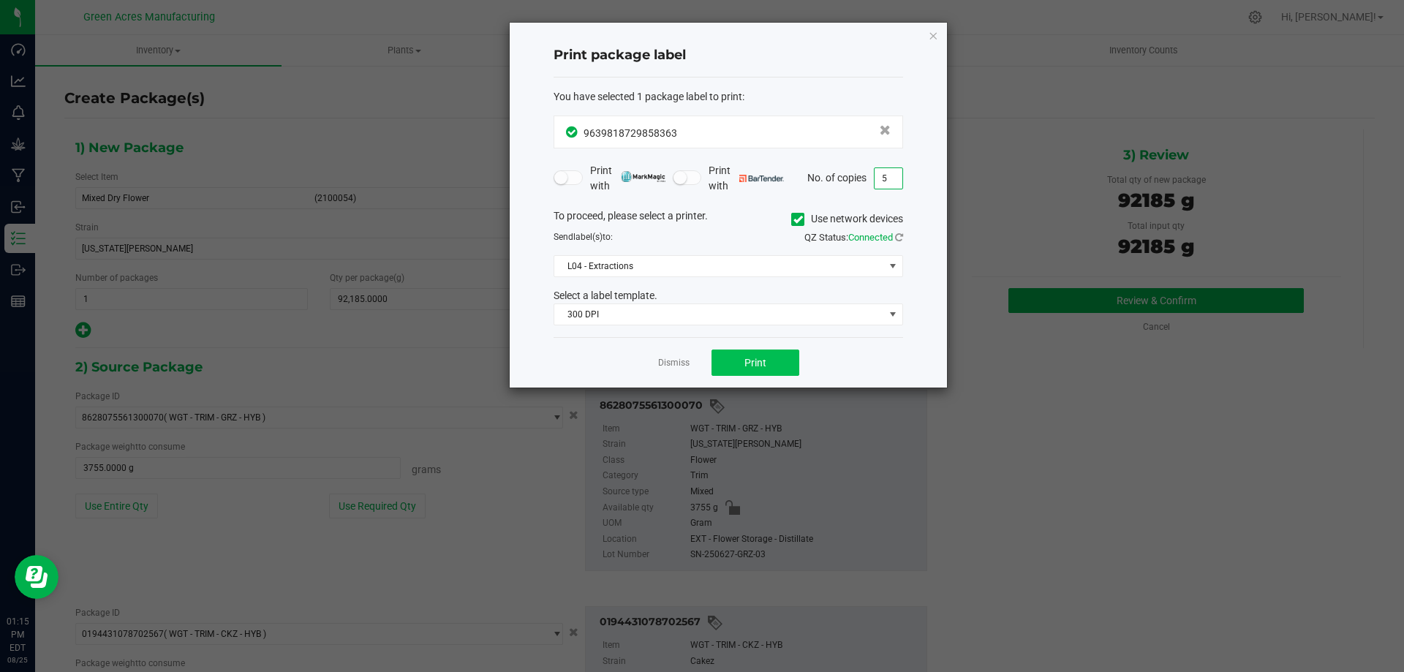
type input "5"
click at [723, 358] on button "Print" at bounding box center [755, 362] width 88 height 26
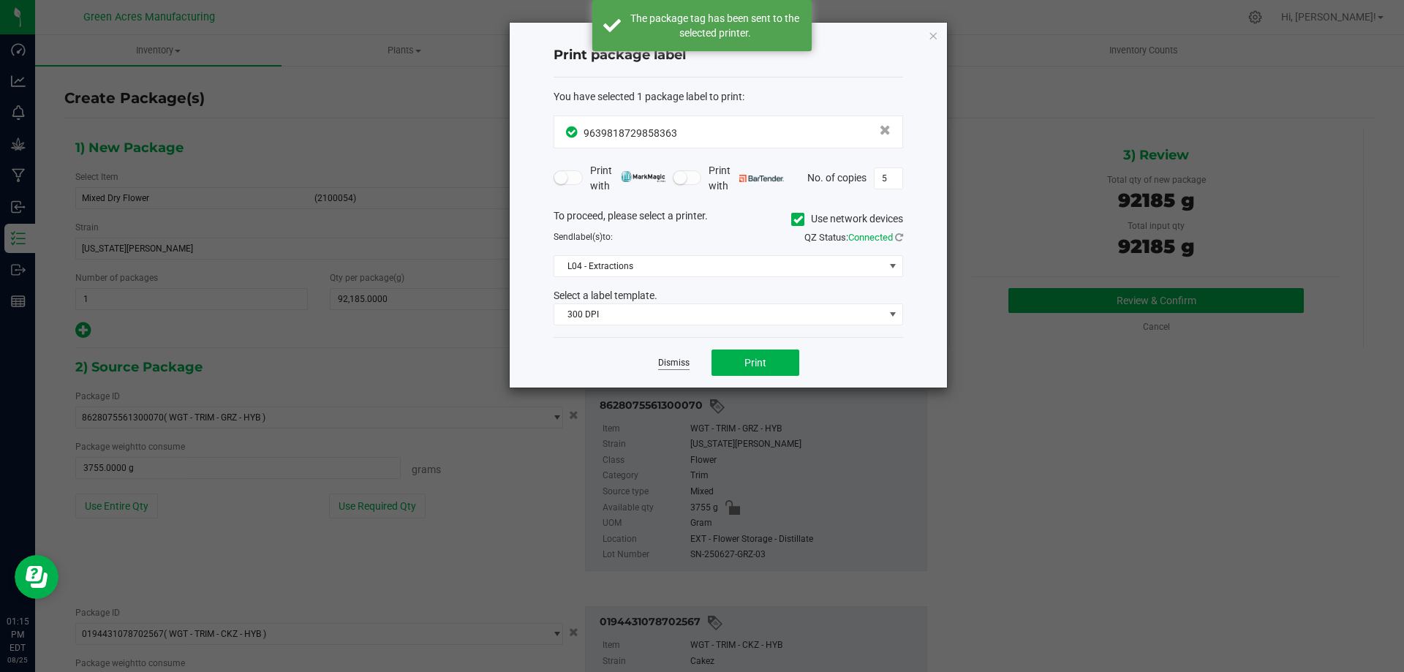
click at [675, 357] on link "Dismiss" at bounding box center [673, 363] width 31 height 12
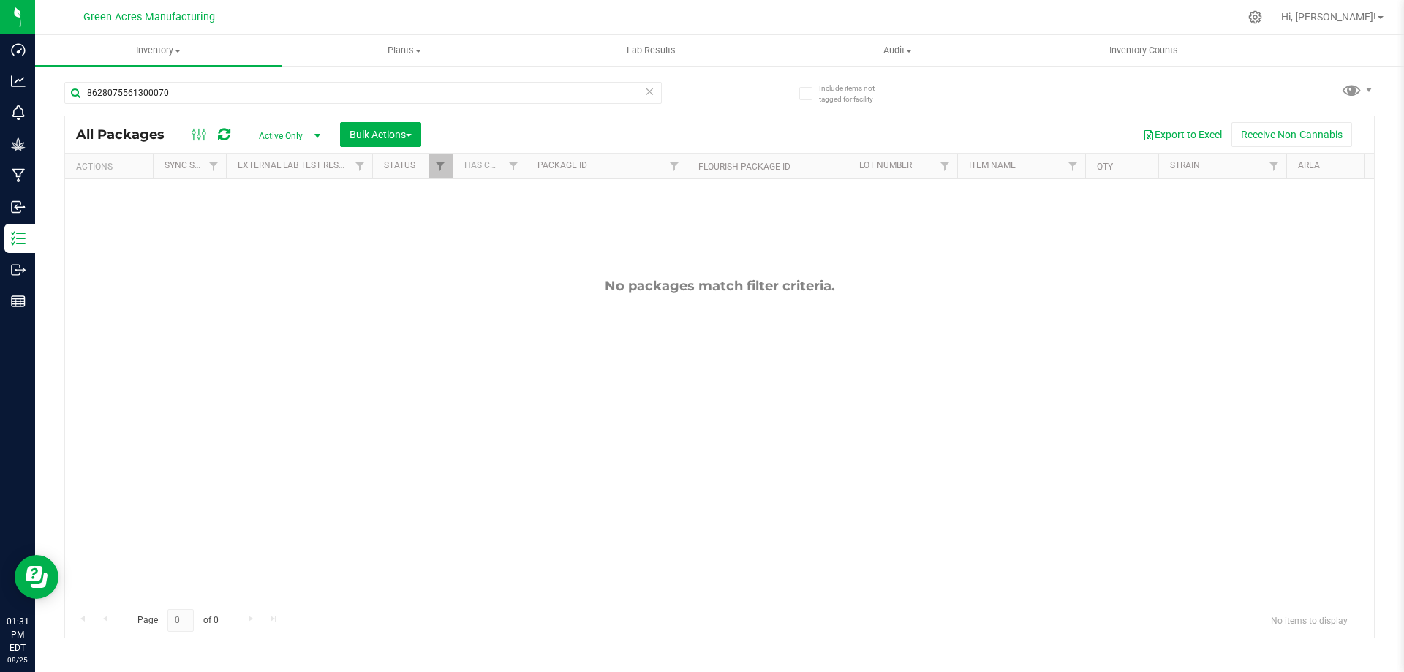
click at [676, 243] on div "No packages match filter criteria." at bounding box center [719, 440] width 1309 height 522
click at [355, 93] on input "8628075561300070" at bounding box center [362, 93] width 597 height 22
paste input "GA-250821-ETH-HYB-D-THCA21"
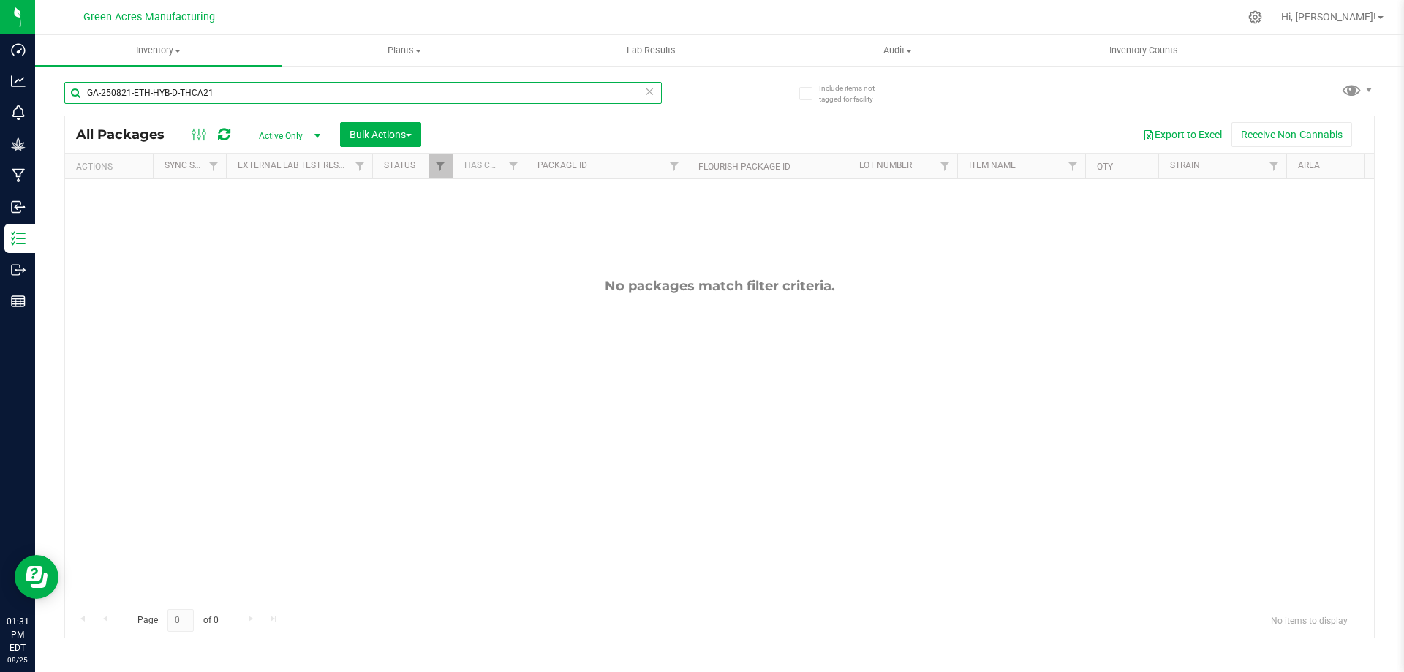
type input "GA-250821-ETH-HYB-D-THCA21"
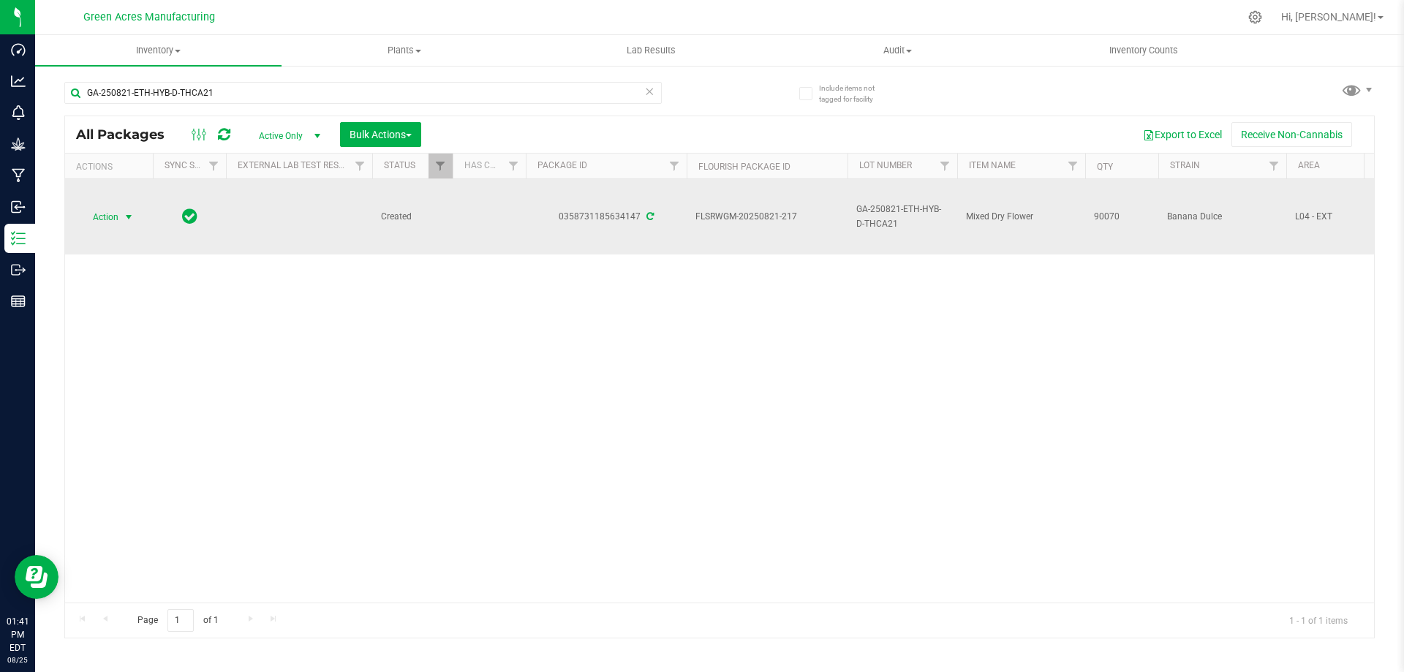
click at [108, 217] on span "Action" at bounding box center [99, 217] width 39 height 20
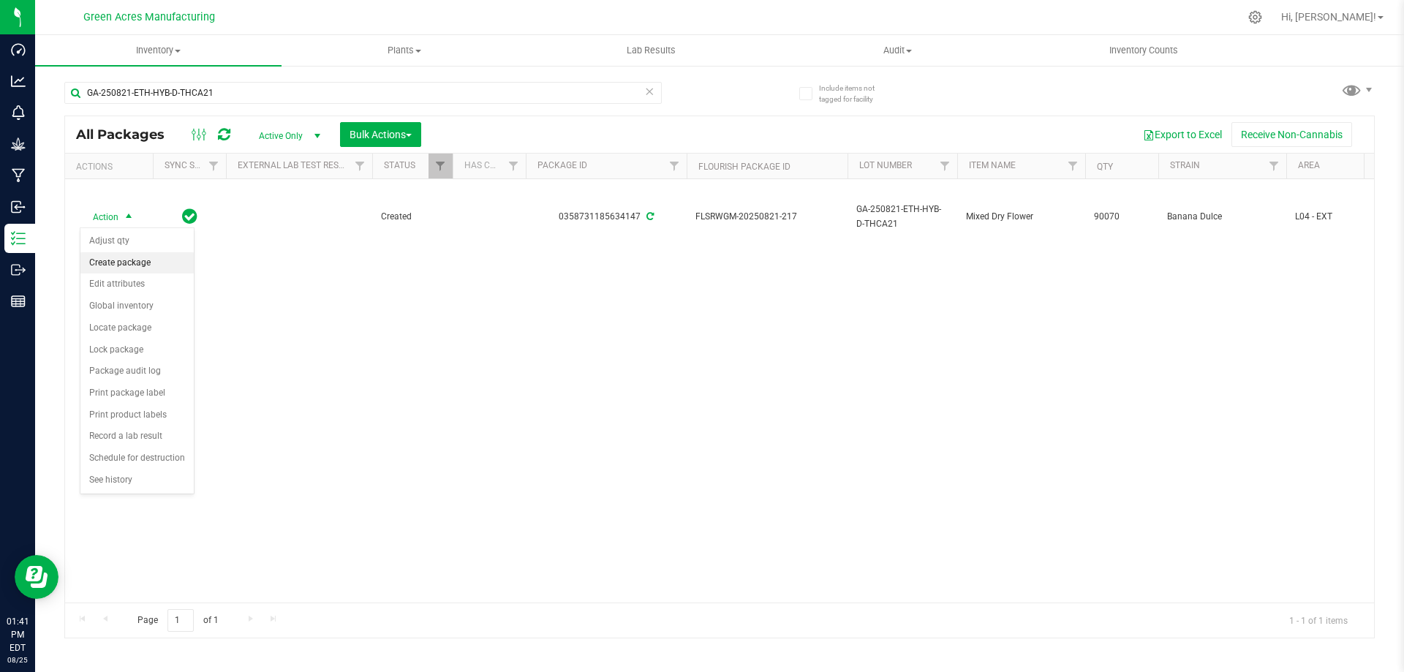
click at [133, 268] on li "Create package" at bounding box center [136, 263] width 113 height 22
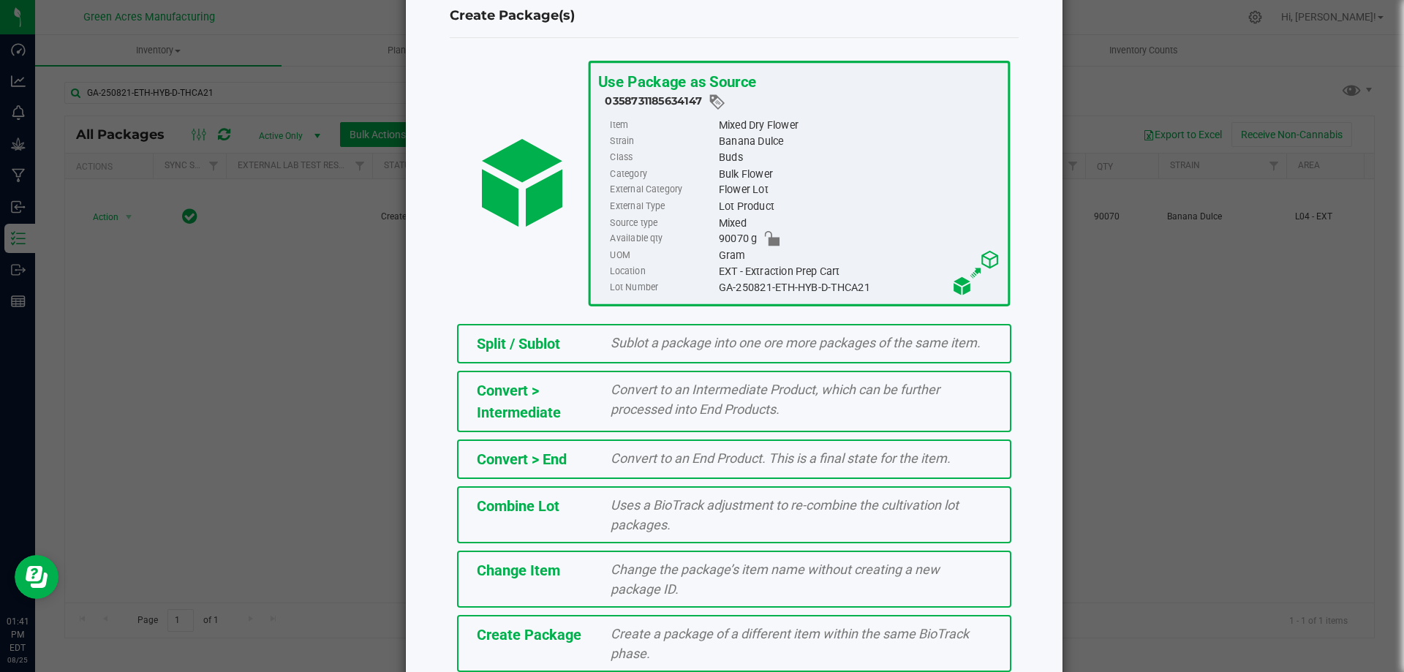
scroll to position [73, 0]
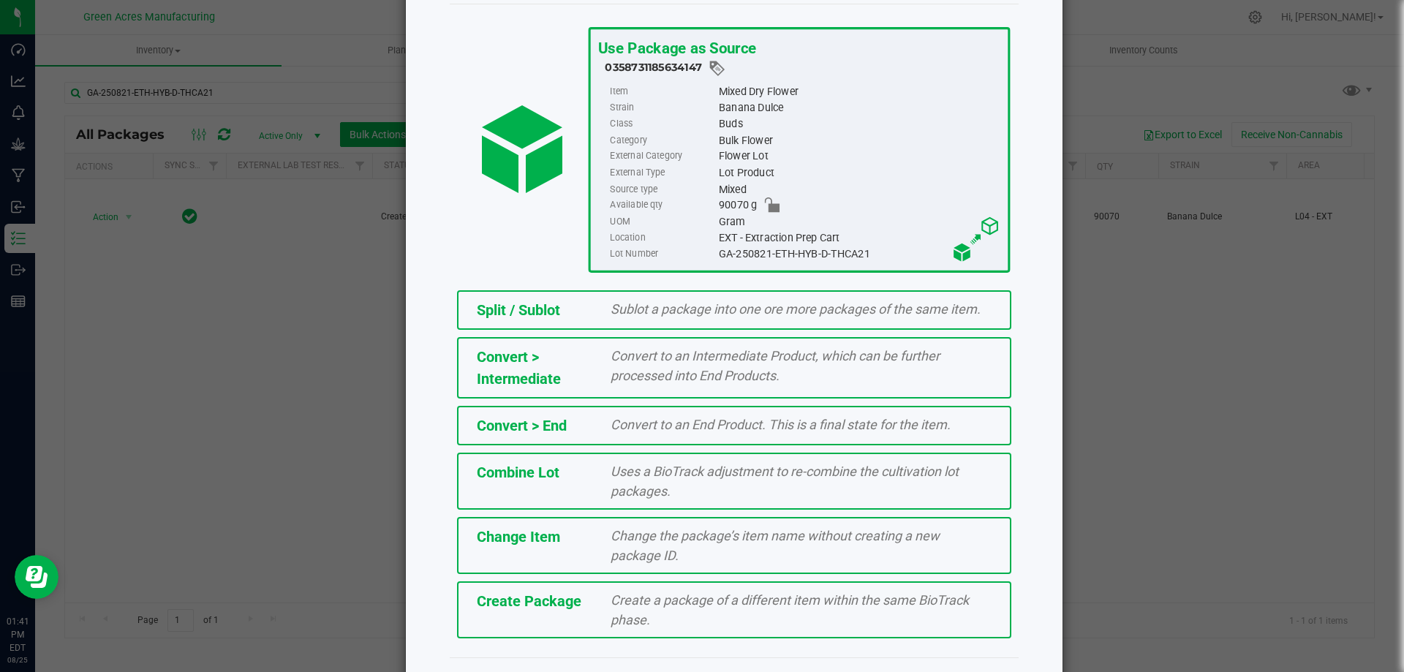
click at [817, 610] on div "Create a package of a different item within the same BioTrack phase." at bounding box center [800, 609] width 403 height 39
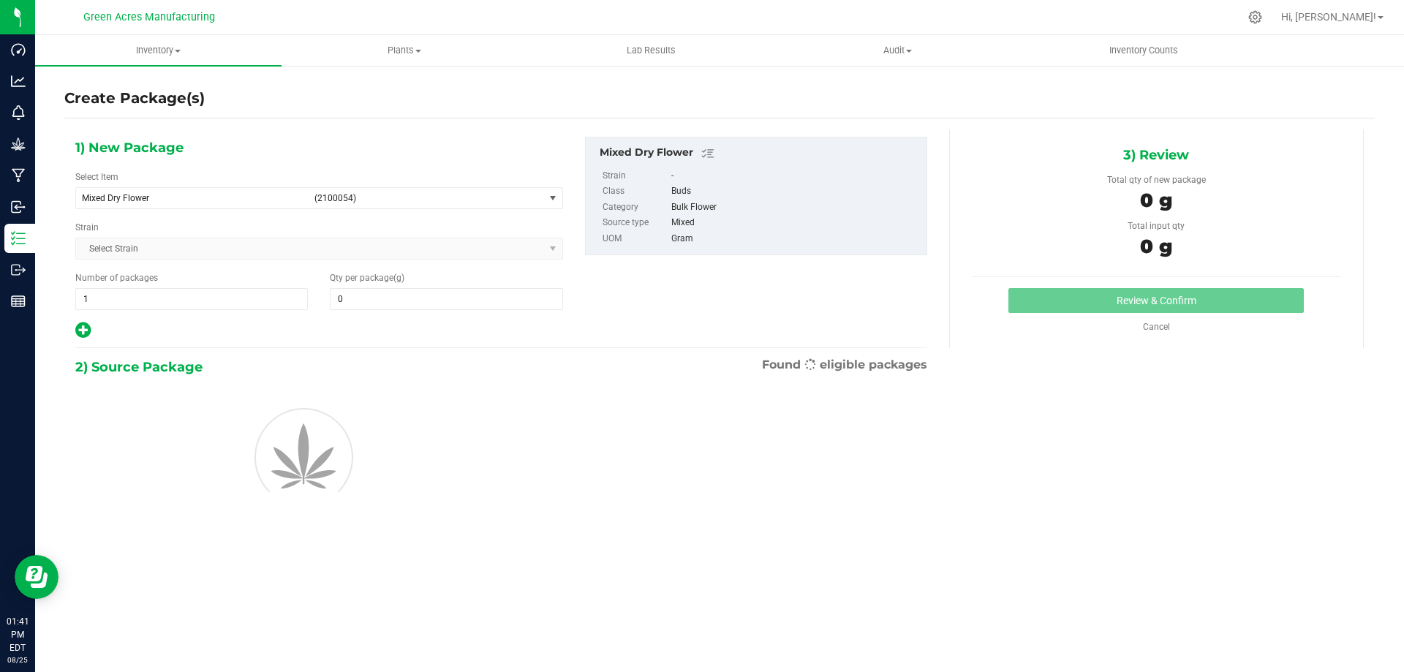
type input "0.0000"
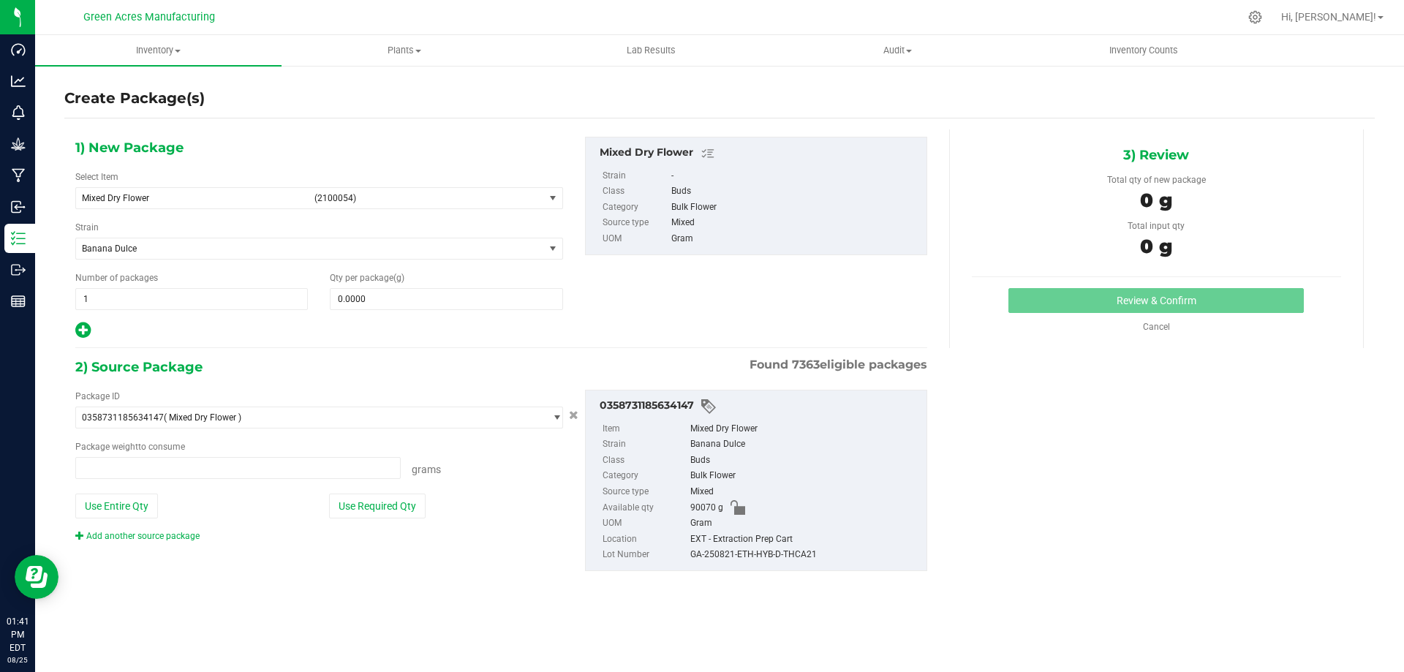
type input "0.0000 g"
click at [199, 190] on span "Mixed Dry Flower (2100054)" at bounding box center [310, 198] width 468 height 20
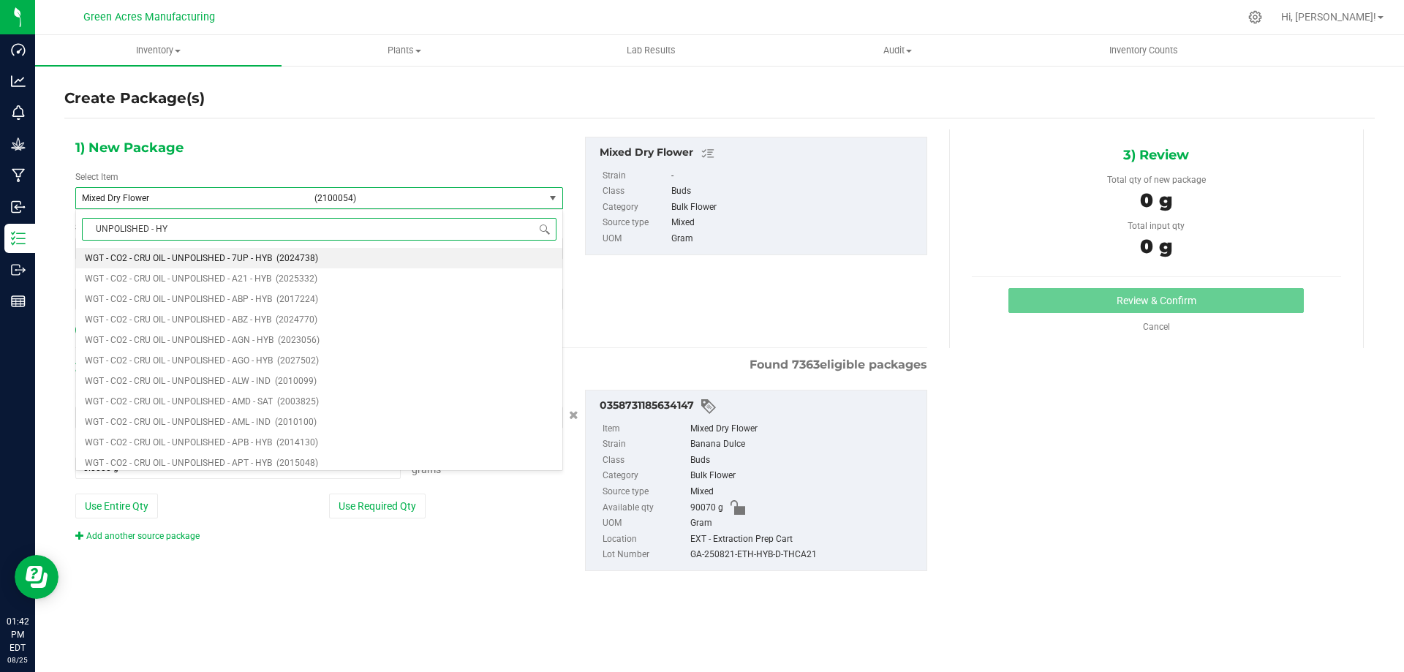
type input "UNPOLISHED - HYB"
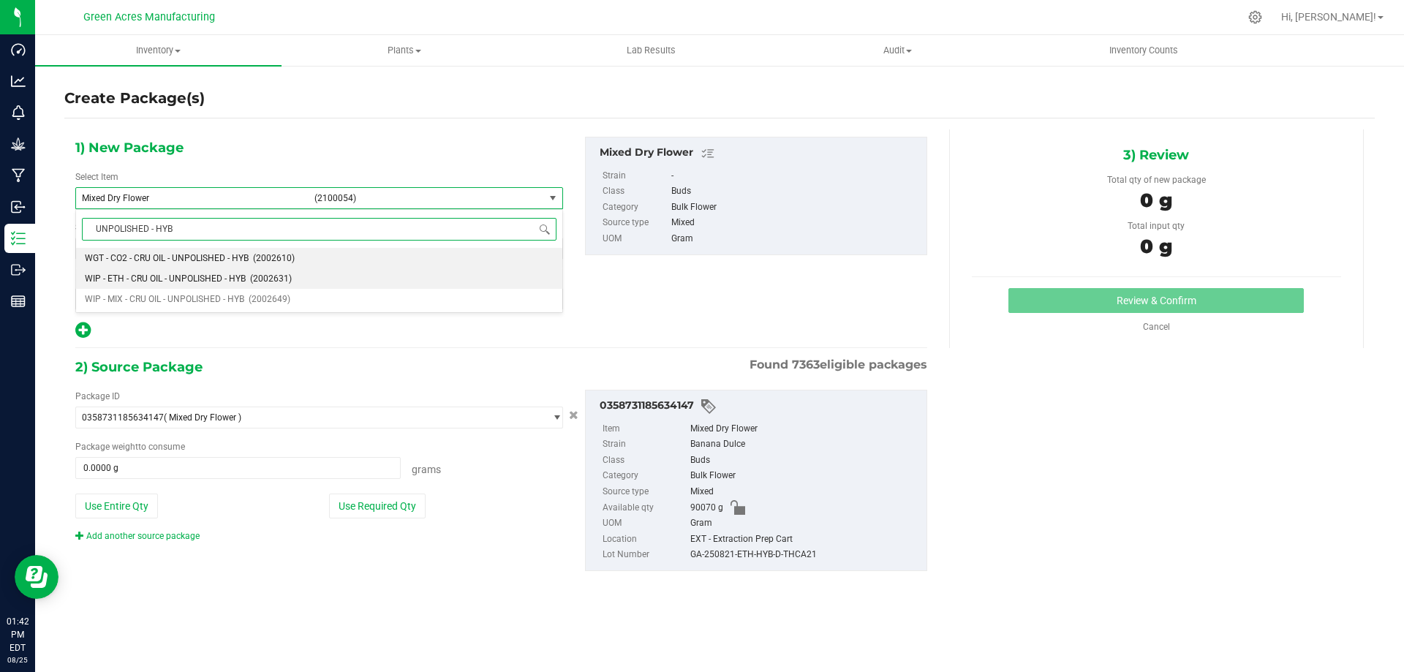
click at [191, 277] on span "WIP - ETH - CRU OIL - UNPOLISHED - HYB" at bounding box center [165, 278] width 161 height 10
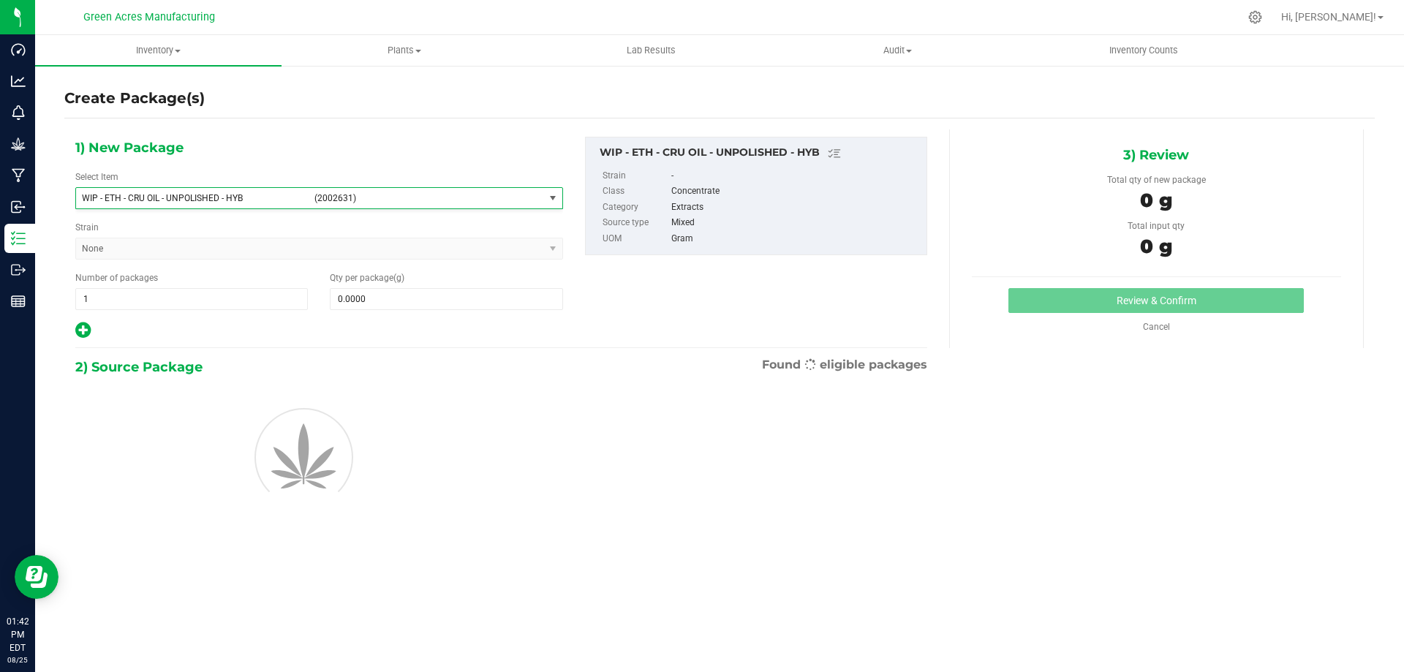
type input "0.0000"
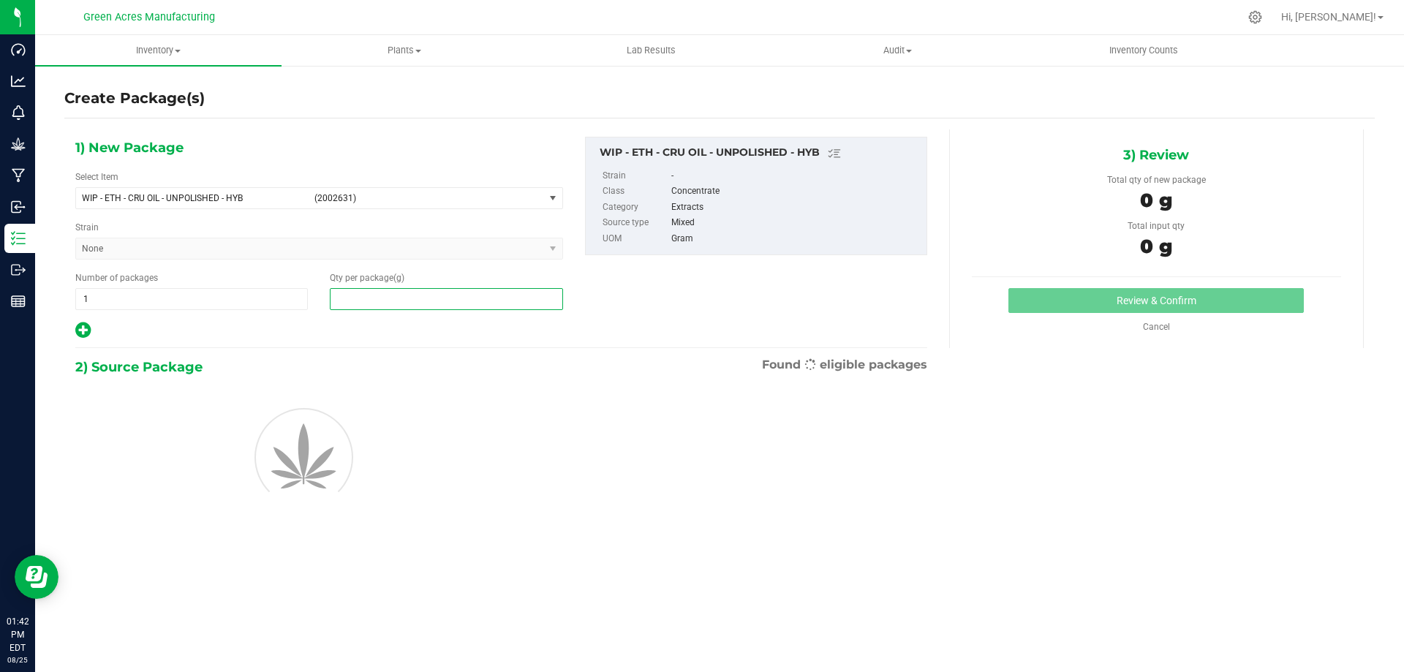
click at [455, 289] on span at bounding box center [446, 299] width 232 height 22
paste input "9,281.68"
type input "9281.68"
type input "9,281.6800"
click at [716, 321] on div "1) New Package Select Item WIP - ETH - CRU OIL - UNPOLISHED - HYB (2002631) WIP…" at bounding box center [501, 238] width 874 height 203
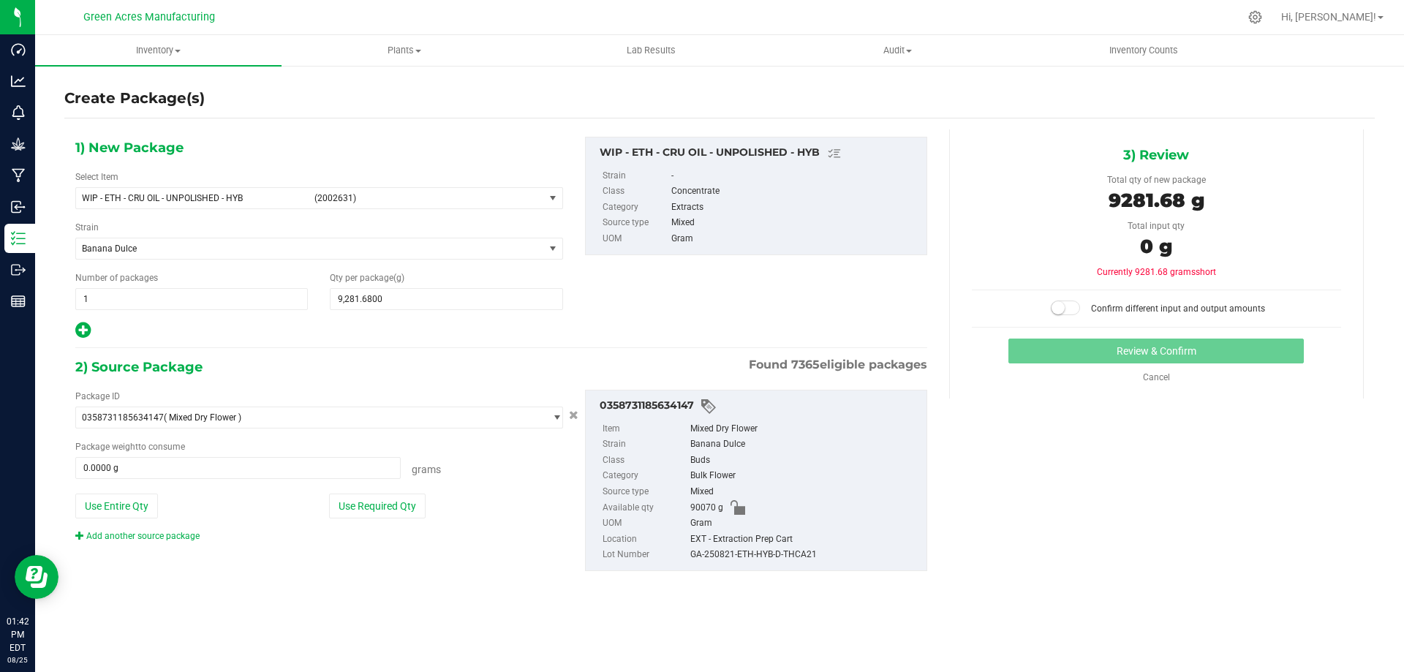
drag, startPoint x: 140, startPoint y: 511, endPoint x: 704, endPoint y: 425, distance: 570.1
click at [140, 510] on button "Use Entire Qty" at bounding box center [116, 505] width 83 height 25
type input "90070.0000 g"
click at [1061, 300] on span at bounding box center [1065, 307] width 29 height 15
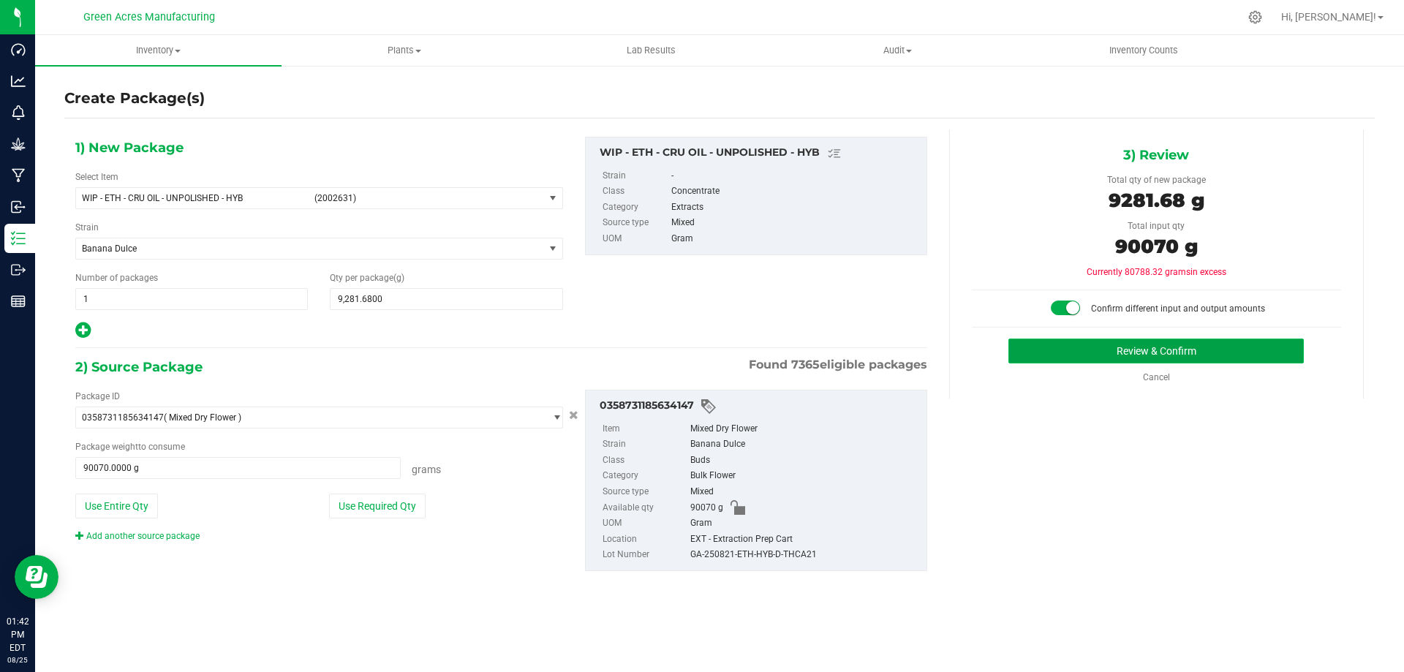
click at [1078, 347] on button "Review & Confirm" at bounding box center [1155, 350] width 295 height 25
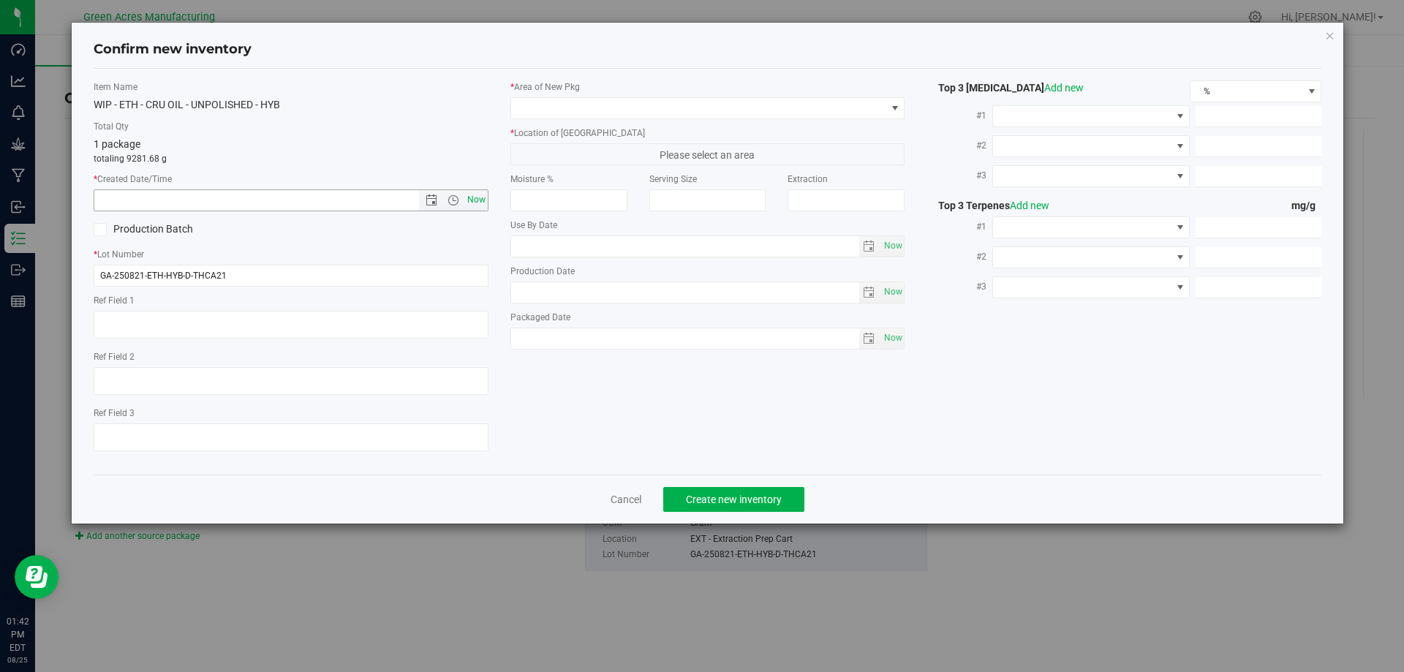
click at [479, 197] on span "Now" at bounding box center [475, 199] width 25 height 21
type input "[DATE] 1:42 PM"
click at [528, 117] on span at bounding box center [698, 108] width 375 height 20
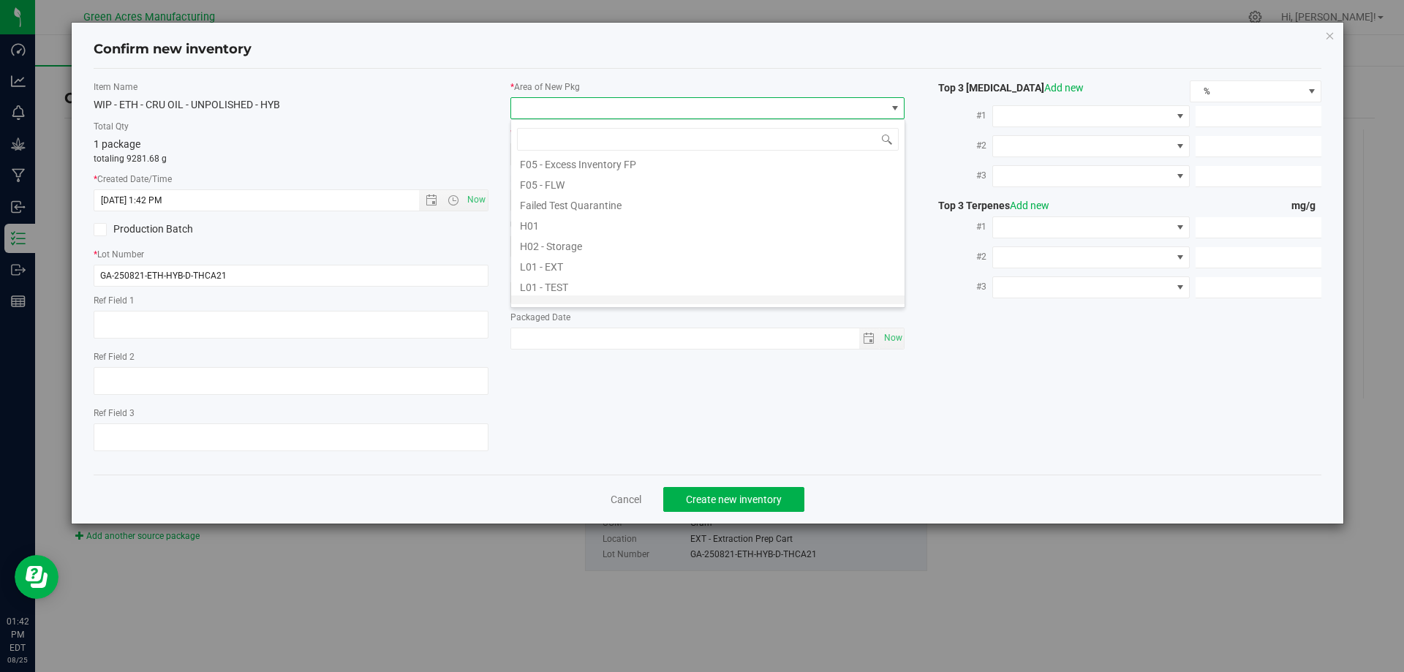
scroll to position [219, 0]
click at [558, 298] on li "L04 - EXT" at bounding box center [707, 297] width 393 height 20
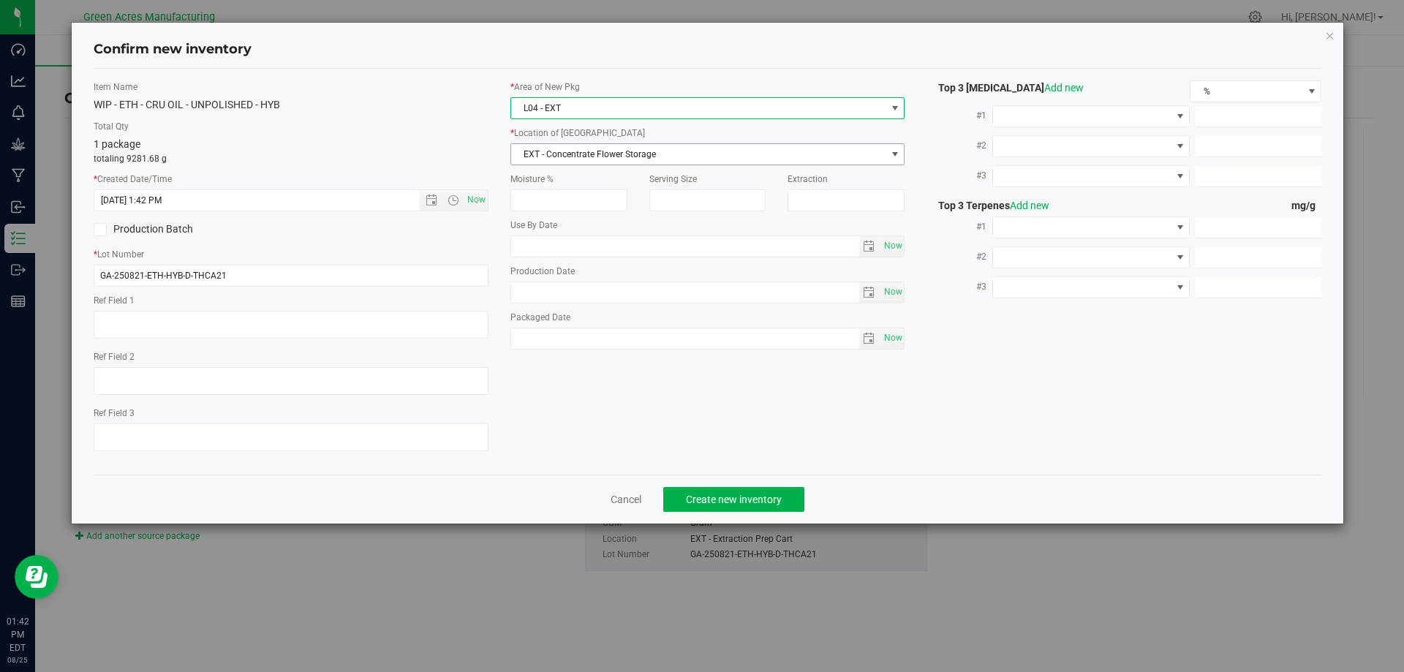
click at [583, 148] on span "EXT - Concentrate Flower Storage" at bounding box center [698, 154] width 375 height 20
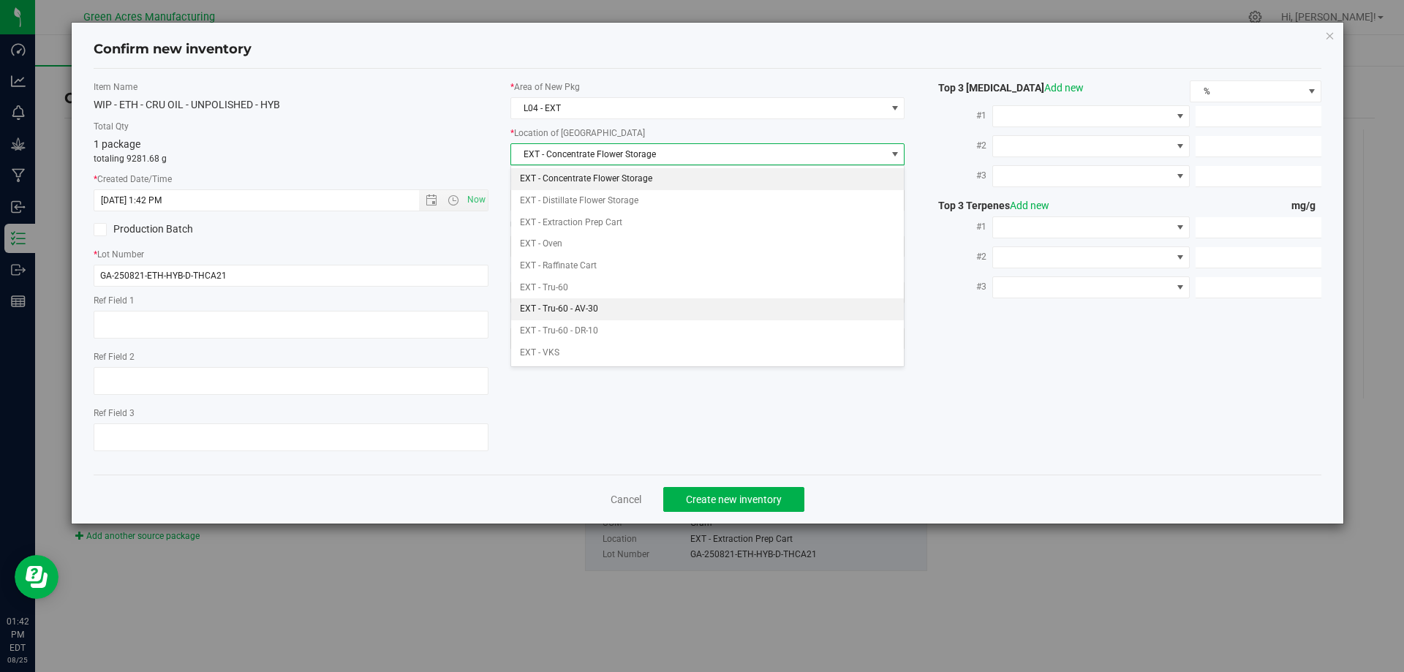
click at [583, 300] on li "EXT - Tru-60 - AV-30" at bounding box center [707, 309] width 393 height 22
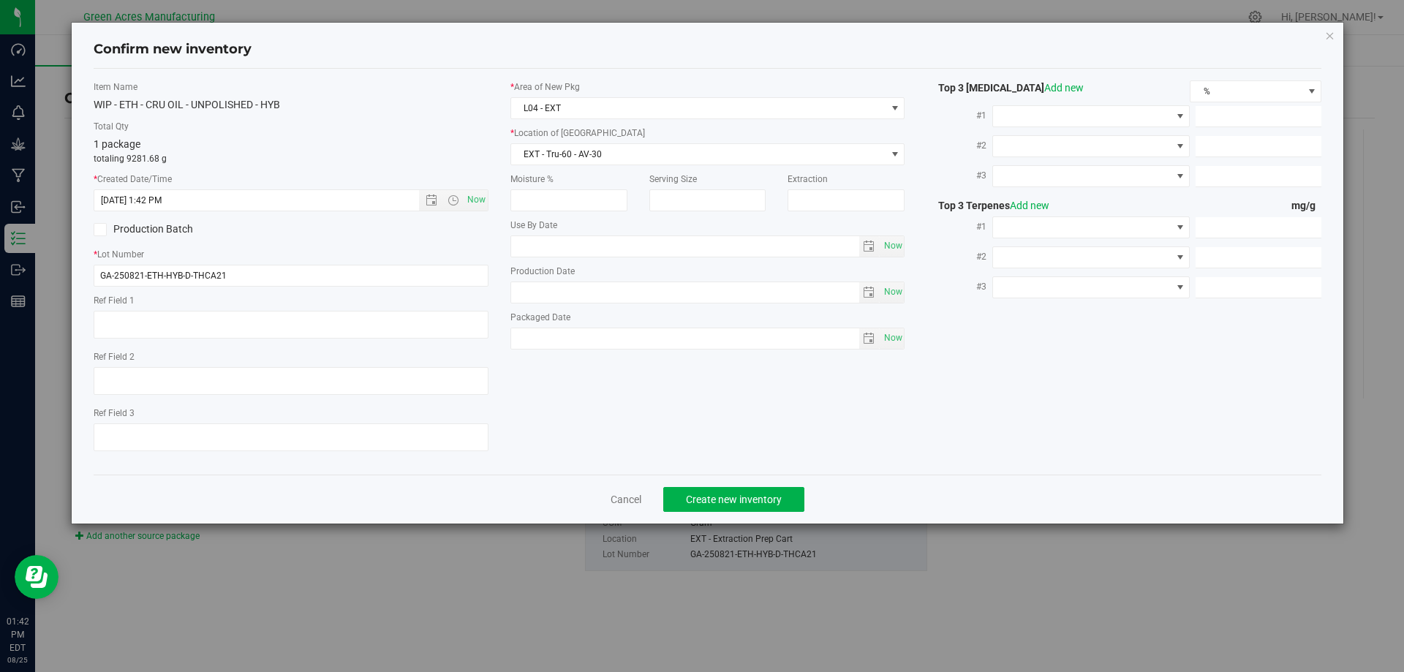
drag, startPoint x: 391, startPoint y: 113, endPoint x: 572, endPoint y: 226, distance: 213.2
click at [391, 111] on div "Item Name WIP - ETH - CRU OIL - UNPOLISHED - HYB Total Qty 1 package totaling 9…" at bounding box center [291, 271] width 417 height 382
click at [398, 120] on label "Total Qty" at bounding box center [291, 126] width 395 height 13
click at [713, 490] on button "Create new inventory" at bounding box center [733, 499] width 141 height 25
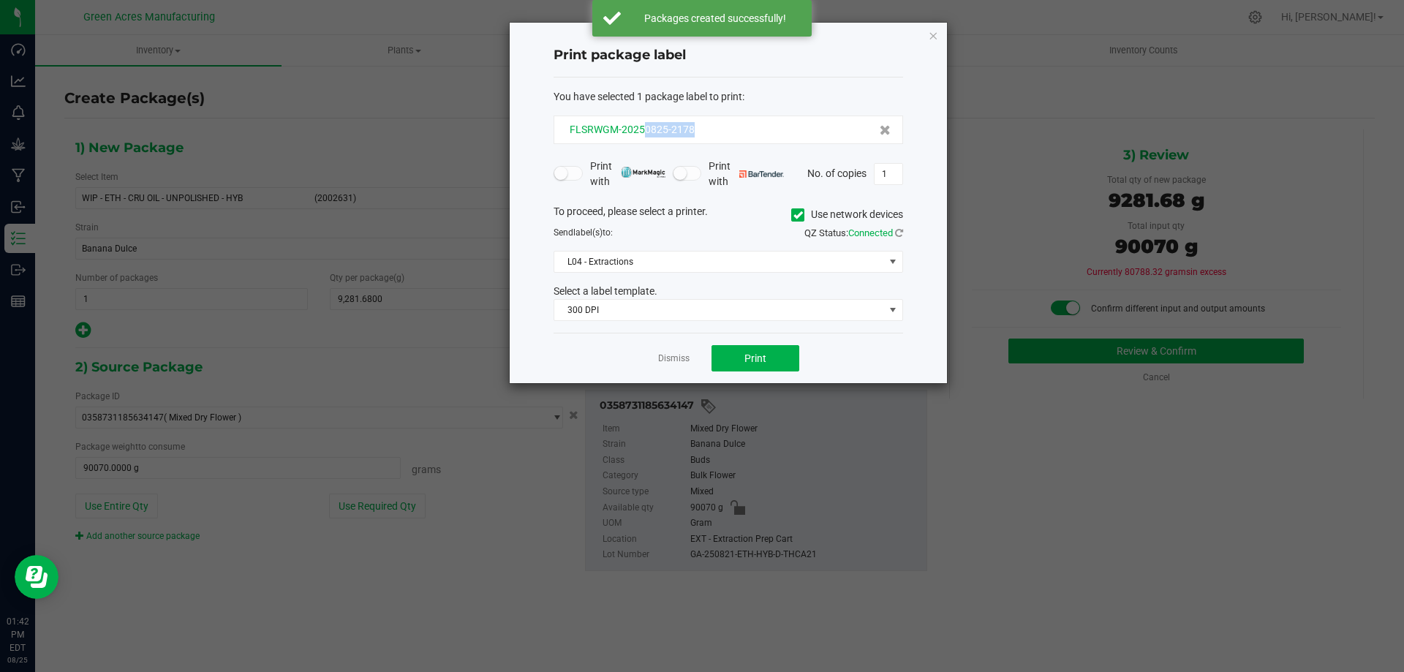
drag, startPoint x: 704, startPoint y: 125, endPoint x: 644, endPoint y: 124, distance: 60.0
click at [644, 124] on div "FLSRWGM-20250825-2178" at bounding box center [728, 129] width 325 height 15
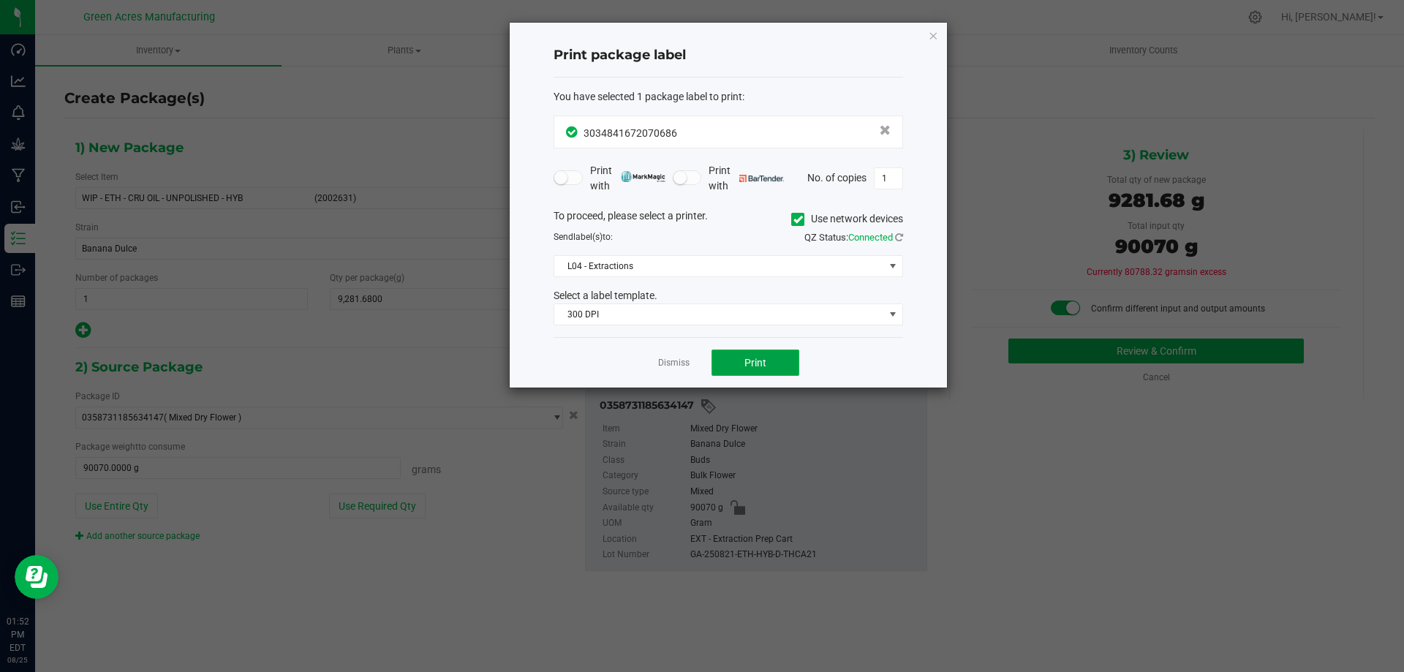
click at [744, 366] on span "Print" at bounding box center [755, 363] width 22 height 12
click at [721, 368] on button "Print" at bounding box center [755, 362] width 88 height 26
click at [668, 367] on link "Dismiss" at bounding box center [673, 363] width 31 height 12
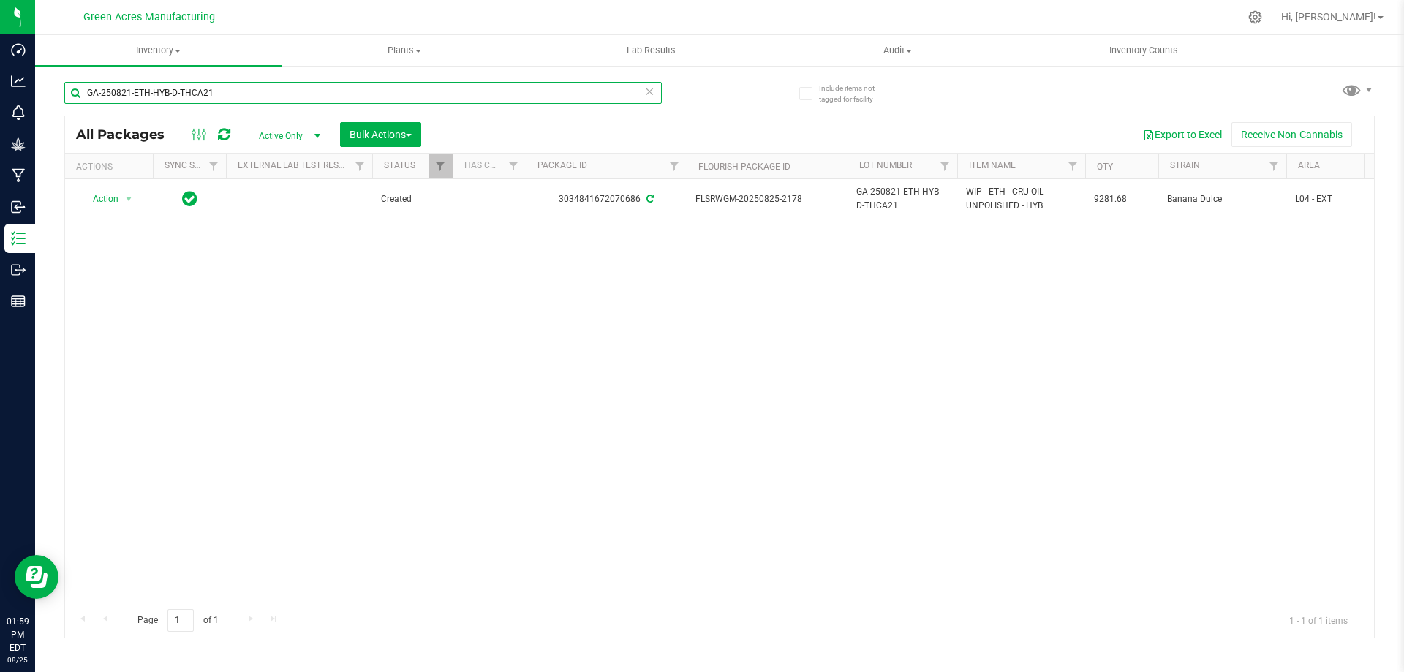
click at [505, 99] on input "GA-250821-ETH-HYB-D-THCA21" at bounding box center [362, 93] width 597 height 22
paste input "5-EM-VKS-HYB-D-THC0"
type input "GA-250825-EM-VKS-HYB-D-THC01"
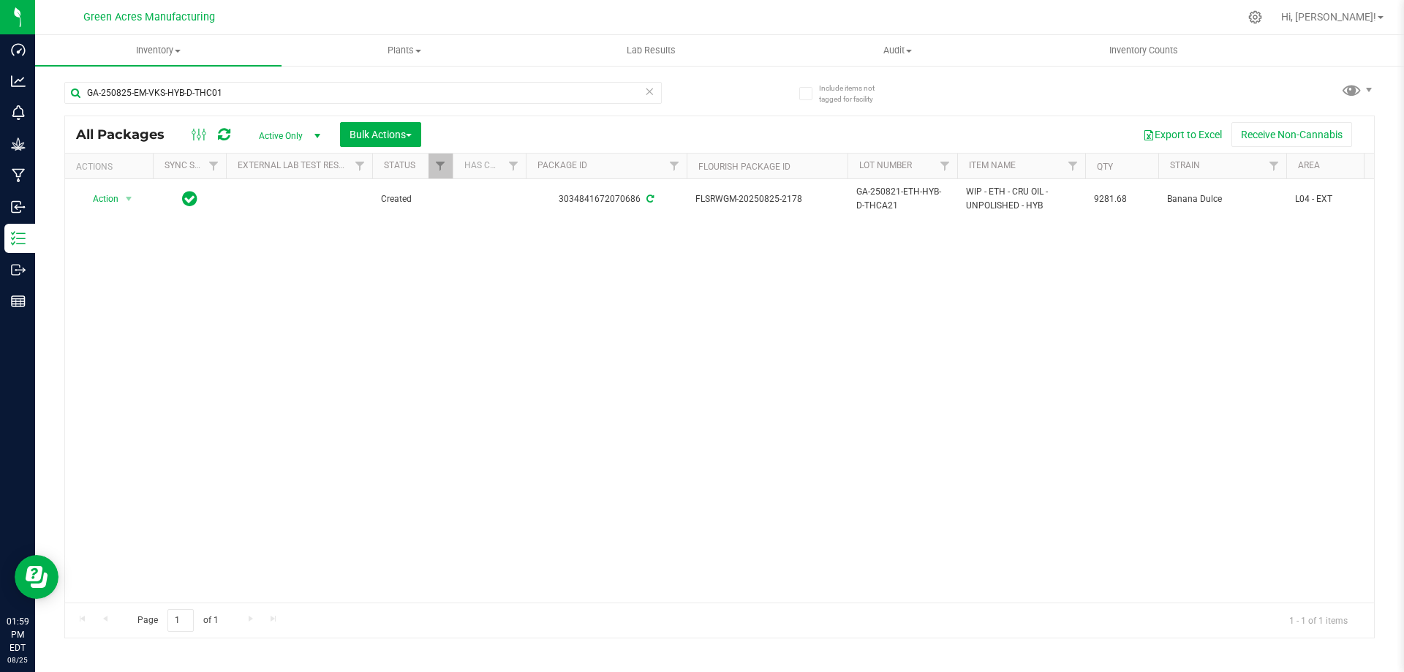
click at [542, 412] on div "Action Action Adjust qty Create package Edit attributes Global inventory Locate…" at bounding box center [719, 390] width 1309 height 423
click at [237, 337] on div at bounding box center [719, 376] width 1309 height 521
